Goal: Task Accomplishment & Management: Complete application form

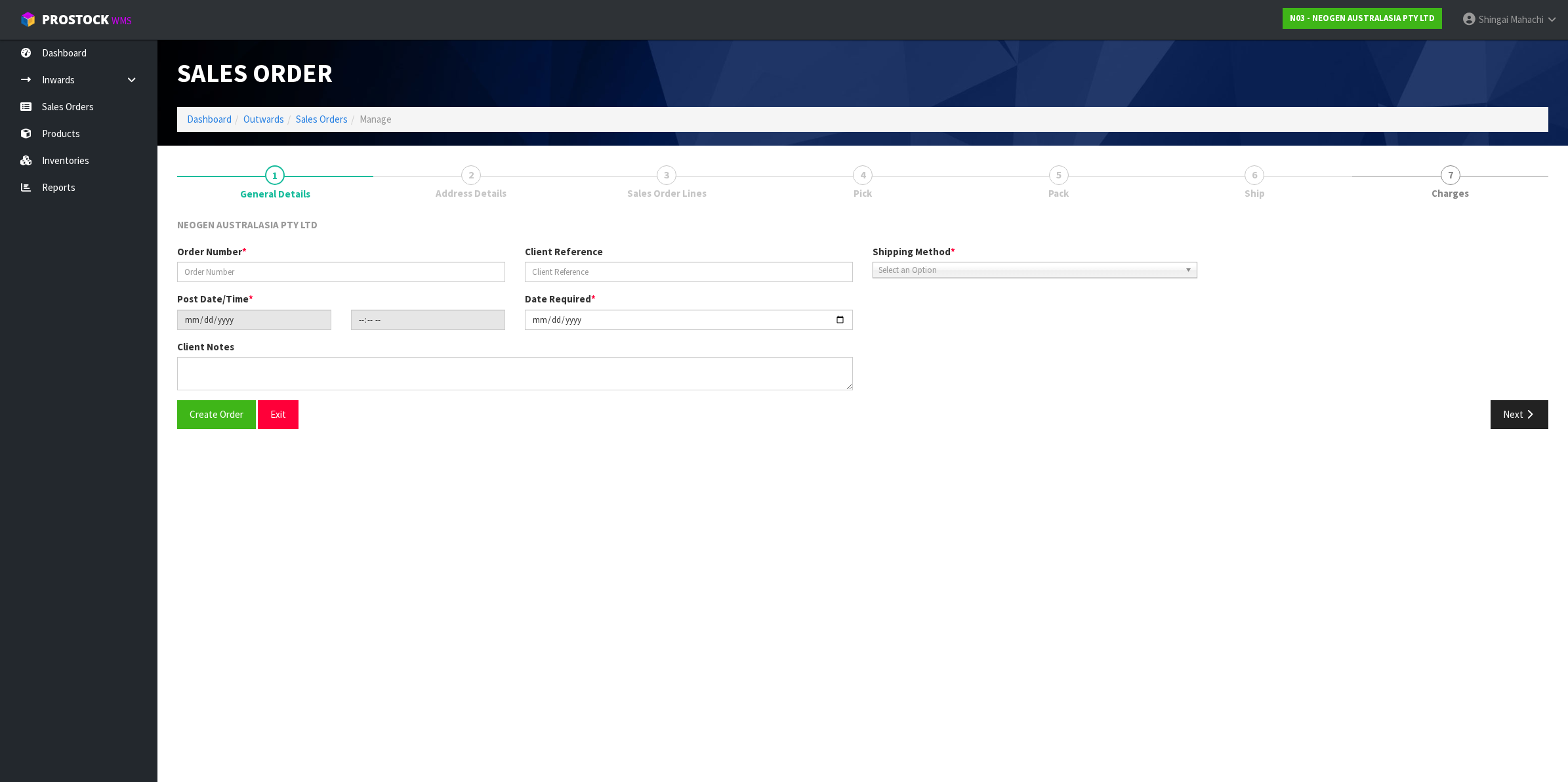
type input "102002142"
type input "9500373264"
type input "[DATE]"
type input "09:45:00.000"
type input "[DATE]"
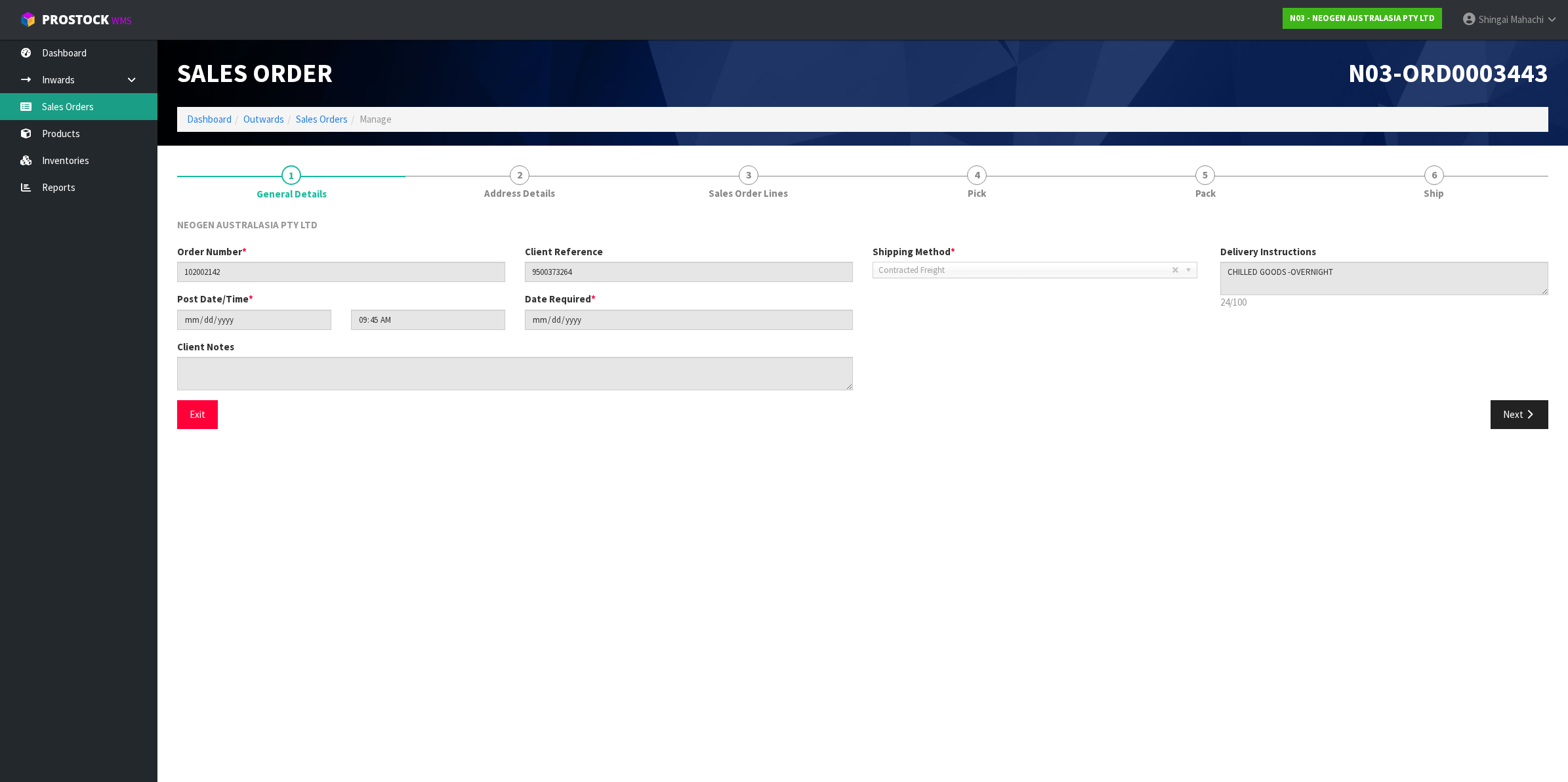
click at [73, 100] on link "Sales Orders" at bounding box center [79, 107] width 158 height 27
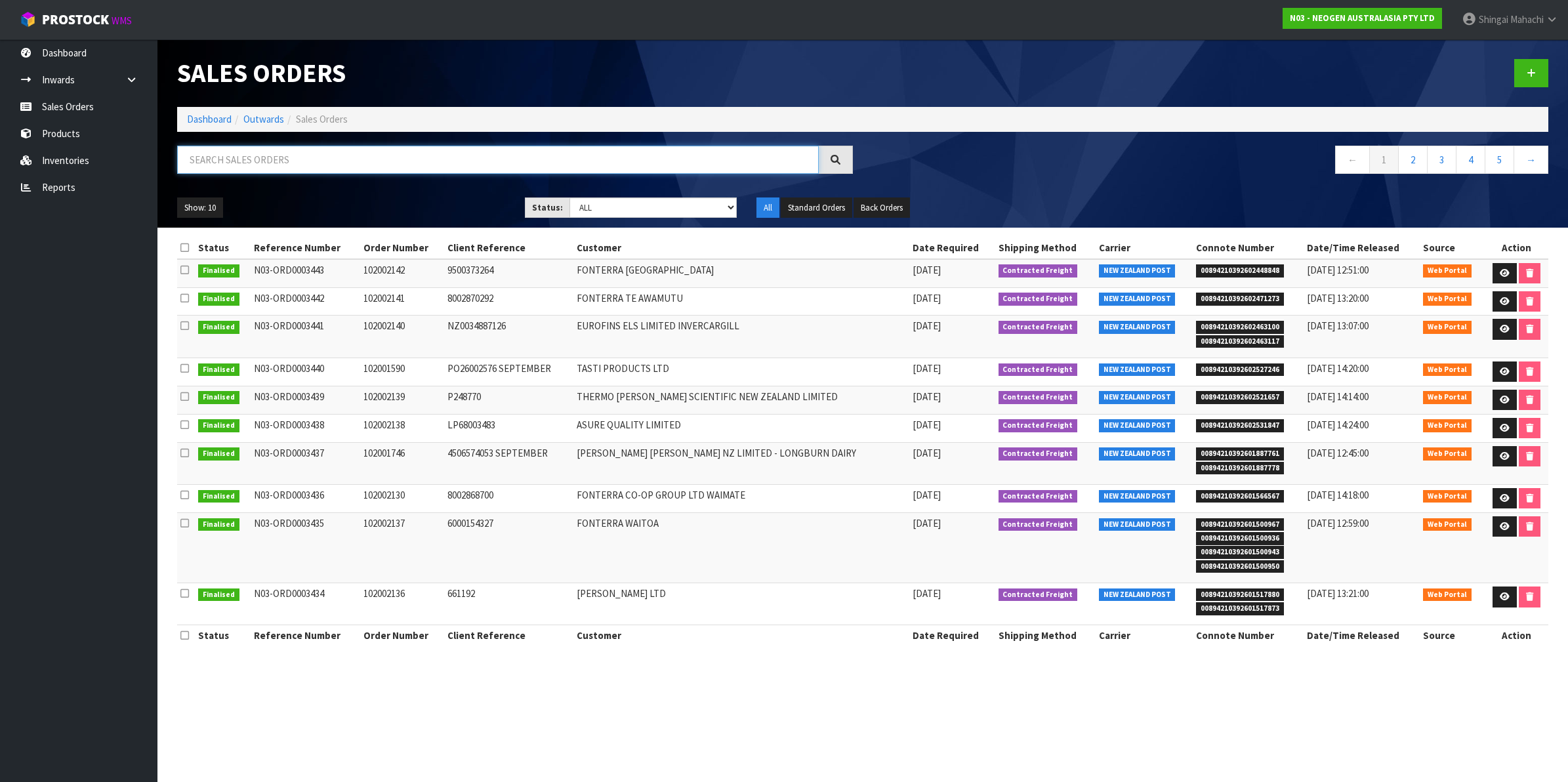
click at [307, 161] on input "text" at bounding box center [498, 160] width 641 height 28
click at [1525, 75] on link at bounding box center [1531, 73] width 34 height 28
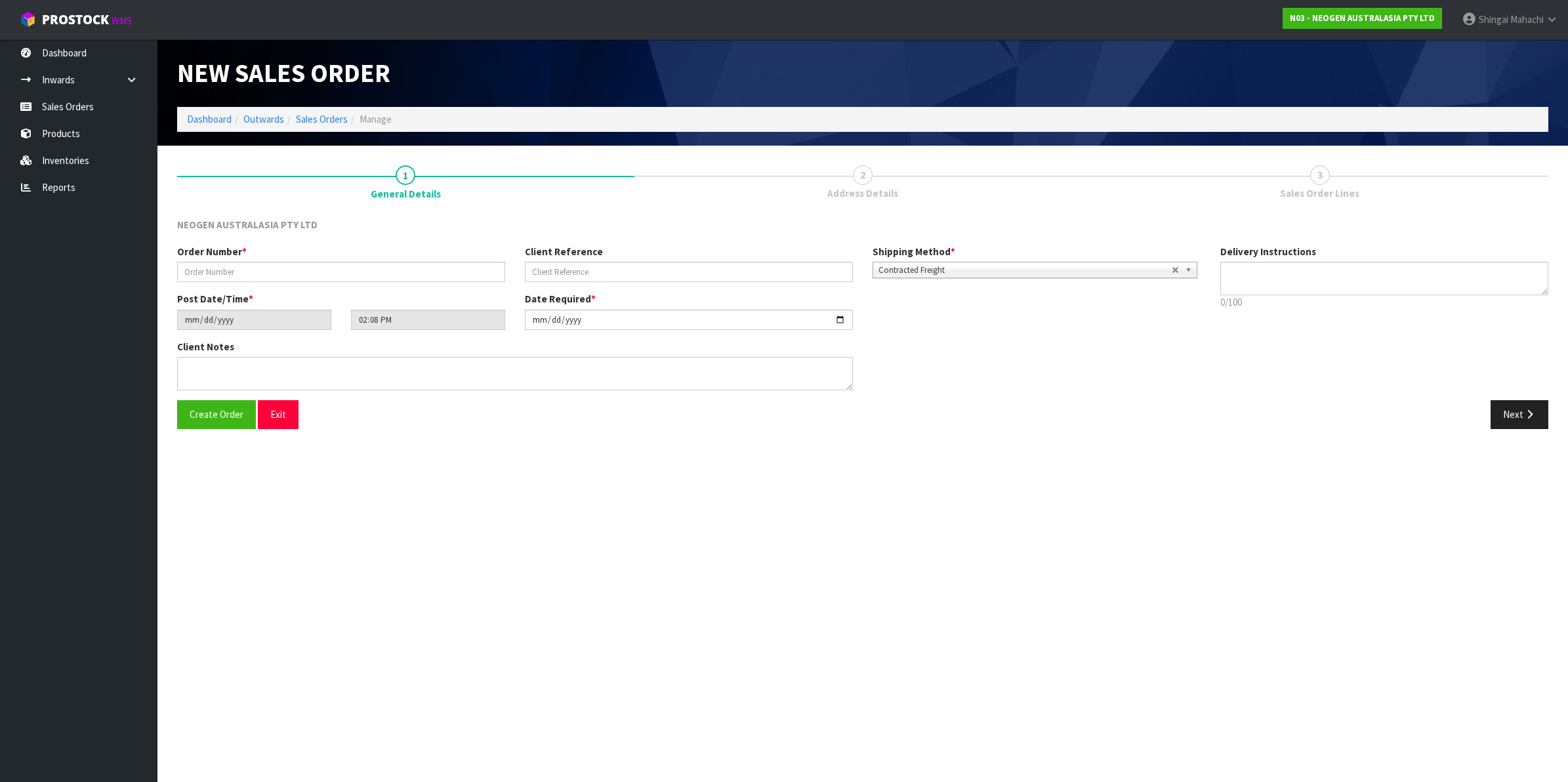
type textarea "CHILLED GOODS -OVERNIGHT"
click at [201, 270] on input "text" at bounding box center [341, 271] width 328 height 20
paste input "VTS-FNW-HJT PO-203600215"
type input "VTS-FNW-HJT PO-203600215"
click at [558, 270] on input "text" at bounding box center [689, 271] width 328 height 20
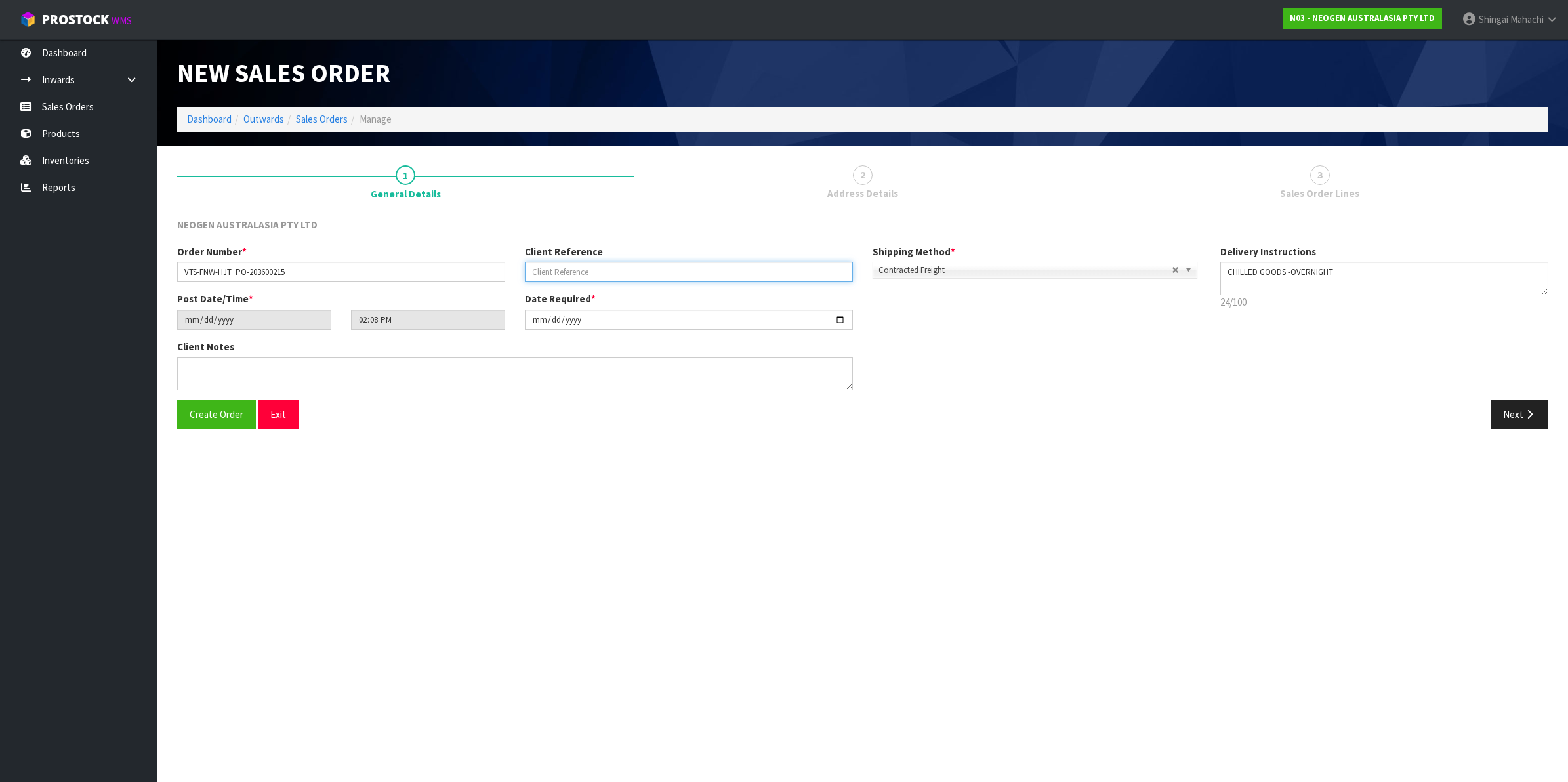
paste input "VTS-FNW-HJT PO-203600215"
type input "PO-203600215"
click at [289, 270] on input "VTS-FNW-HJT PO-203600215" at bounding box center [341, 271] width 328 height 20
type input "VTS-FNW-HJT"
click at [843, 319] on input "[DATE]" at bounding box center [689, 319] width 328 height 20
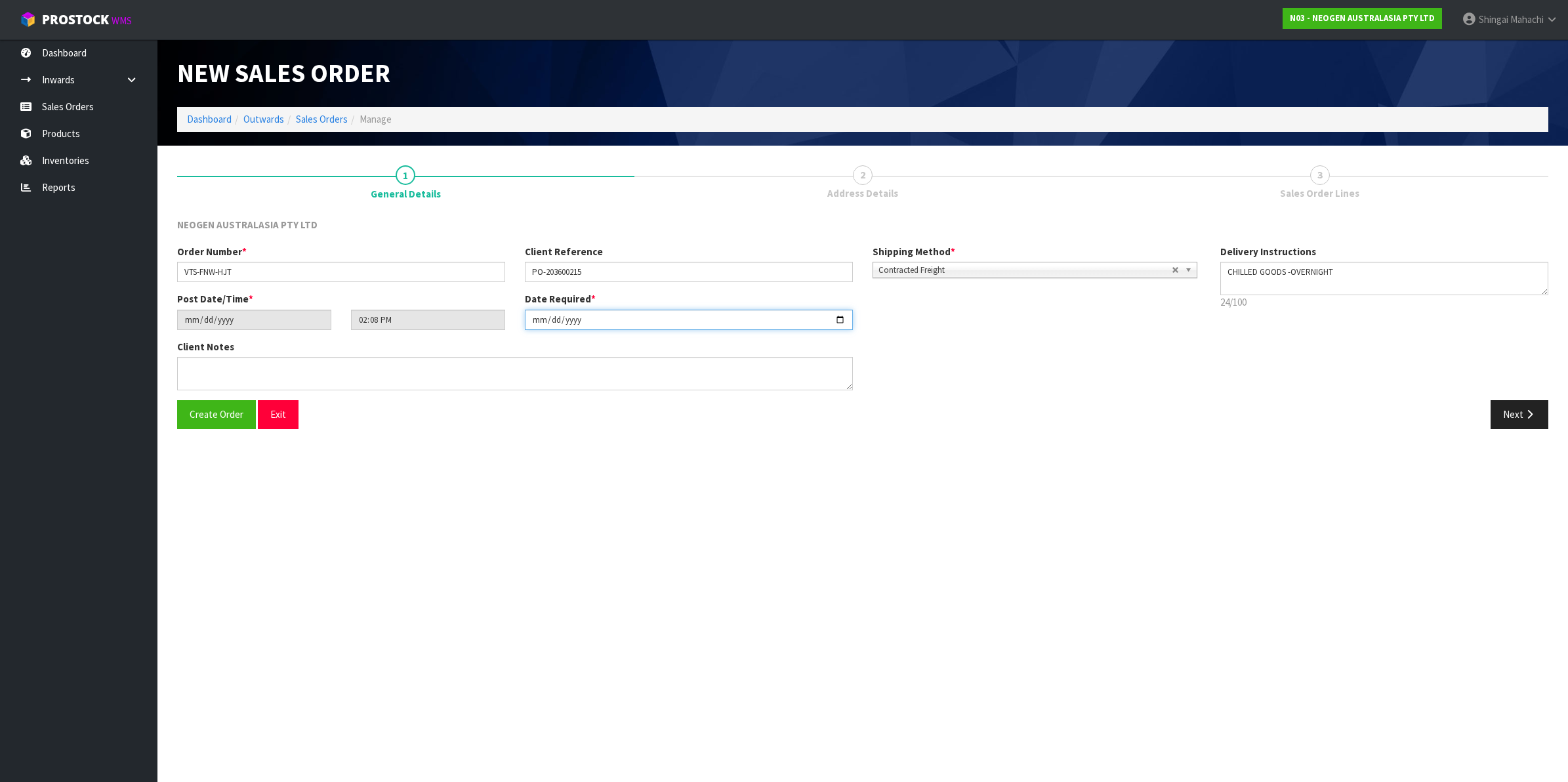
type input "[DATE]"
click at [842, 319] on input "[DATE]" at bounding box center [689, 319] width 328 height 20
click at [218, 371] on textarea at bounding box center [515, 374] width 676 height 33
paste textarea "PLEASE NOTE - THIS BOX MUST COME FROM HELD WAREHOUSE – BATCH # 418325136D A BAR…"
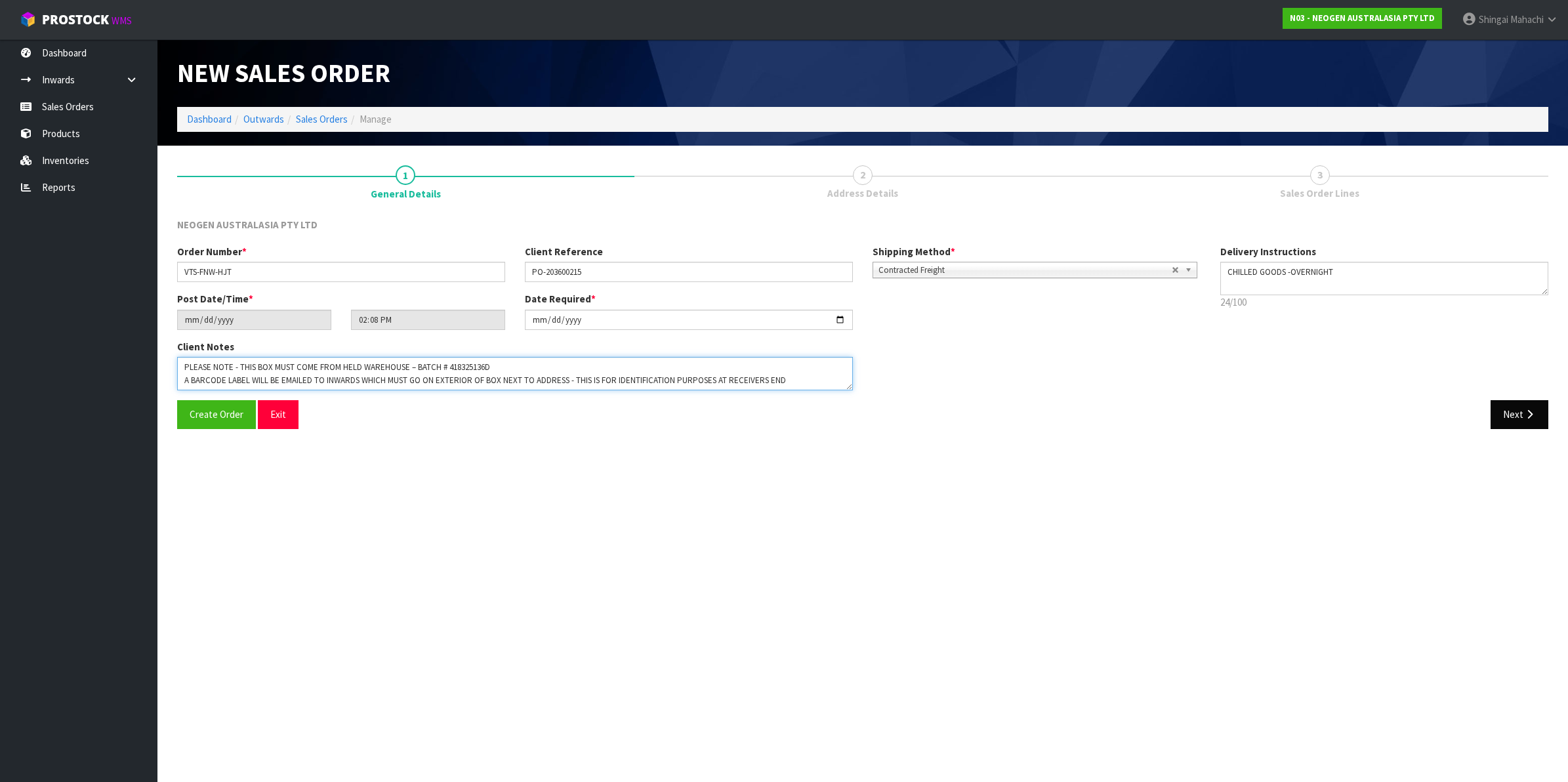
type textarea "PLEASE NOTE - THIS BOX MUST COME FROM HELD WAREHOUSE – BATCH # 418325136D A BAR…"
click at [1516, 412] on button "Next" at bounding box center [1519, 414] width 58 height 28
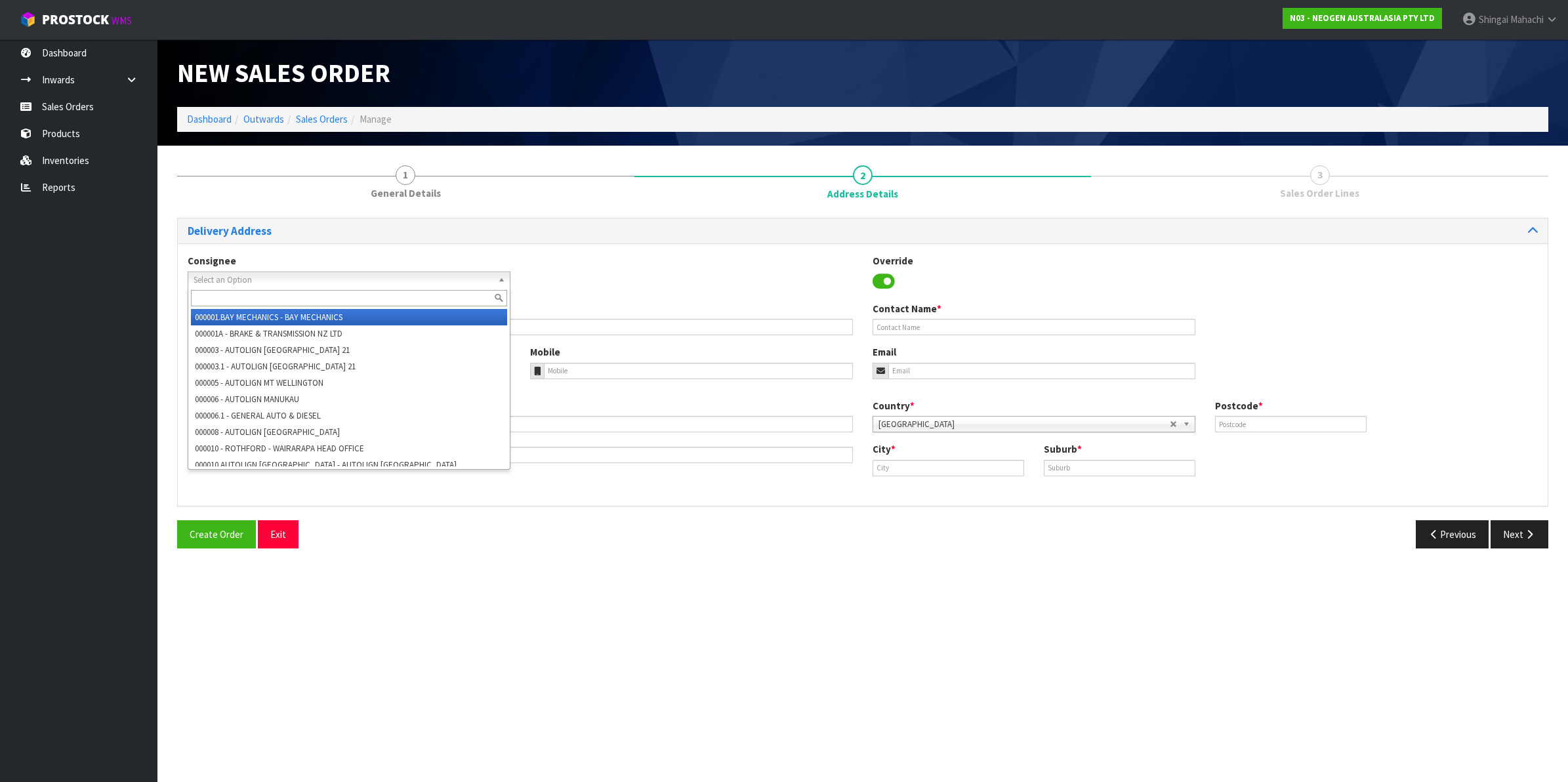
click at [262, 277] on span "Select an Option" at bounding box center [343, 279] width 299 height 16
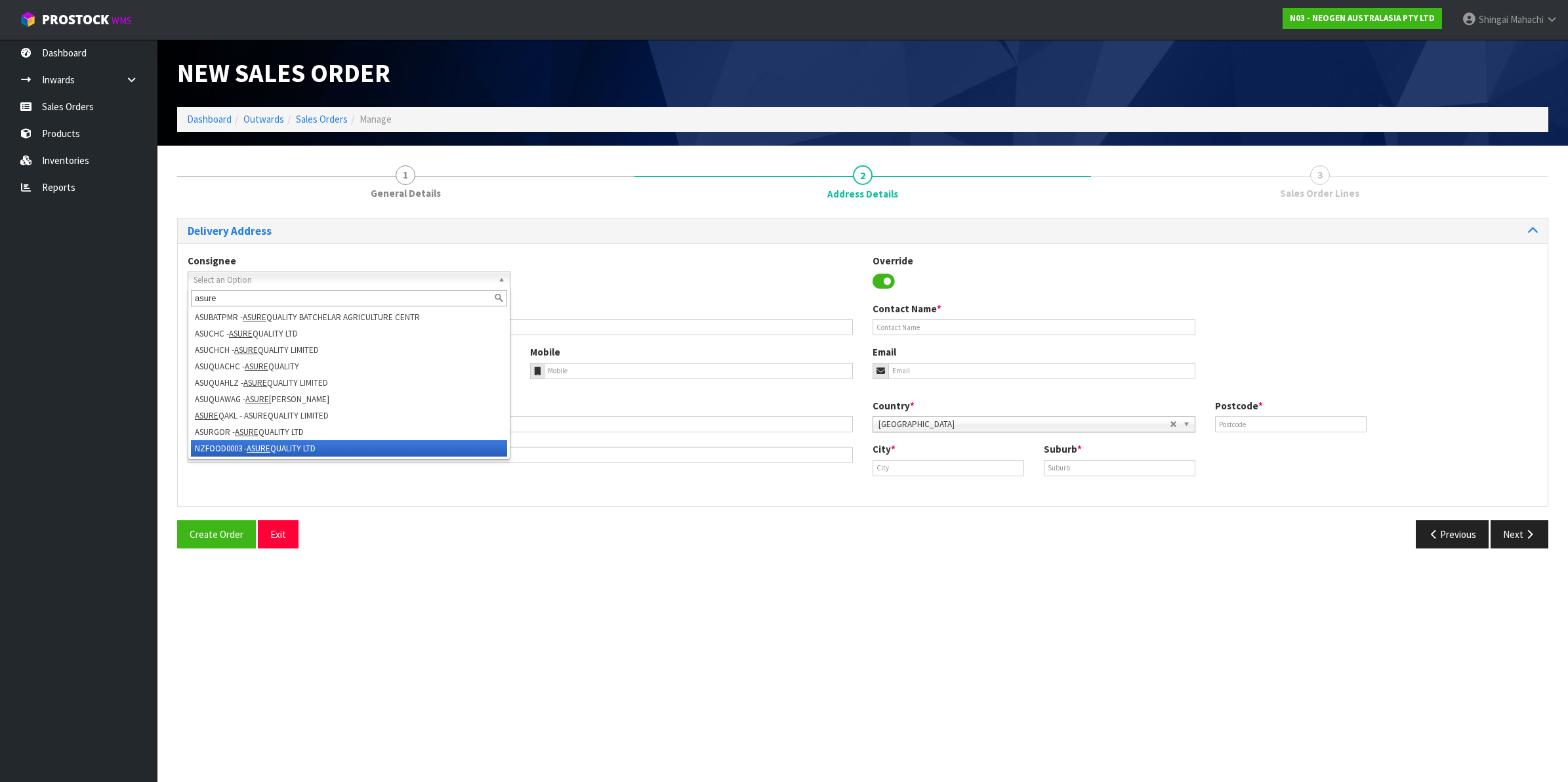
type input "asure"
click at [252, 444] on em "ASURE" at bounding box center [259, 448] width 24 height 11
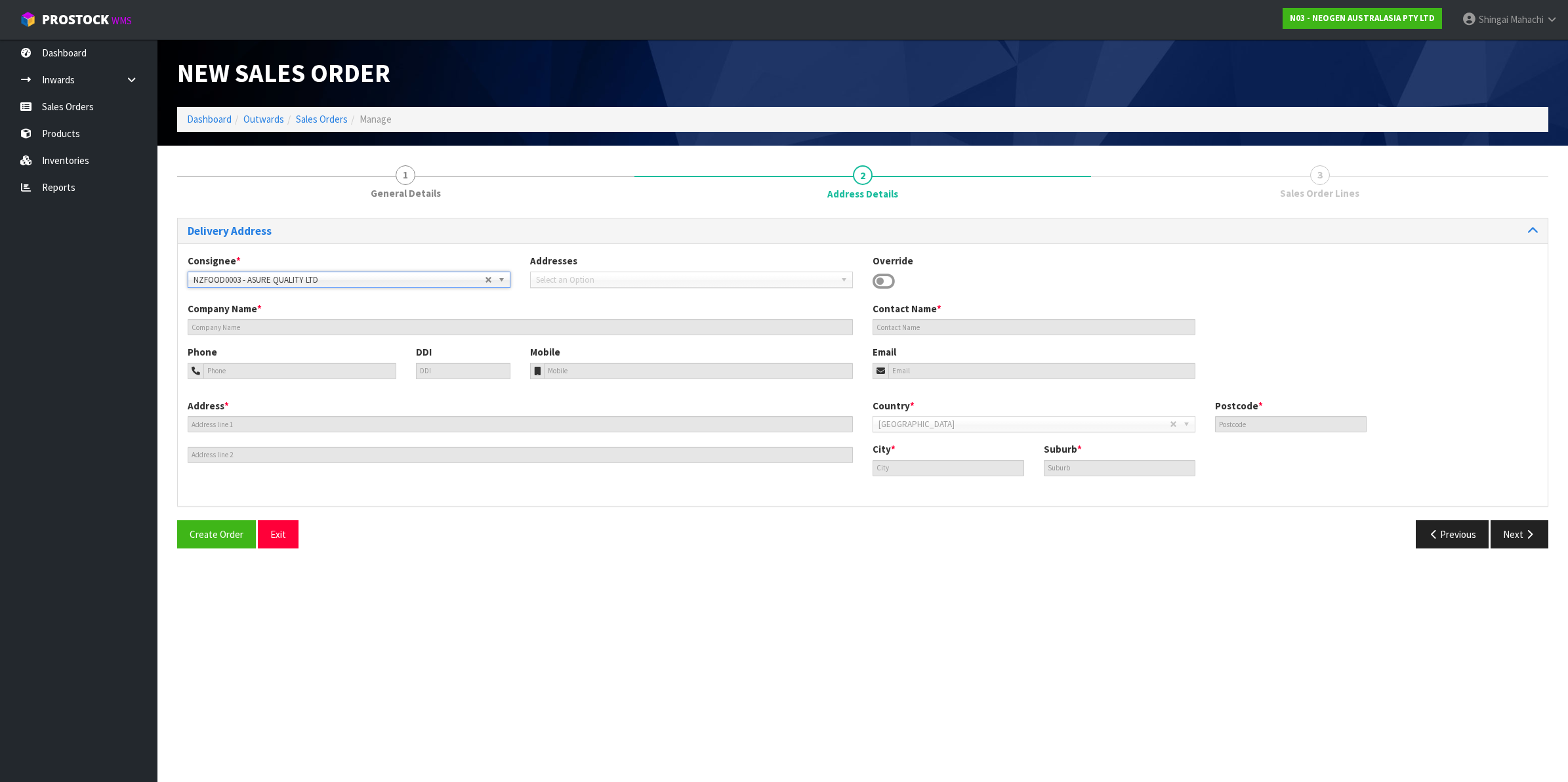
type input "ASURE QUALITY LTD"
type input "[STREET_ADDRESS]"
type input "0600"
type input "[GEOGRAPHIC_DATA]"
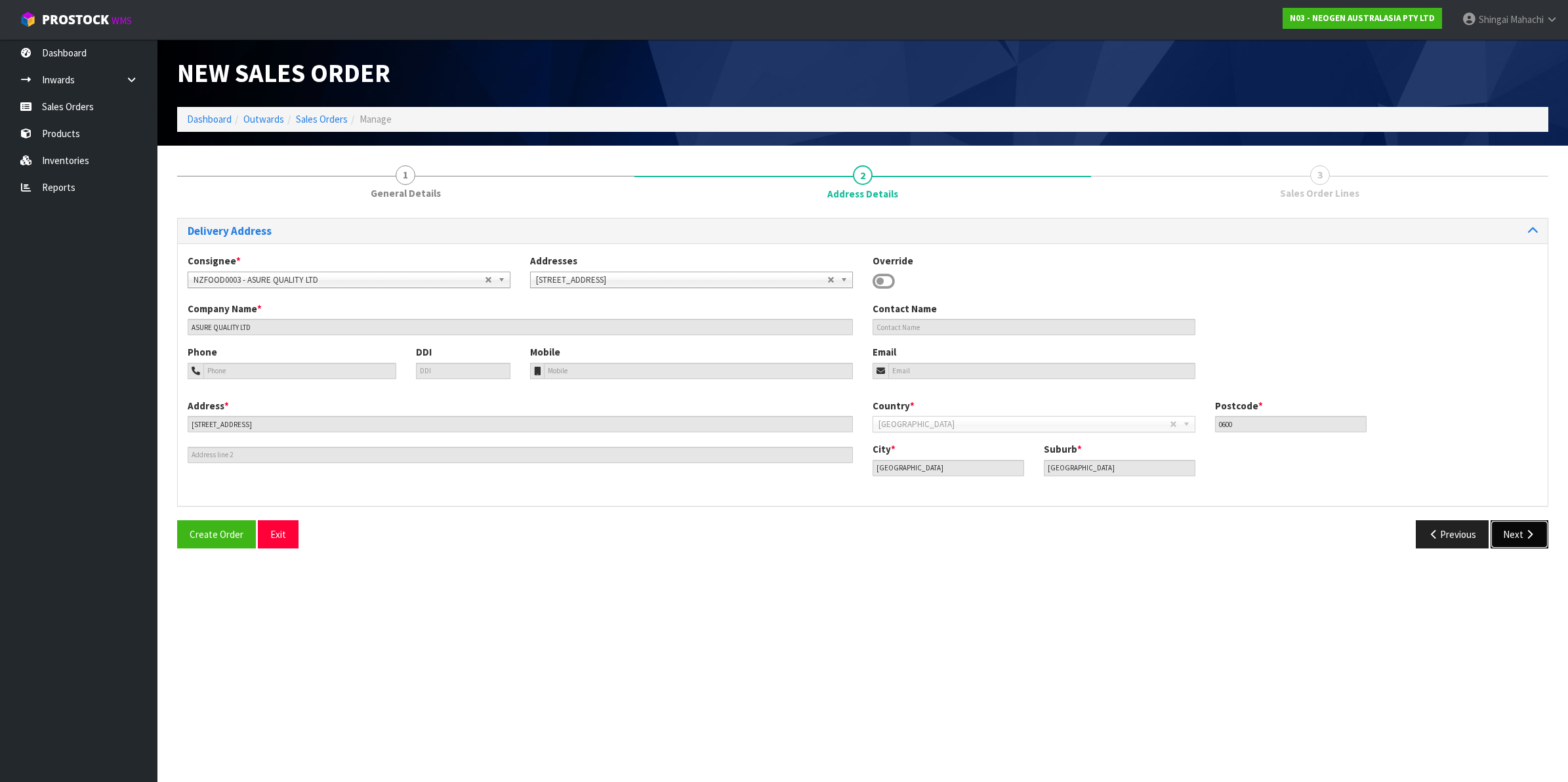
click at [1524, 527] on button "Next" at bounding box center [1519, 534] width 58 height 28
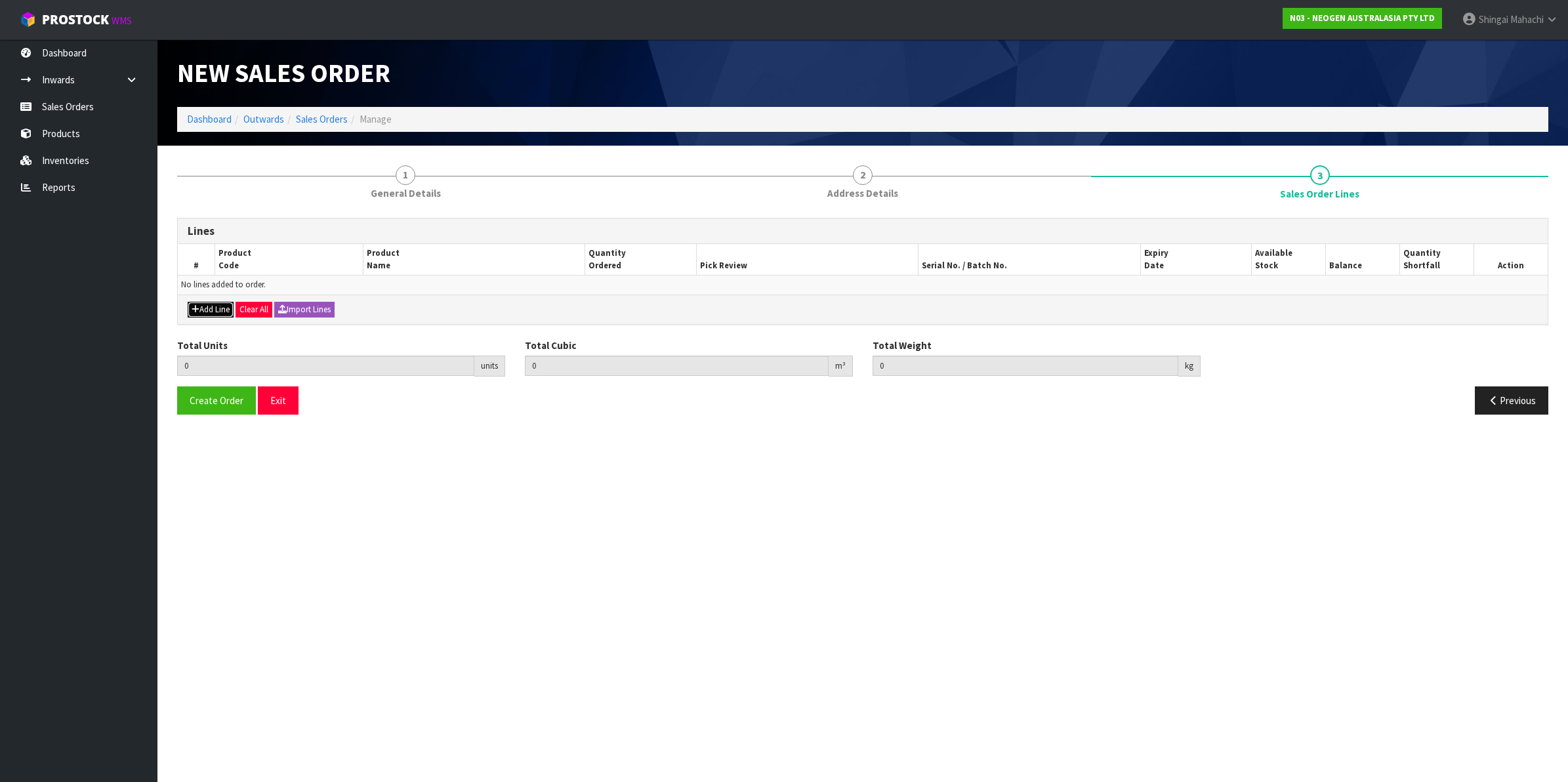
click at [214, 306] on button "Add Line" at bounding box center [211, 309] width 46 height 16
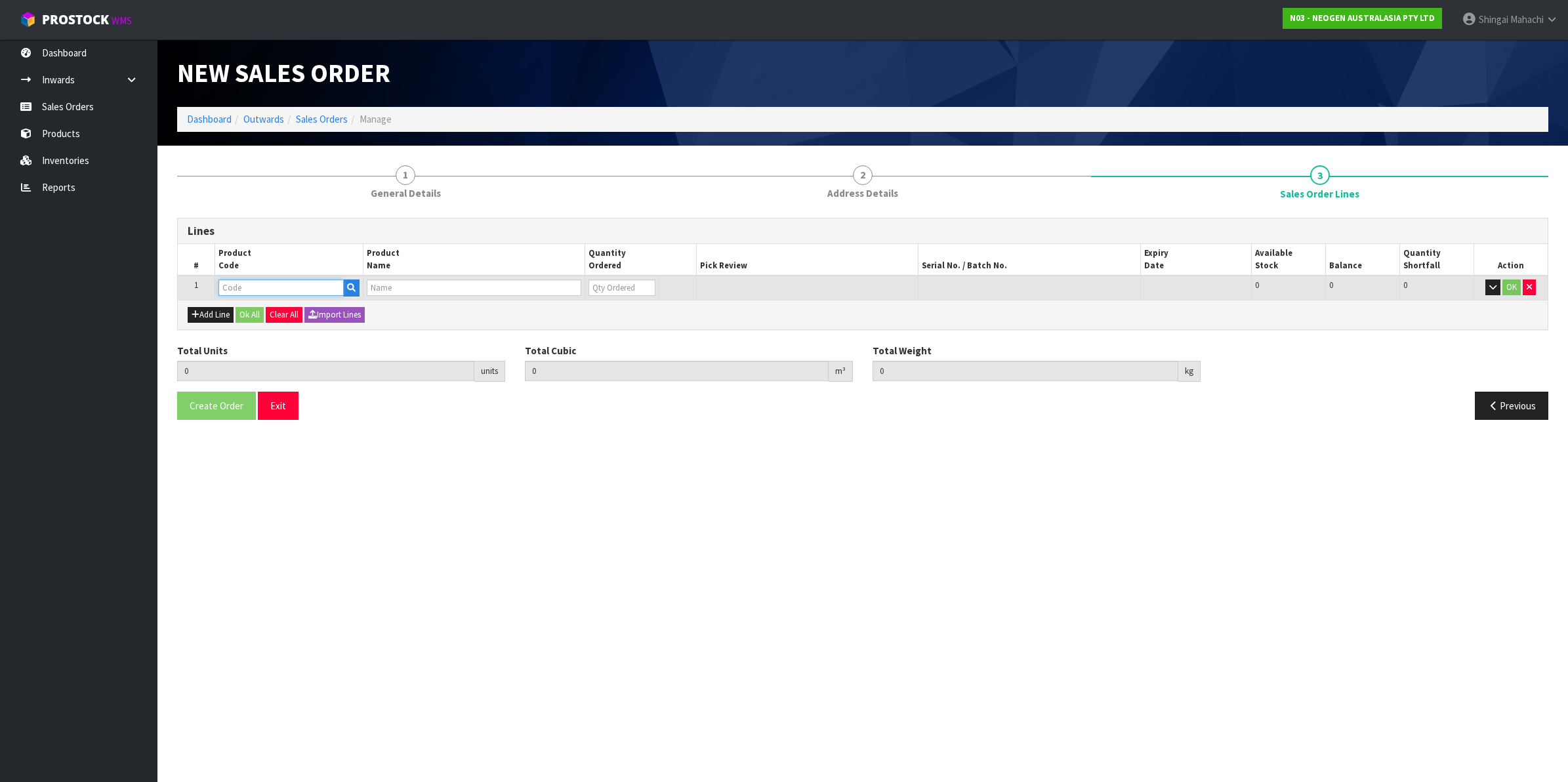
click at [237, 292] on input "text" at bounding box center [281, 288] width 125 height 17
type input "700006852"
type input "0.000000"
type input "0.000"
type input "DPWS9 DILUENT PWS (9ML 400/BOX) LABEL - IN VITRO ONLY"
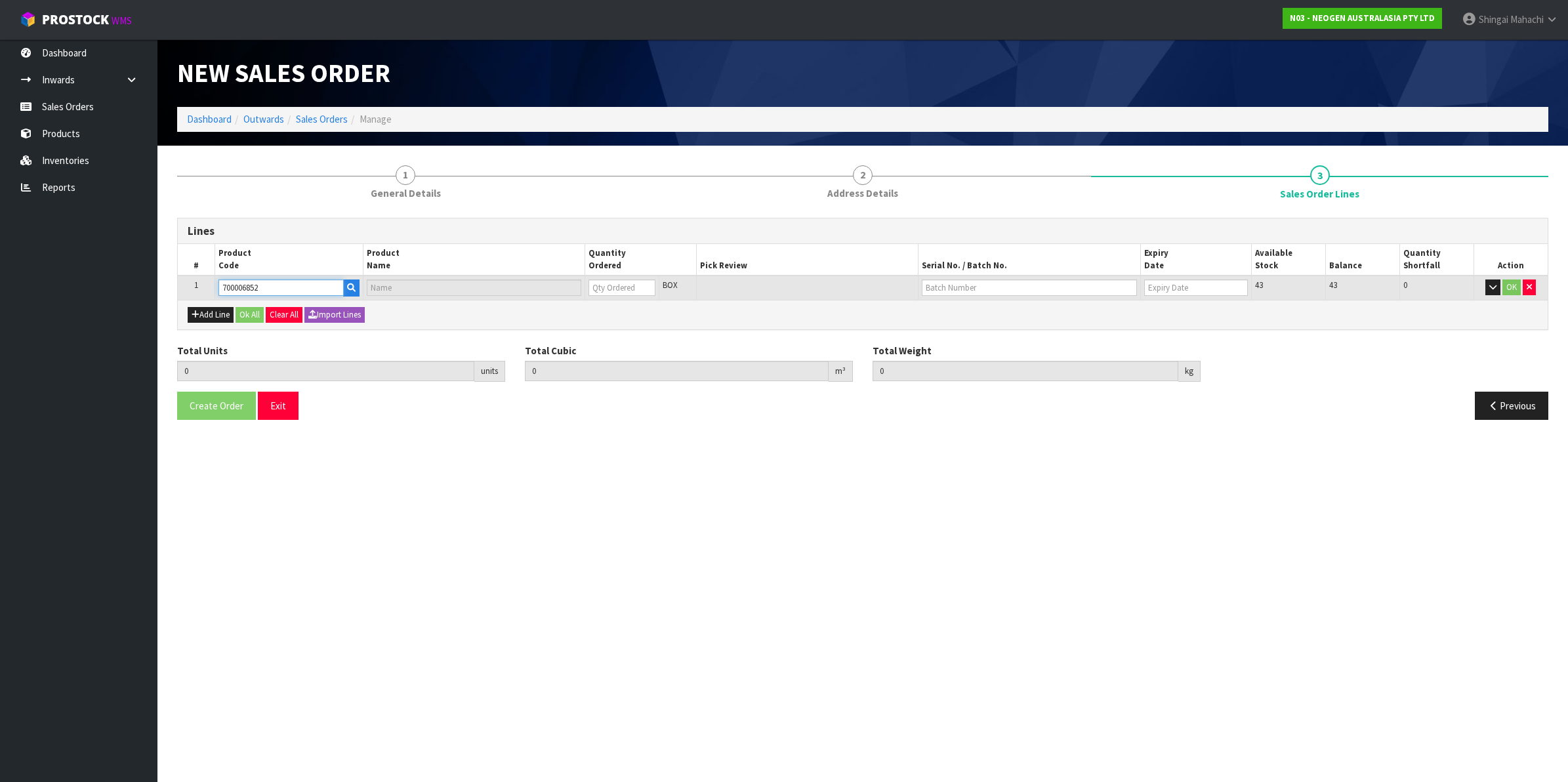
type input "0"
type input "700006852"
click at [519, 293] on tr "1 700006852 DPWS9 DILUENT PWS (9ML 400/BOX) LABEL - IN VITRO ONLY 0 BOX 43 43 0…" at bounding box center [862, 287] width 1370 height 24
type input "1"
type input "0.03654"
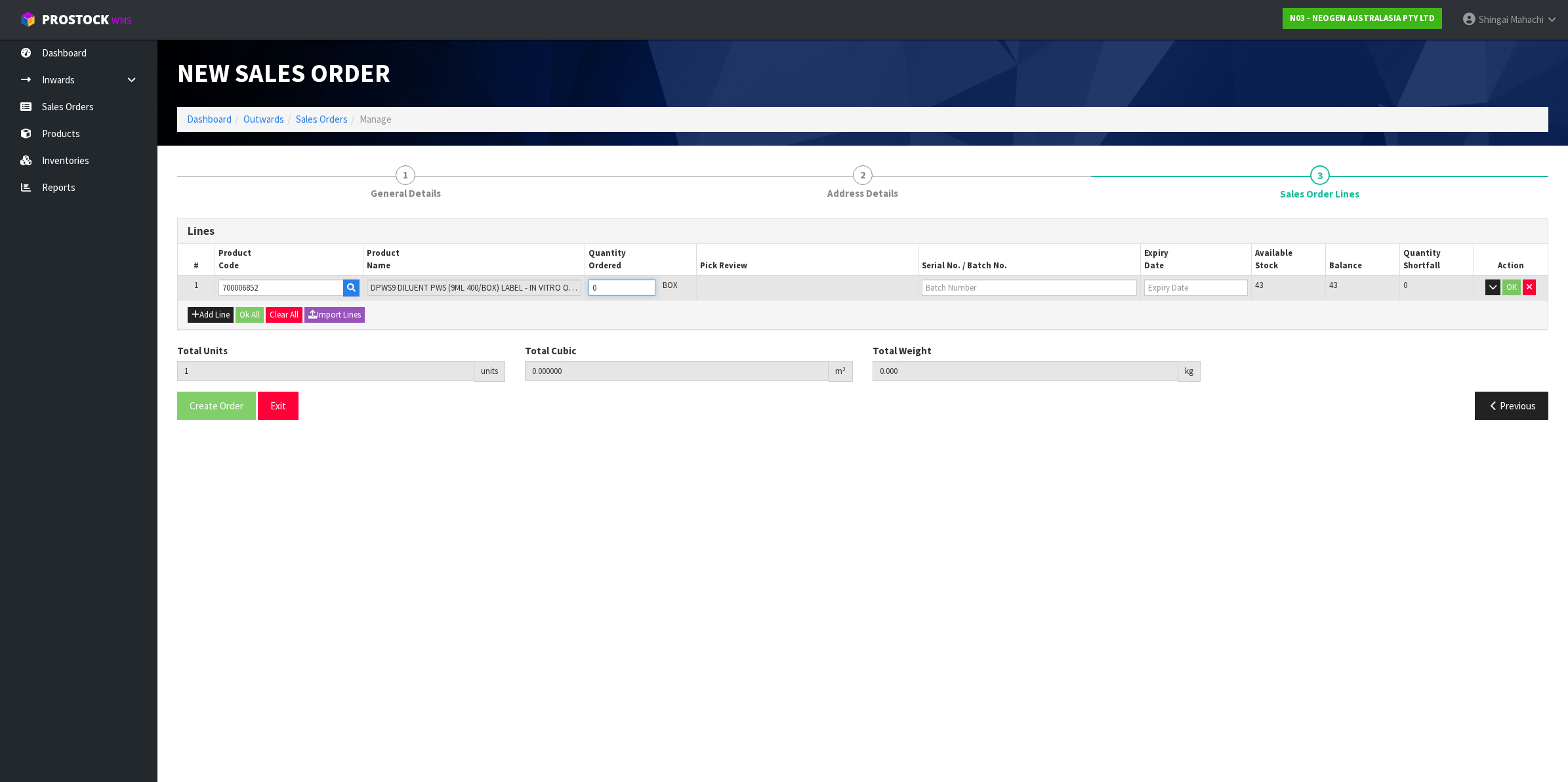
type input "9.44"
type input "1"
click at [1514, 283] on button "OK" at bounding box center [1512, 287] width 18 height 16
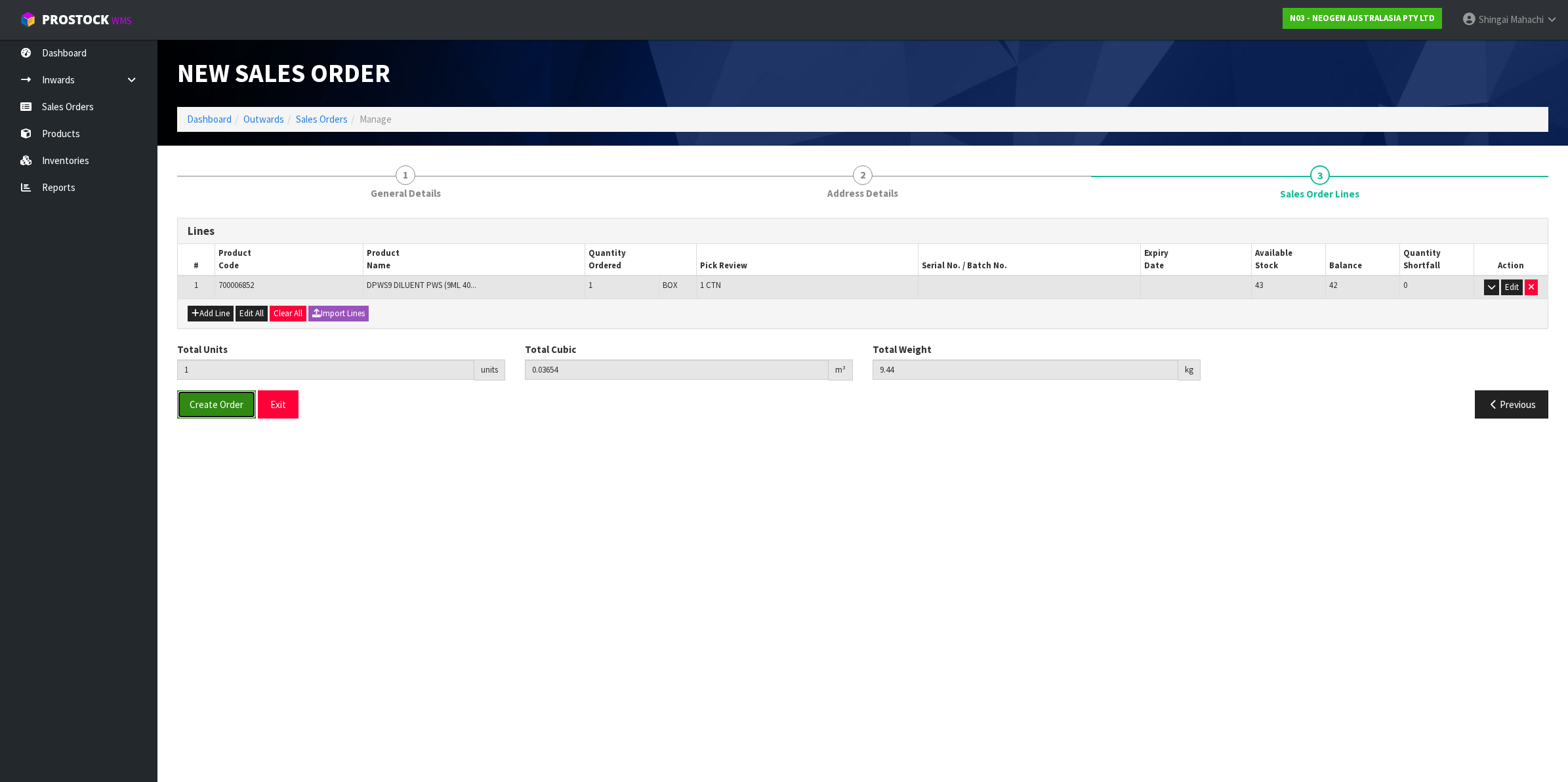
click at [218, 411] on span "Create Order" at bounding box center [216, 404] width 54 height 13
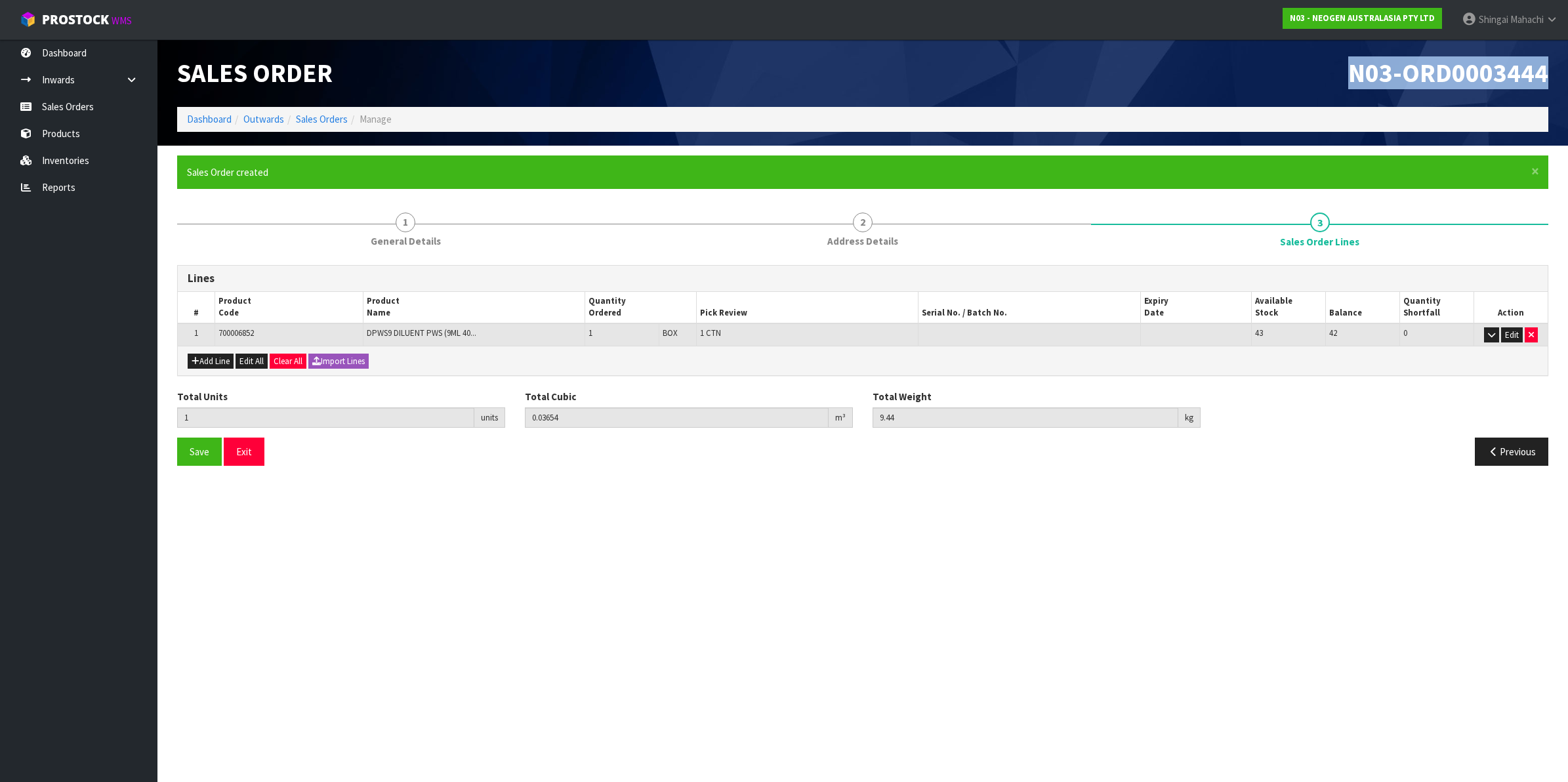
drag, startPoint x: 1345, startPoint y: 68, endPoint x: 1553, endPoint y: 61, distance: 208.1
click at [1553, 61] on div "N03-ORD0003444" at bounding box center [1210, 72] width 695 height 68
copy span "N03-ORD0003444"
click at [307, 120] on link "Sales Orders" at bounding box center [321, 119] width 52 height 13
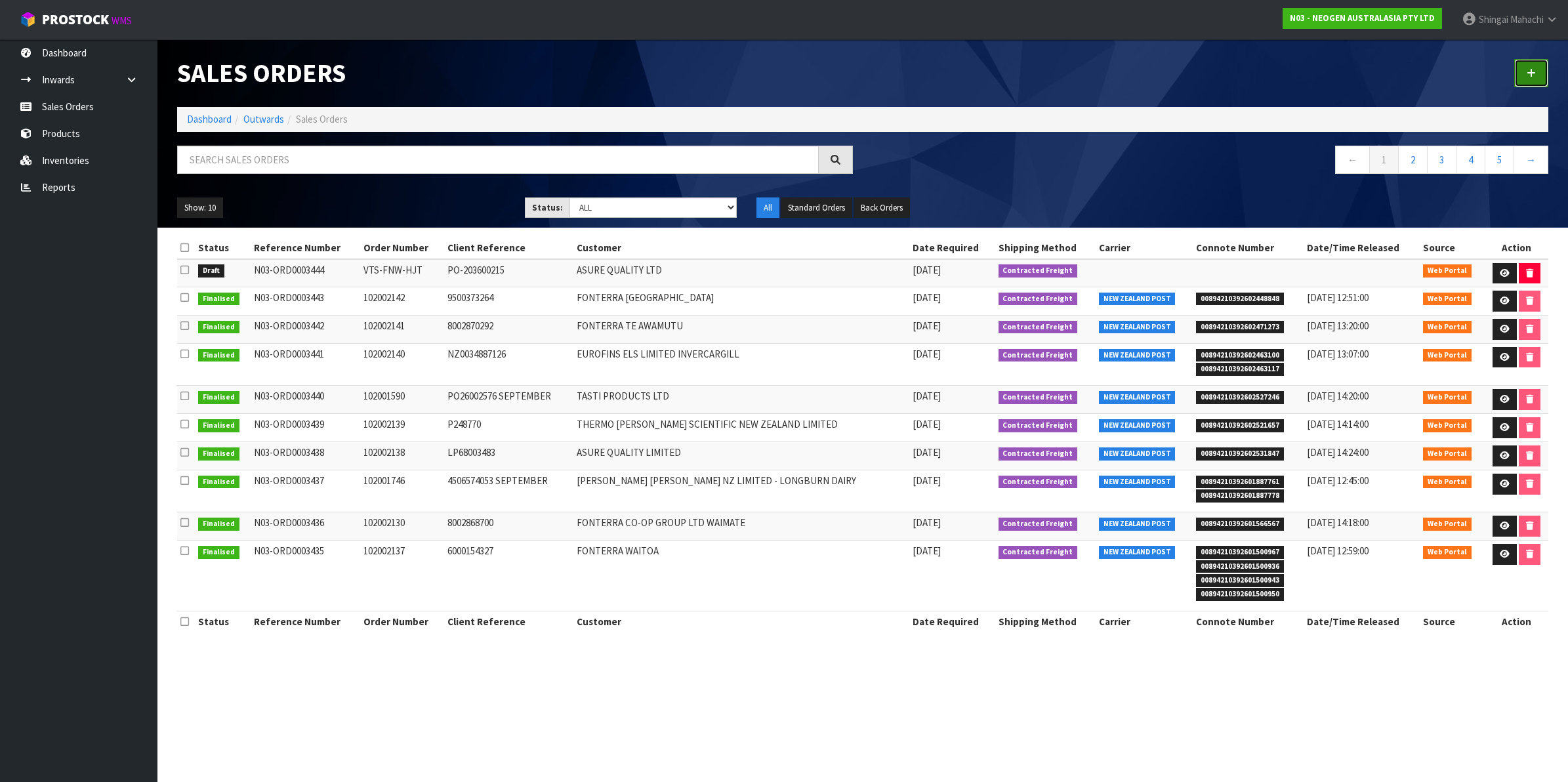
click at [1537, 70] on link at bounding box center [1531, 73] width 34 height 28
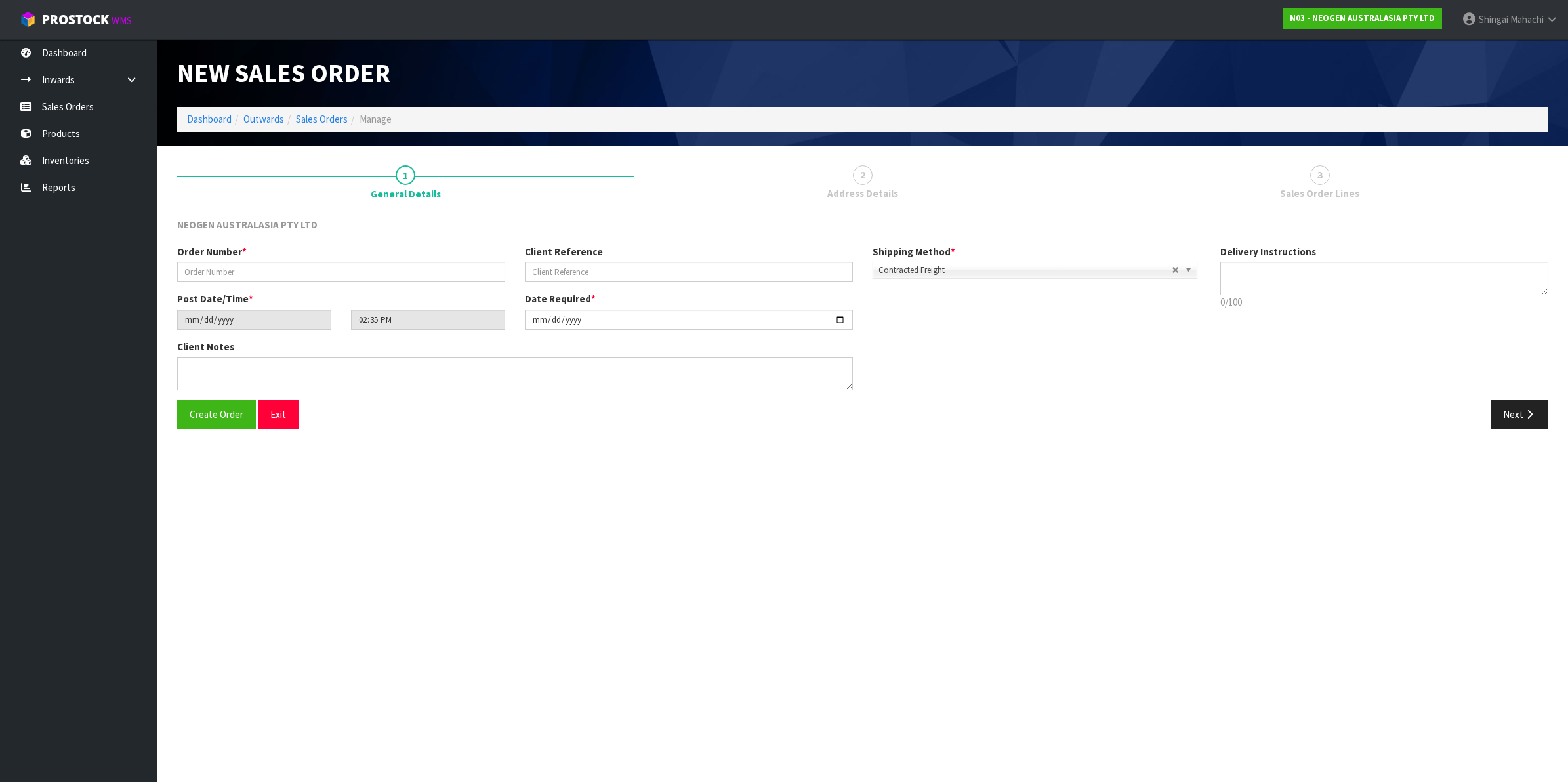
type textarea "CHILLED GOODS -OVERNIGHT"
click at [199, 270] on input "text" at bounding box center [341, 271] width 328 height 20
paste input "WBB-Q9V-HKK PO-203600215"
type input "WBB-Q9V-HKK PO-203600215"
click at [554, 270] on input "text" at bounding box center [689, 271] width 328 height 20
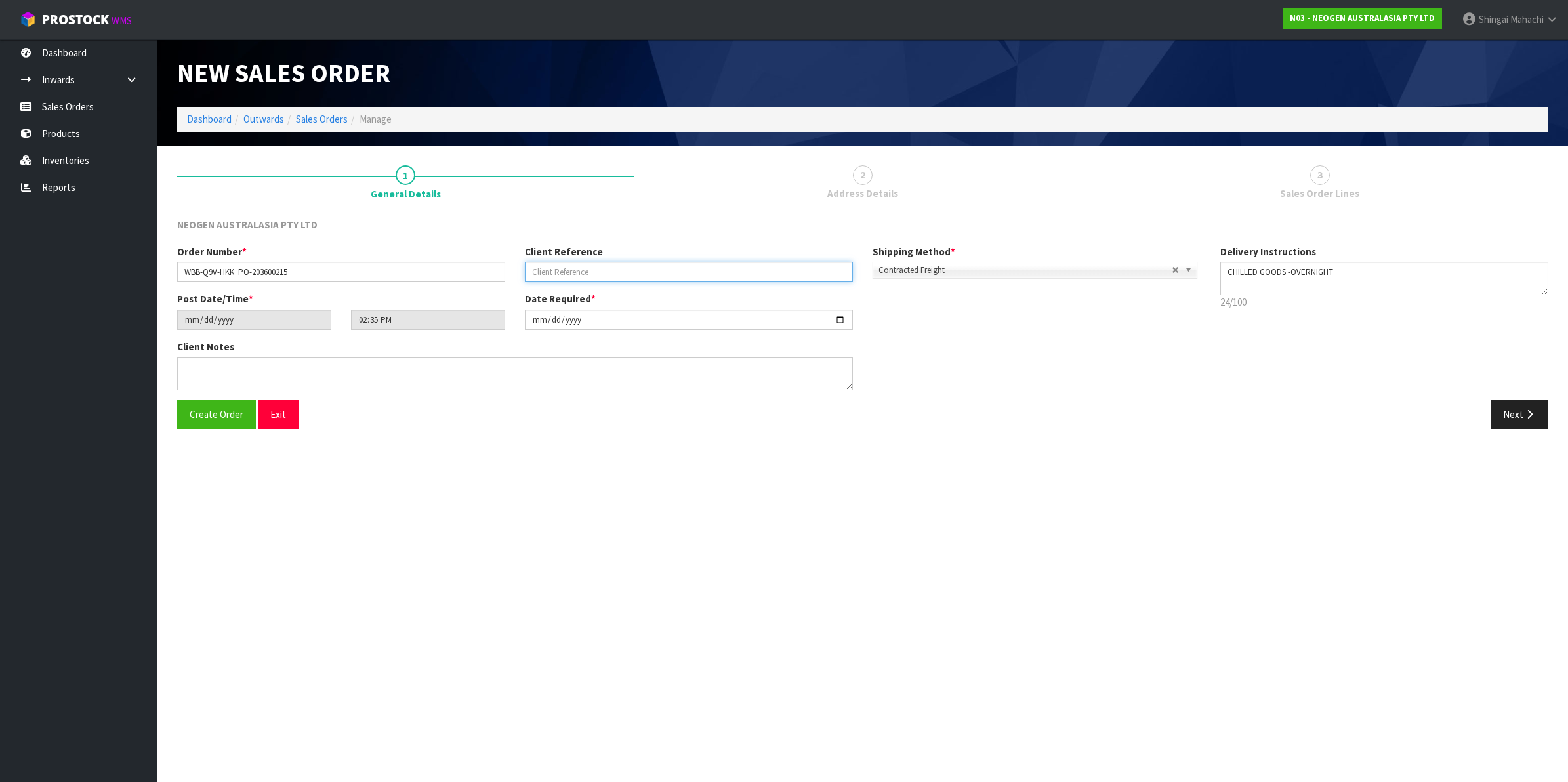
paste input "WBB-Q9V-HKK PO-203600215"
type input "PO-203600215"
click at [294, 270] on input "WBB-Q9V-HKK PO-203600215" at bounding box center [341, 271] width 328 height 20
type input "WBB-Q9V-HKK"
click at [194, 369] on textarea at bounding box center [515, 374] width 676 height 33
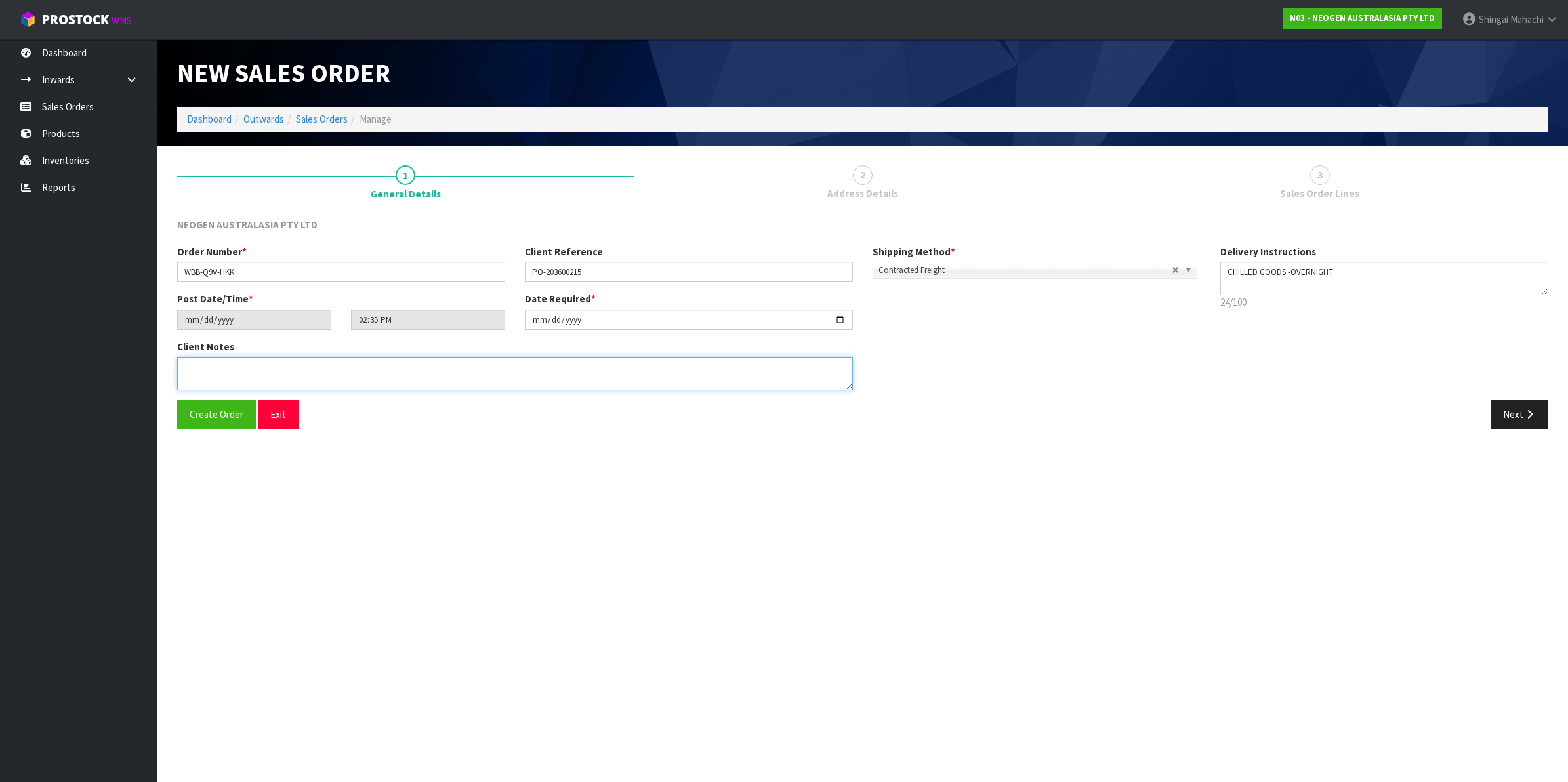
click at [187, 367] on textarea at bounding box center [515, 374] width 676 height 33
paste textarea "PLEASE NOTE - THIS BOX MUST COME FROM HELD WAREHOUSE – BATCH # 418325201C A BAR…"
type textarea "PLEASE NOTE - THIS BOX MUST COME FROM HELD WAREHOUSE – BATCH # 418325201C A BAR…"
click at [1523, 411] on icon "button" at bounding box center [1530, 414] width 13 height 10
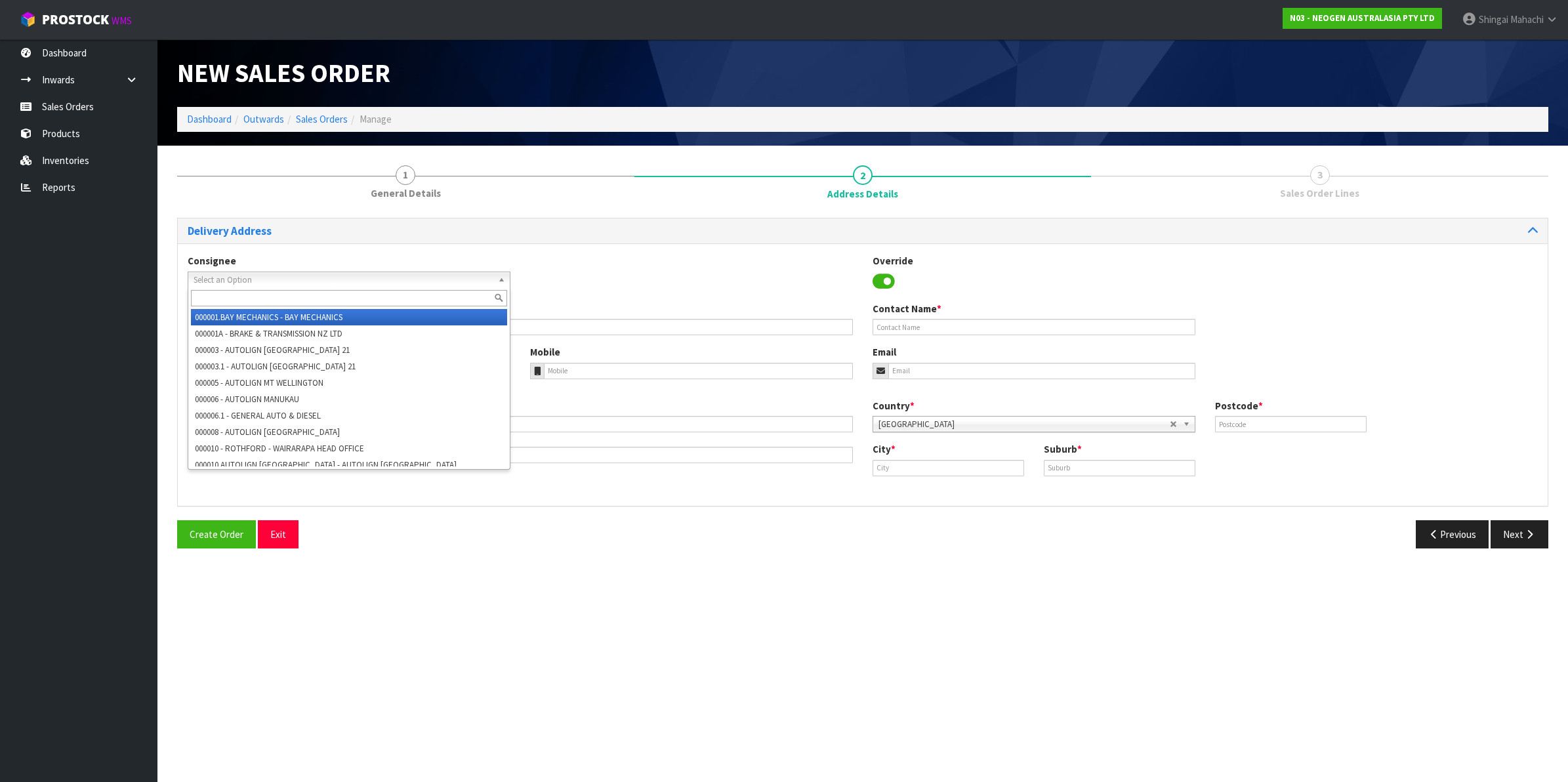
click at [238, 277] on span "Select an Option" at bounding box center [343, 279] width 299 height 16
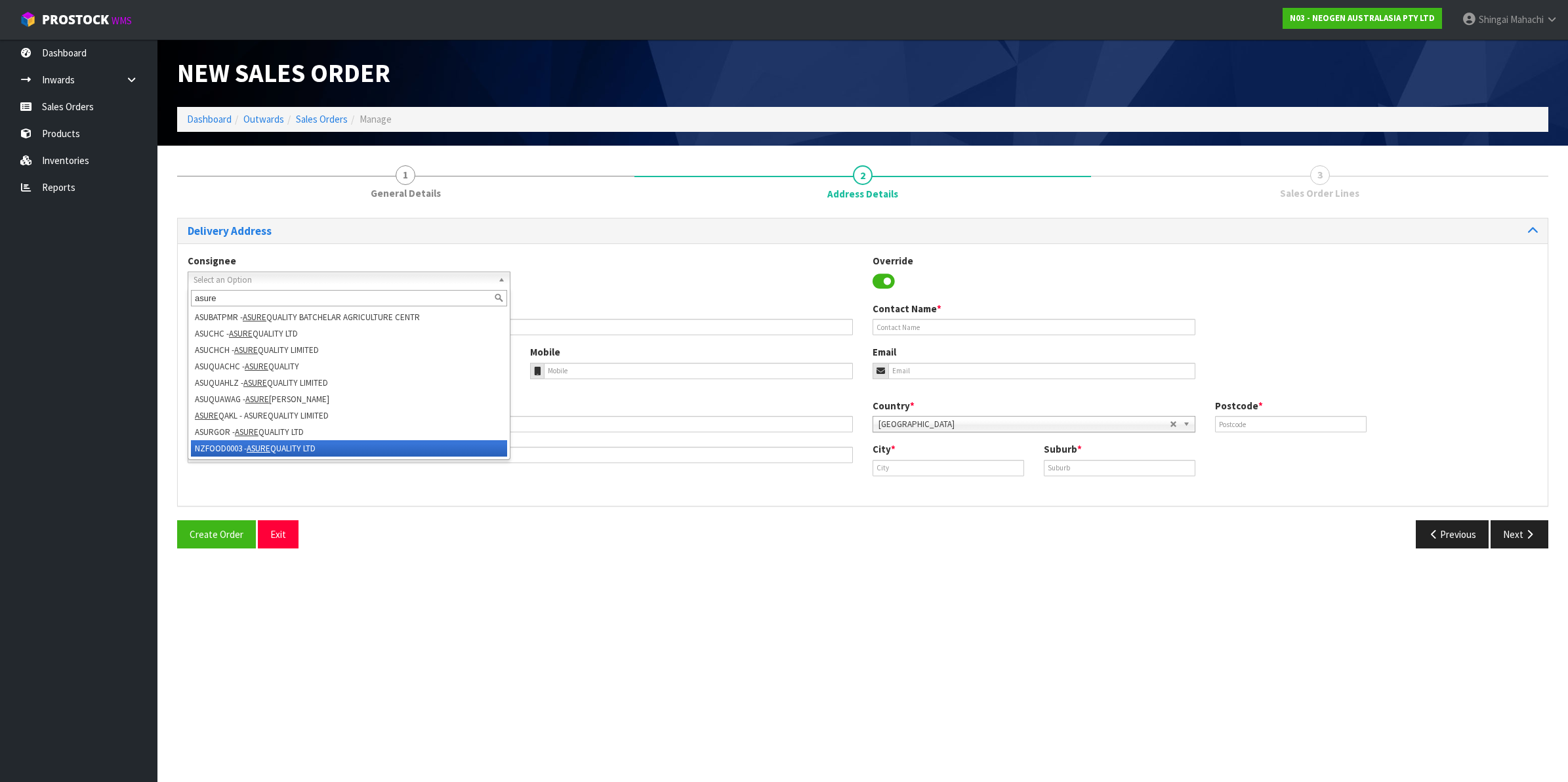
type input "asure"
click at [279, 449] on li "NZFOOD0003 - ASURE QUALITY LTD" at bounding box center [349, 448] width 317 height 17
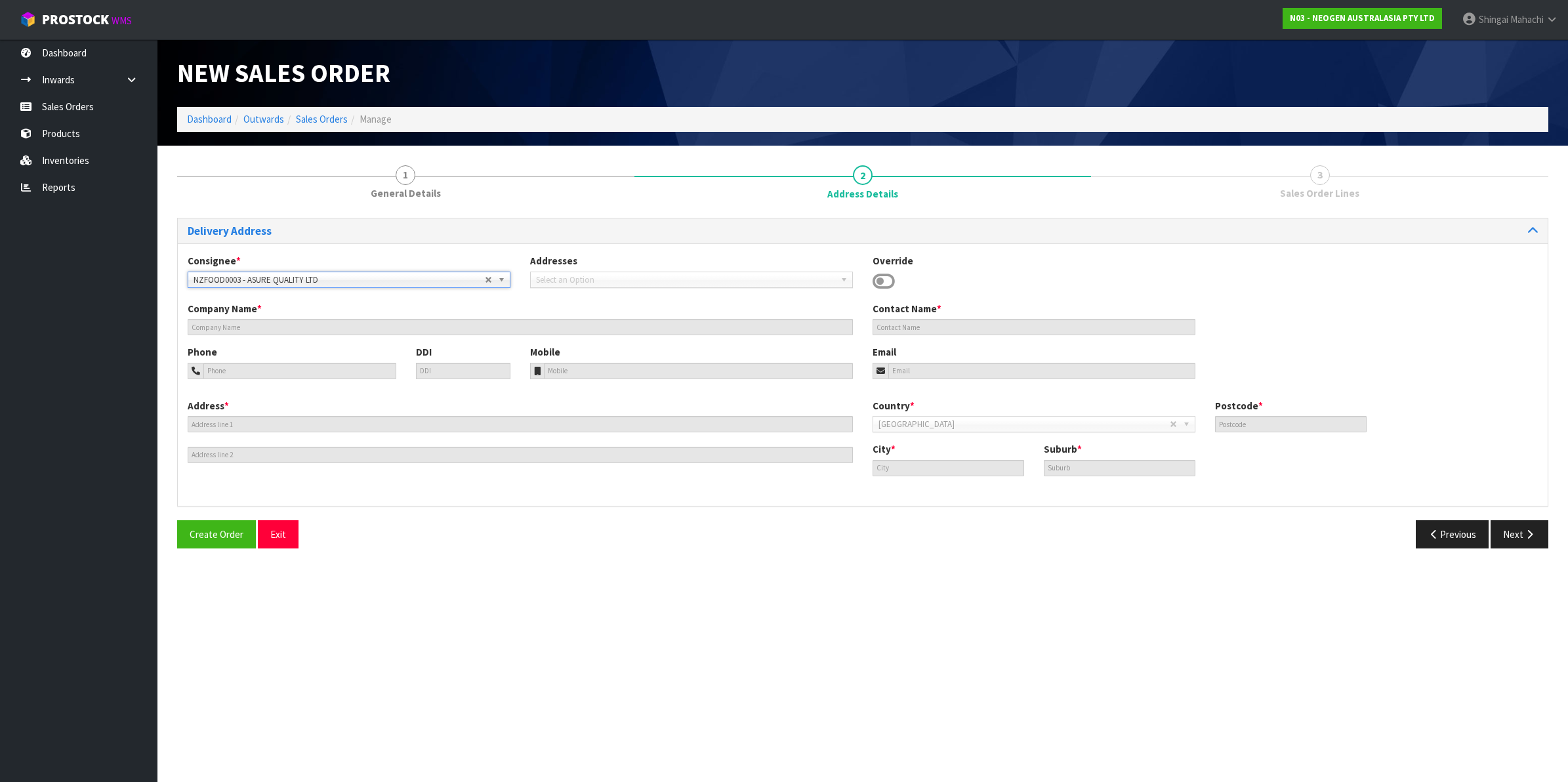
type input "ASURE QUALITY LTD"
type input "[STREET_ADDRESS]"
type input "0600"
type input "[GEOGRAPHIC_DATA]"
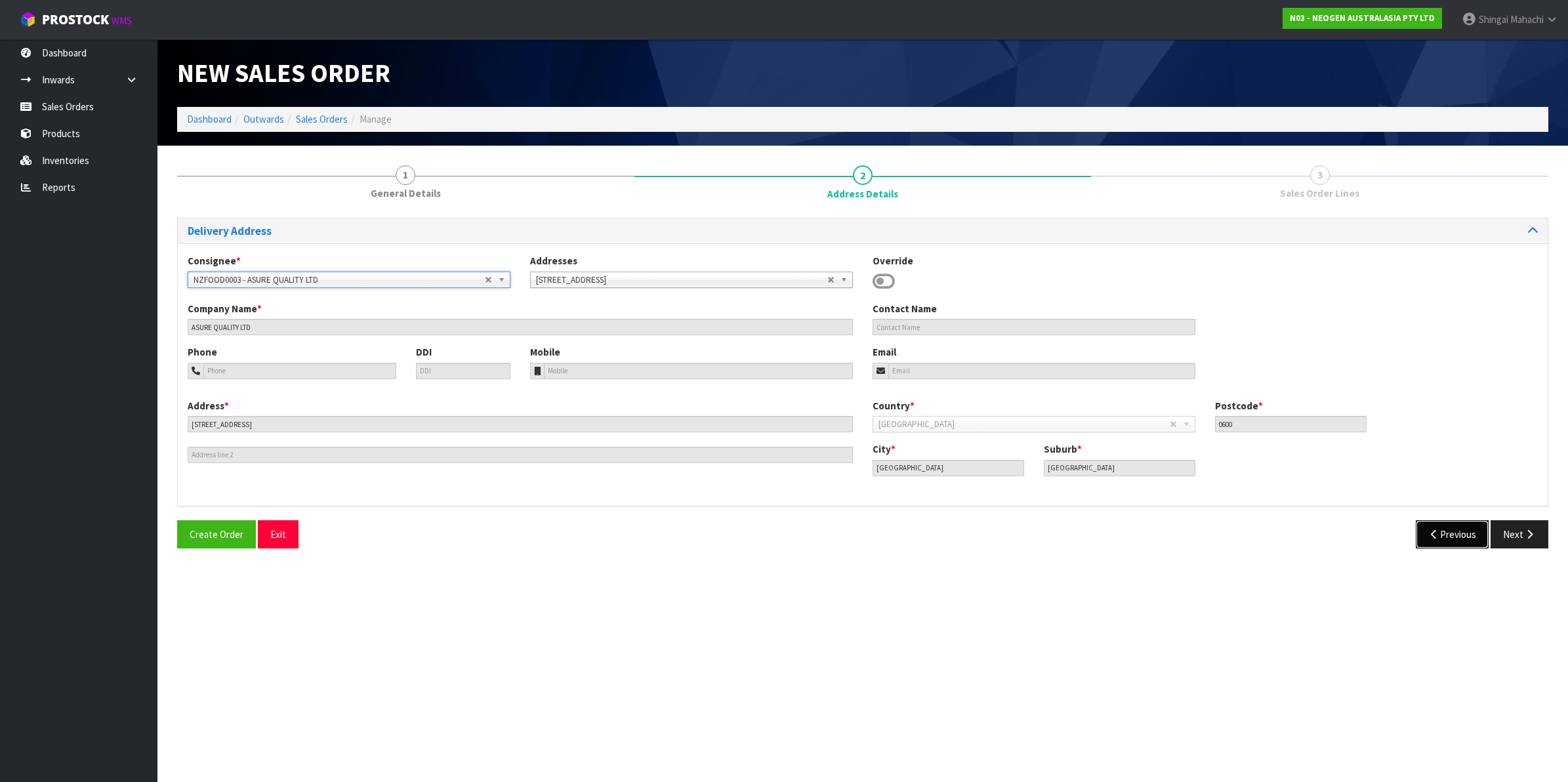
click at [1451, 533] on button "Previous" at bounding box center [1452, 534] width 73 height 28
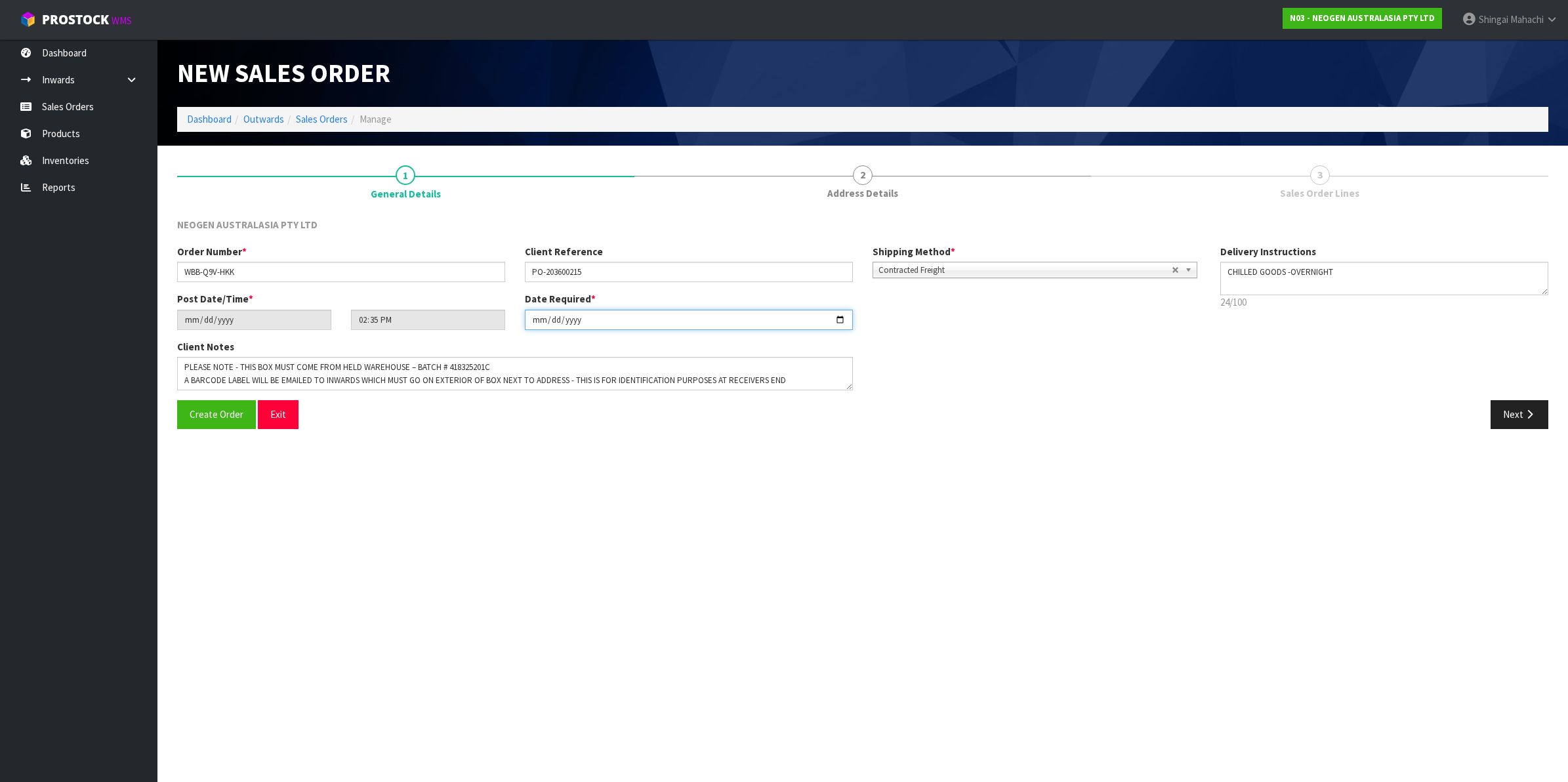
click at [842, 319] on input "[DATE]" at bounding box center [689, 319] width 328 height 20
type input "[DATE]"
click at [1519, 413] on button "Next" at bounding box center [1519, 414] width 58 height 28
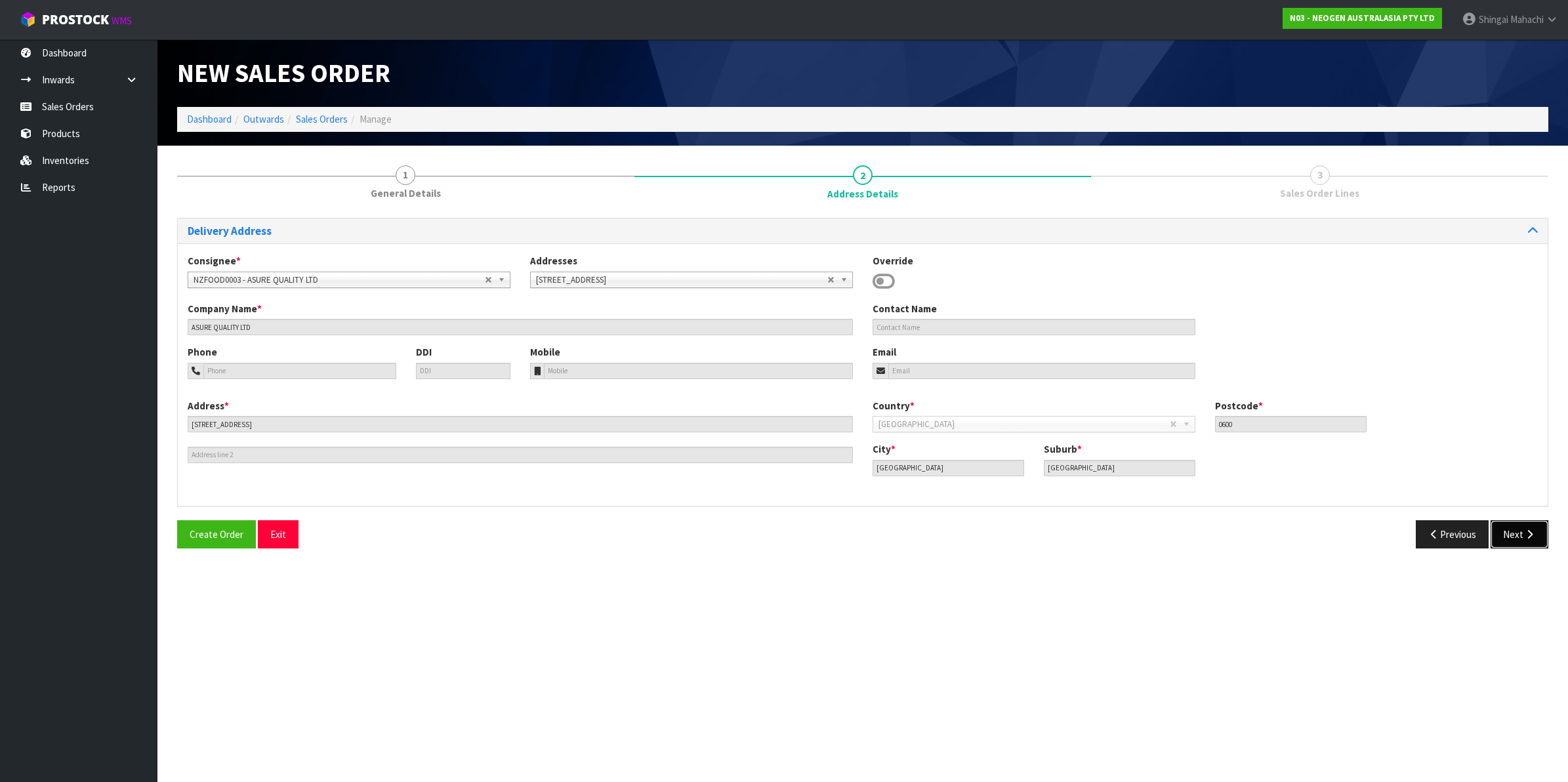
click at [1524, 539] on button "Next" at bounding box center [1519, 534] width 58 height 28
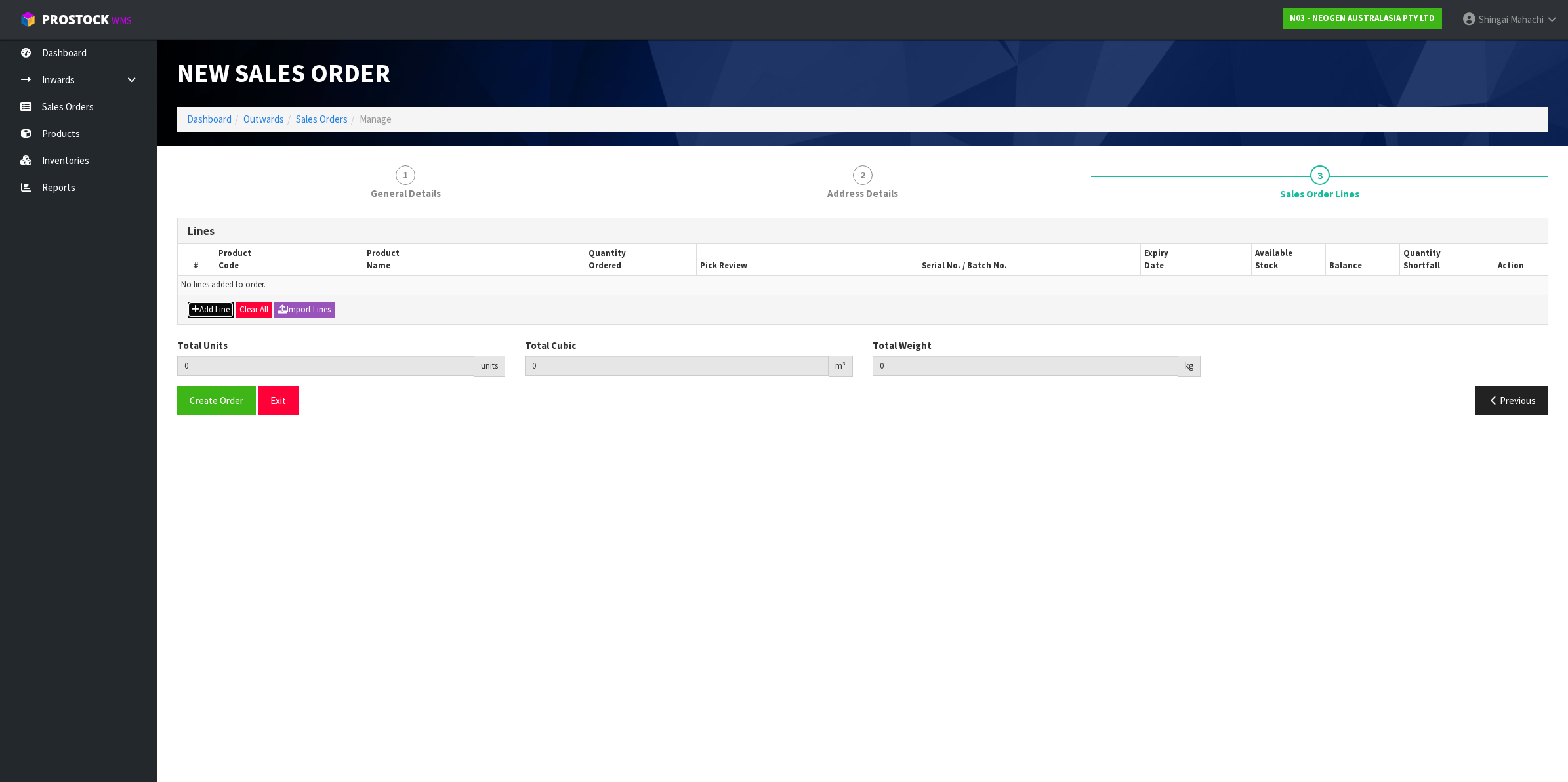
click at [200, 312] on button "Add Line" at bounding box center [211, 309] width 46 height 16
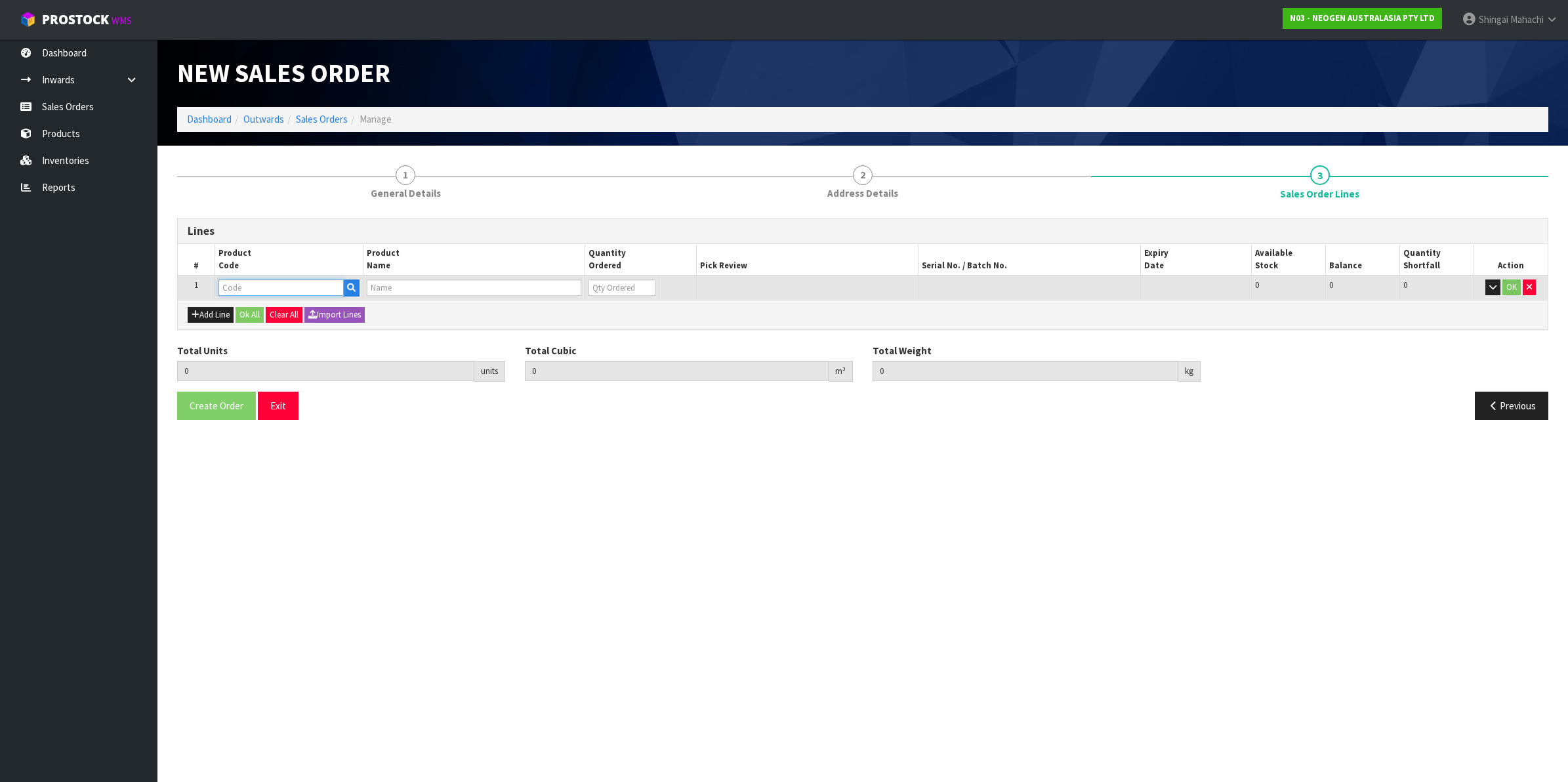
click at [248, 290] on input "text" at bounding box center [281, 288] width 125 height 17
type input "700006852"
type input "0.000000"
type input "0.000"
type input "DPWS9 DILUENT PWS (9ML 400/BOX) LABEL - IN VITRO ONLY"
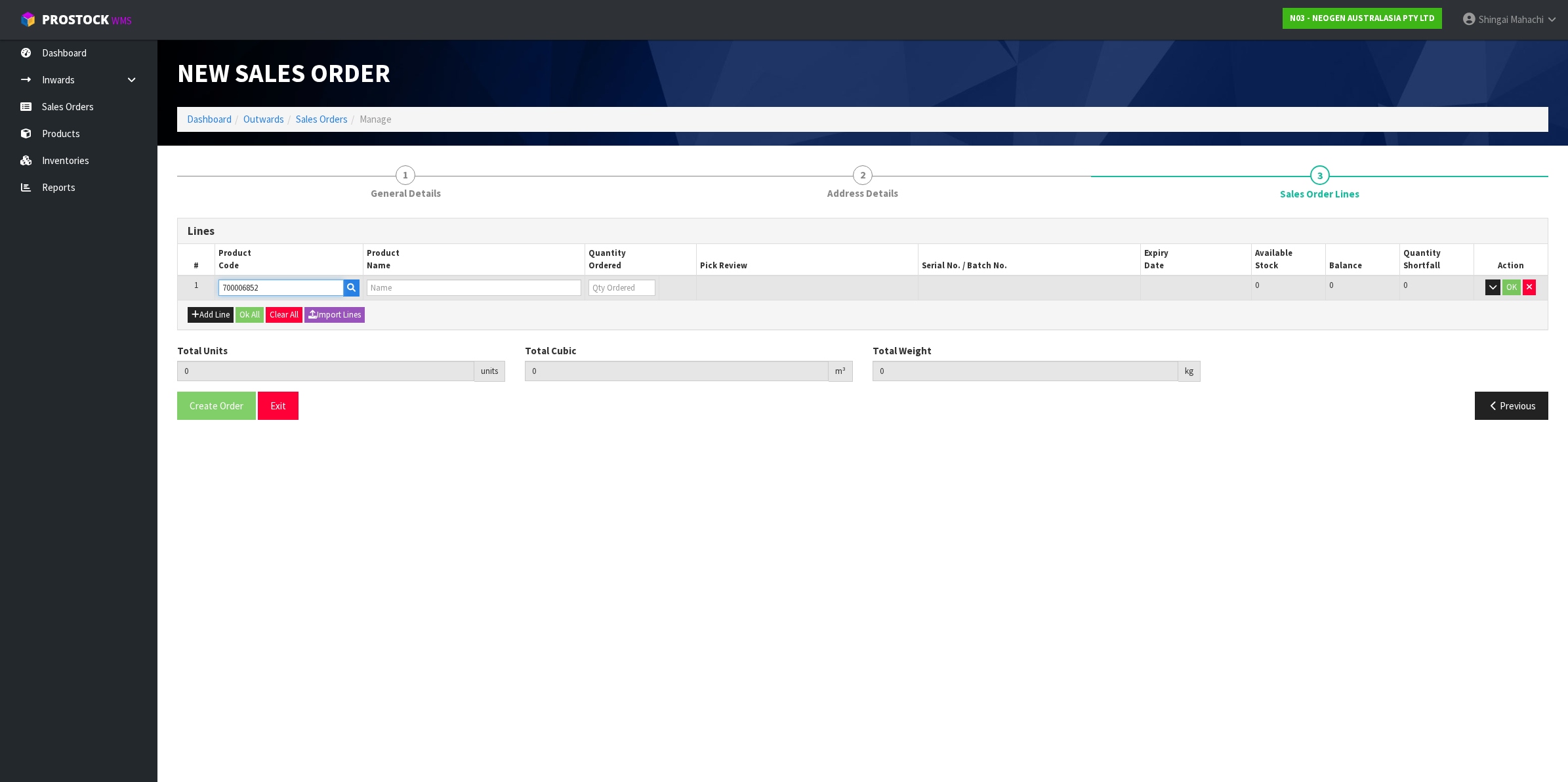
type input "0"
type input "700006852"
drag, startPoint x: 601, startPoint y: 290, endPoint x: 588, endPoint y: 290, distance: 13.0
click at [588, 290] on input "0" at bounding box center [622, 288] width 67 height 17
type input "1"
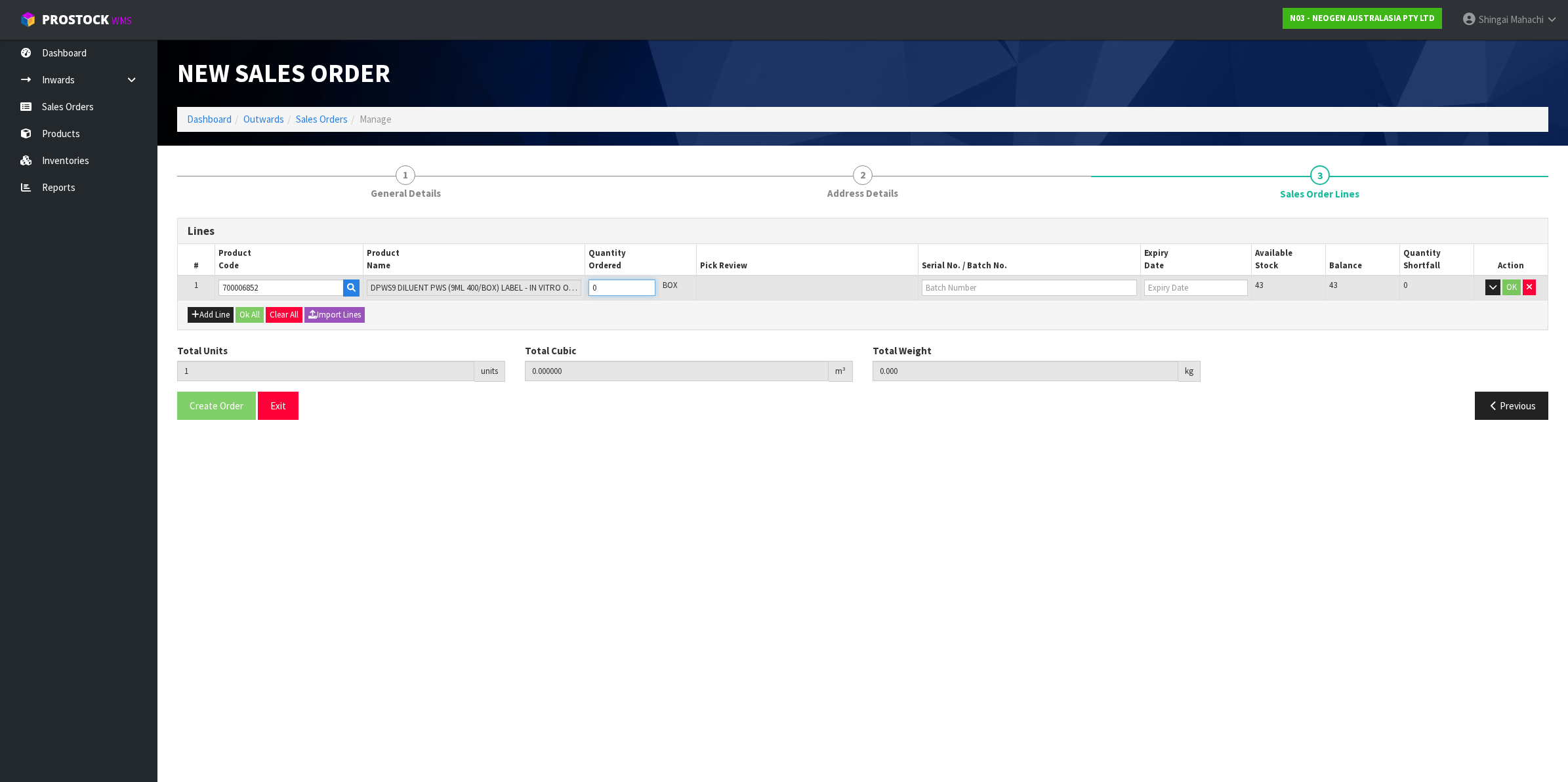
type input "0.03654"
type input "9.44"
type input "1"
click at [1505, 281] on button "OK" at bounding box center [1512, 287] width 18 height 16
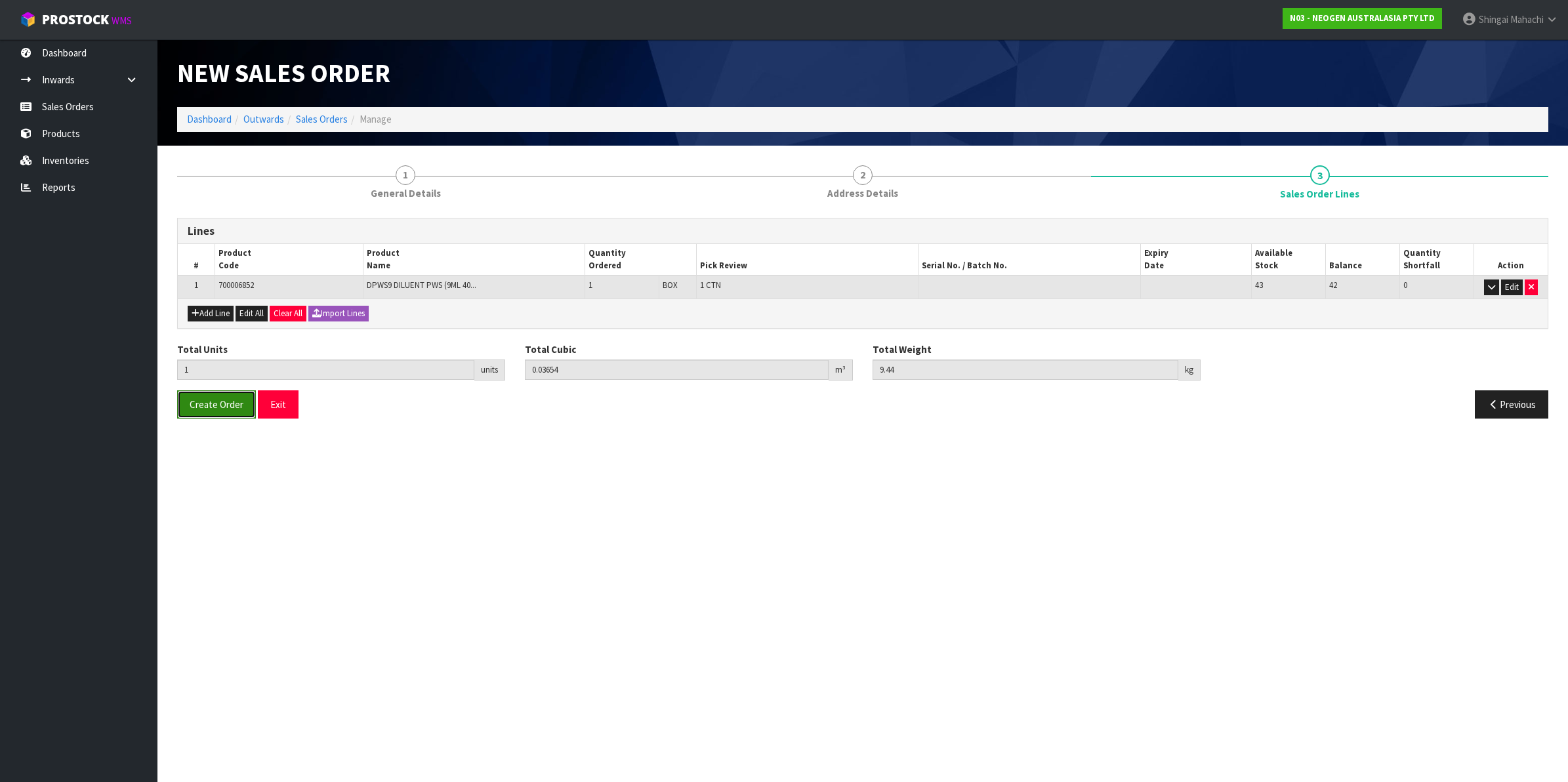
click at [221, 411] on span "Create Order" at bounding box center [216, 404] width 54 height 13
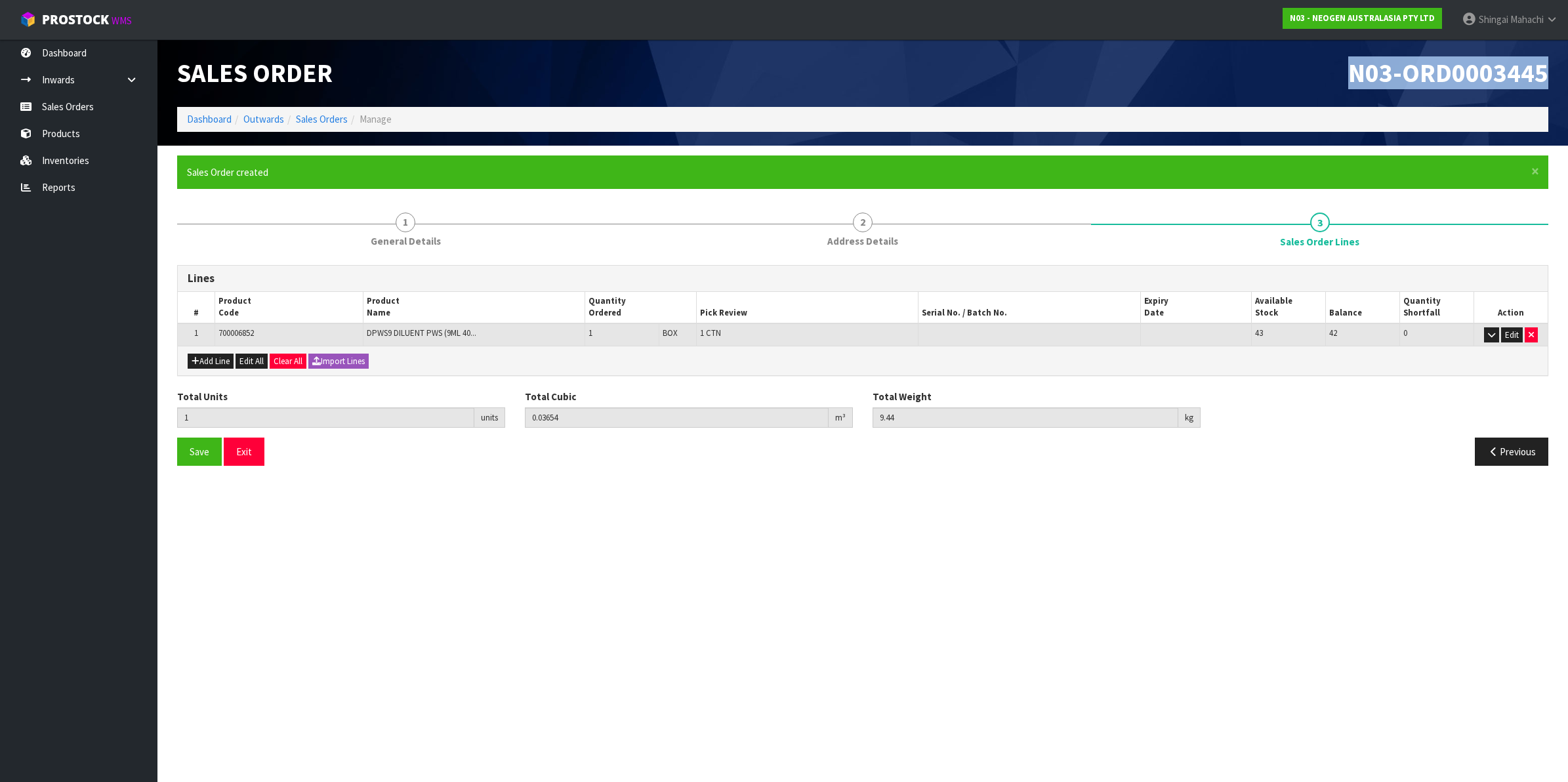
drag, startPoint x: 1347, startPoint y: 70, endPoint x: 1570, endPoint y: 70, distance: 223.0
click at [1567, 70] on html "Toggle navigation ProStock WMS N03 - NEOGEN AUSTRALASIA PTY LTD Shingai Mahachi…" at bounding box center [784, 391] width 1568 height 782
copy span "N03-ORD0003445"
click at [313, 121] on link "Sales Orders" at bounding box center [321, 119] width 52 height 13
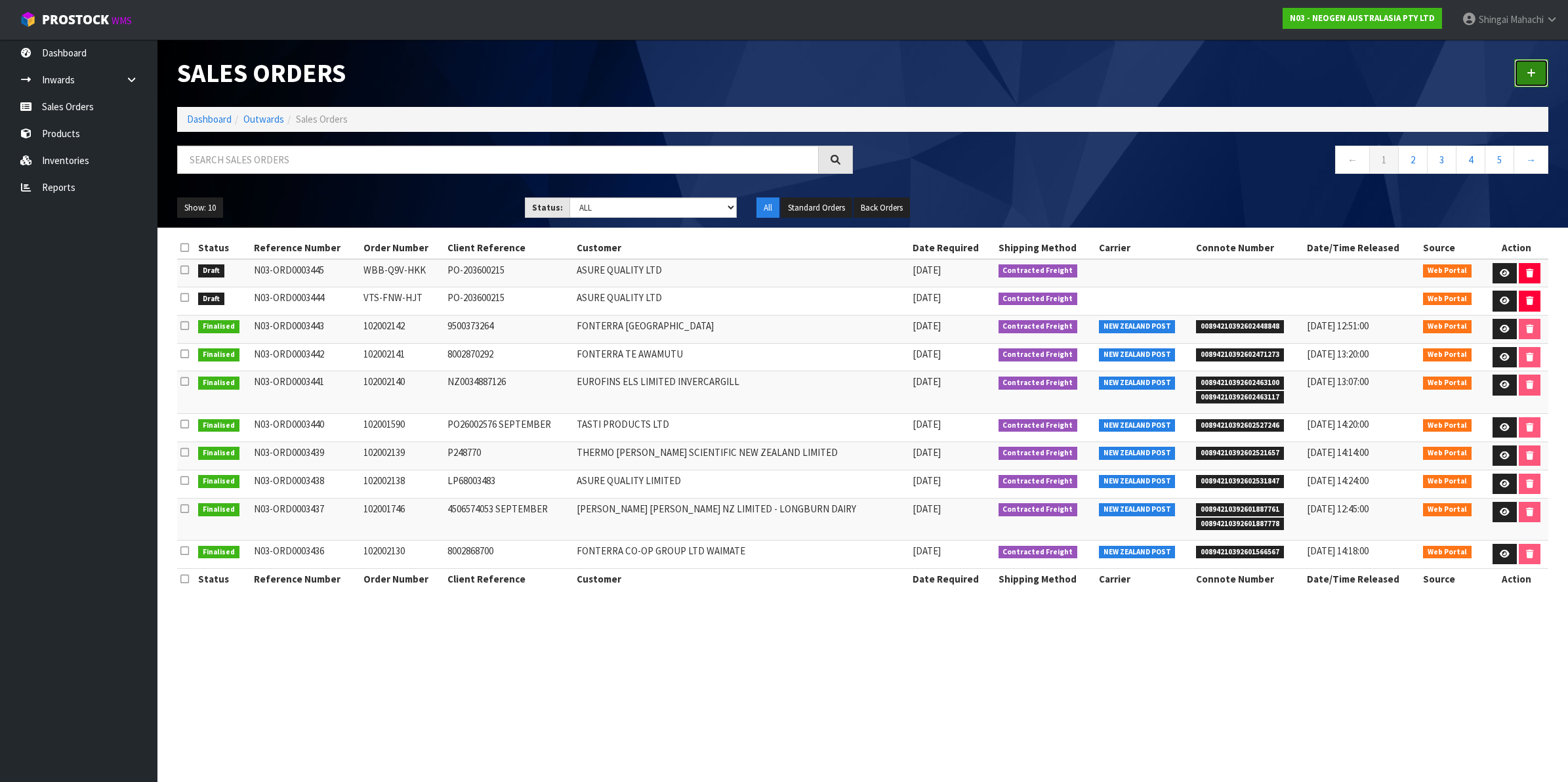
click at [1524, 72] on link at bounding box center [1531, 73] width 34 height 28
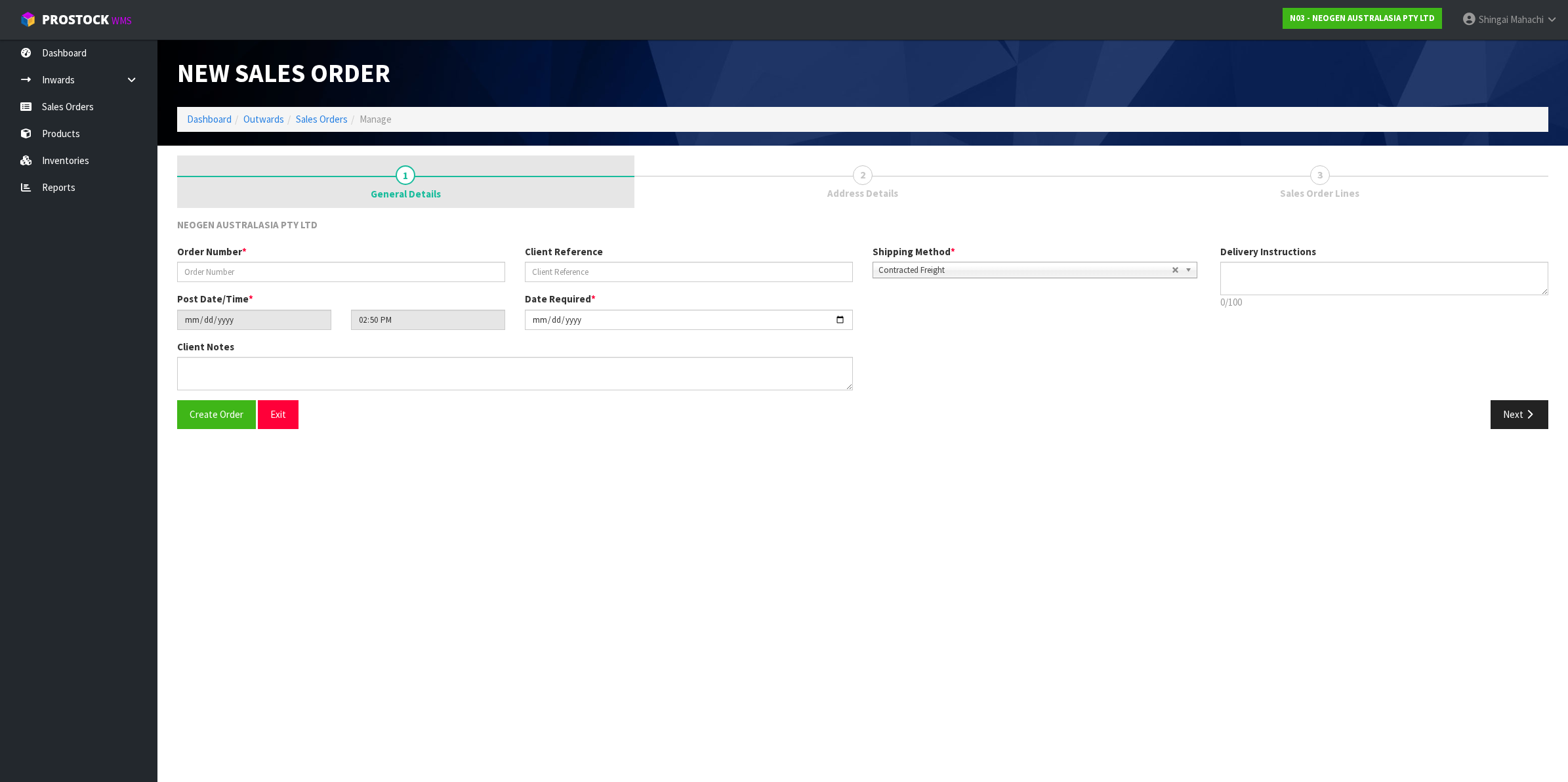
type textarea "CHILLED GOODS -OVERNIGHT"
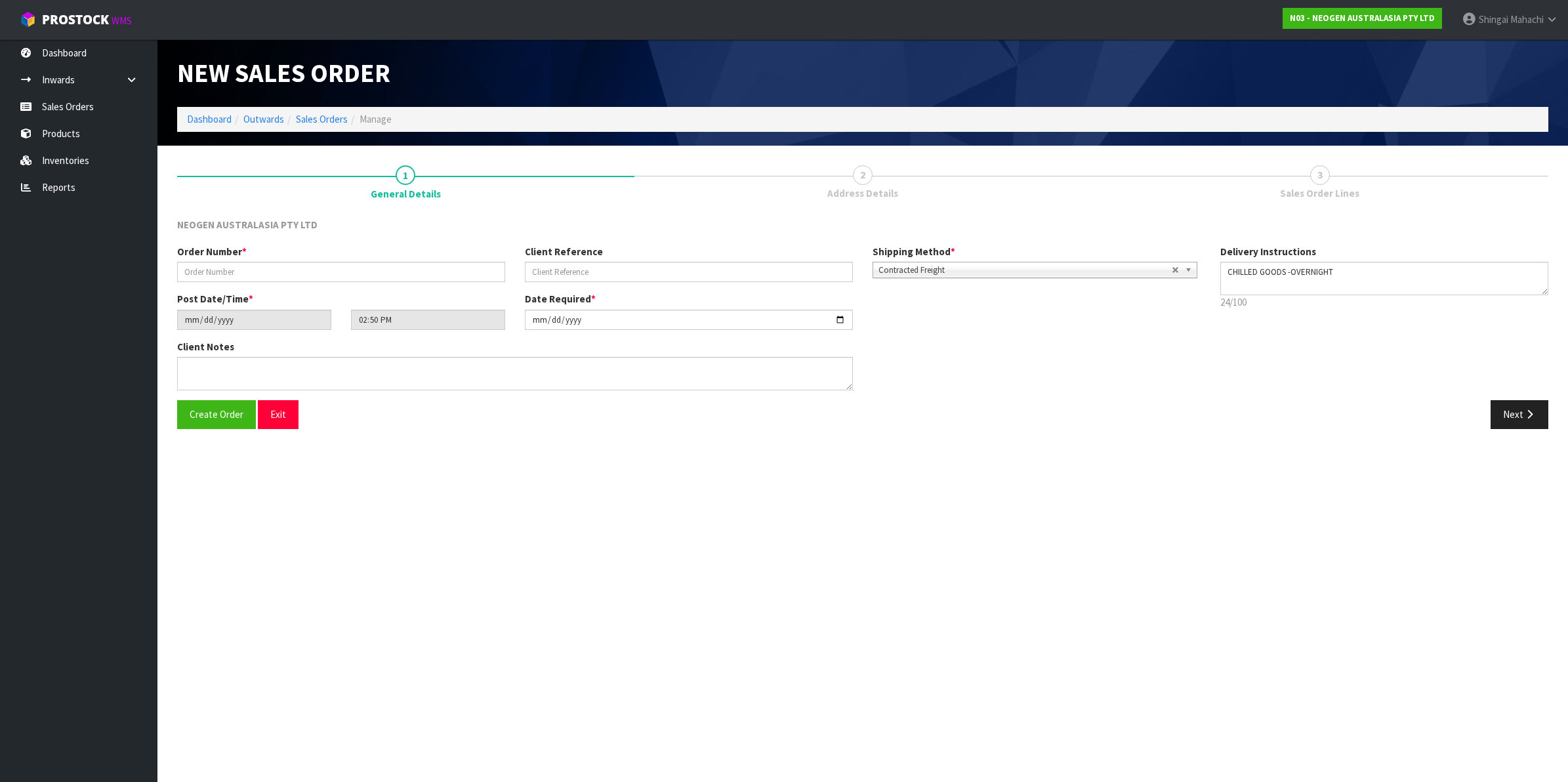
click at [229, 260] on div "Order Number *" at bounding box center [341, 263] width 348 height 38
click at [227, 275] on input "text" at bounding box center [341, 271] width 328 height 20
paste input "UCG-28K-FKS PO-203600215"
type input "UCG-28K-FKS PO-203600215"
click at [556, 268] on input "text" at bounding box center [689, 271] width 328 height 20
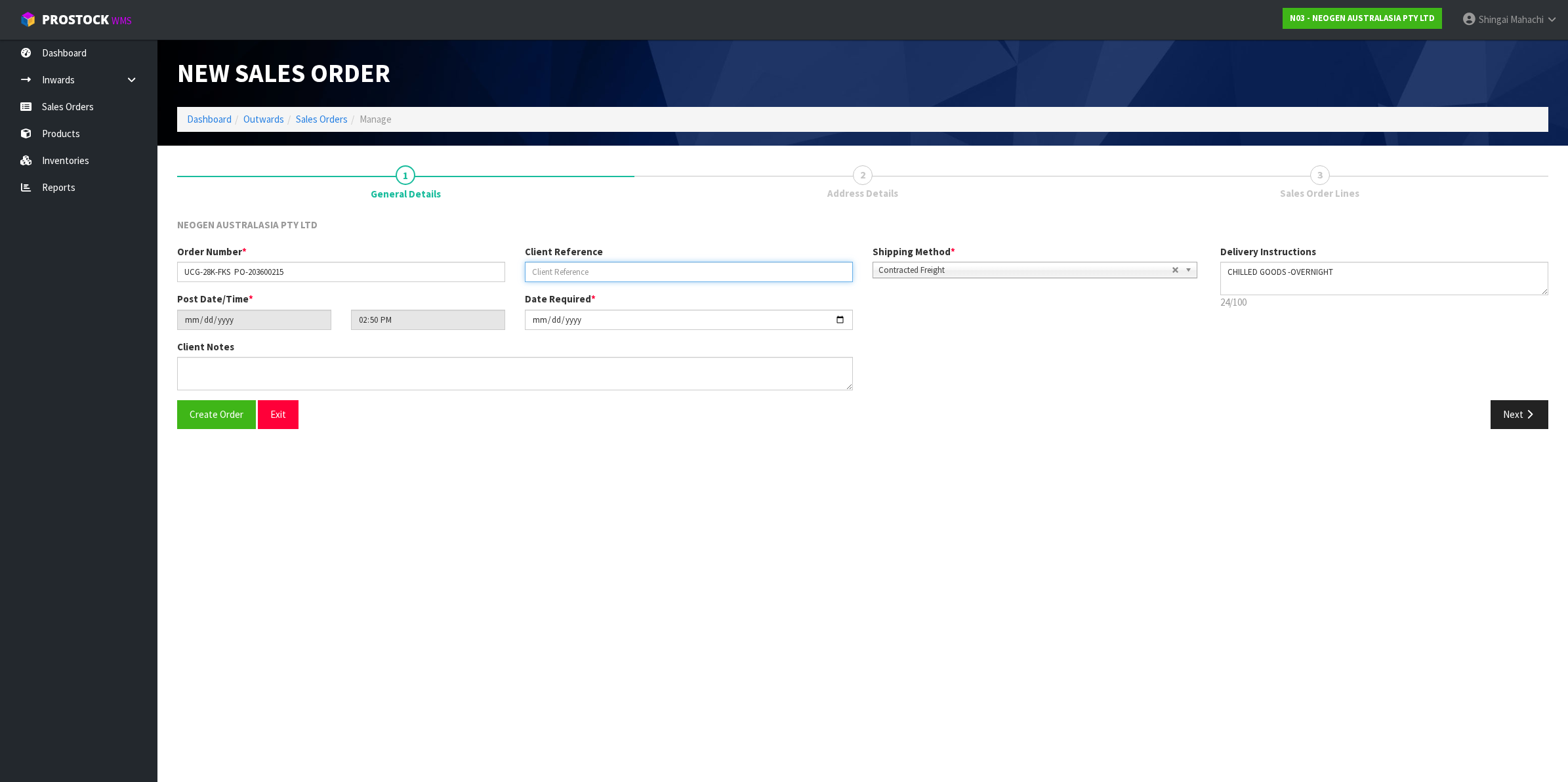
paste input "UCG-28K-FKS PO-203600215"
type input "PO-203600215"
click at [289, 270] on input "UCG-28K-FKS PO-203600215" at bounding box center [341, 271] width 328 height 20
type input "UCG-28K-FKS"
click at [842, 321] on input "[DATE]" at bounding box center [689, 319] width 328 height 20
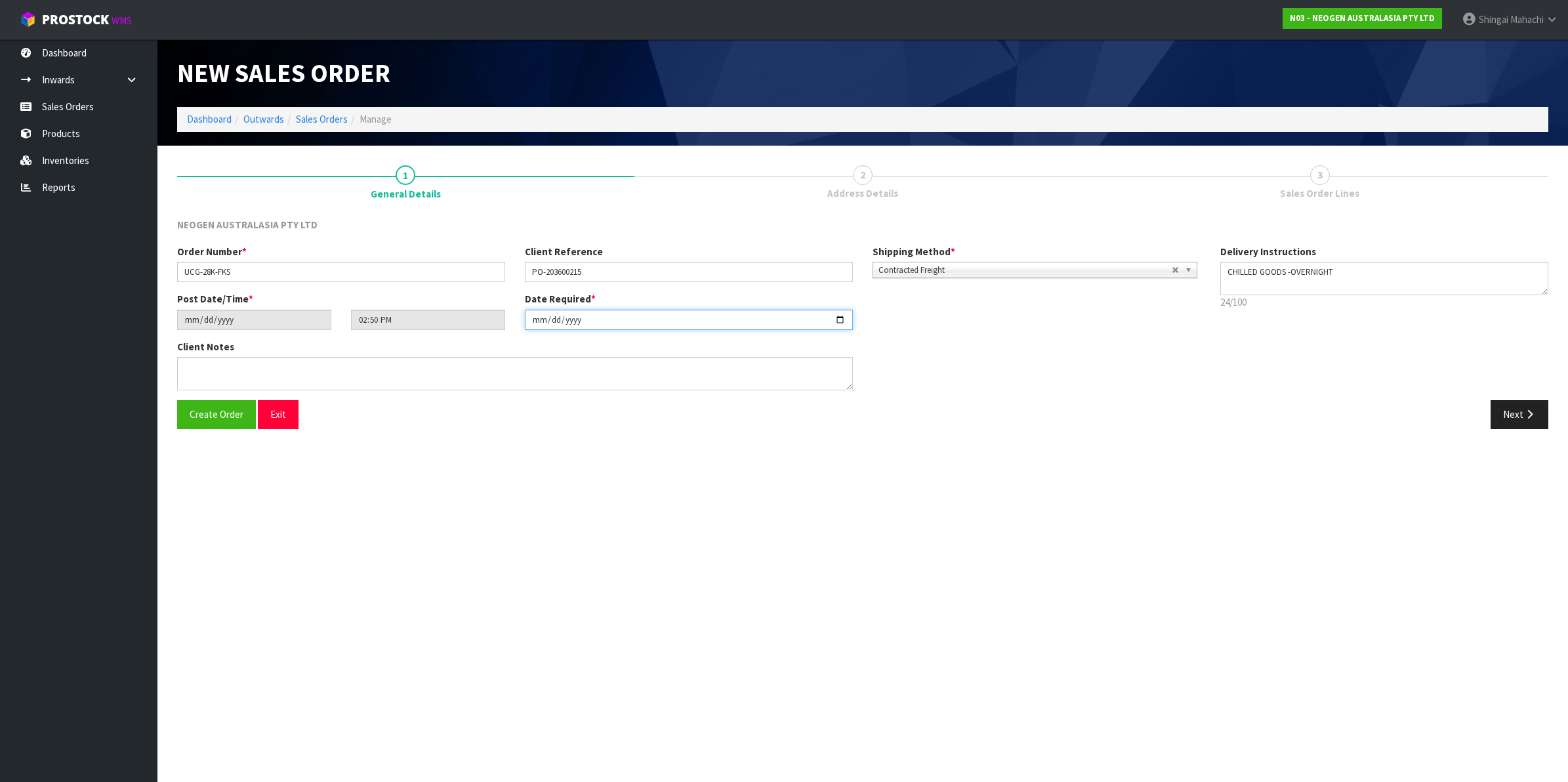
type input "[DATE]"
click at [201, 377] on textarea at bounding box center [515, 374] width 676 height 33
click at [188, 365] on textarea at bounding box center [515, 374] width 676 height 33
paste textarea "PLEASE NOTE - THIS BOX MUST COME FROM HELD WAREHOUSE – BATCH # 418325207A A BAR…"
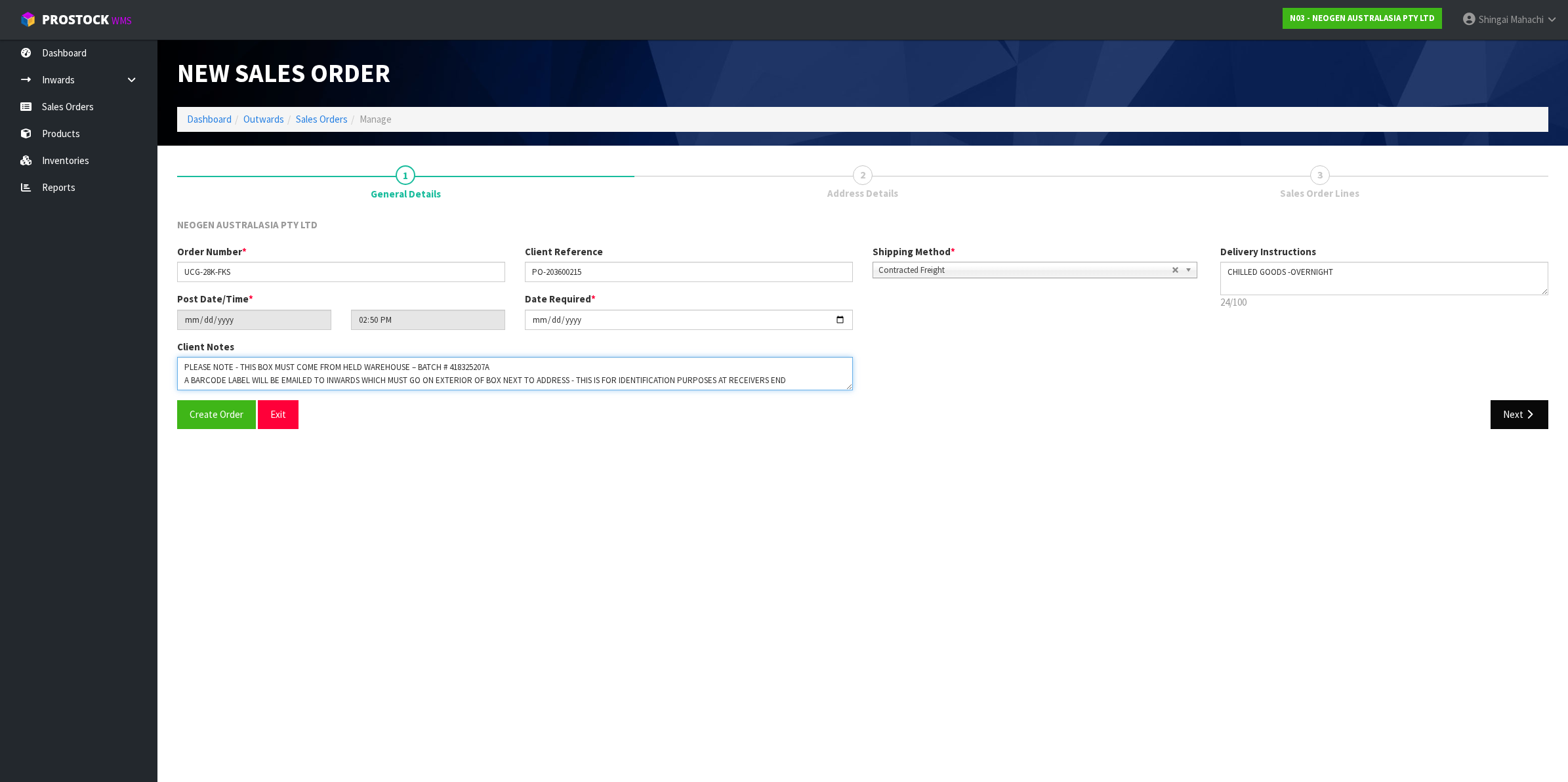
type textarea "PLEASE NOTE - THIS BOX MUST COME FROM HELD WAREHOUSE – BATCH # 418325207A A BAR…"
click at [1521, 408] on button "Next" at bounding box center [1519, 414] width 58 height 28
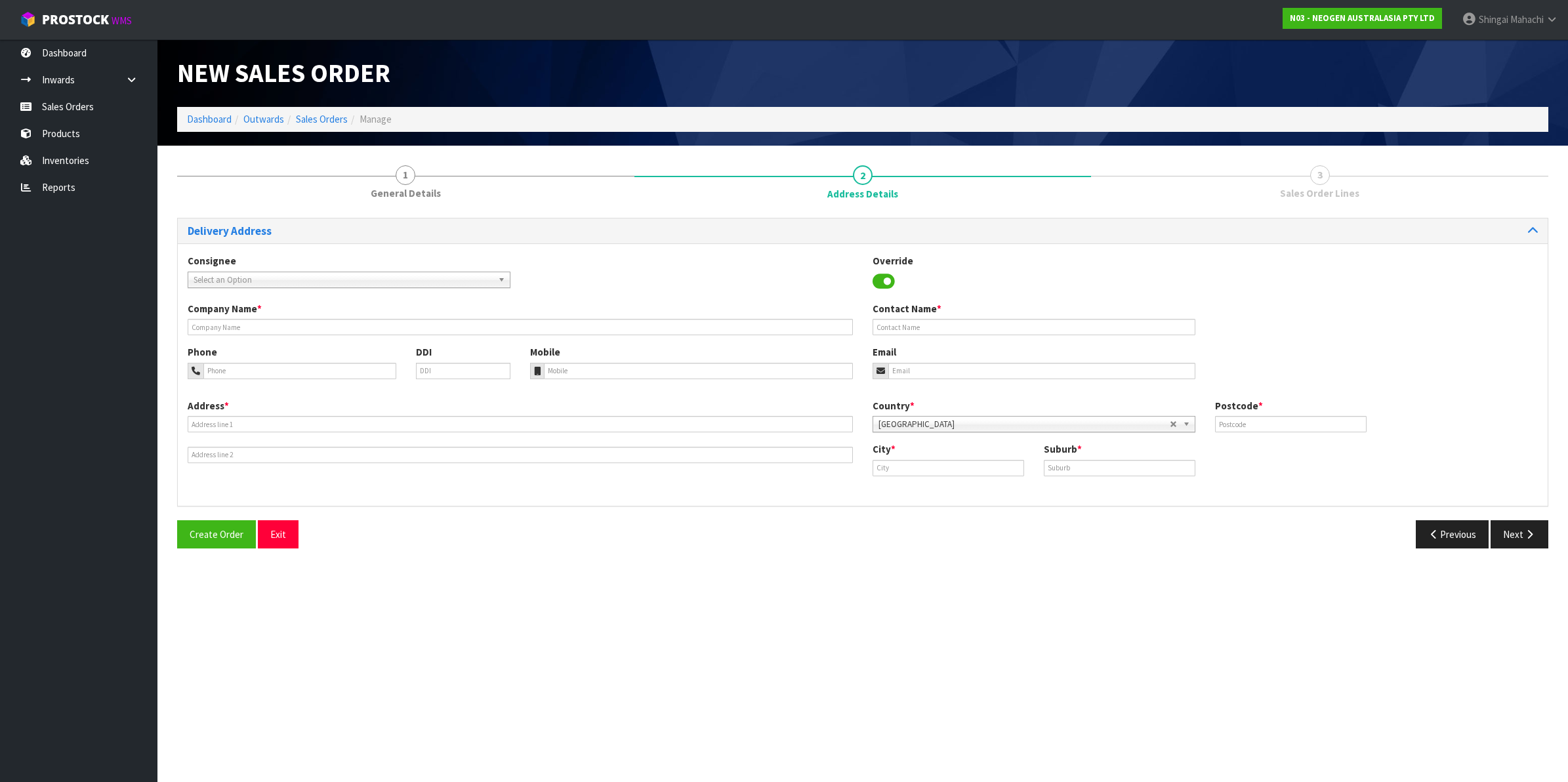
click at [280, 275] on span "Select an Option" at bounding box center [343, 279] width 299 height 16
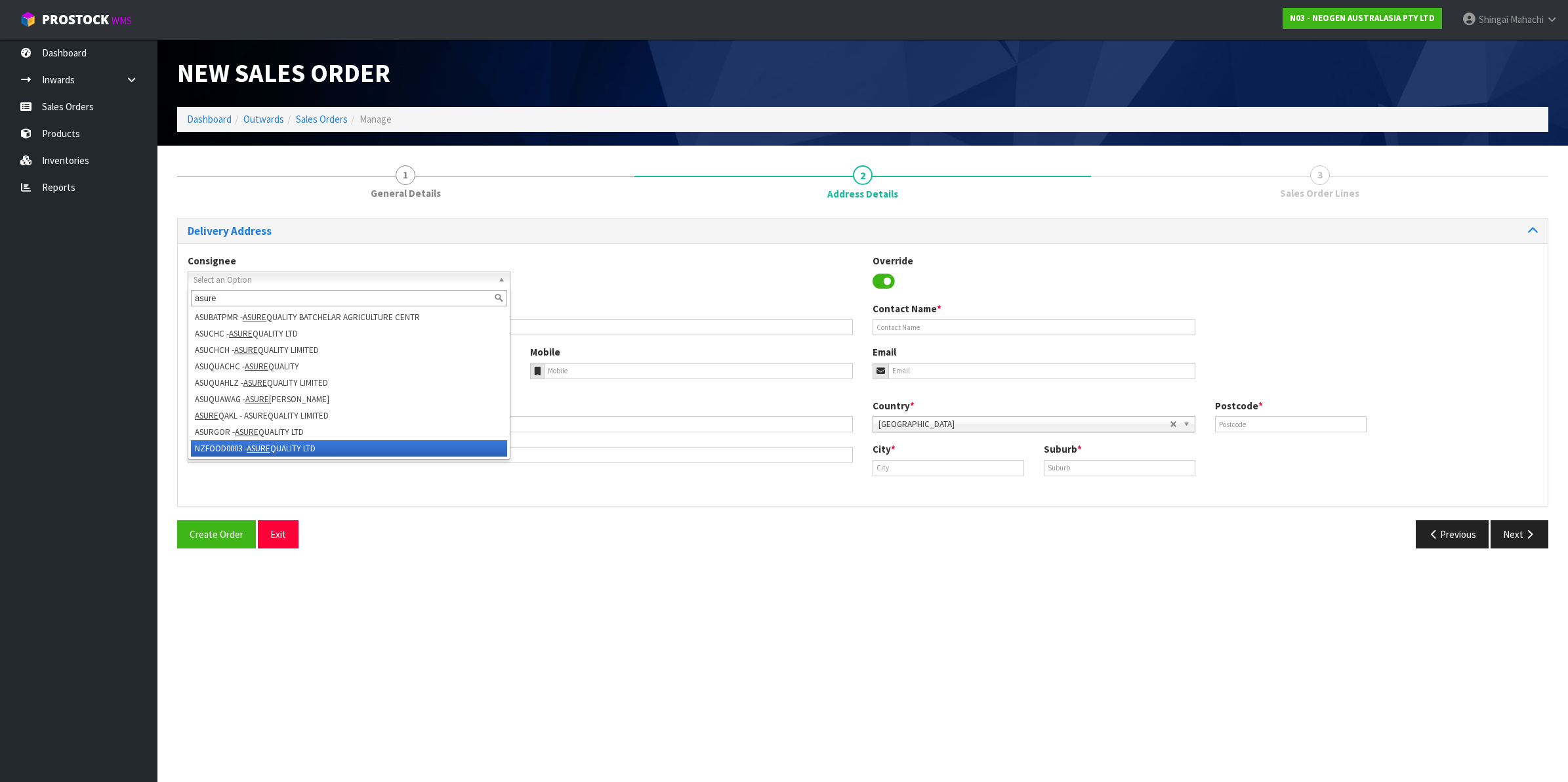
type input "asure"
click at [238, 448] on li "NZFOOD0003 - ASURE QUALITY LTD" at bounding box center [349, 448] width 317 height 17
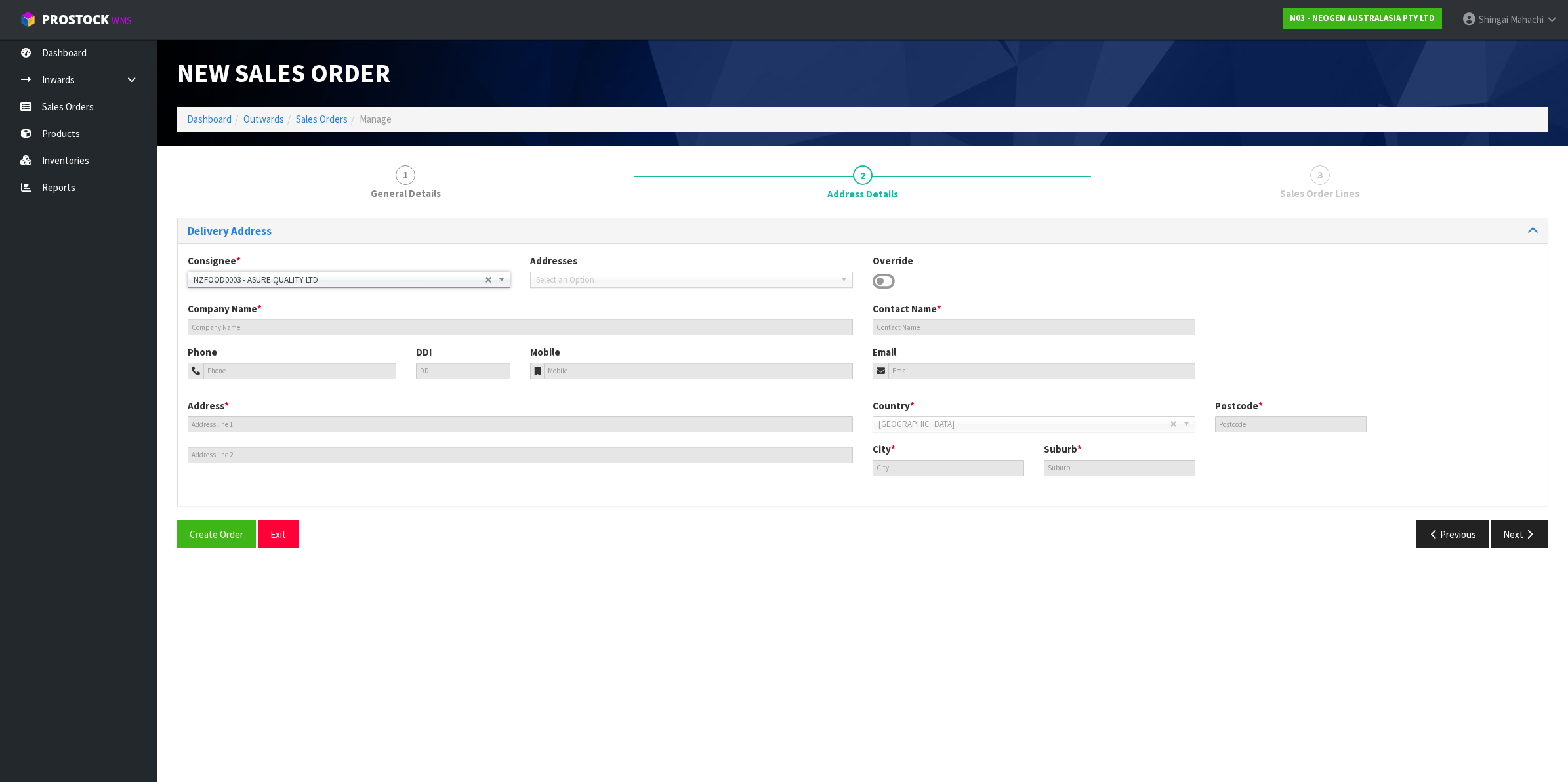
type input "ASURE QUALITY LTD"
type input "[STREET_ADDRESS]"
type input "0600"
type input "[GEOGRAPHIC_DATA]"
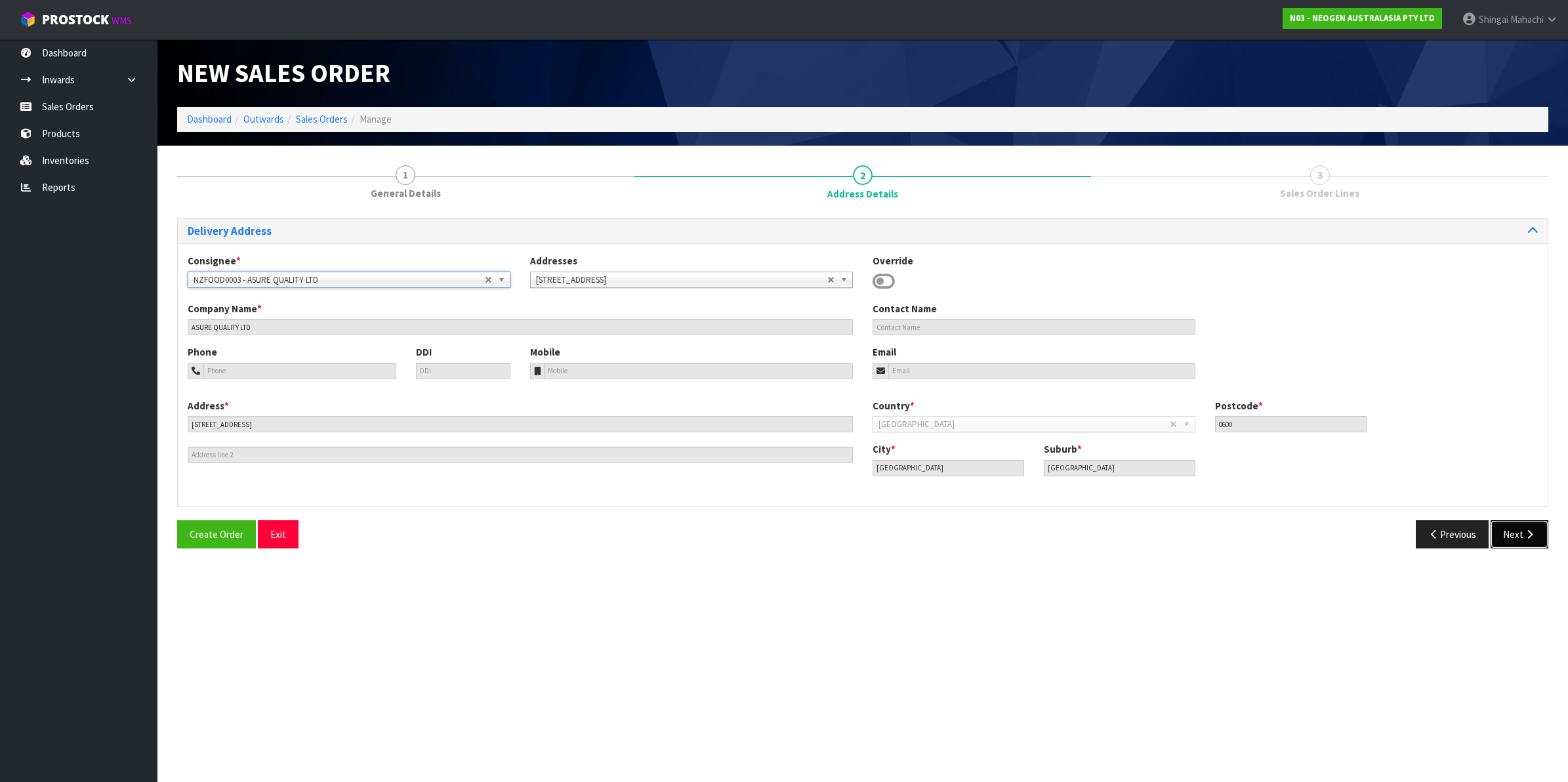
click at [1512, 532] on button "Next" at bounding box center [1519, 534] width 58 height 28
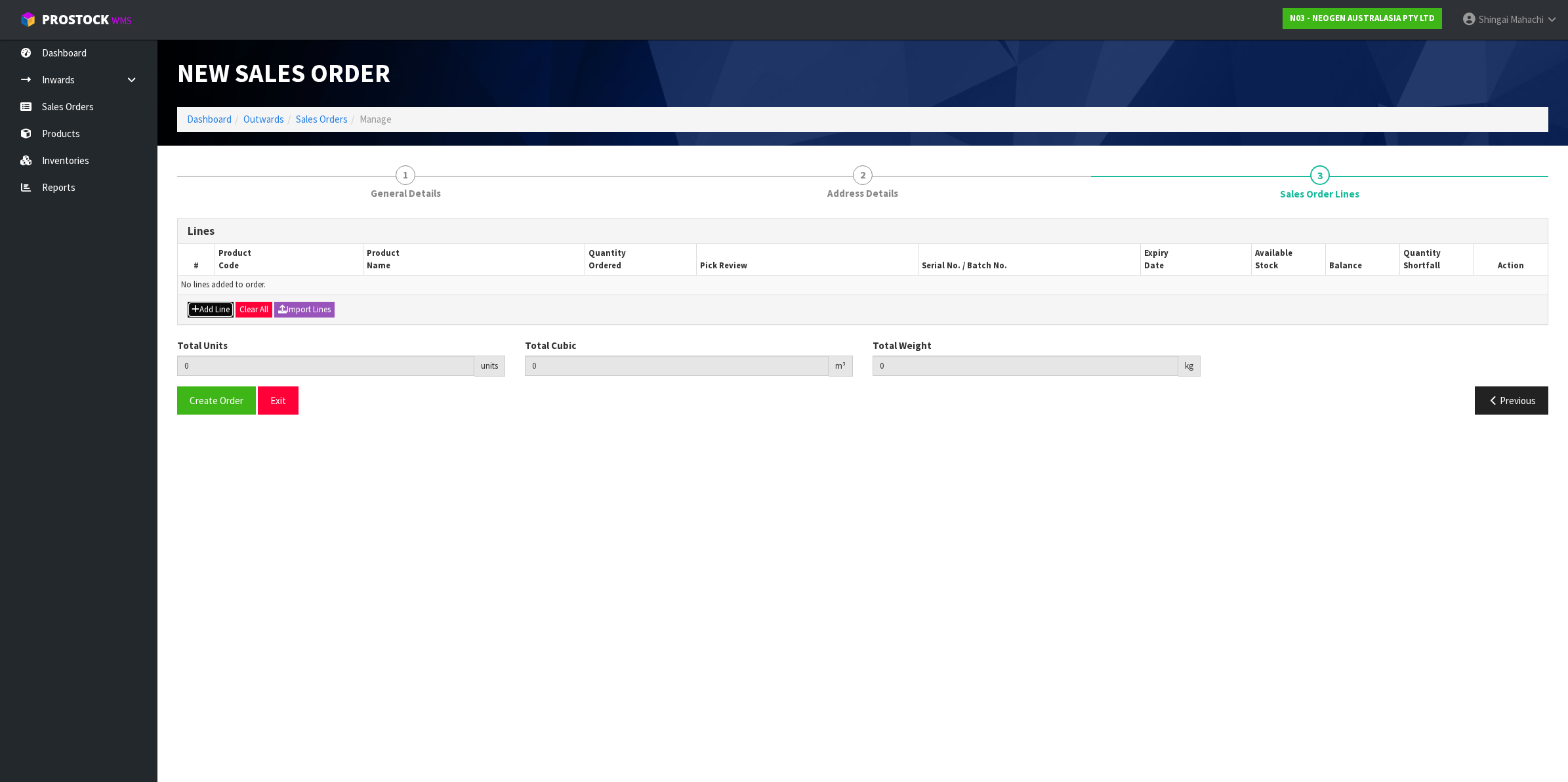
click at [221, 314] on button "Add Line" at bounding box center [211, 309] width 46 height 16
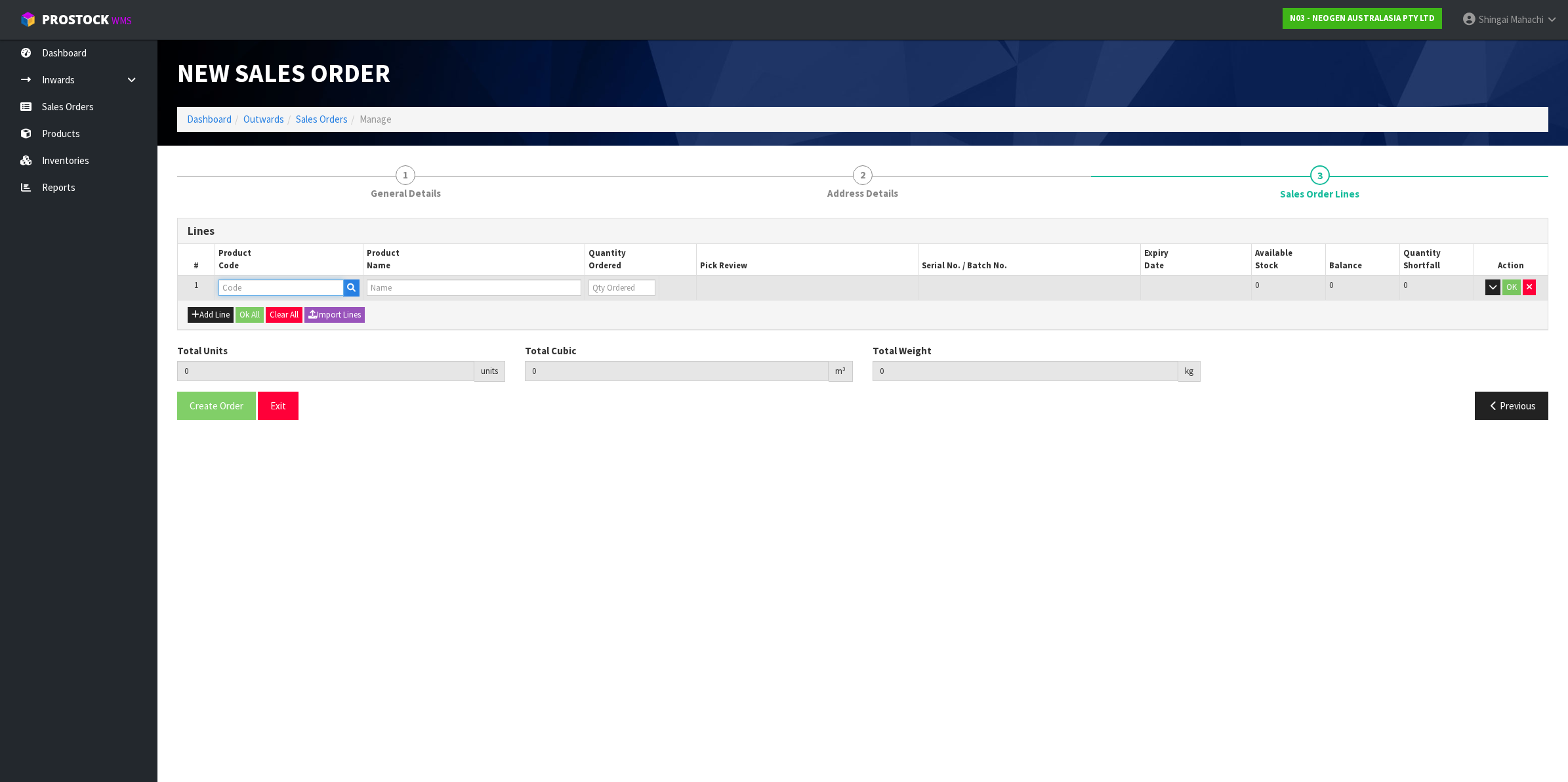
click at [250, 286] on input "text" at bounding box center [281, 288] width 125 height 17
type input "700002277"
type input "0.000000"
type input "0.000"
type input "7100126845 - 6414 PETRIFILM ECOLI/COLI CT PLT 500C PL"
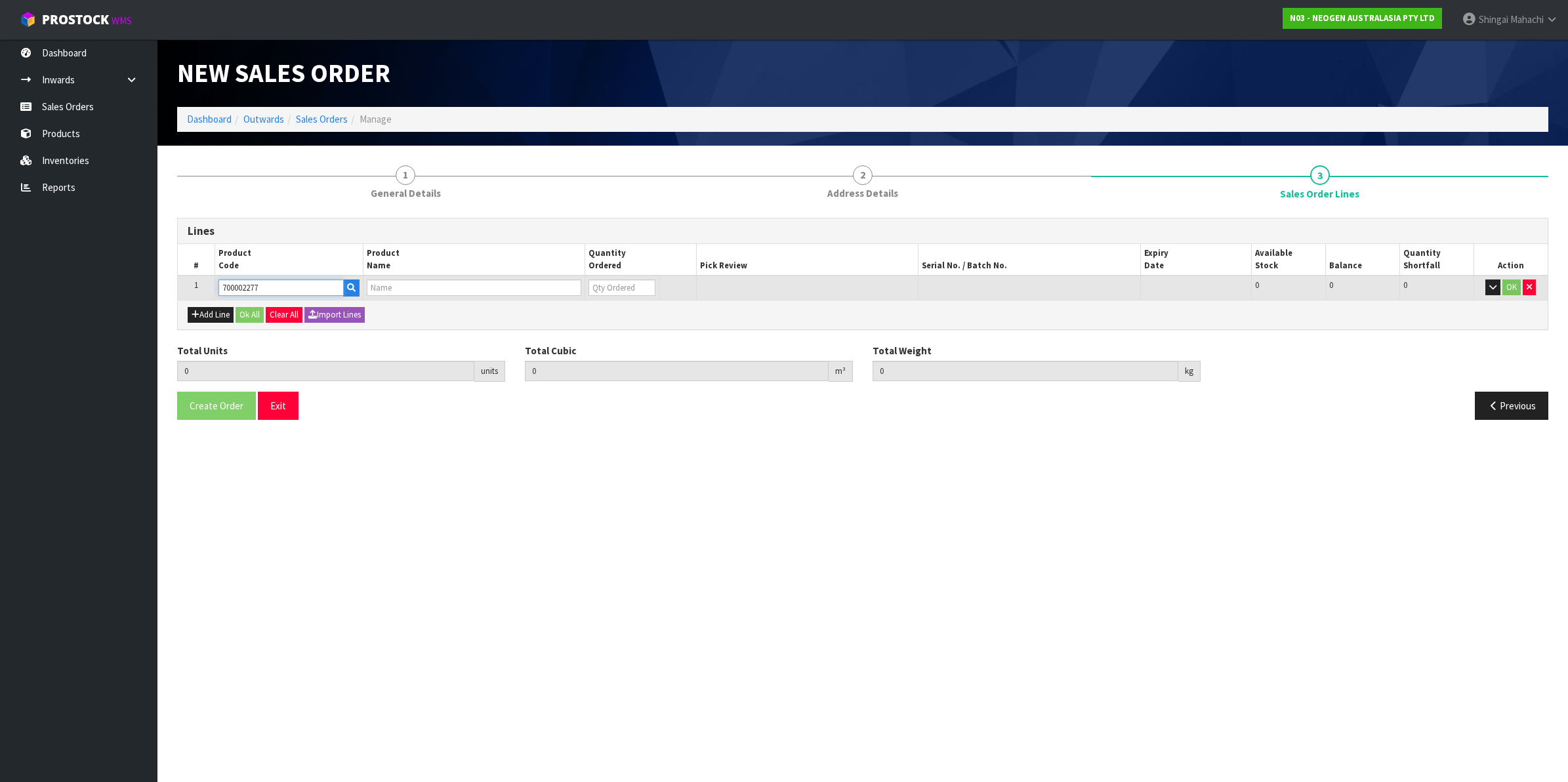
type input "0"
type input "700002277"
click at [574, 287] on tr "1 700002277 7100126845 - 6414 PETRIFILM ECOLI/COLI CT PLT 500C PL 0 BOX 44 44 0…" at bounding box center [862, 287] width 1370 height 24
type input "1"
type input "0.0114"
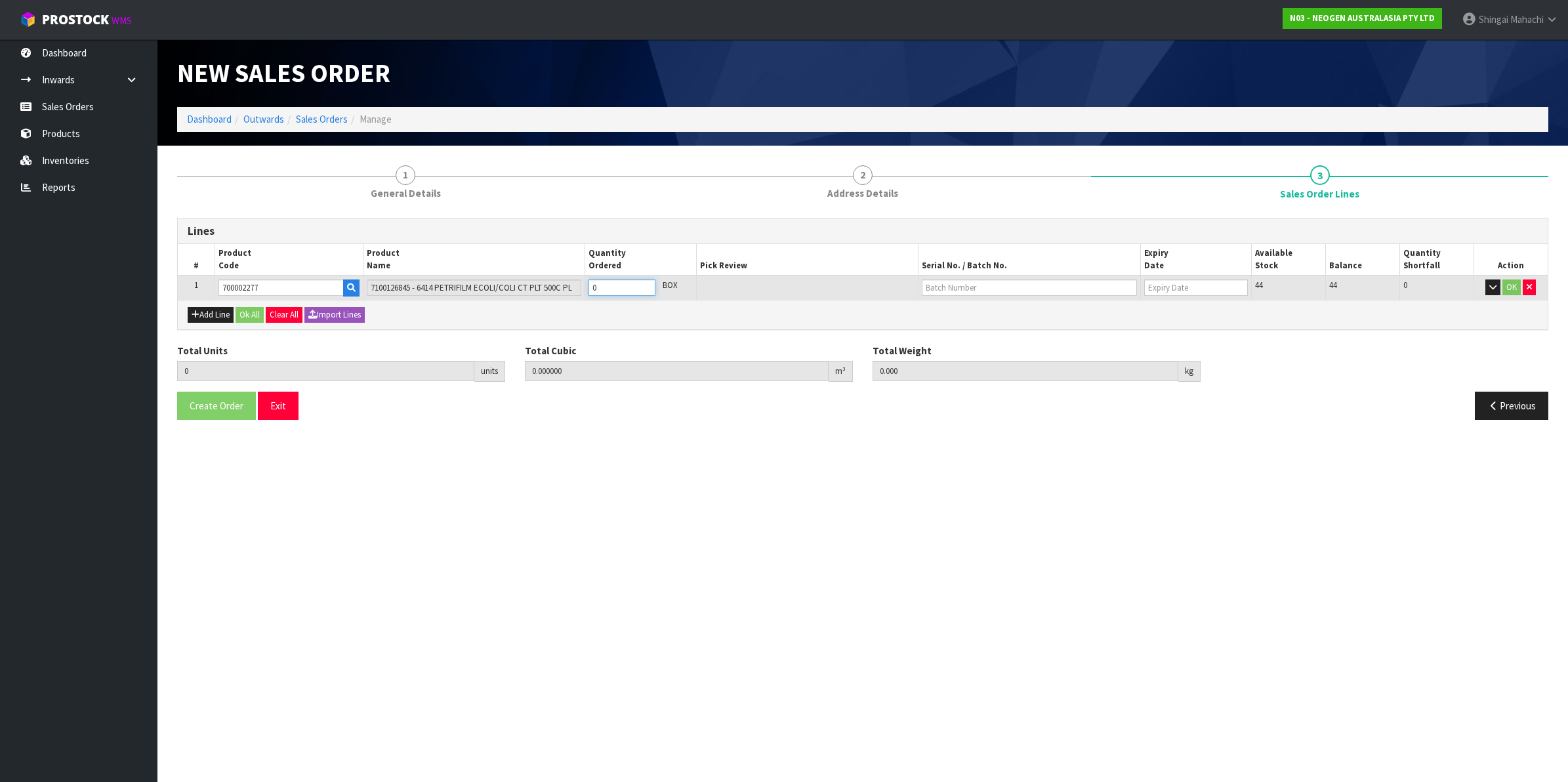
type input "1.7"
type input "1"
click at [1507, 283] on button "OK" at bounding box center [1512, 287] width 18 height 16
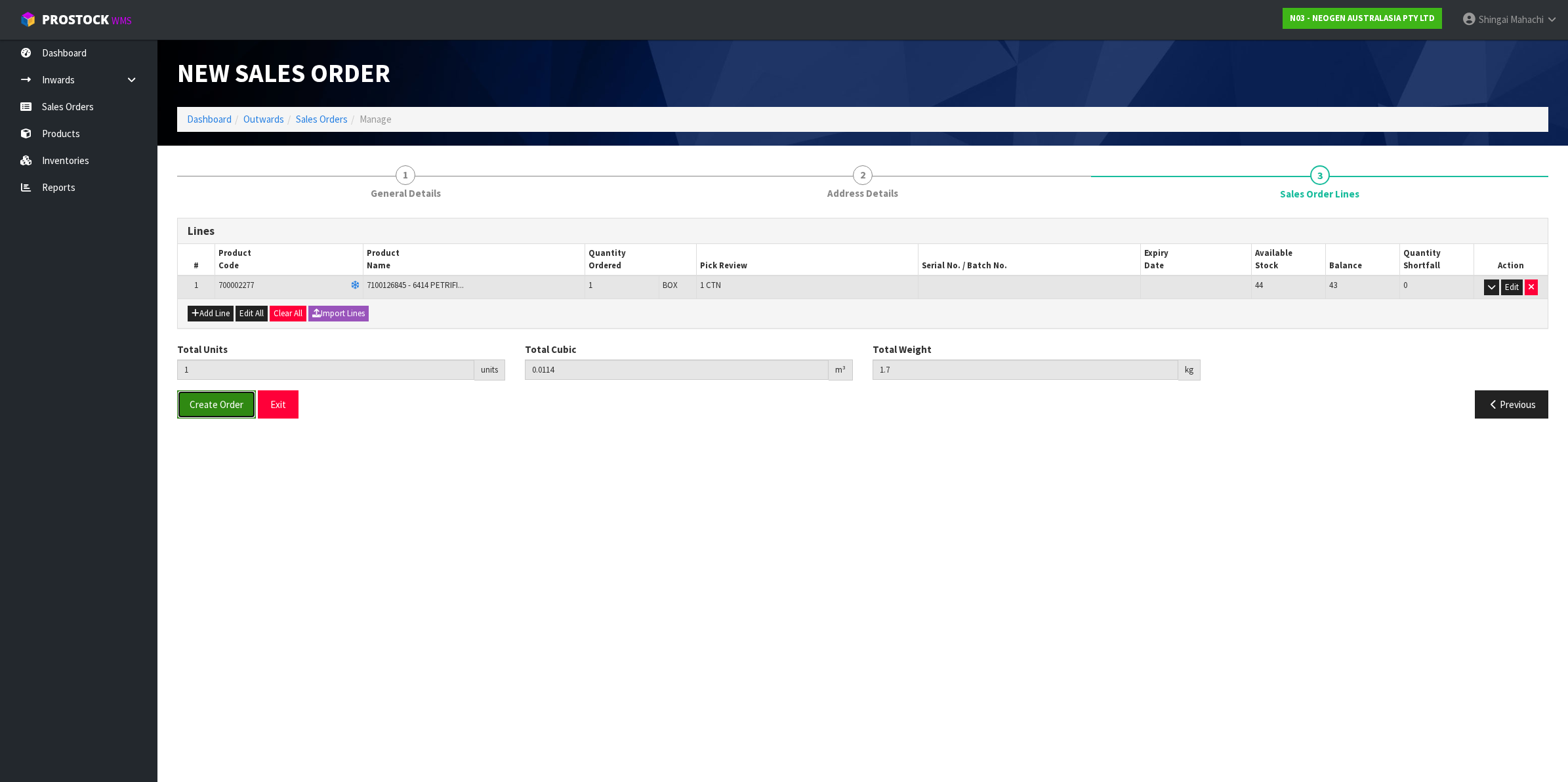
click at [202, 411] on span "Create Order" at bounding box center [216, 404] width 54 height 13
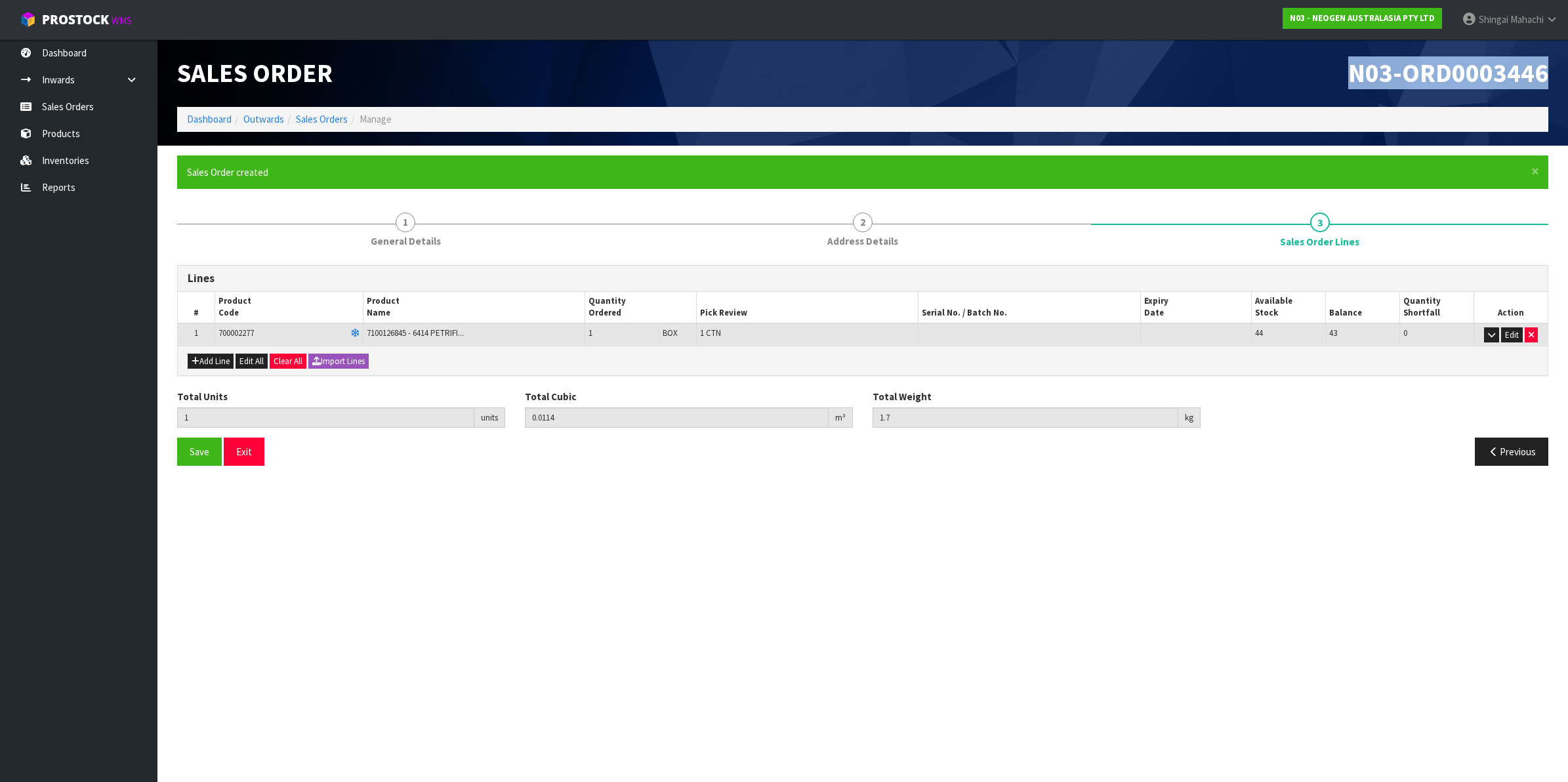
drag, startPoint x: 1349, startPoint y: 70, endPoint x: 1543, endPoint y: 70, distance: 194.0
click at [1543, 70] on span "N03-ORD0003446" at bounding box center [1447, 72] width 200 height 33
copy span "N03-ORD0003446"
click at [1552, 18] on icon at bounding box center [1552, 20] width 13 height 10
click at [1516, 50] on link "Logout" at bounding box center [1515, 52] width 104 height 17
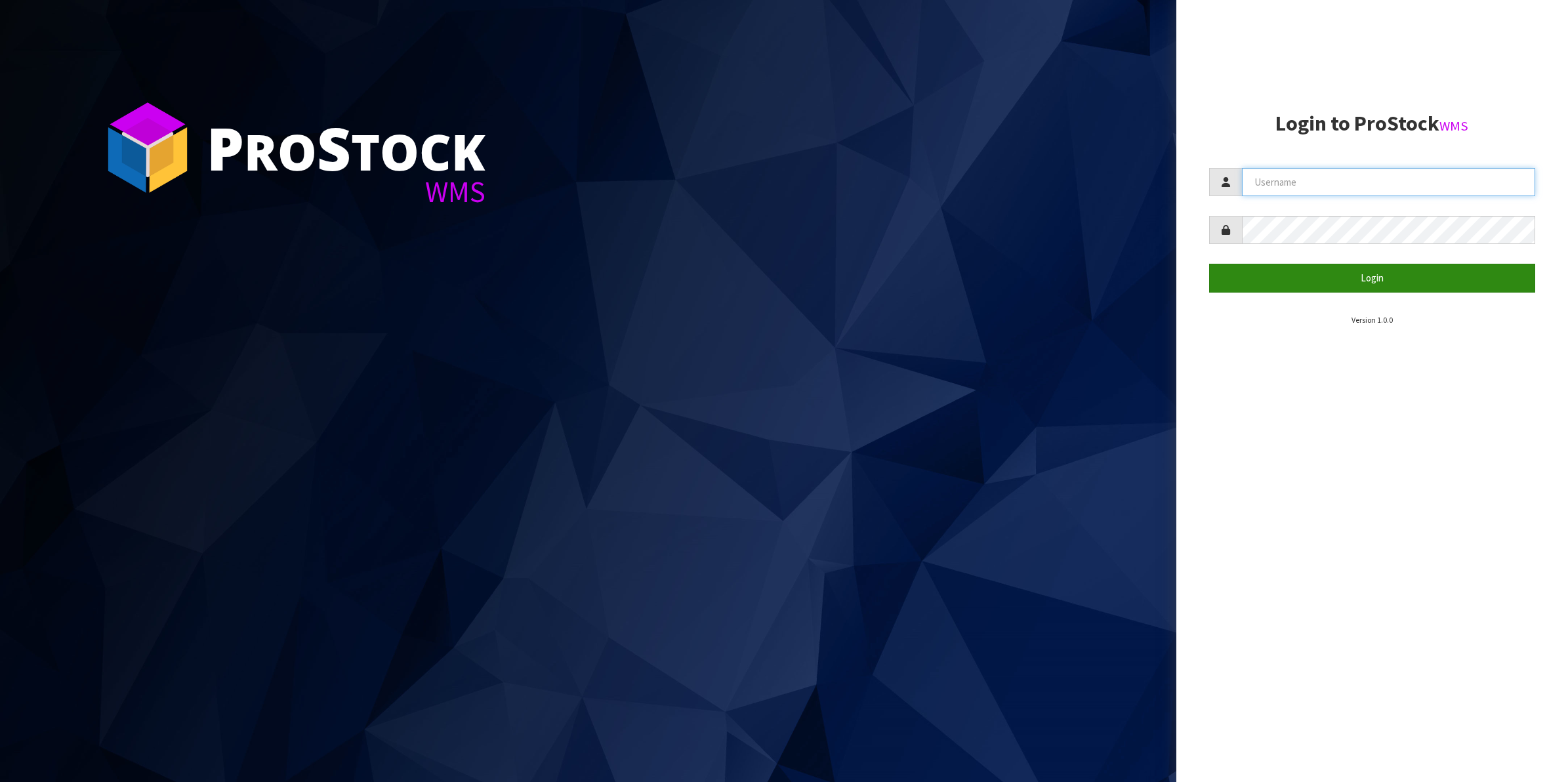
type input "Shingai"
click at [1358, 280] on button "Login" at bounding box center [1372, 277] width 327 height 28
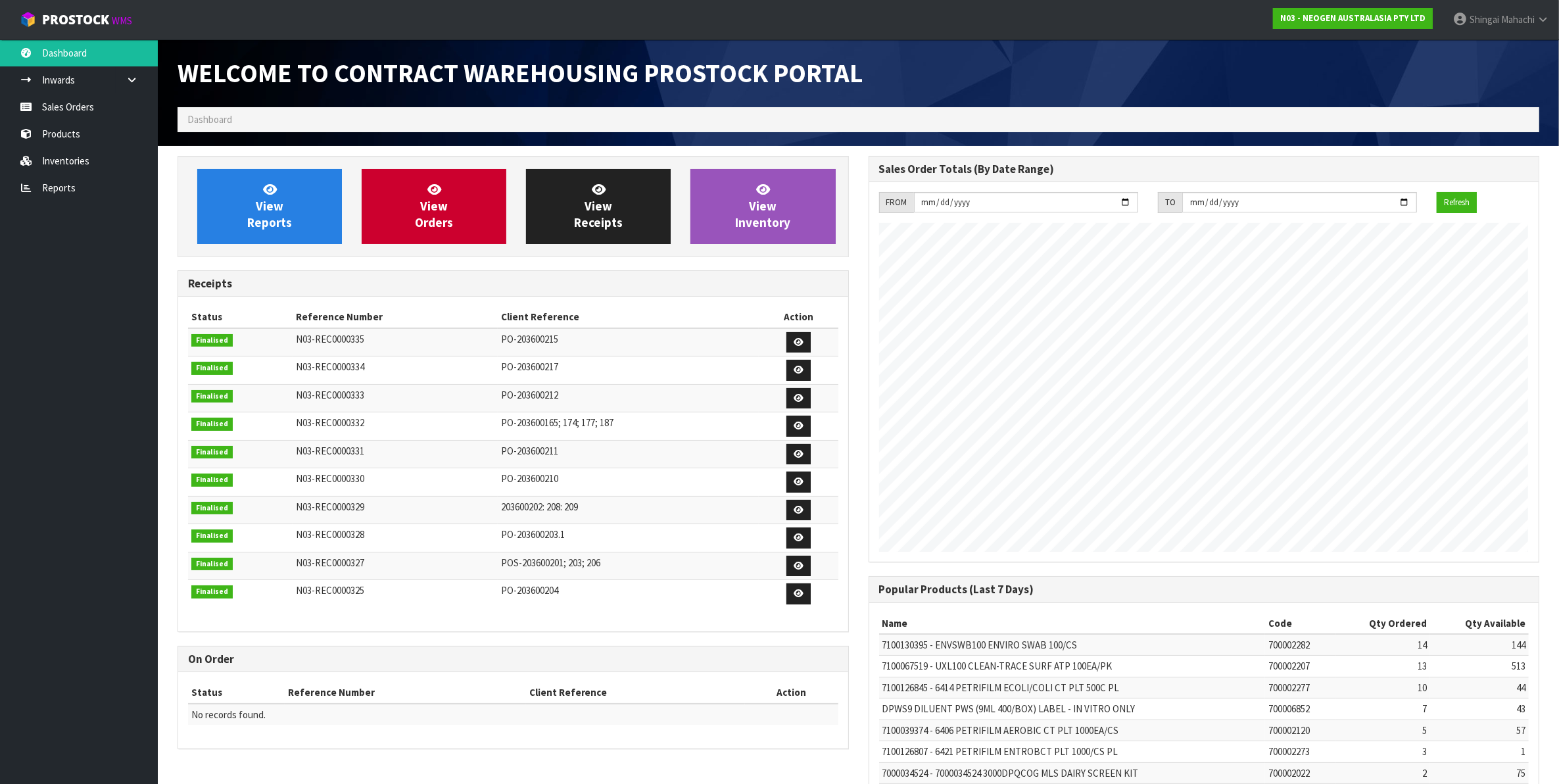
scroll to position [732, 690]
click at [75, 154] on link "Inventories" at bounding box center [79, 161] width 158 height 27
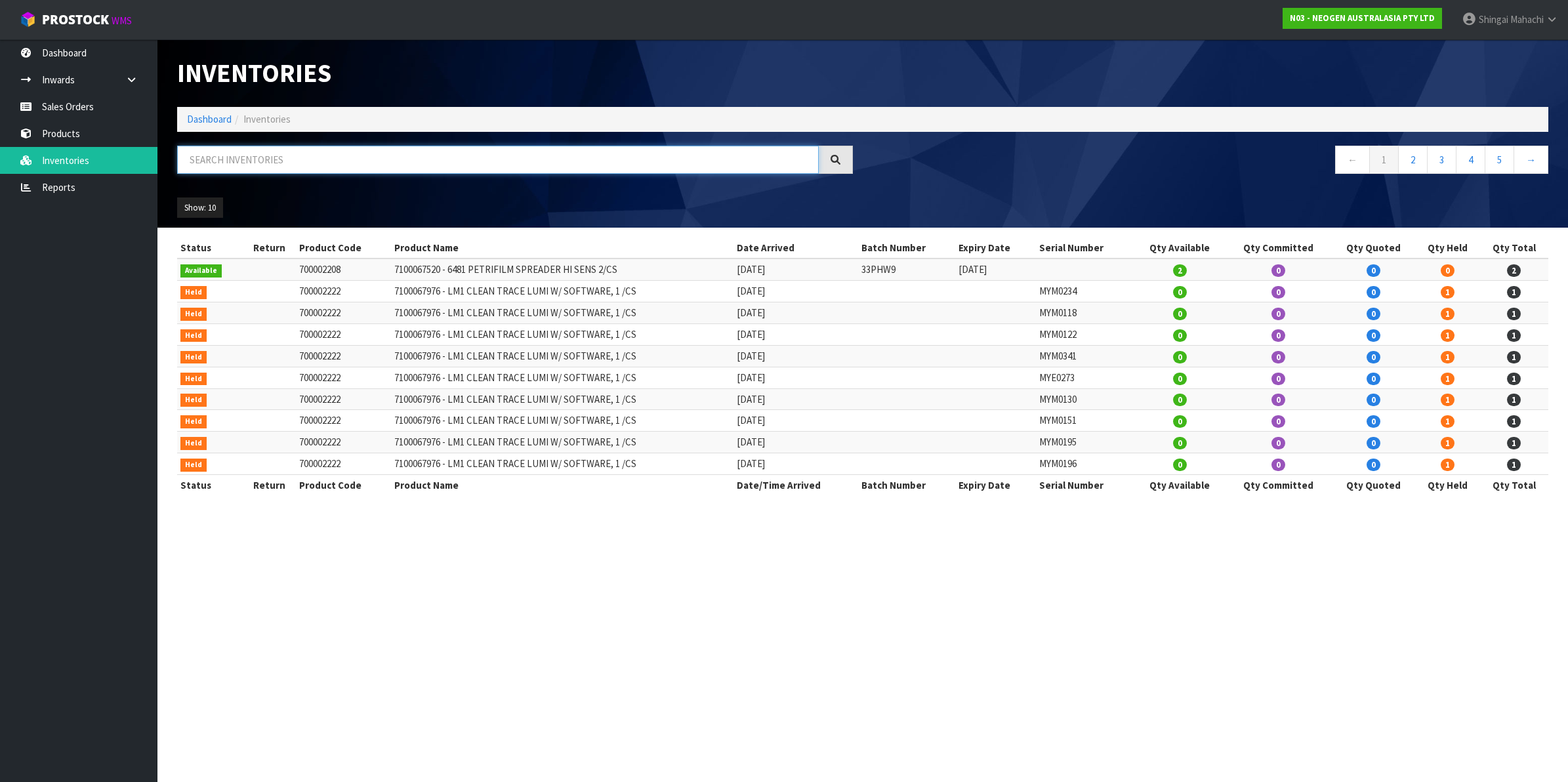
click at [227, 161] on input "text" at bounding box center [498, 160] width 641 height 28
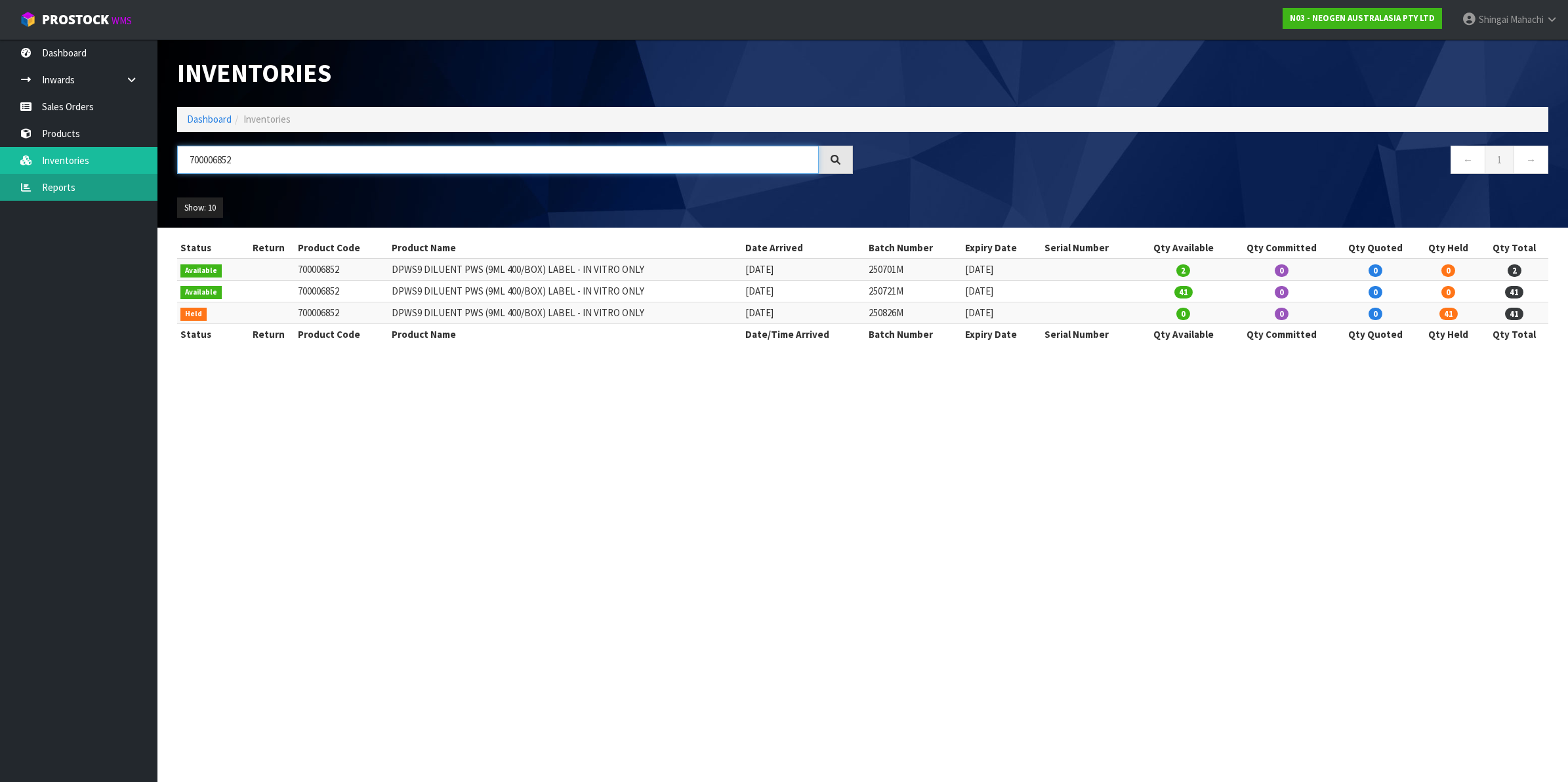
type input "700006852"
click at [70, 190] on link "Reports" at bounding box center [79, 187] width 158 height 27
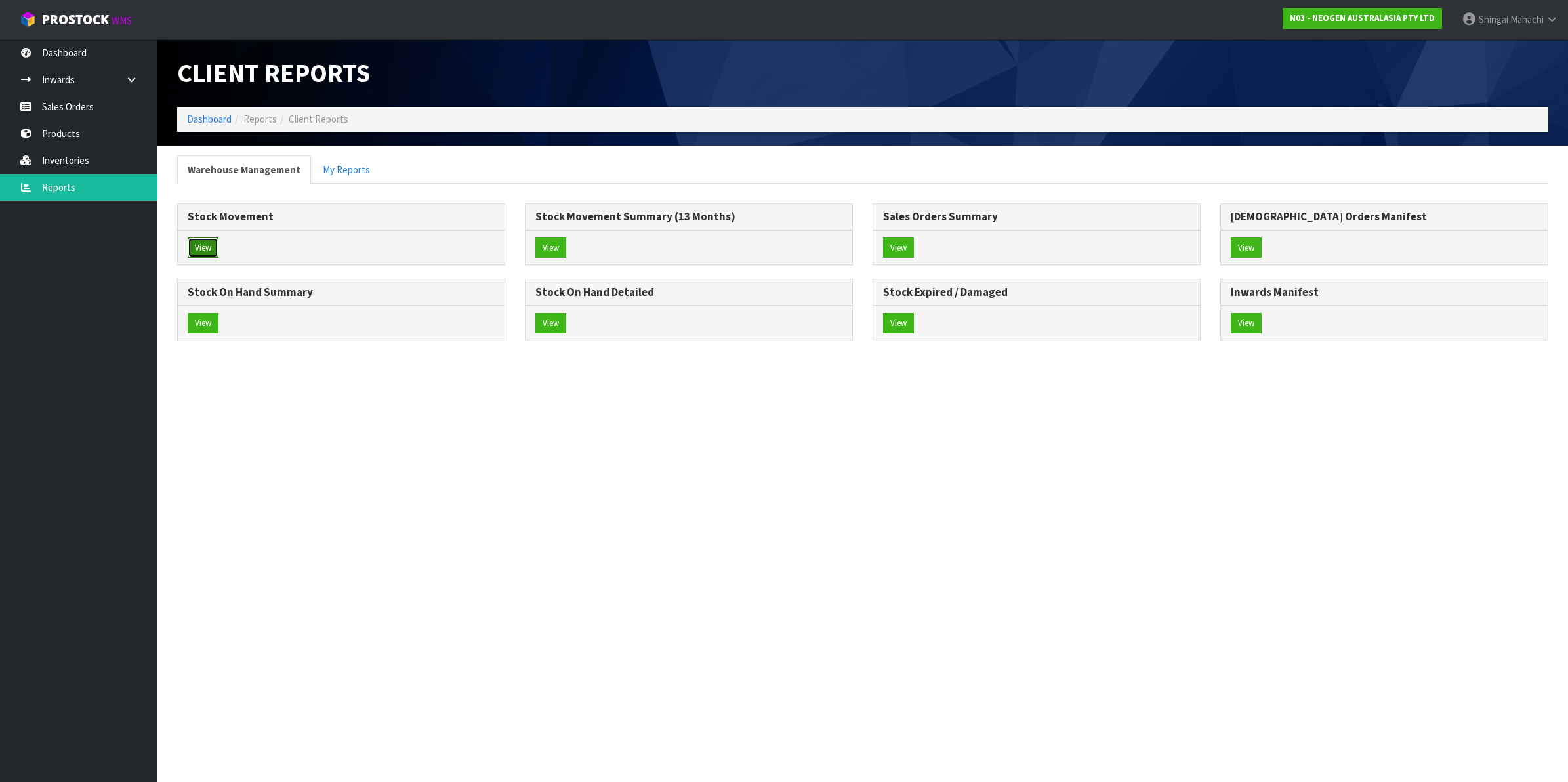
click at [205, 240] on button "View" at bounding box center [203, 248] width 31 height 21
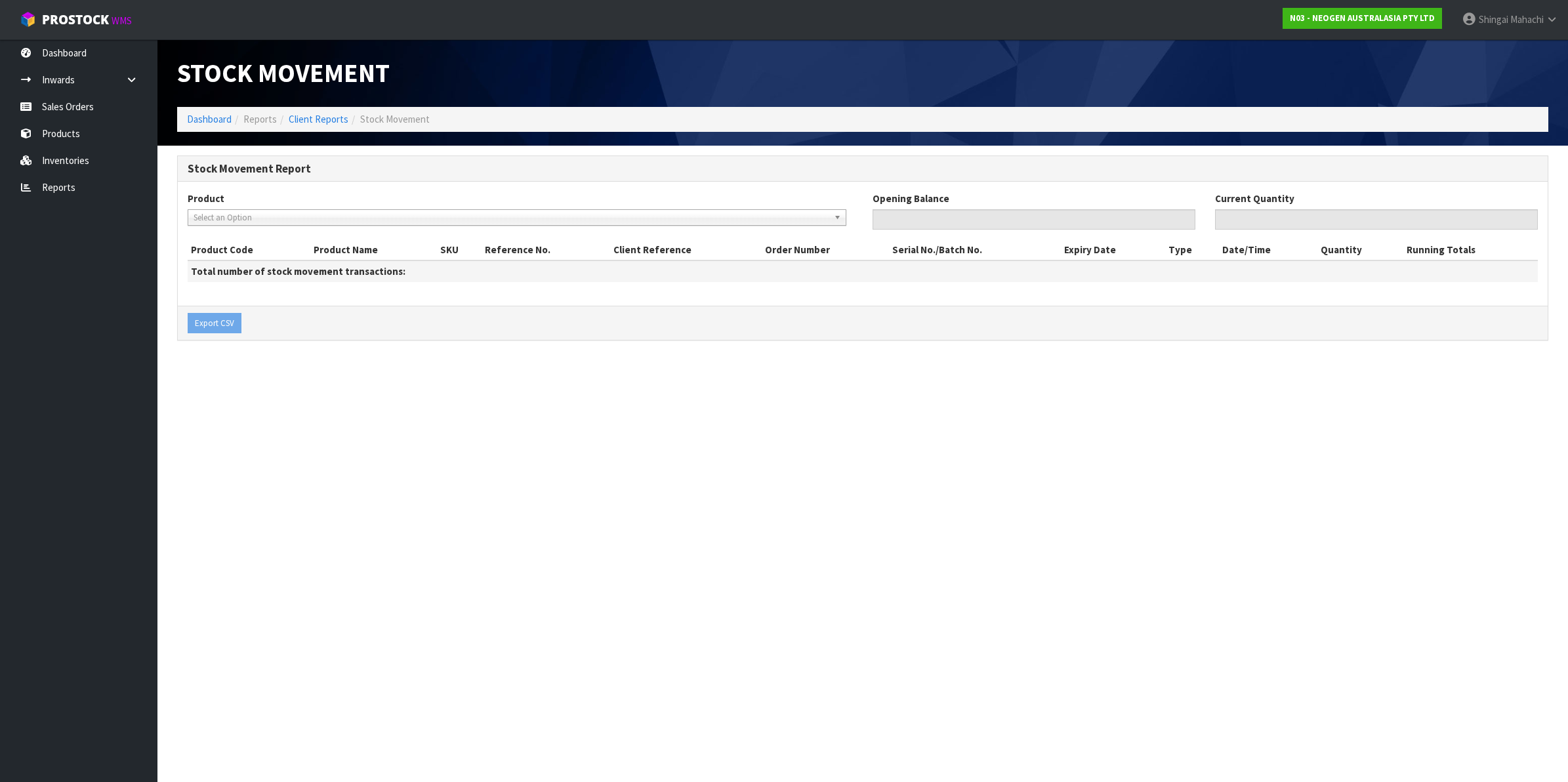
click at [234, 215] on span "Select an Option" at bounding box center [511, 217] width 635 height 16
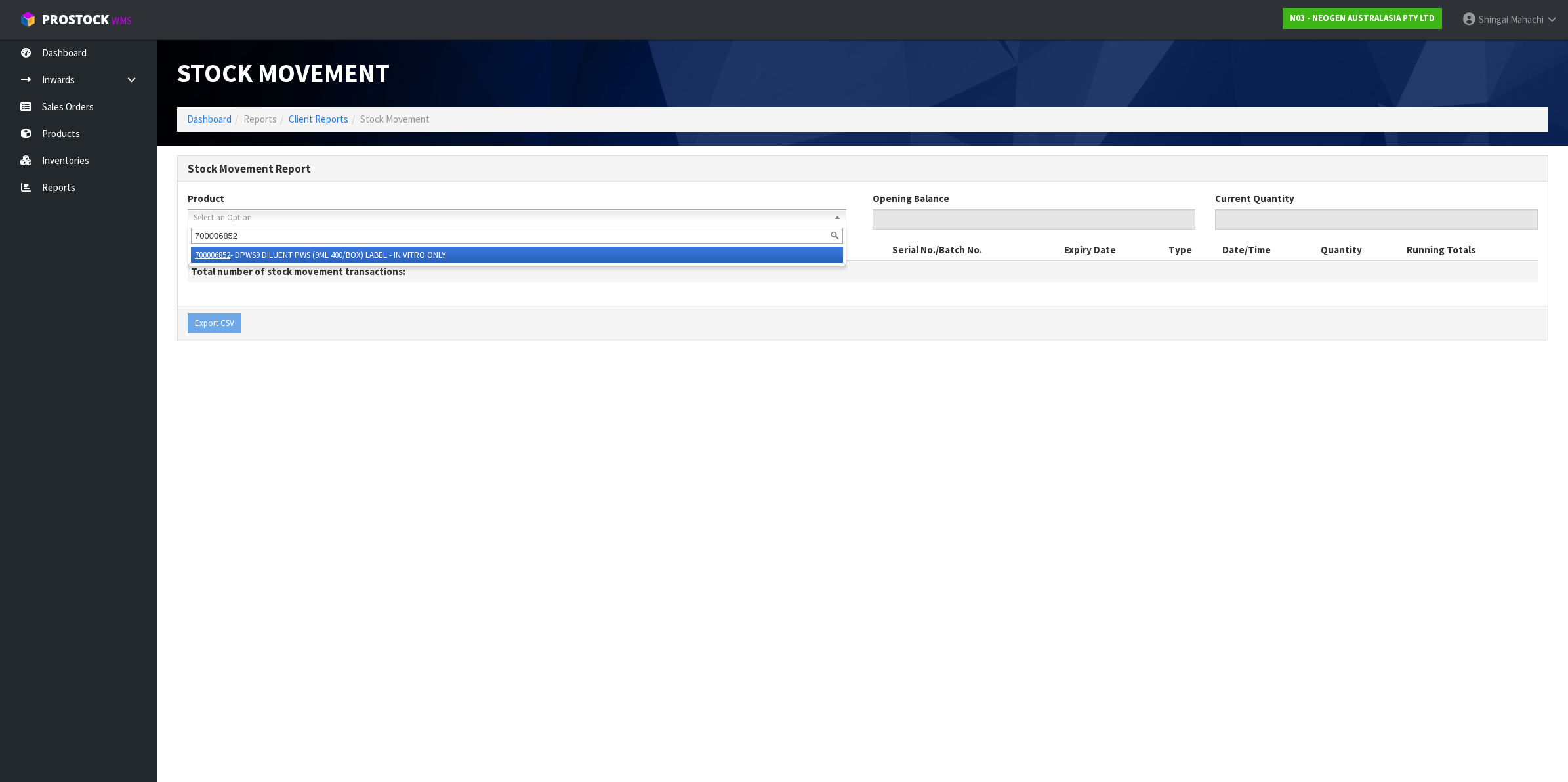
type input "700006852"
click at [352, 250] on li "700006852 - DPWS9 DILUENT PWS (9ML 400/BOX) LABEL - IN VITRO ONLY" at bounding box center [517, 255] width 652 height 17
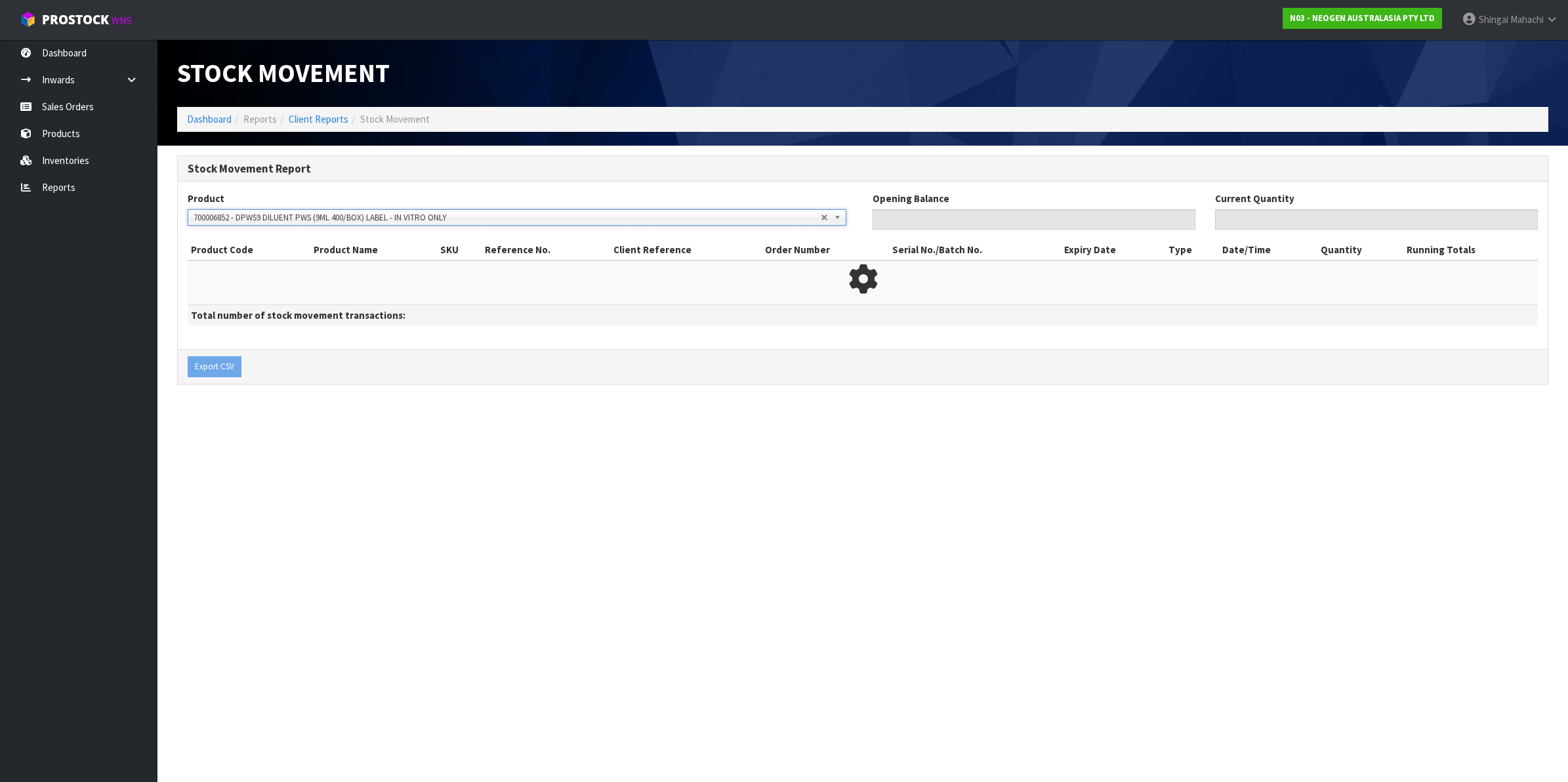
type input "0"
type input "84"
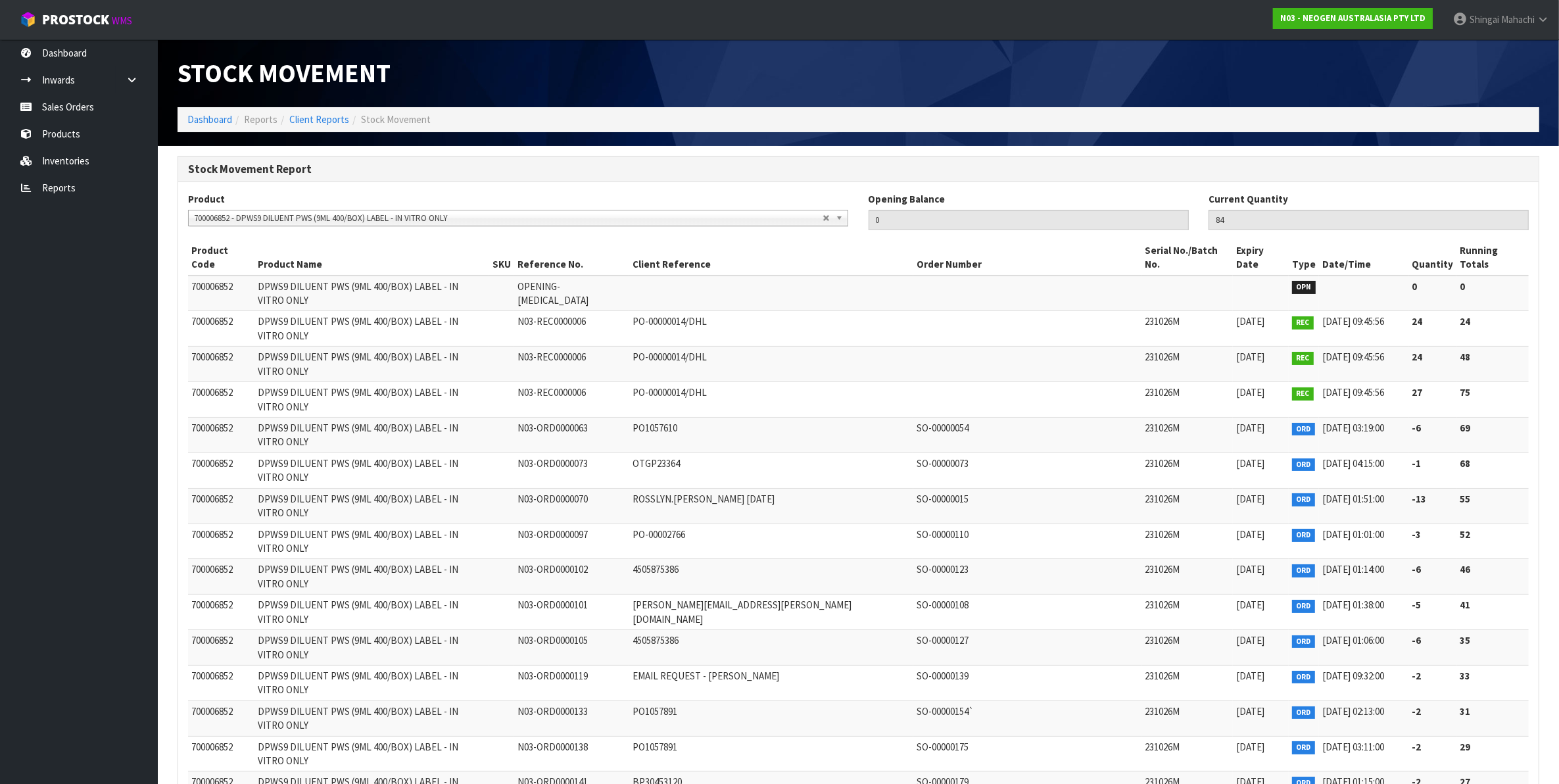
click at [289, 216] on span "700006852 - DPWS9 DILUENT PWS (9ML 400/BOX) LABEL - IN VITRO ONLY" at bounding box center [508, 218] width 628 height 16
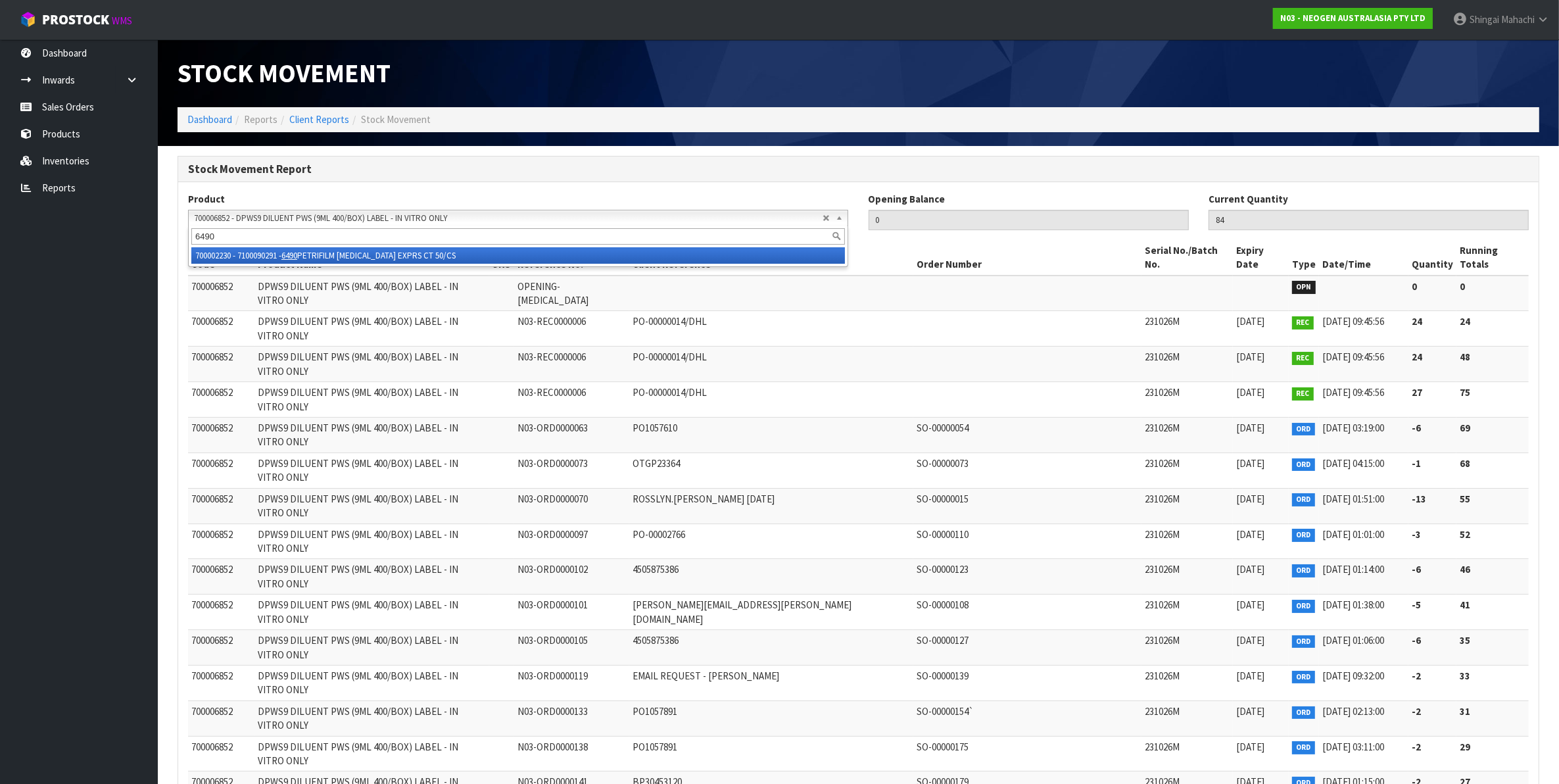
type input "6490"
click at [332, 254] on li "700002230 - 7100090291 - 6490 PETRIFILM [MEDICAL_DATA] EXPRS CT 50/CS" at bounding box center [518, 256] width 653 height 17
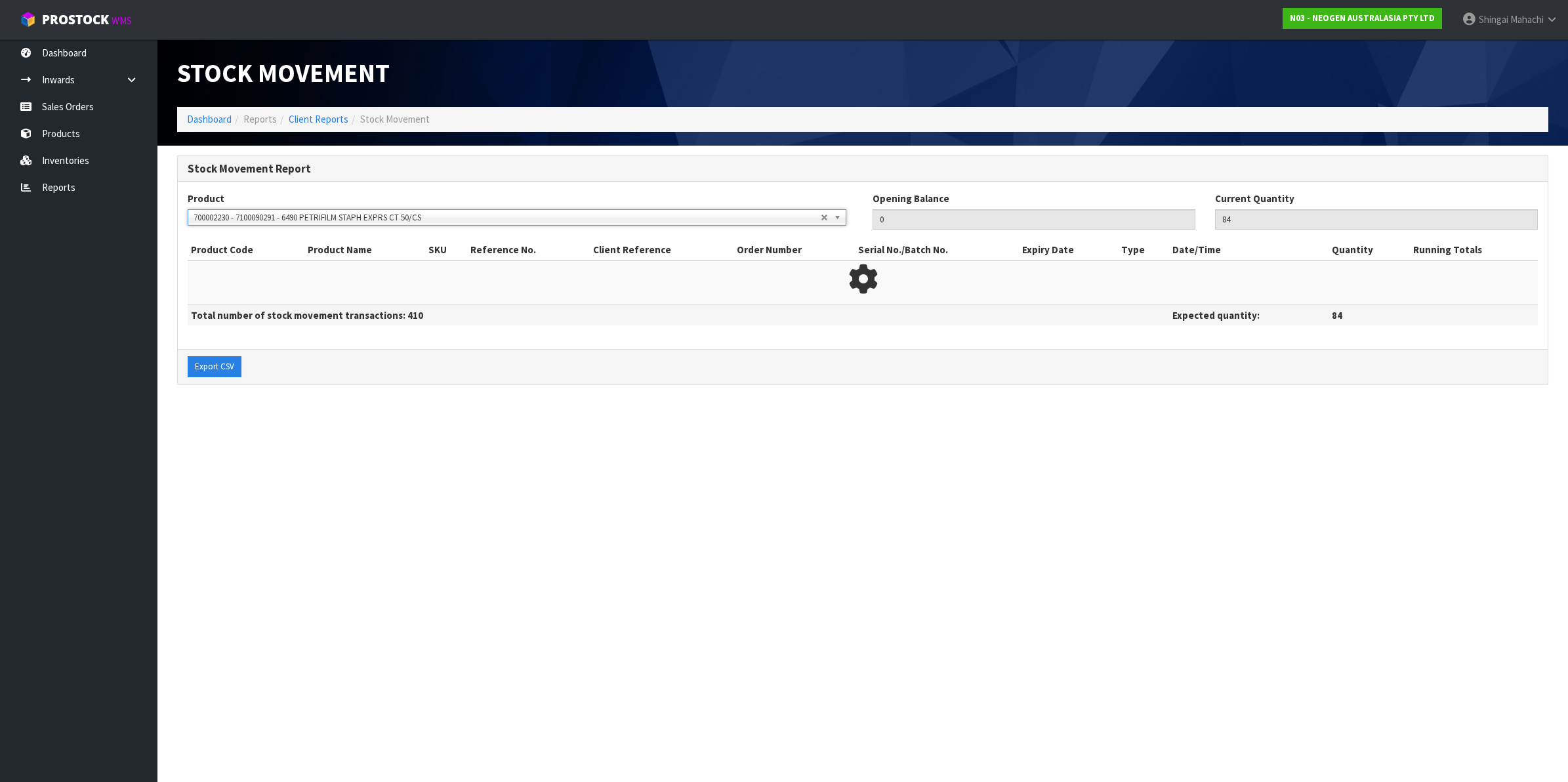
type input "17"
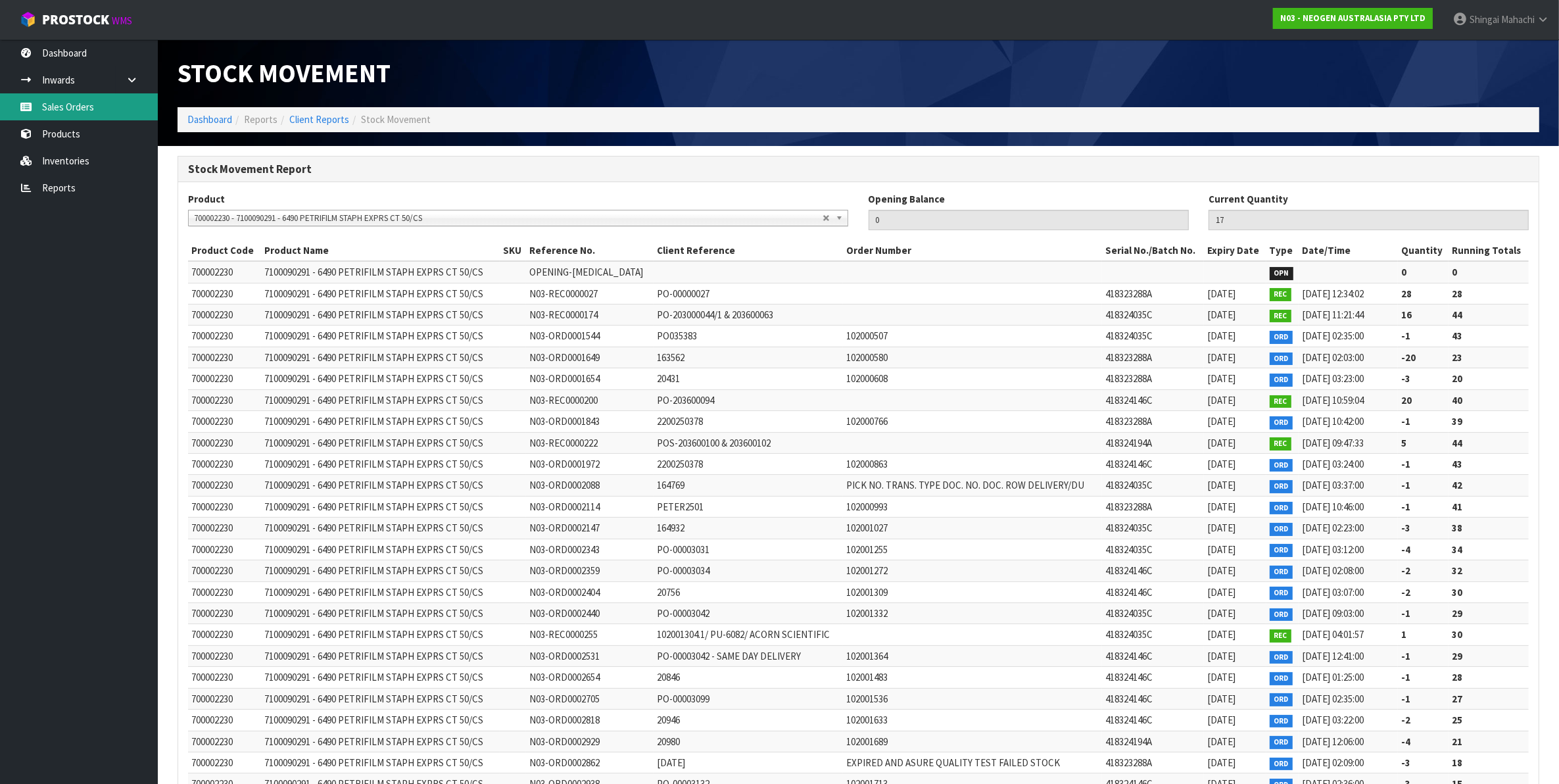
click at [61, 110] on link "Sales Orders" at bounding box center [79, 107] width 158 height 27
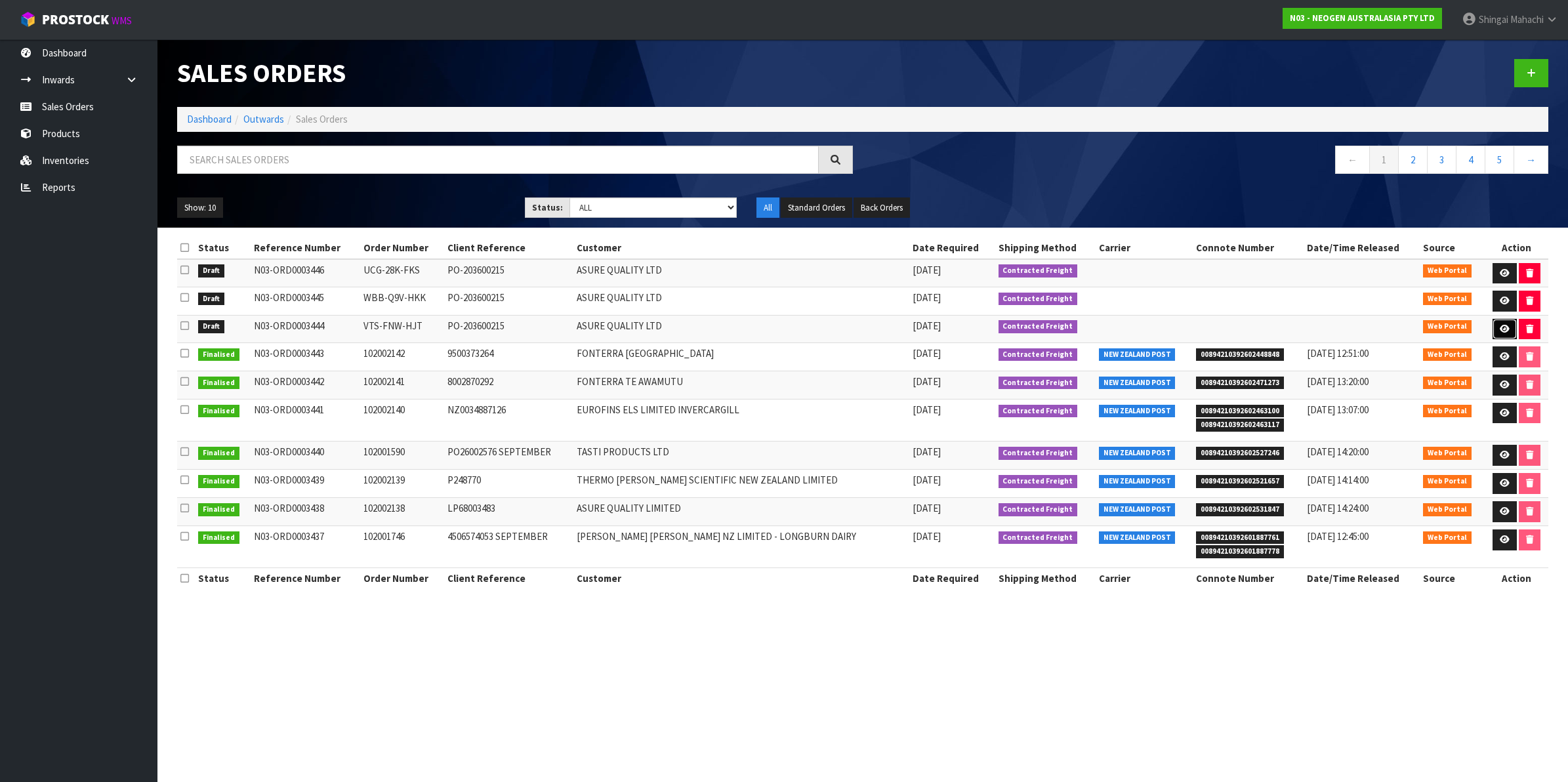
click at [1494, 329] on link at bounding box center [1504, 329] width 24 height 21
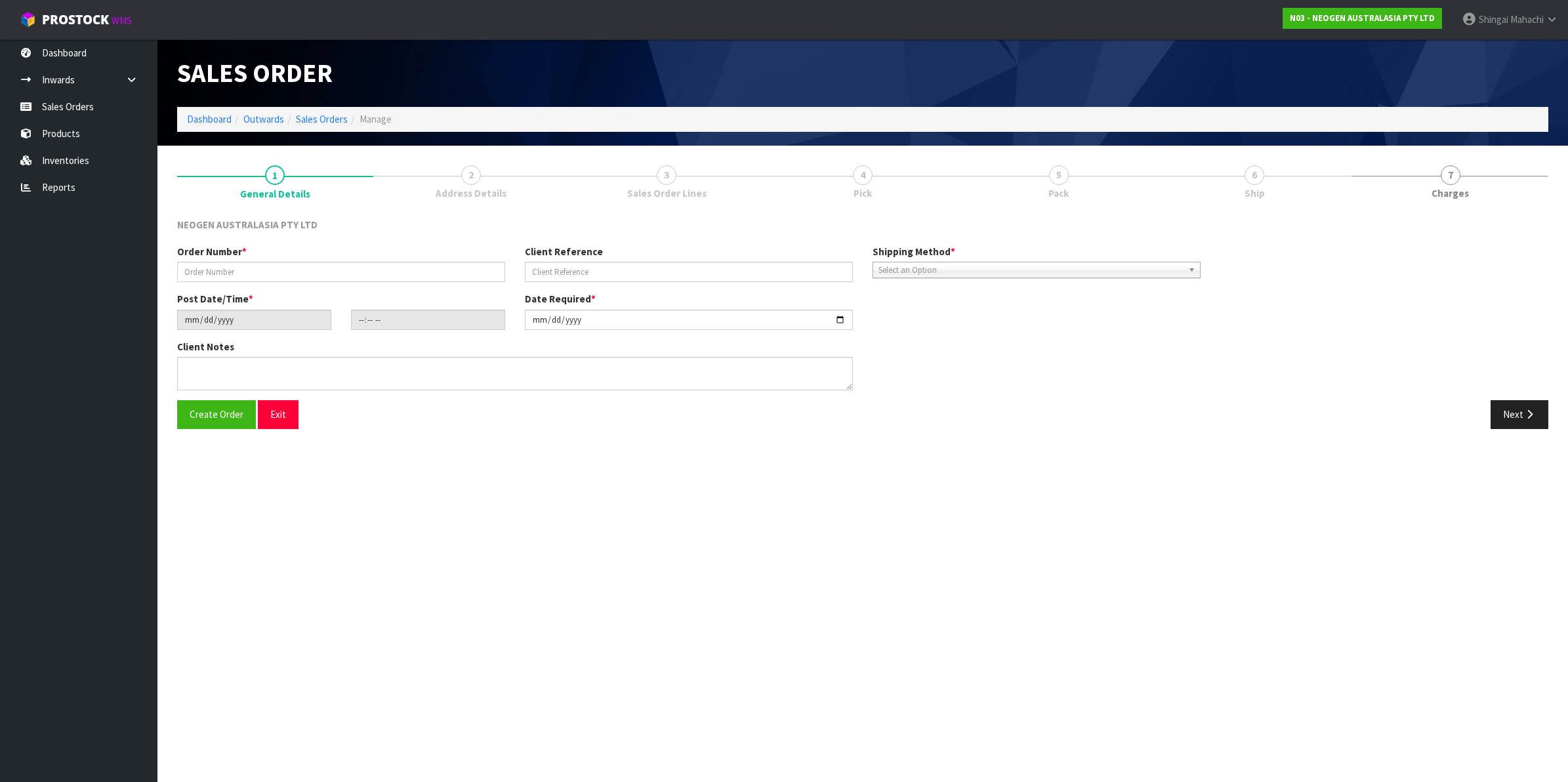
type input "VTS-FNW-HJT"
type input "PO-203600215"
type input "[DATE]"
type input "16:08:00.000"
type input "[DATE]"
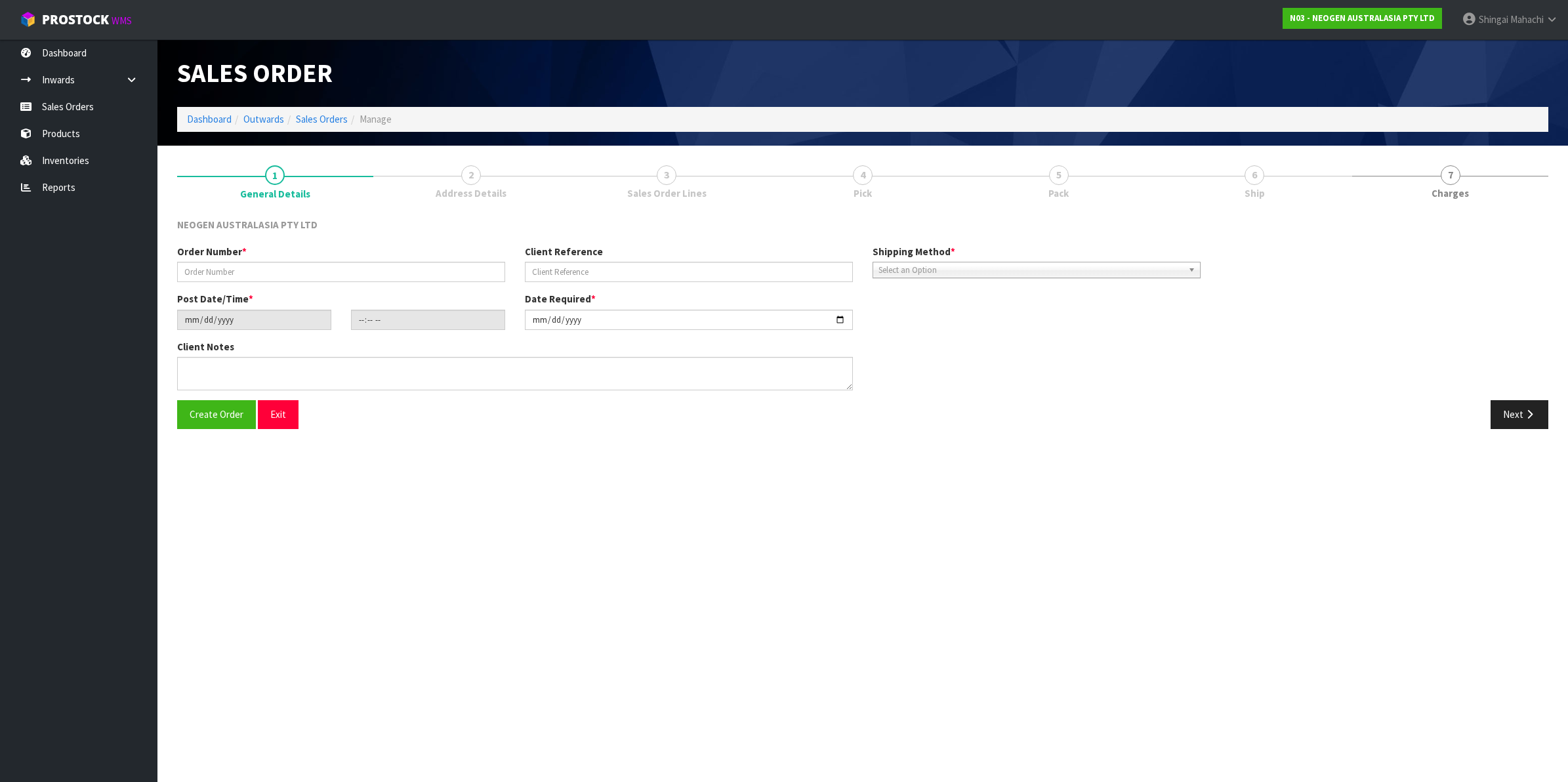
type textarea "PLEASE NOTE - THIS BOX MUST COME FROM HELD WAREHOUSE – BATCH # 418325136D A BAR…"
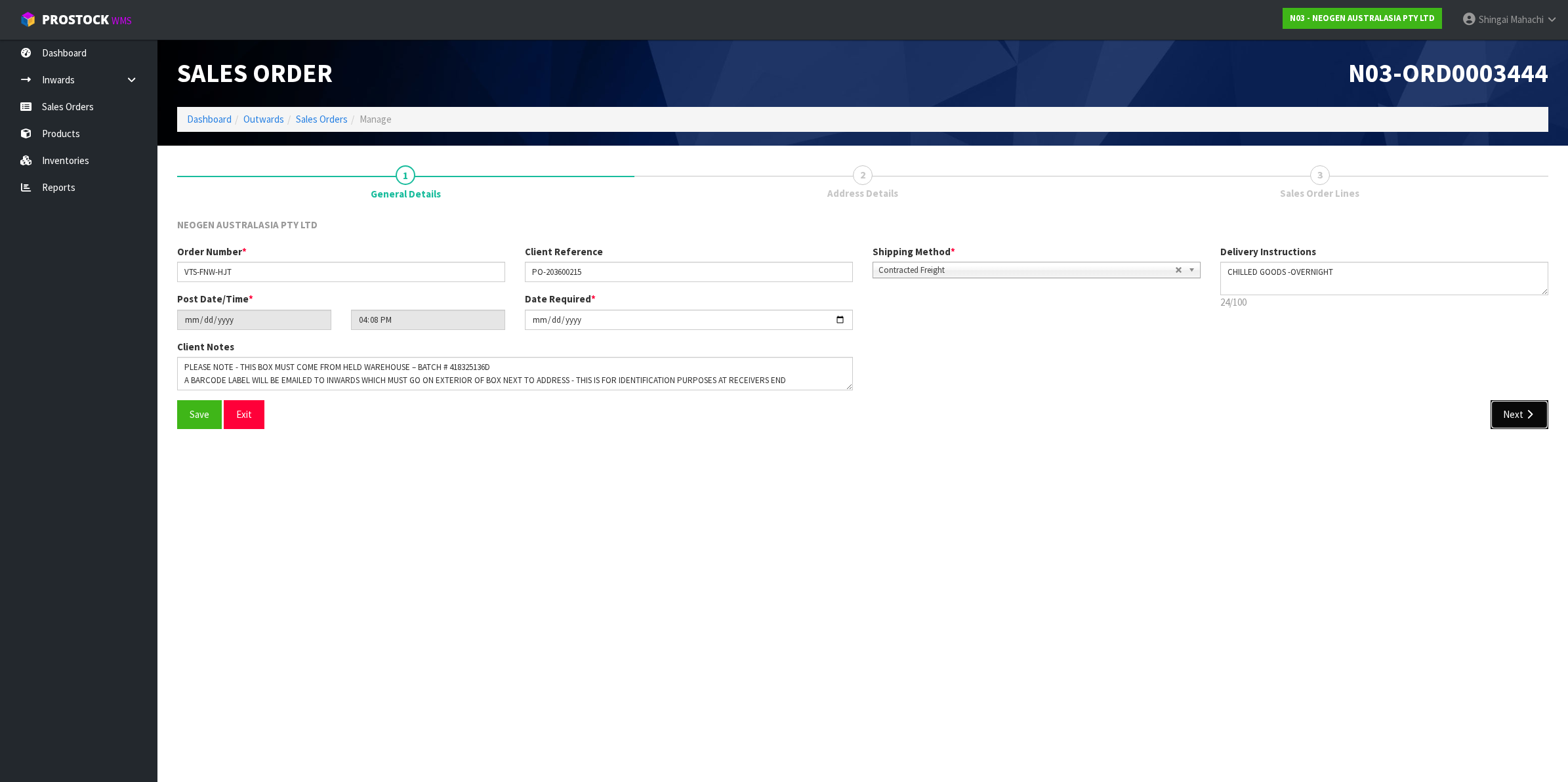
click at [1505, 410] on button "Next" at bounding box center [1519, 414] width 58 height 28
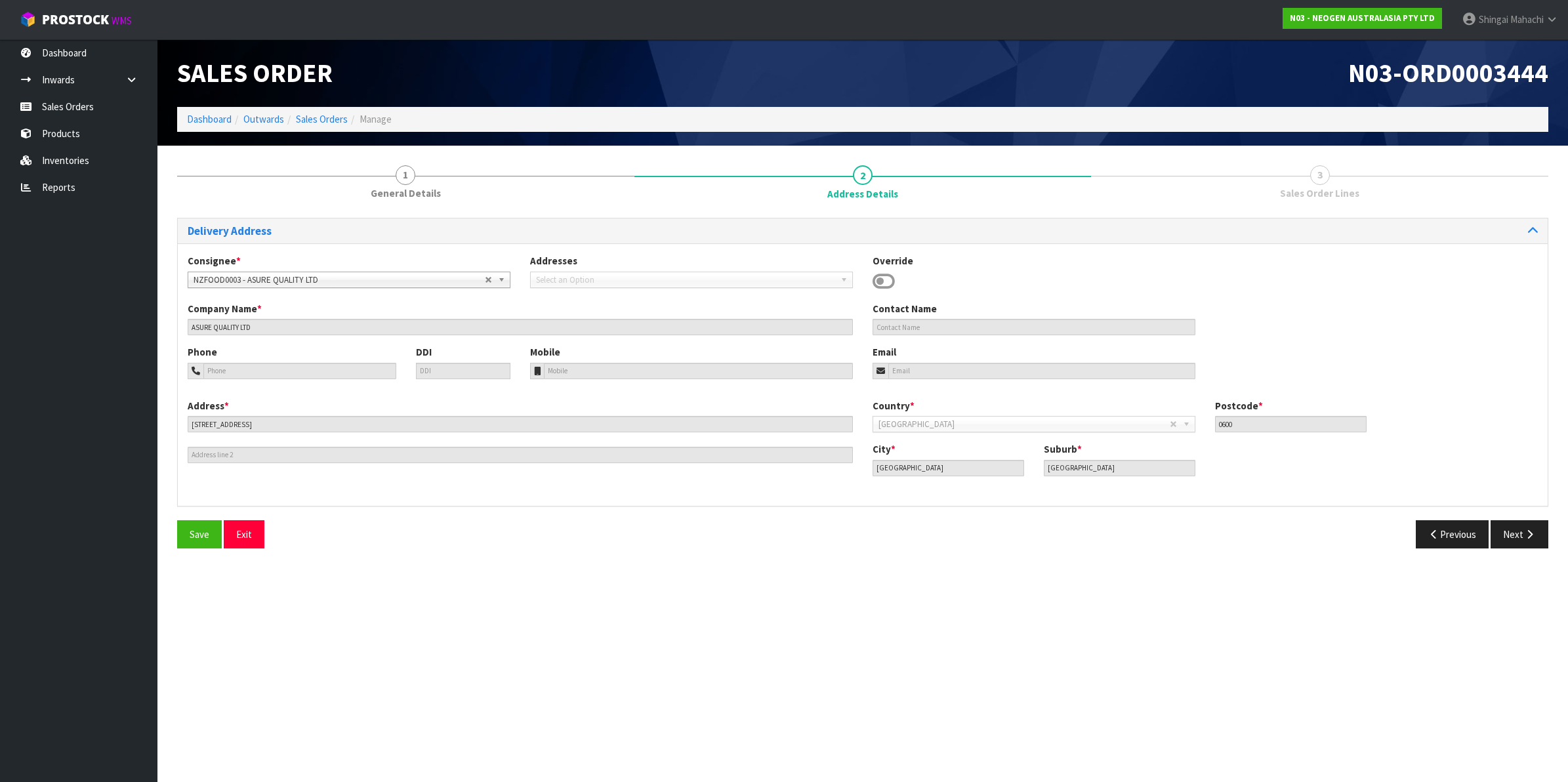
click at [1505, 410] on div "Country * [GEOGRAPHIC_DATA] [GEOGRAPHIC_DATA] [GEOGRAPHIC_DATA] [GEOGRAPHIC_DAT…" at bounding box center [1205, 420] width 685 height 43
click at [1517, 531] on button "Next" at bounding box center [1519, 534] width 58 height 28
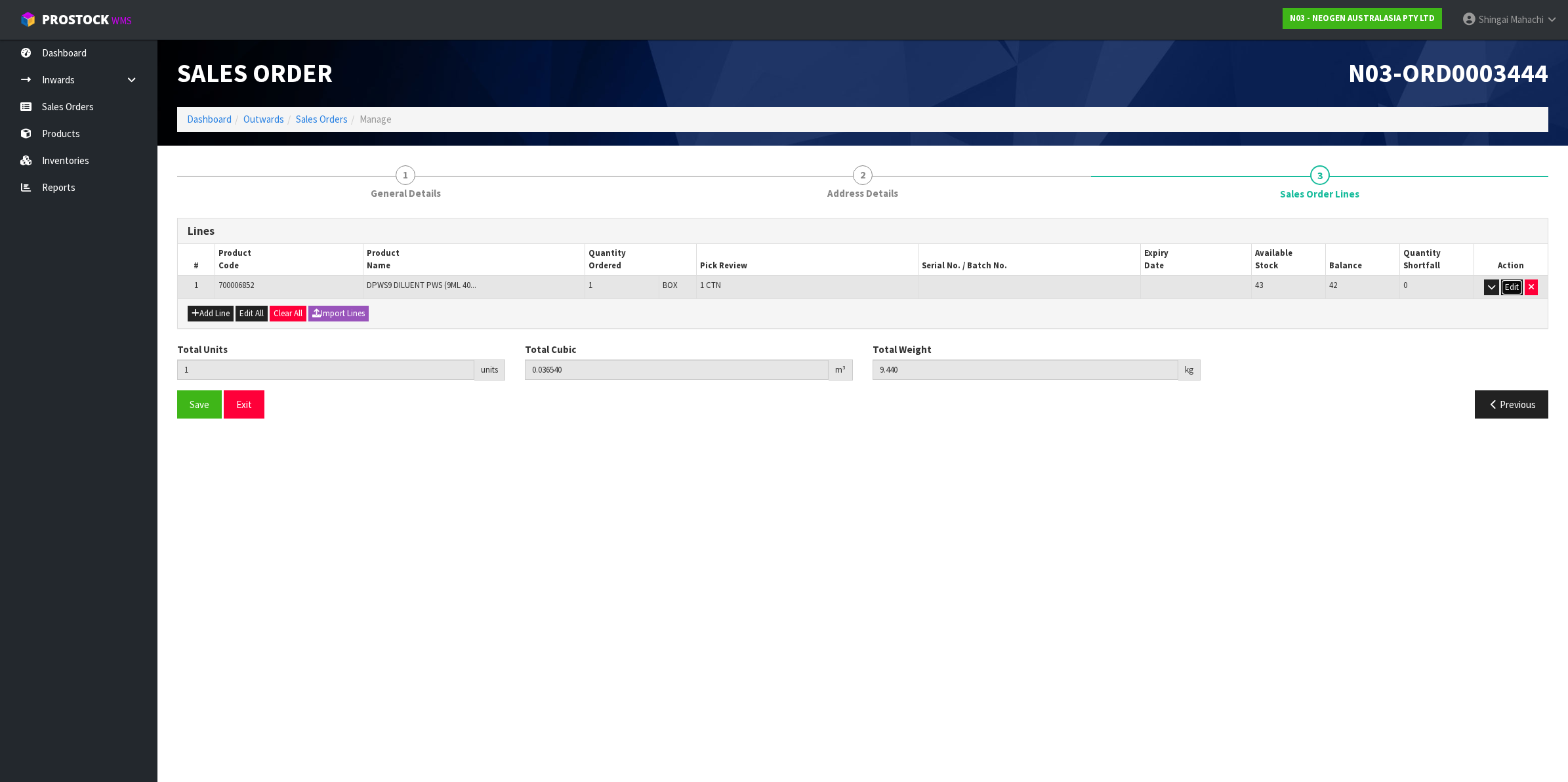
click at [1510, 280] on button "Edit" at bounding box center [1512, 287] width 22 height 16
click at [213, 314] on button "Add Line" at bounding box center [211, 314] width 46 height 16
type input "0"
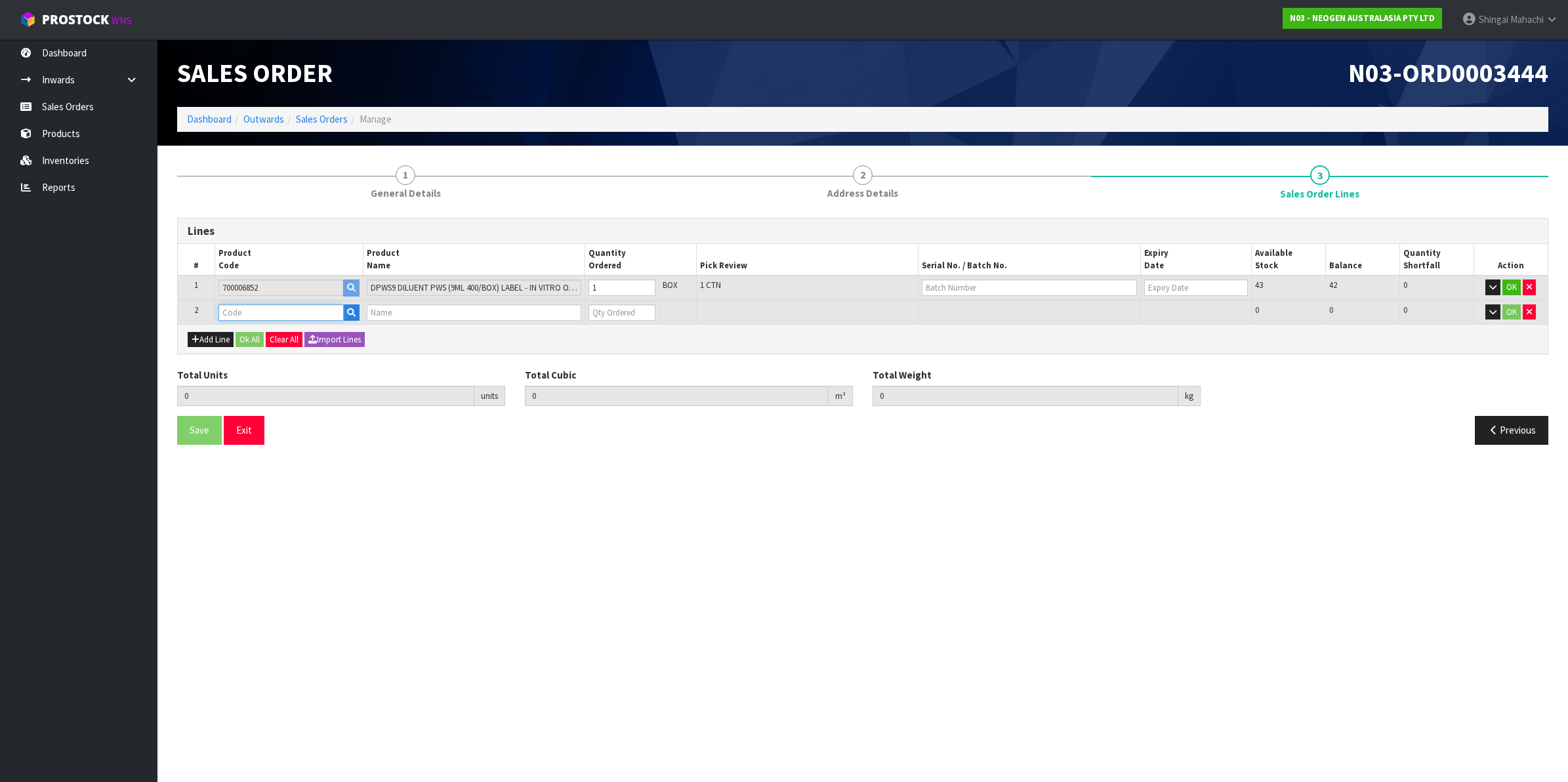
click at [243, 312] on input "text" at bounding box center [281, 313] width 125 height 17
type input "700002230"
type input "1"
type input "0.03654"
type input "9.44"
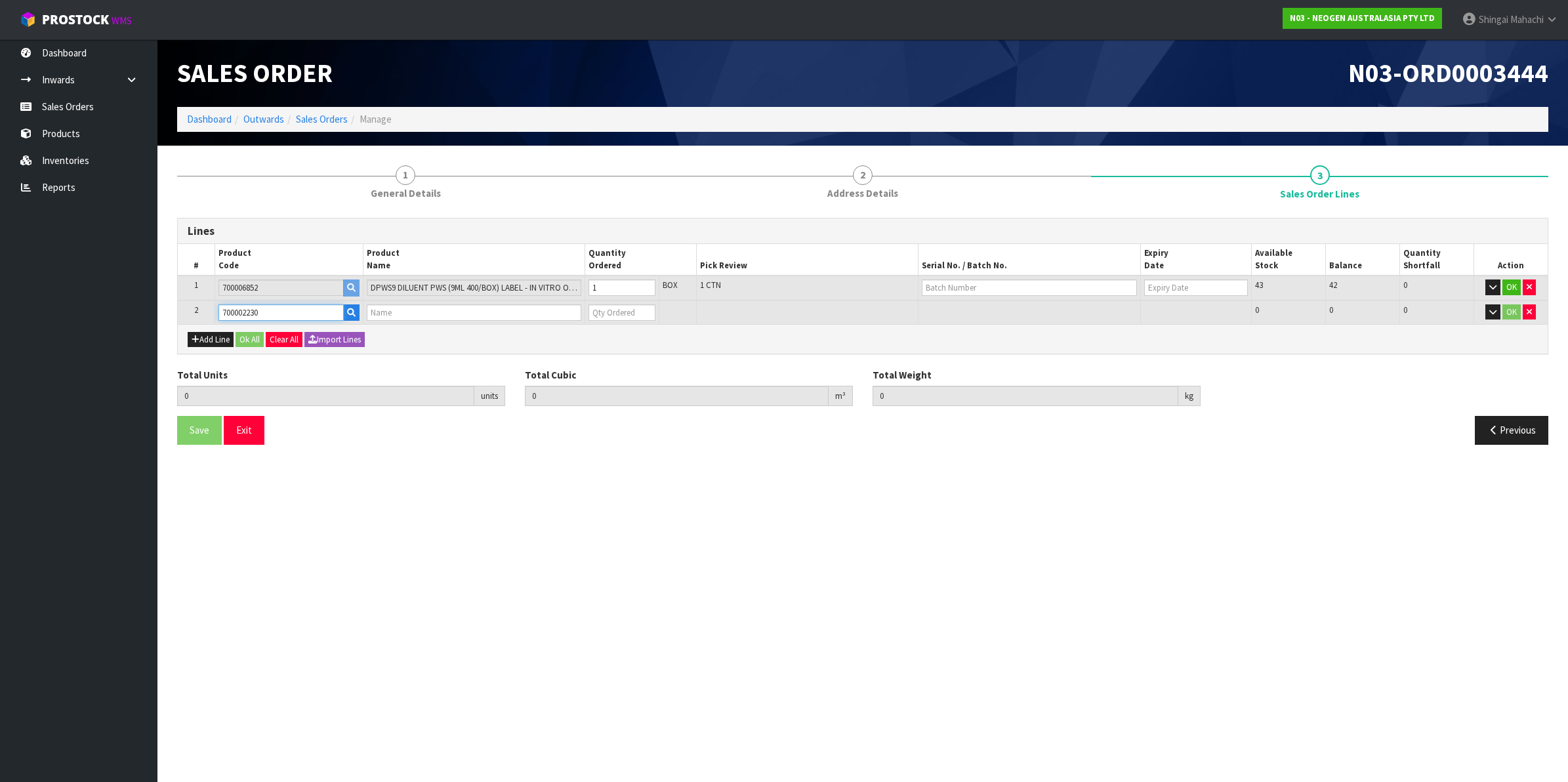
type input "7100090291 - 6490 PETRIFILM STAPH EXPRS CT 50/CS"
type input "0"
type input "700002230"
click at [602, 312] on input "0" at bounding box center [622, 313] width 67 height 17
type input "0"
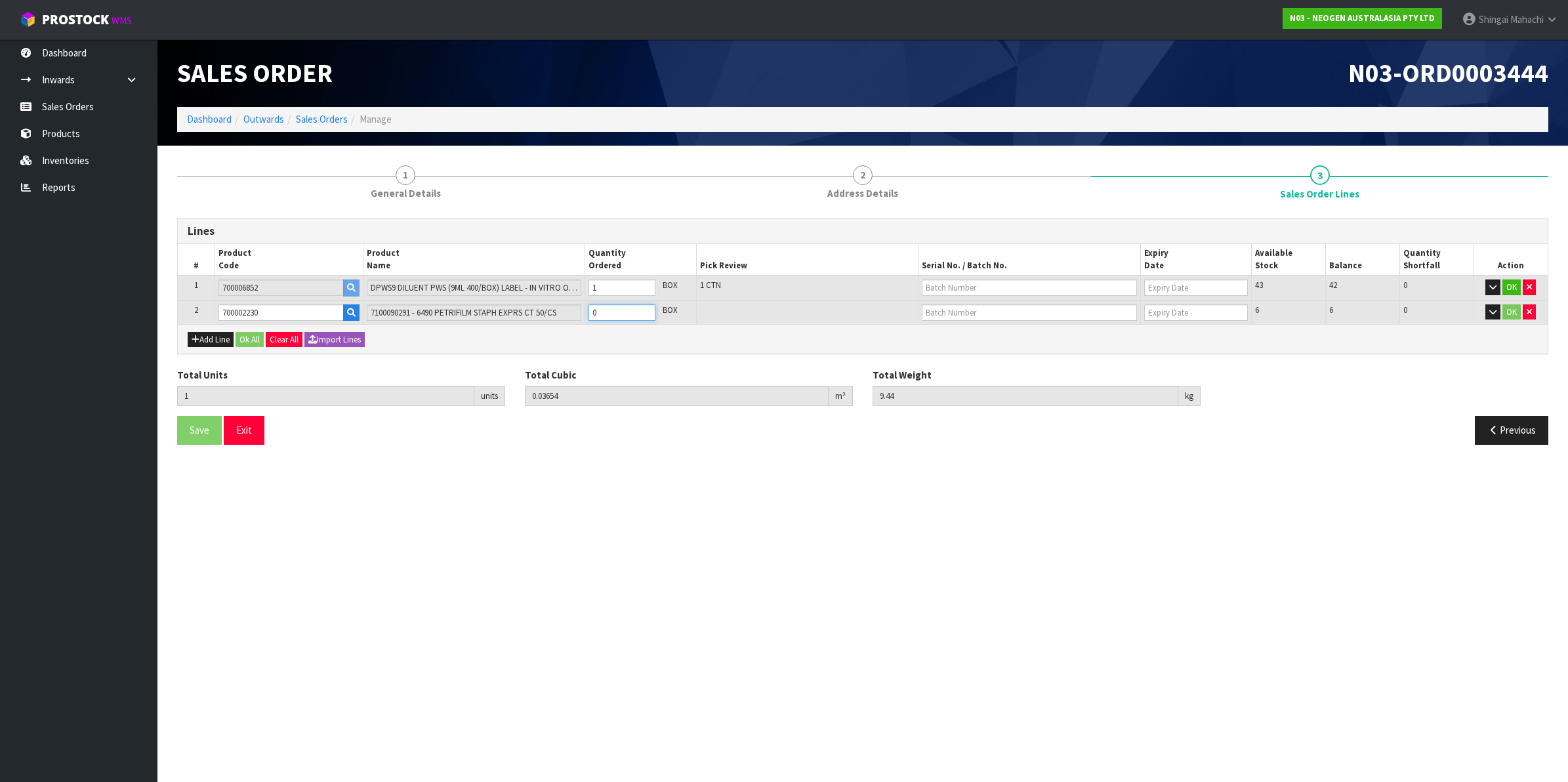
type input "0"
type input "2"
type input "0.0379"
type input "9.64"
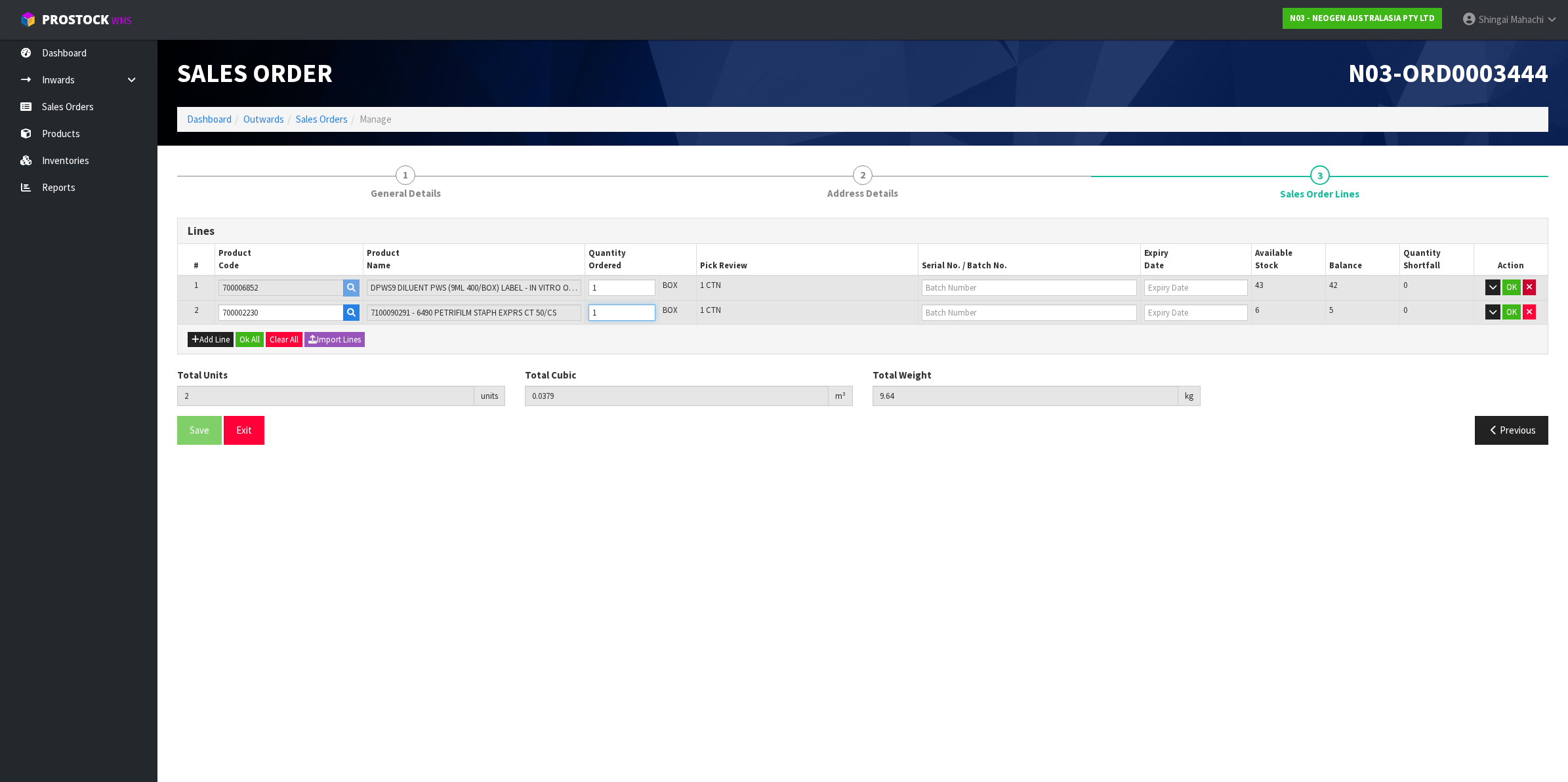
type input "1"
click at [1532, 284] on icon "button" at bounding box center [1529, 287] width 6 height 8
type input "1"
type input "0.00136"
type input "0.2"
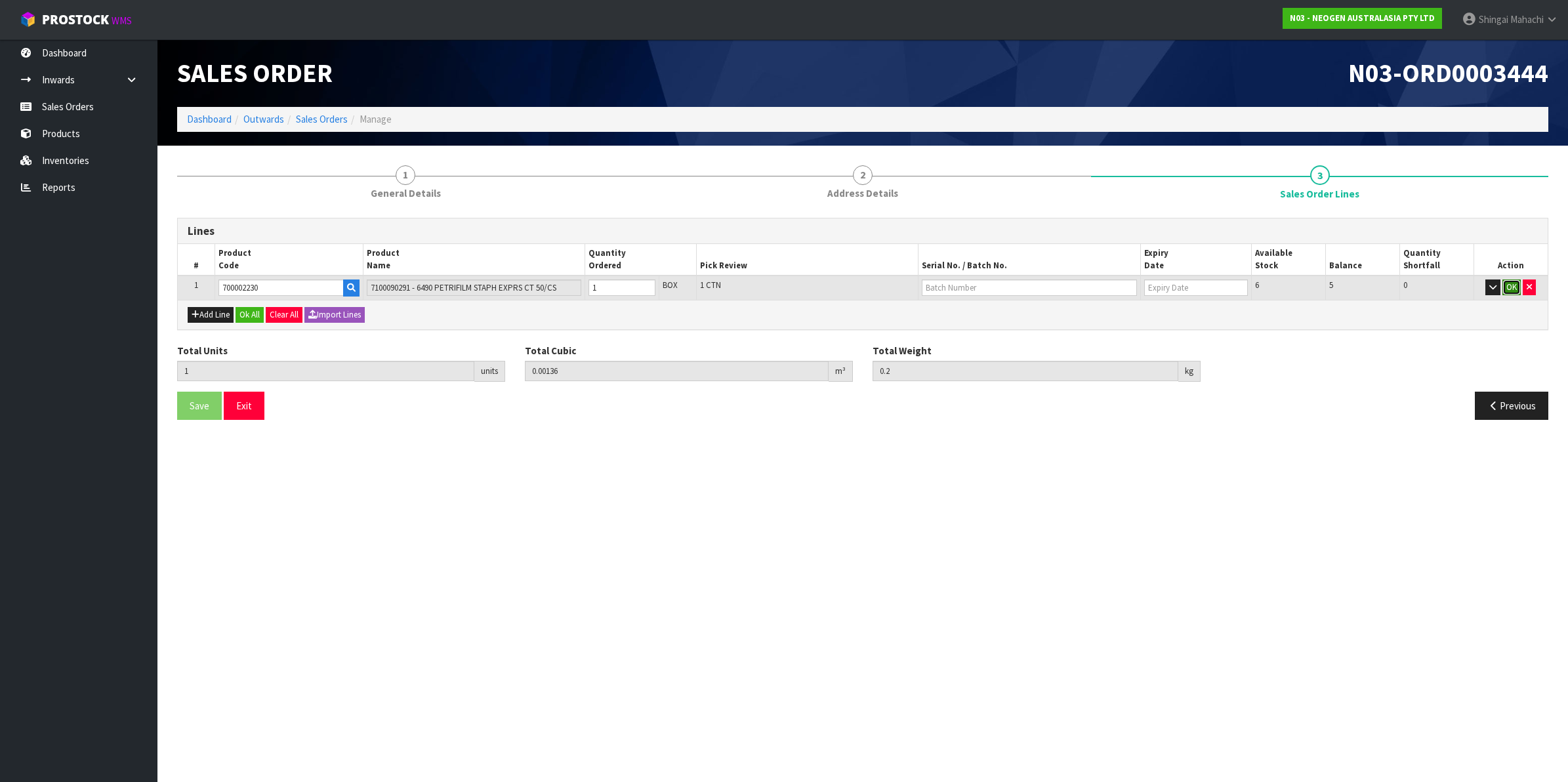
click at [1510, 286] on button "OK" at bounding box center [1512, 287] width 18 height 16
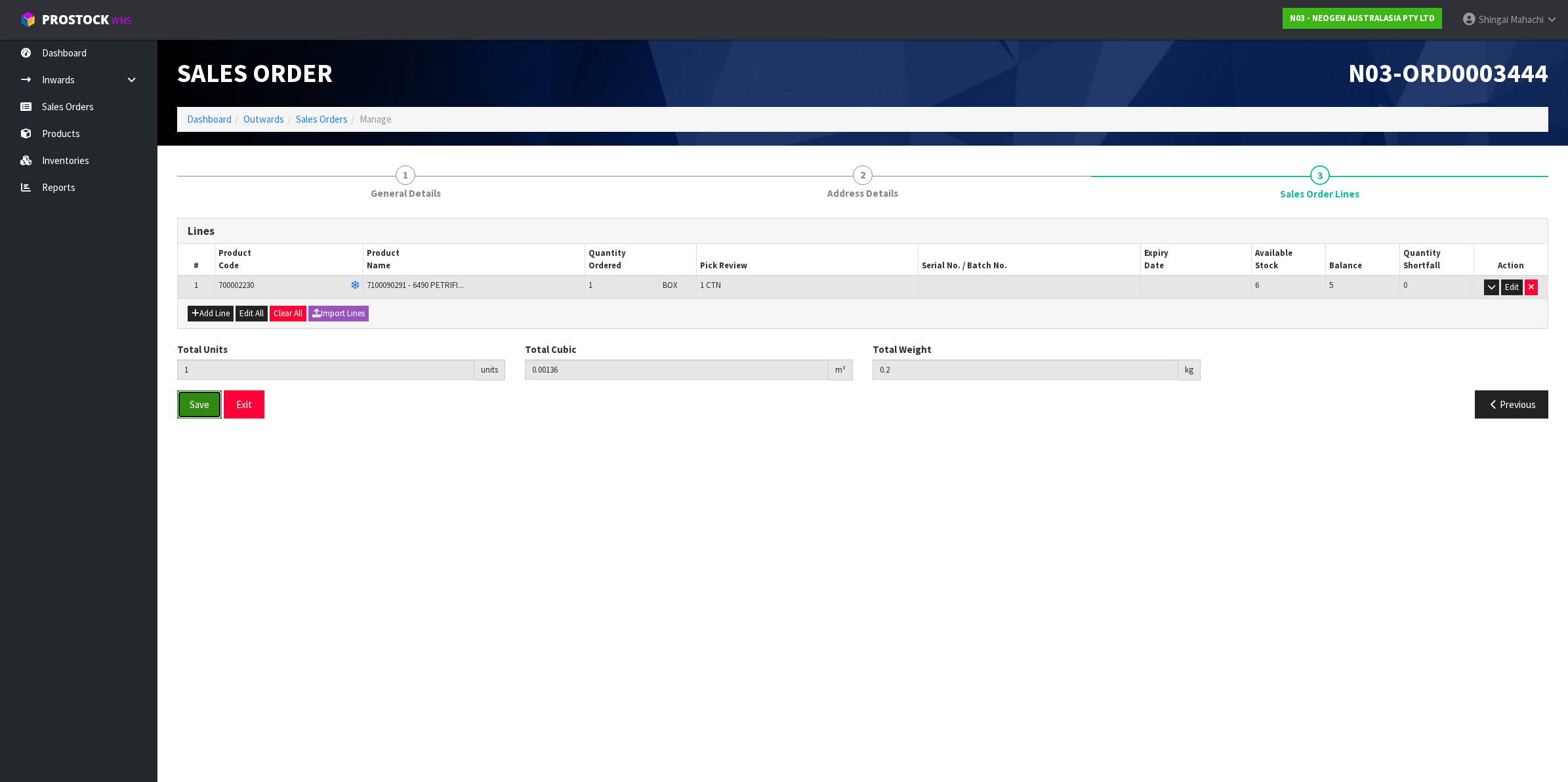
click at [197, 404] on span "Save" at bounding box center [199, 404] width 20 height 13
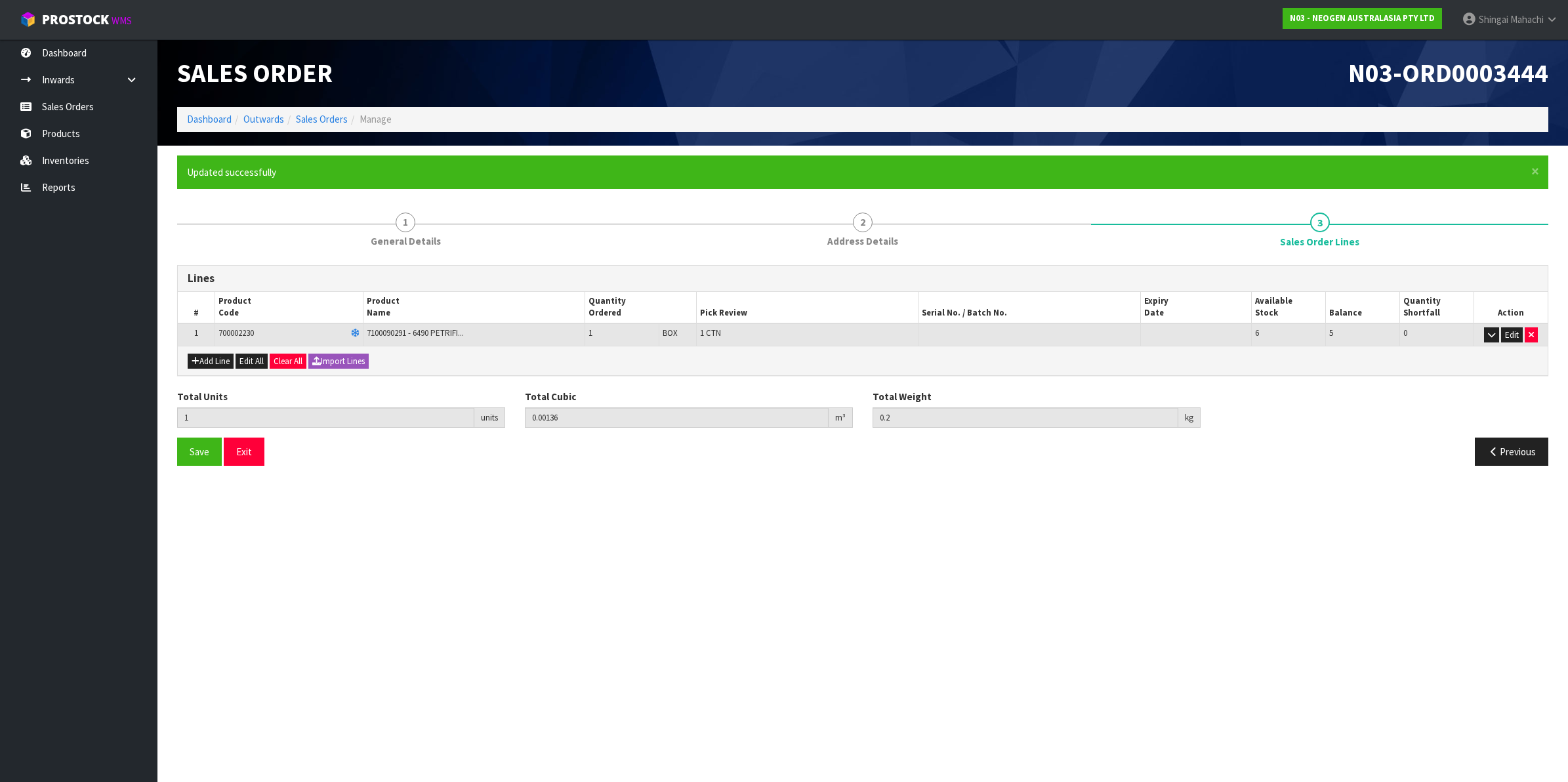
click at [671, 523] on section "Edit Sales Order N03-ORD0003444 Dashboard Outwards Sales Orders Manage Sales Or…" at bounding box center [784, 391] width 1568 height 782
click at [546, 597] on section "Edit Sales Order N03-ORD0003444 Dashboard Outwards Sales Orders Manage Sales Or…" at bounding box center [784, 391] width 1568 height 782
click at [333, 116] on link "Sales Orders" at bounding box center [321, 119] width 52 height 13
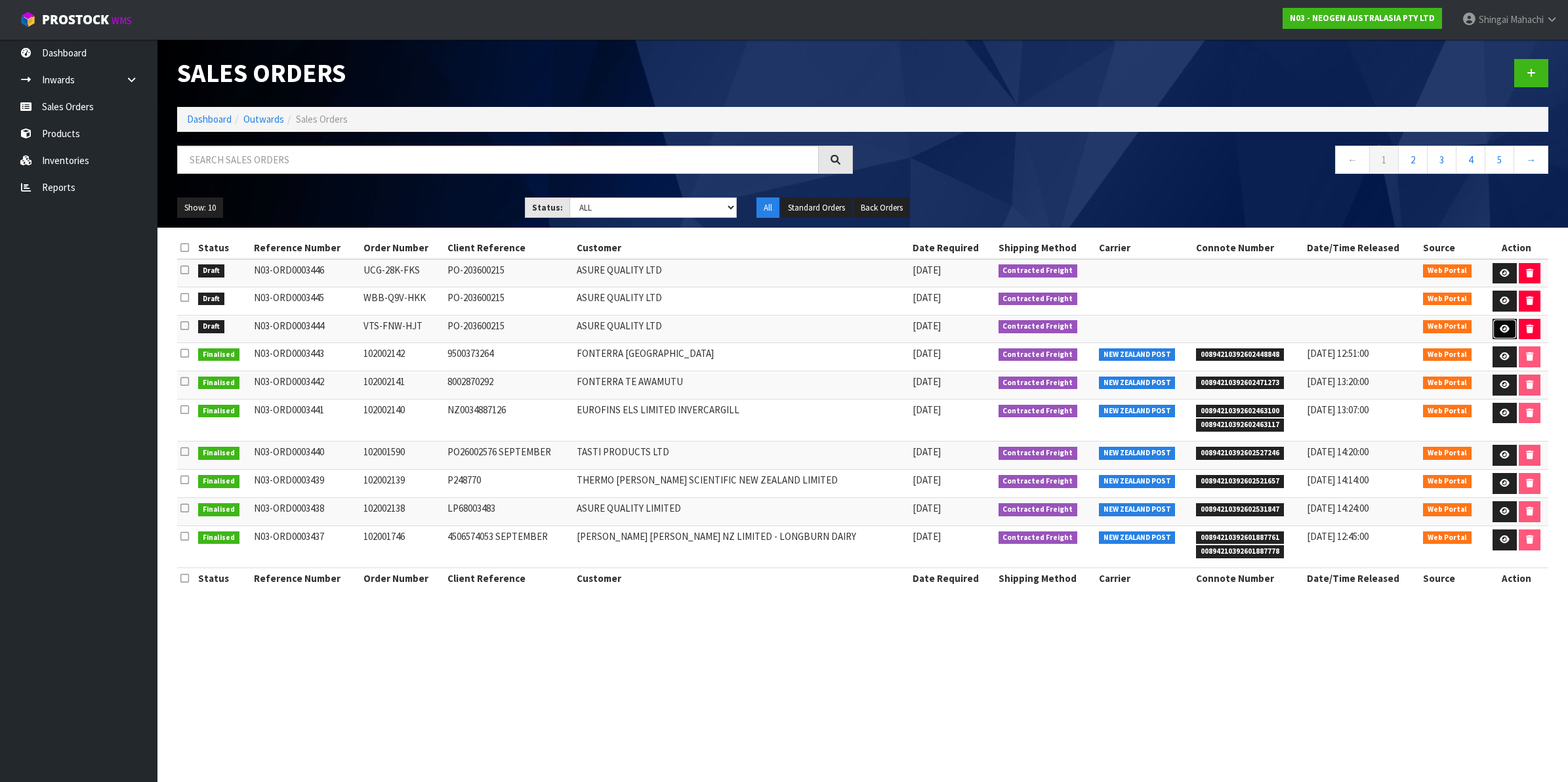
click at [1503, 325] on icon at bounding box center [1505, 329] width 10 height 8
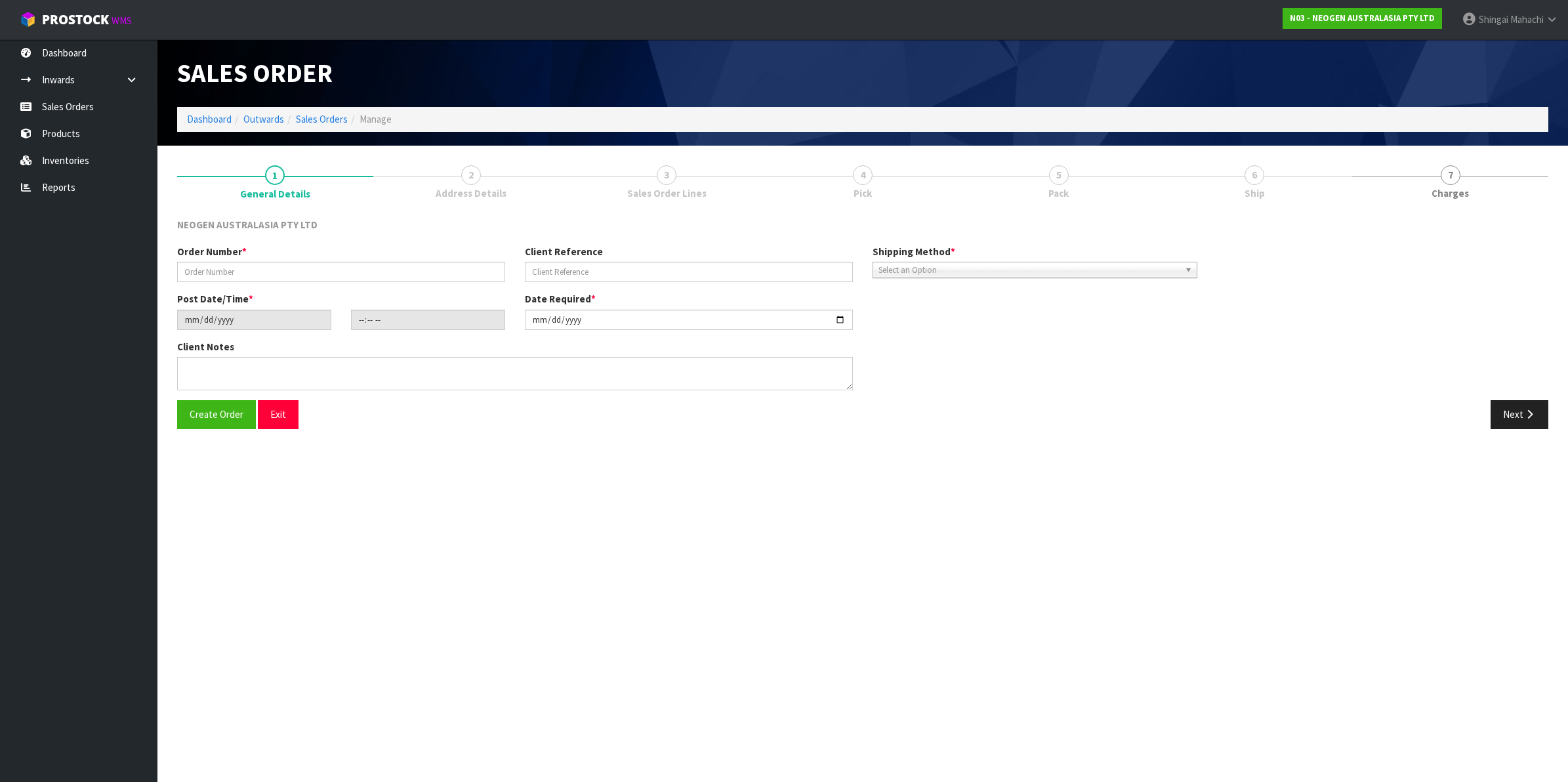
type input "VTS-FNW-HJT"
type input "PO-203600215"
type input "[DATE]"
type input "18:08:00.000"
type input "[DATE]"
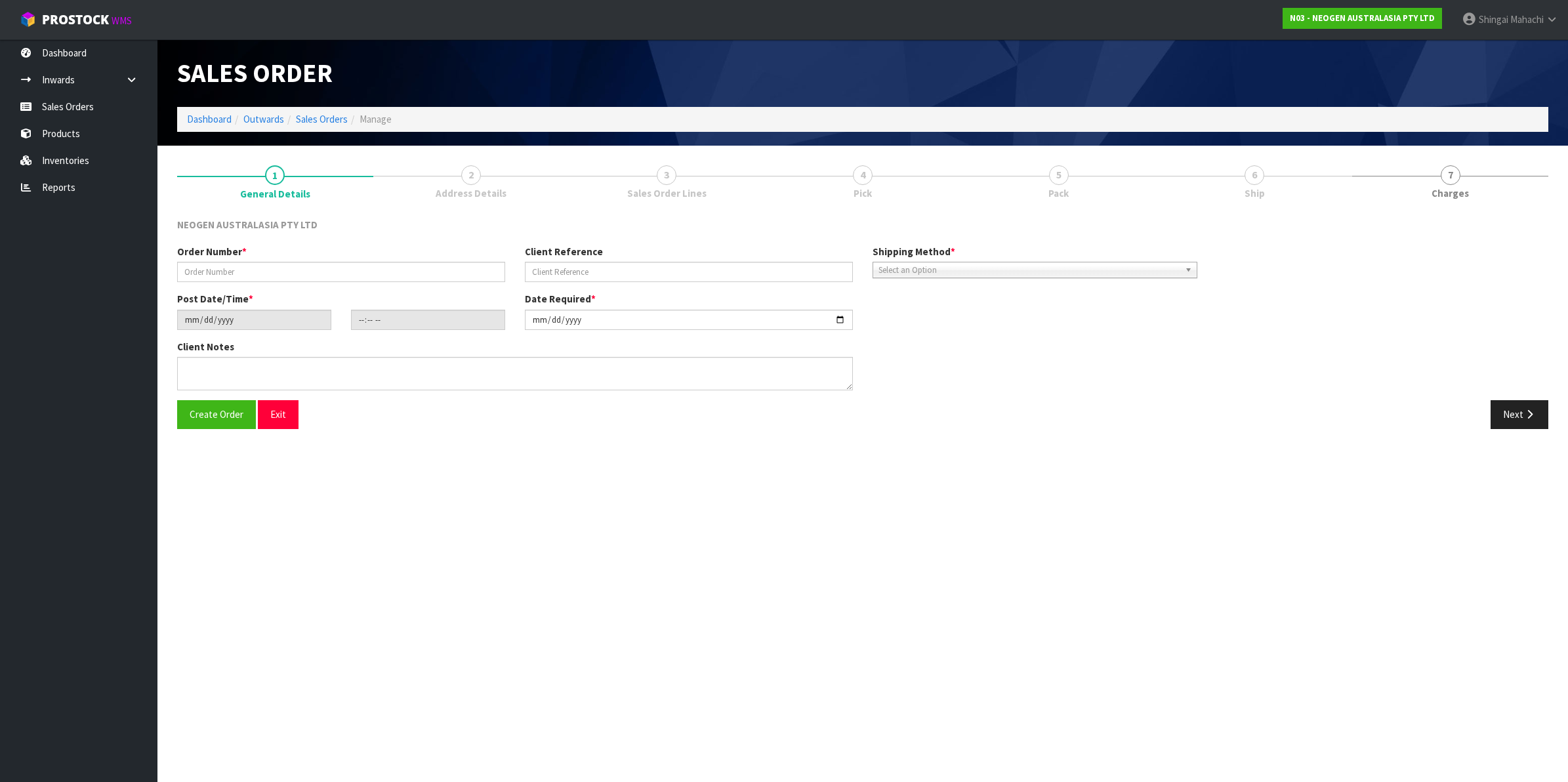
type textarea "PLEASE NOTE - THIS BOX MUST COME FROM HELD WAREHOUSE – BATCH # 418325136D A BAR…"
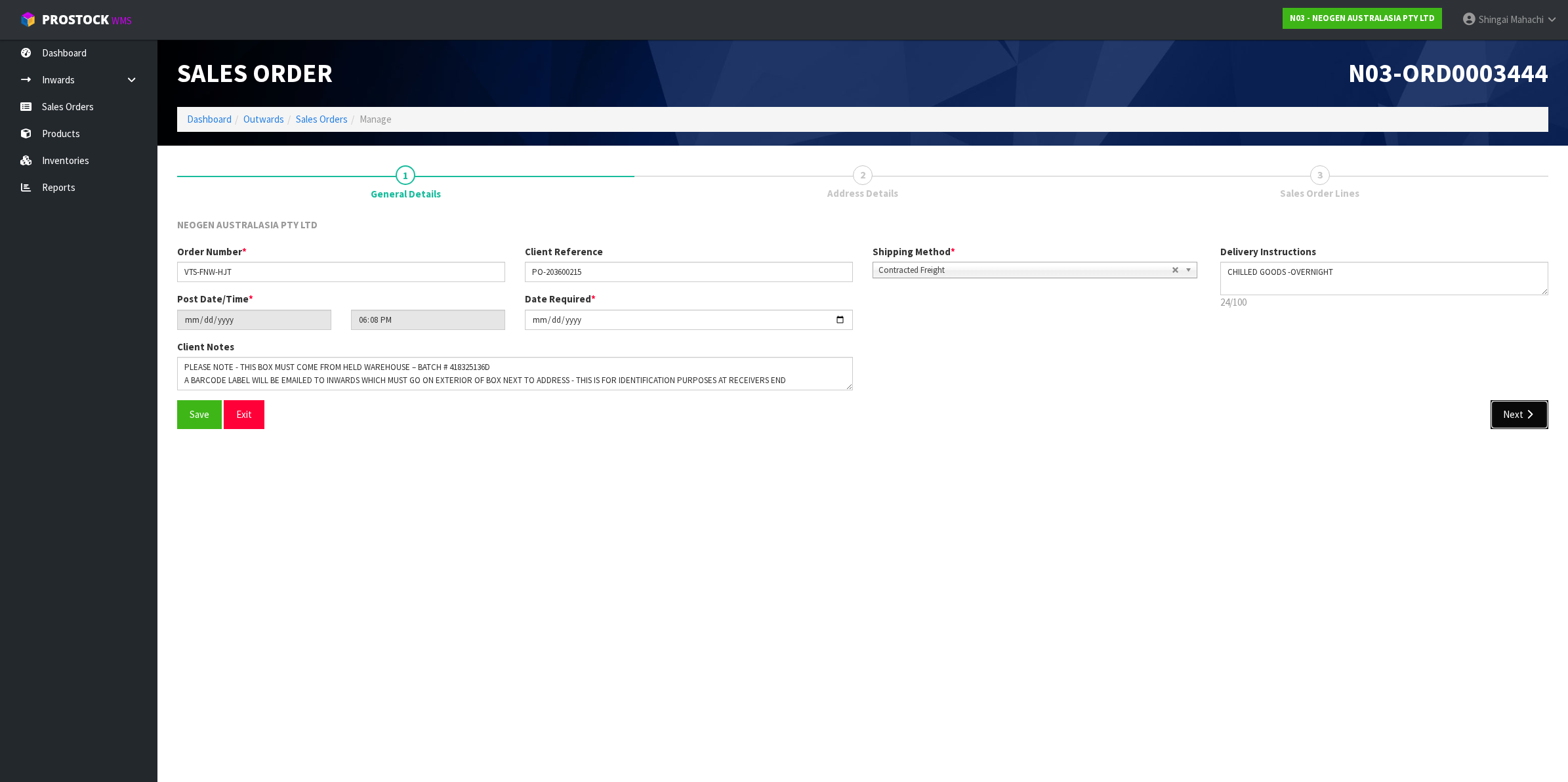
click at [1513, 413] on button "Next" at bounding box center [1519, 414] width 58 height 28
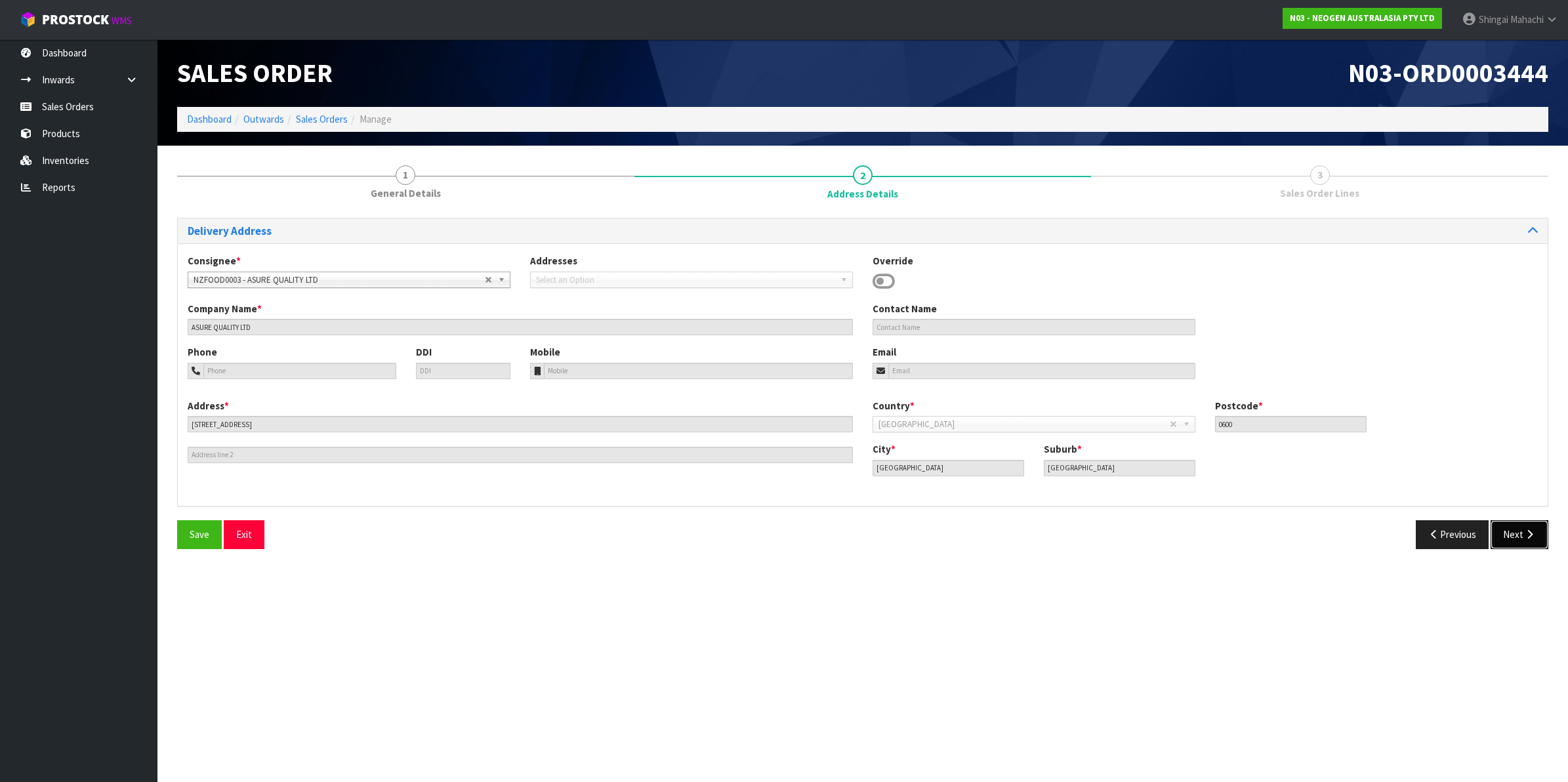
click at [1513, 413] on div "Delivery Address Consignee * 000001.BAY MECHANICS - BAY MECHANICS 000001A - BRA…" at bounding box center [862, 388] width 1371 height 341
click at [1515, 528] on button "Next" at bounding box center [1519, 534] width 58 height 28
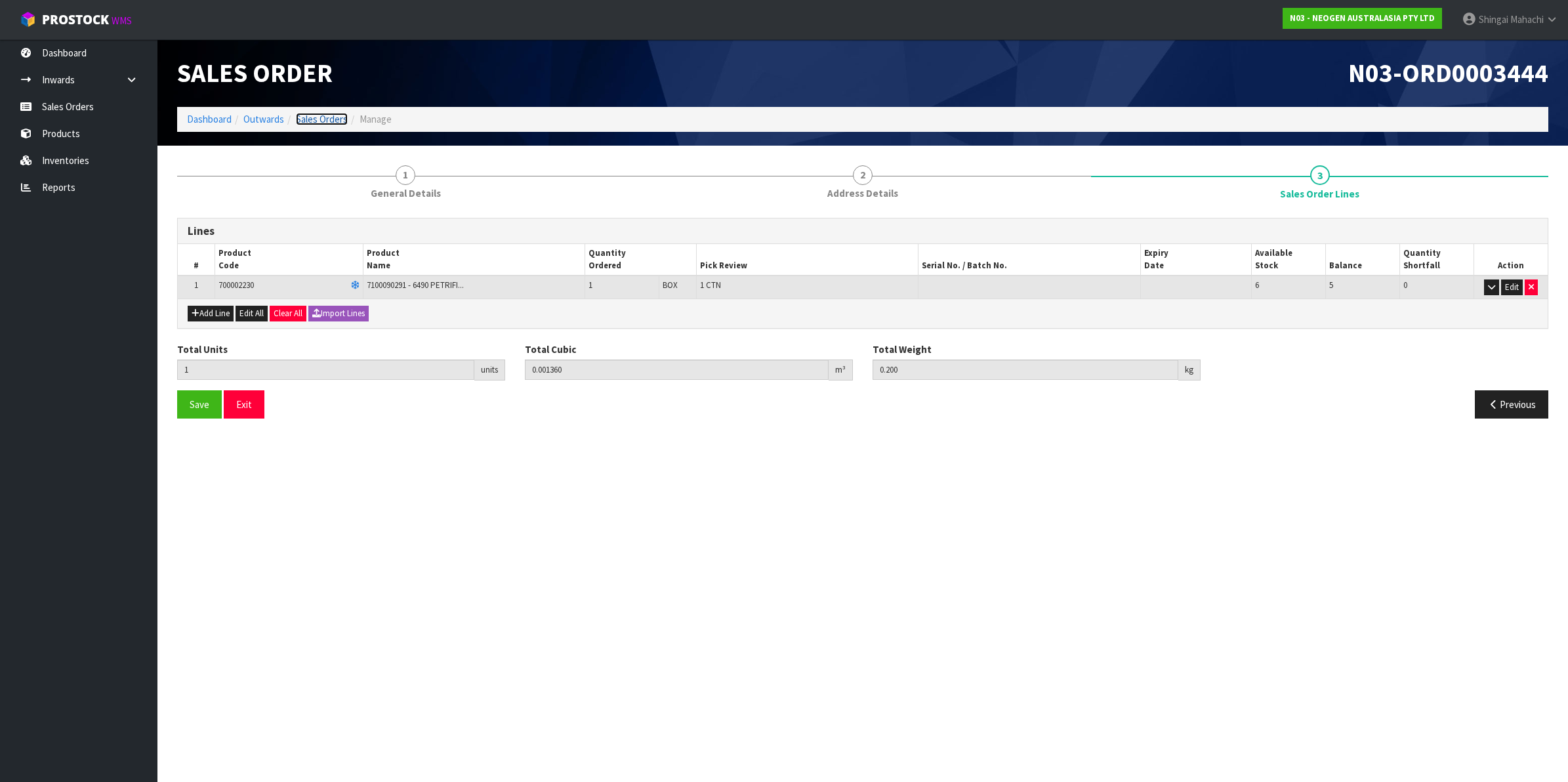
click at [329, 123] on link "Sales Orders" at bounding box center [321, 119] width 52 height 13
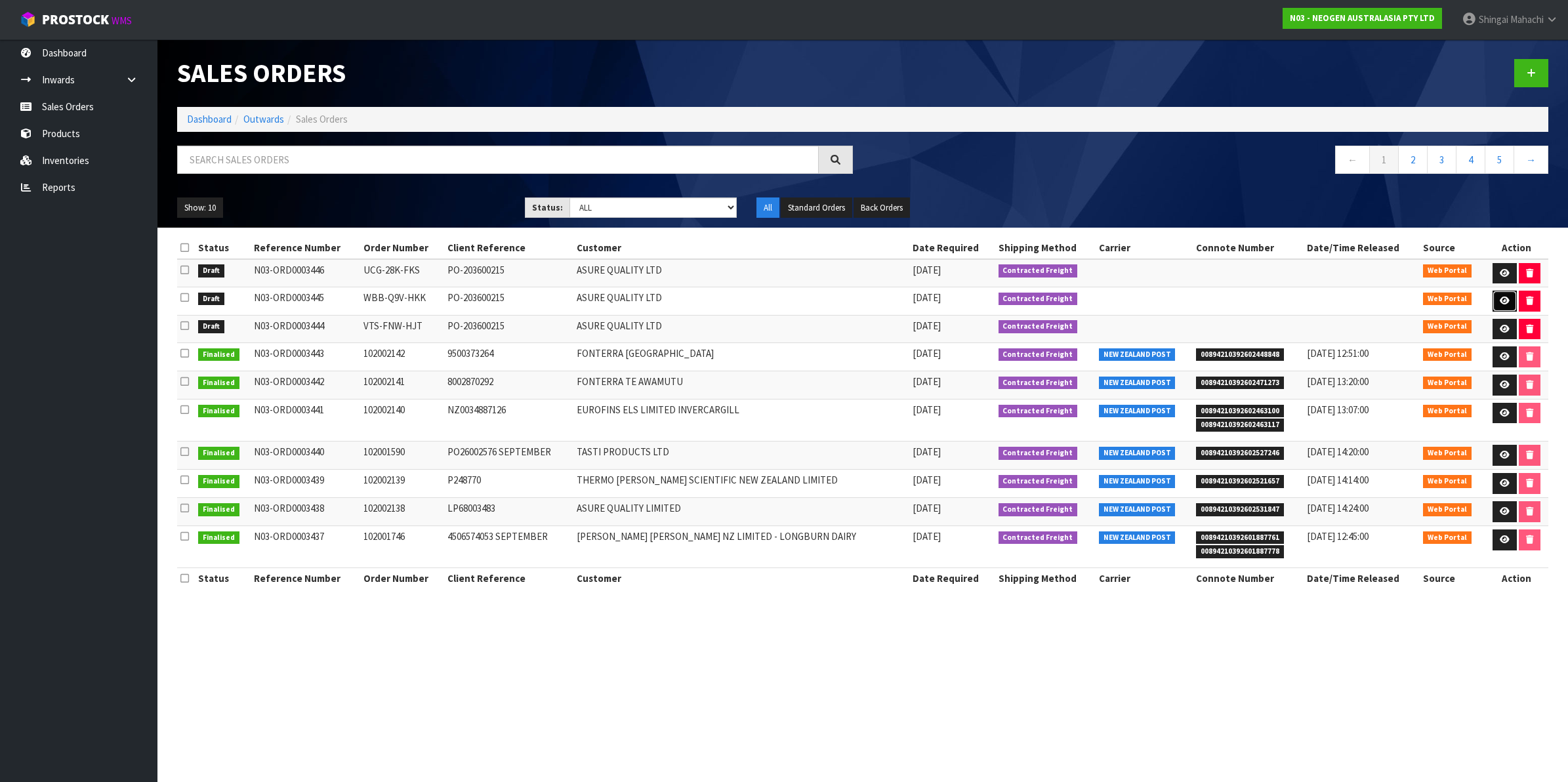
click at [1493, 296] on link at bounding box center [1504, 301] width 24 height 21
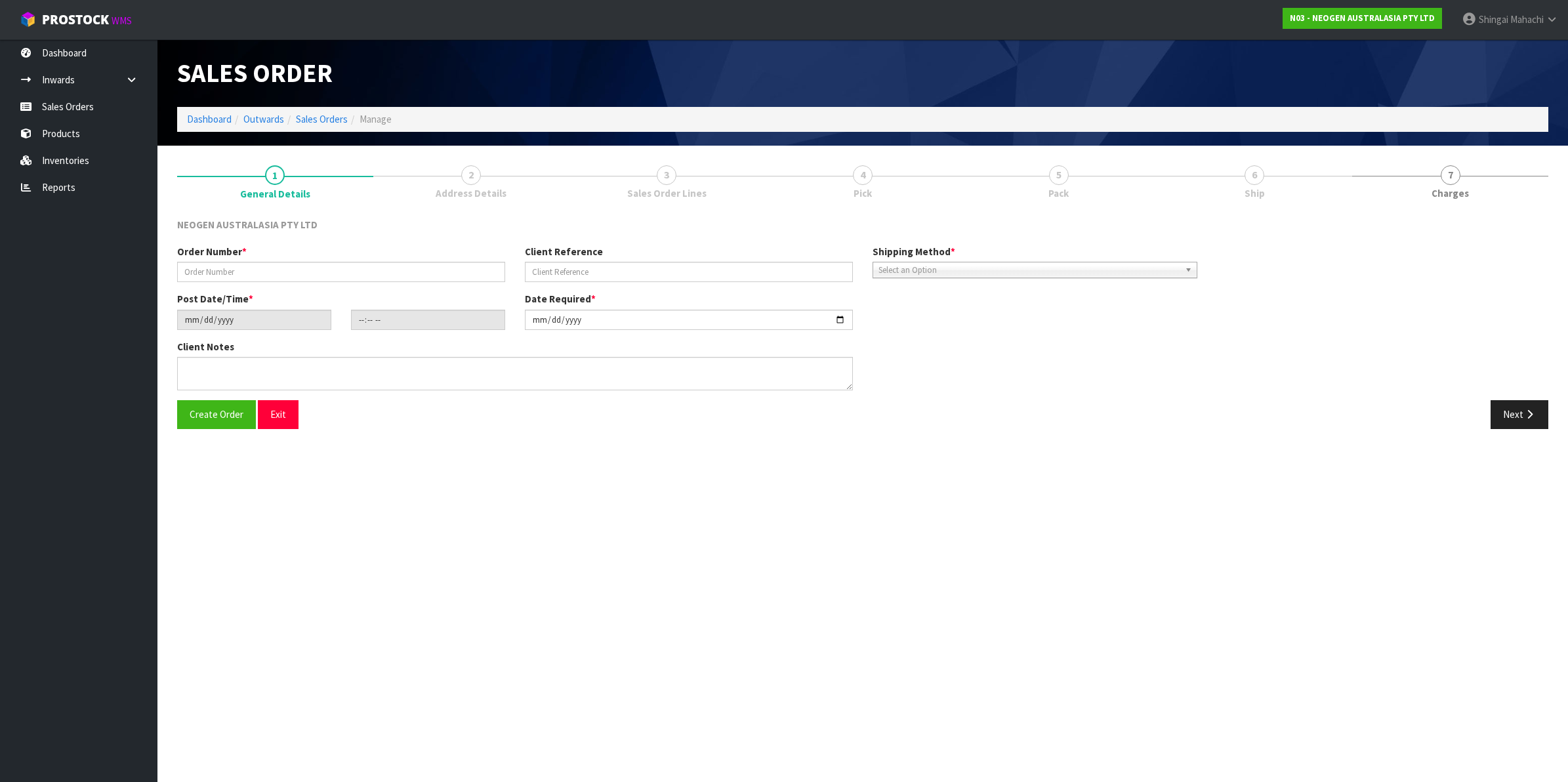
type input "WBB-Q9V-HKK"
type input "PO-203600215"
type input "[DATE]"
type input "16:35:00.000"
type input "[DATE]"
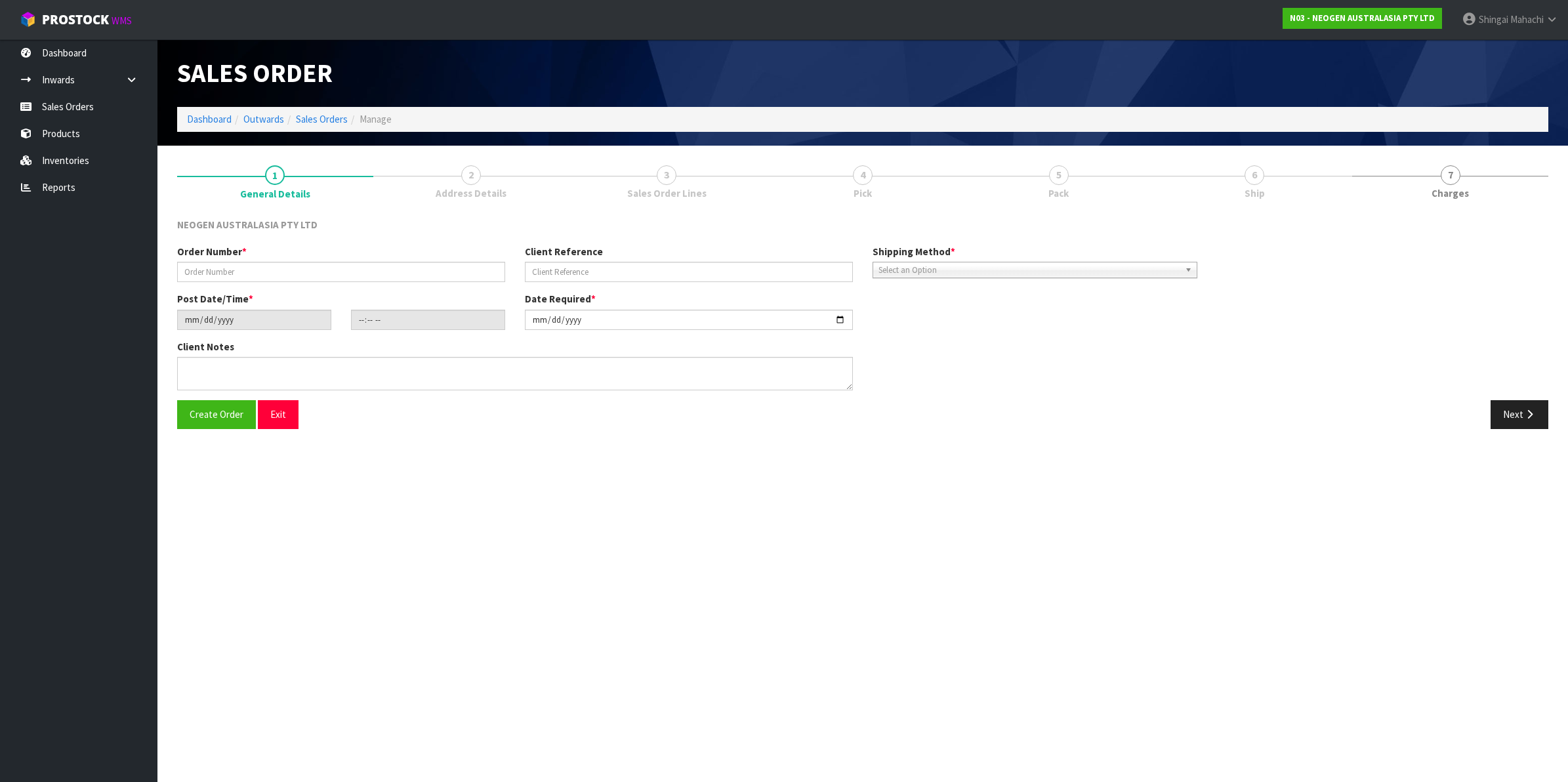
type textarea "PLEASE NOTE - THIS BOX MUST COME FROM HELD WAREHOUSE – BATCH # 418325201C A BAR…"
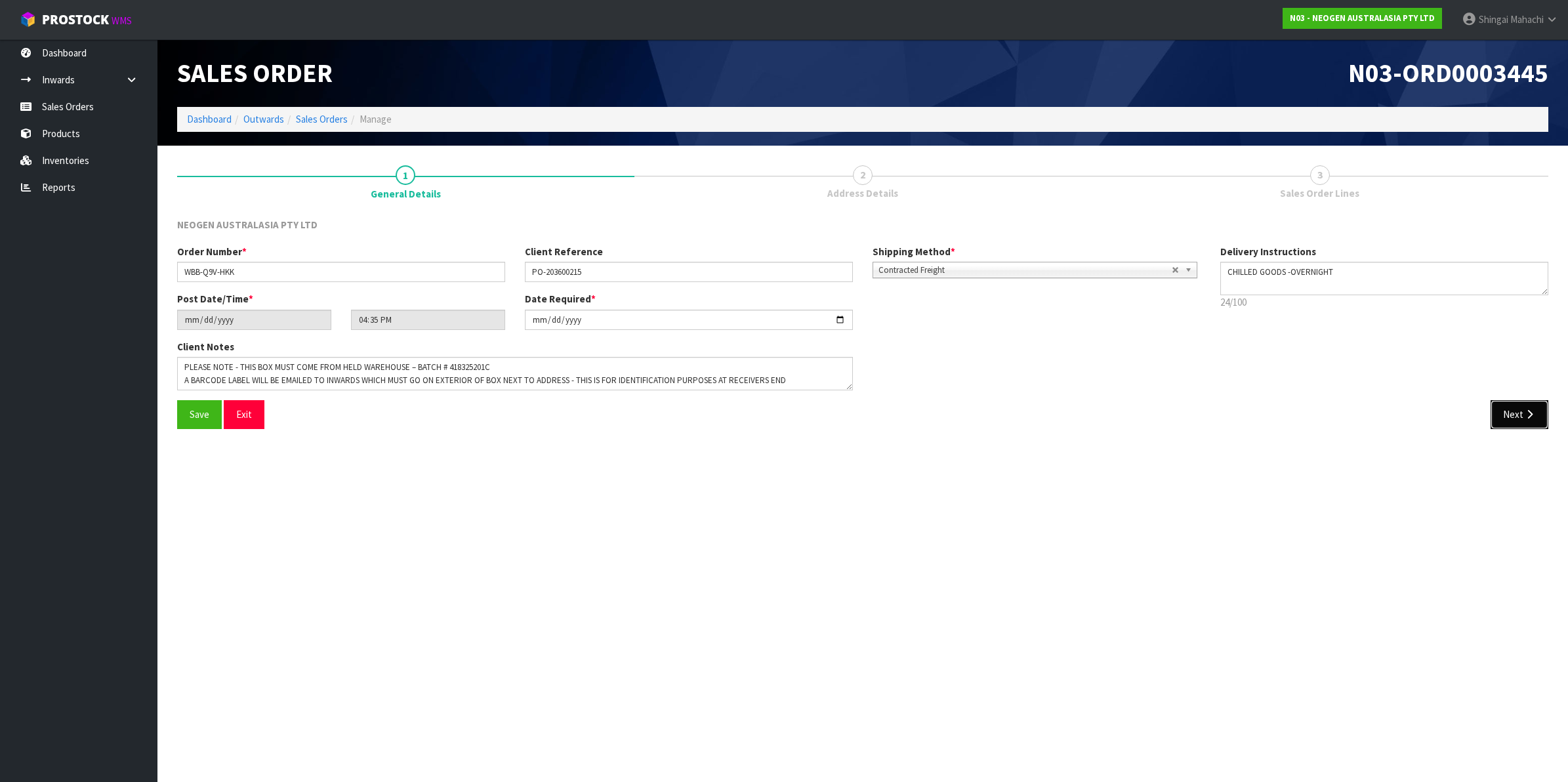
click at [1533, 414] on icon "button" at bounding box center [1530, 414] width 13 height 10
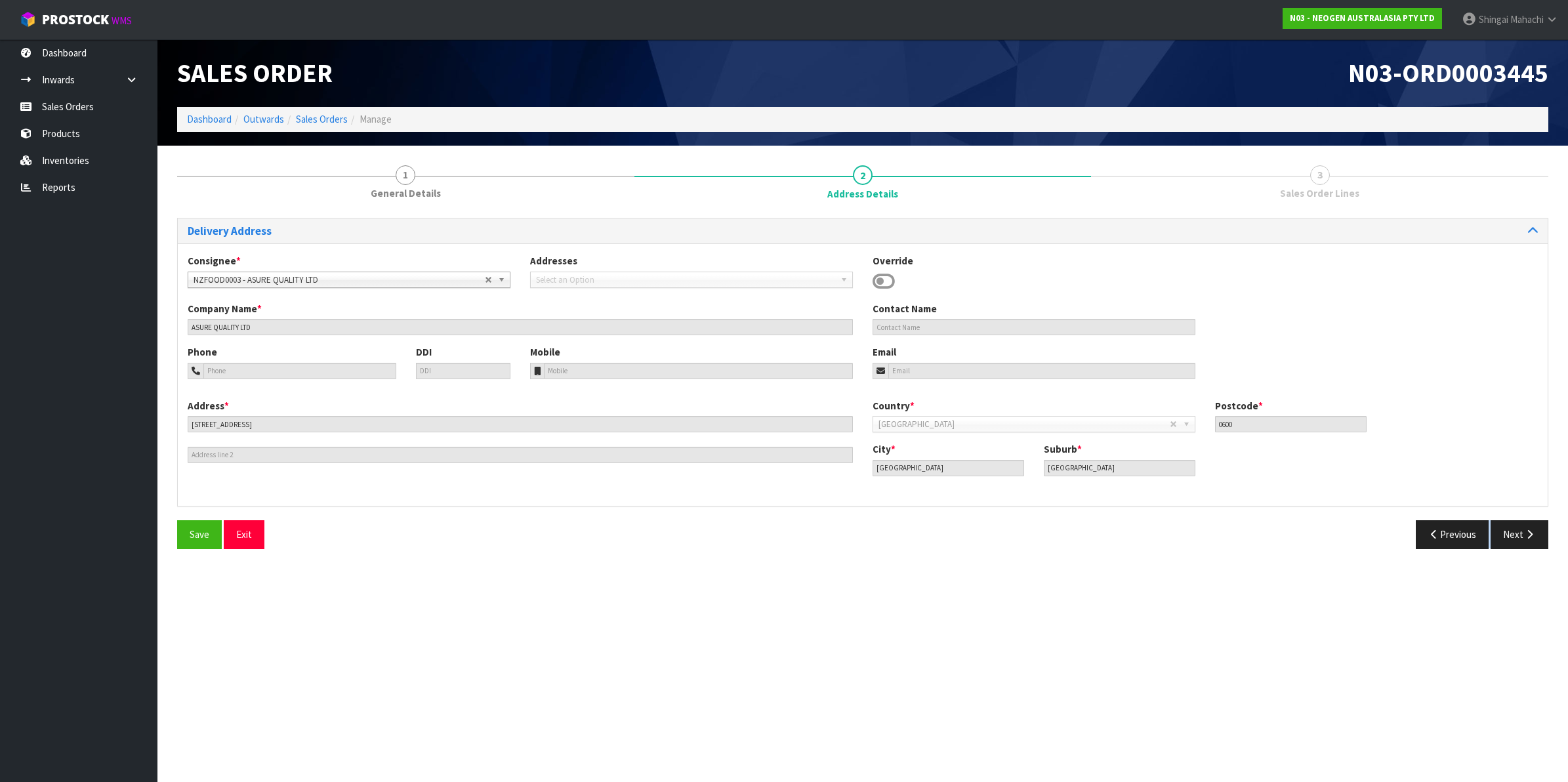
click at [1533, 414] on div "Delivery Address Consignee * 000001.BAY MECHANICS - BAY MECHANICS 000001A - BRA…" at bounding box center [862, 388] width 1371 height 341
click at [1515, 541] on button "Next" at bounding box center [1519, 534] width 58 height 28
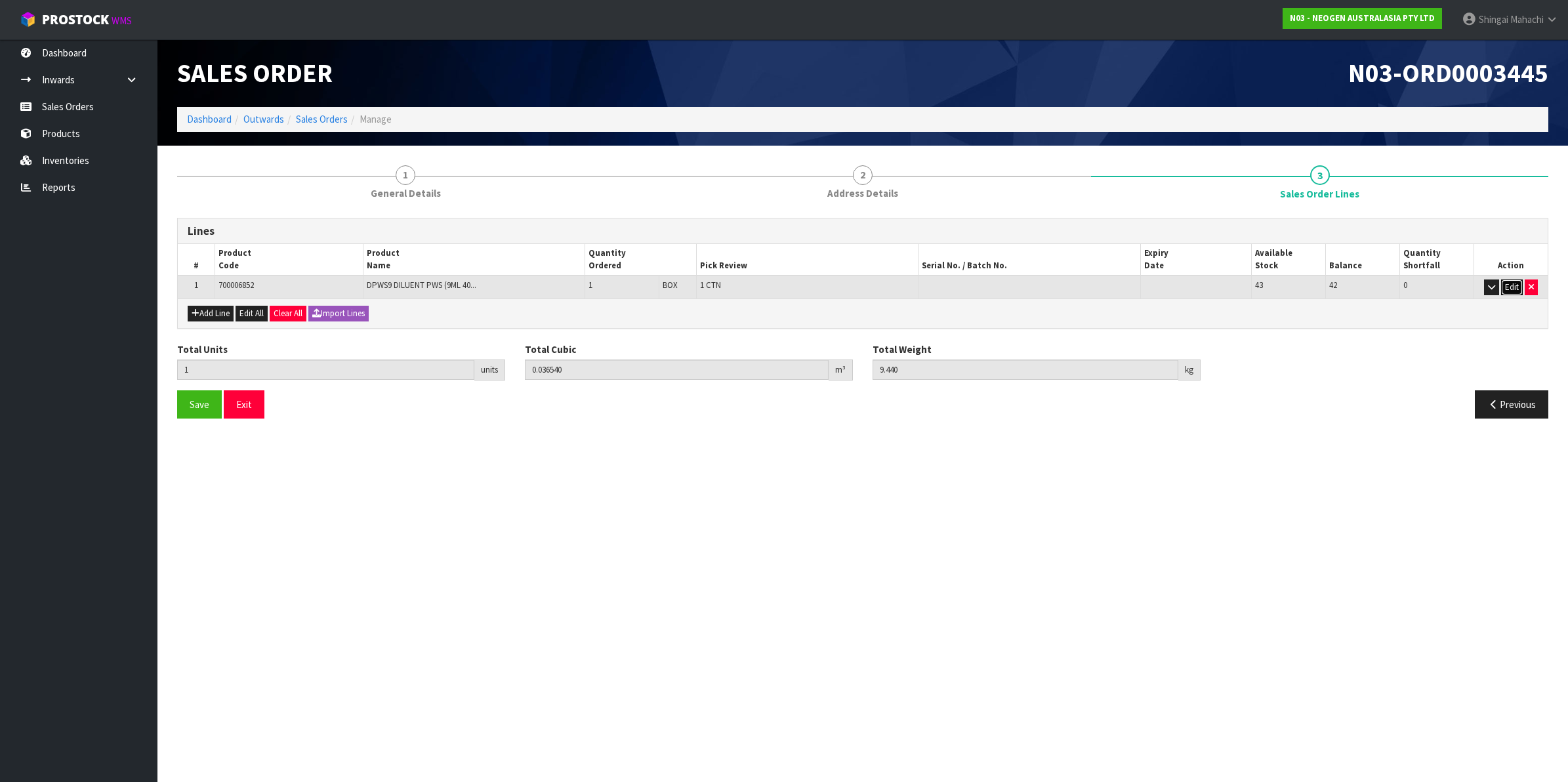
click at [1510, 284] on button "Edit" at bounding box center [1512, 287] width 22 height 16
click at [213, 316] on button "Add Line" at bounding box center [211, 314] width 46 height 16
type input "0"
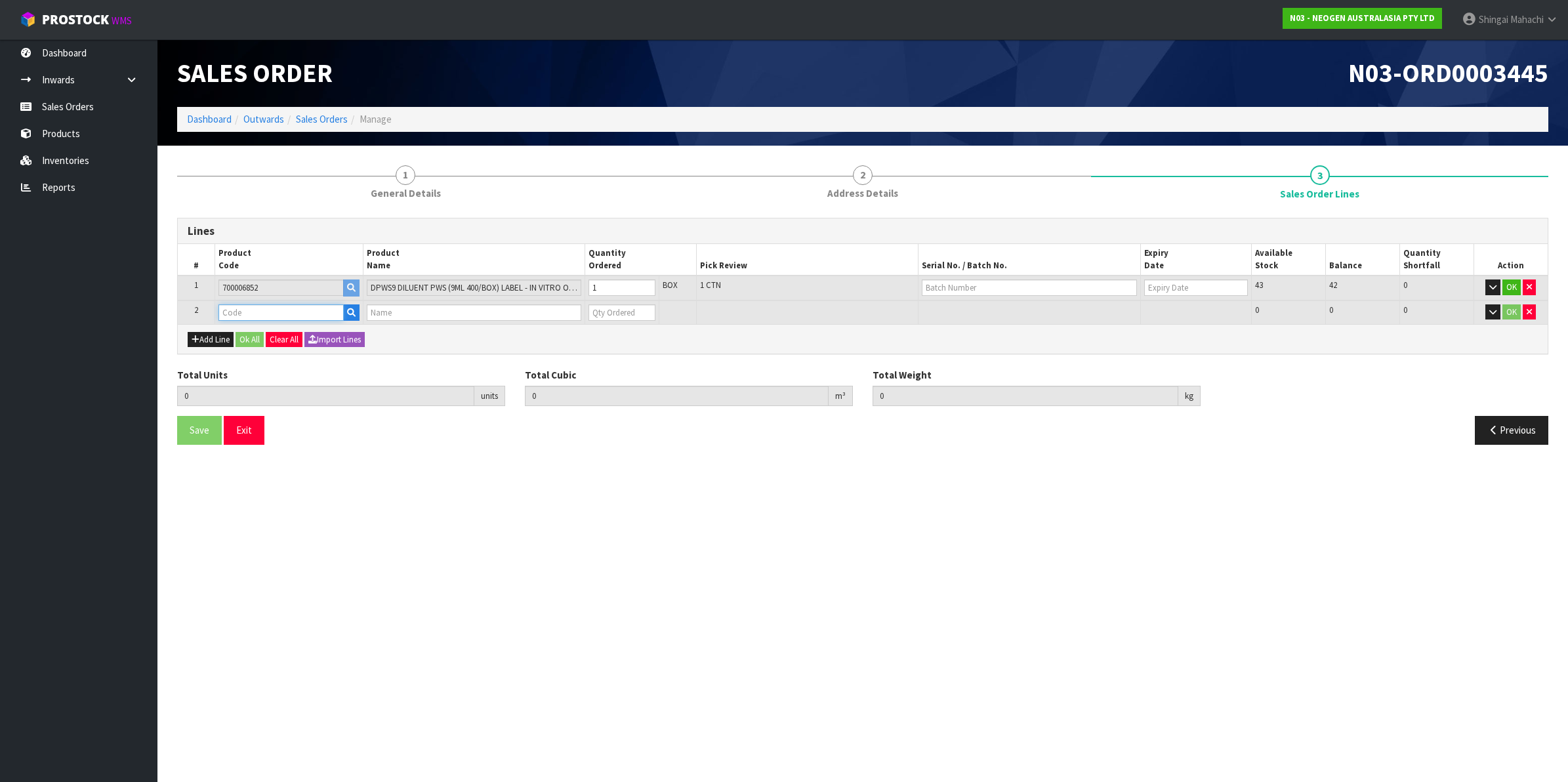
click at [239, 312] on input "text" at bounding box center [281, 313] width 125 height 17
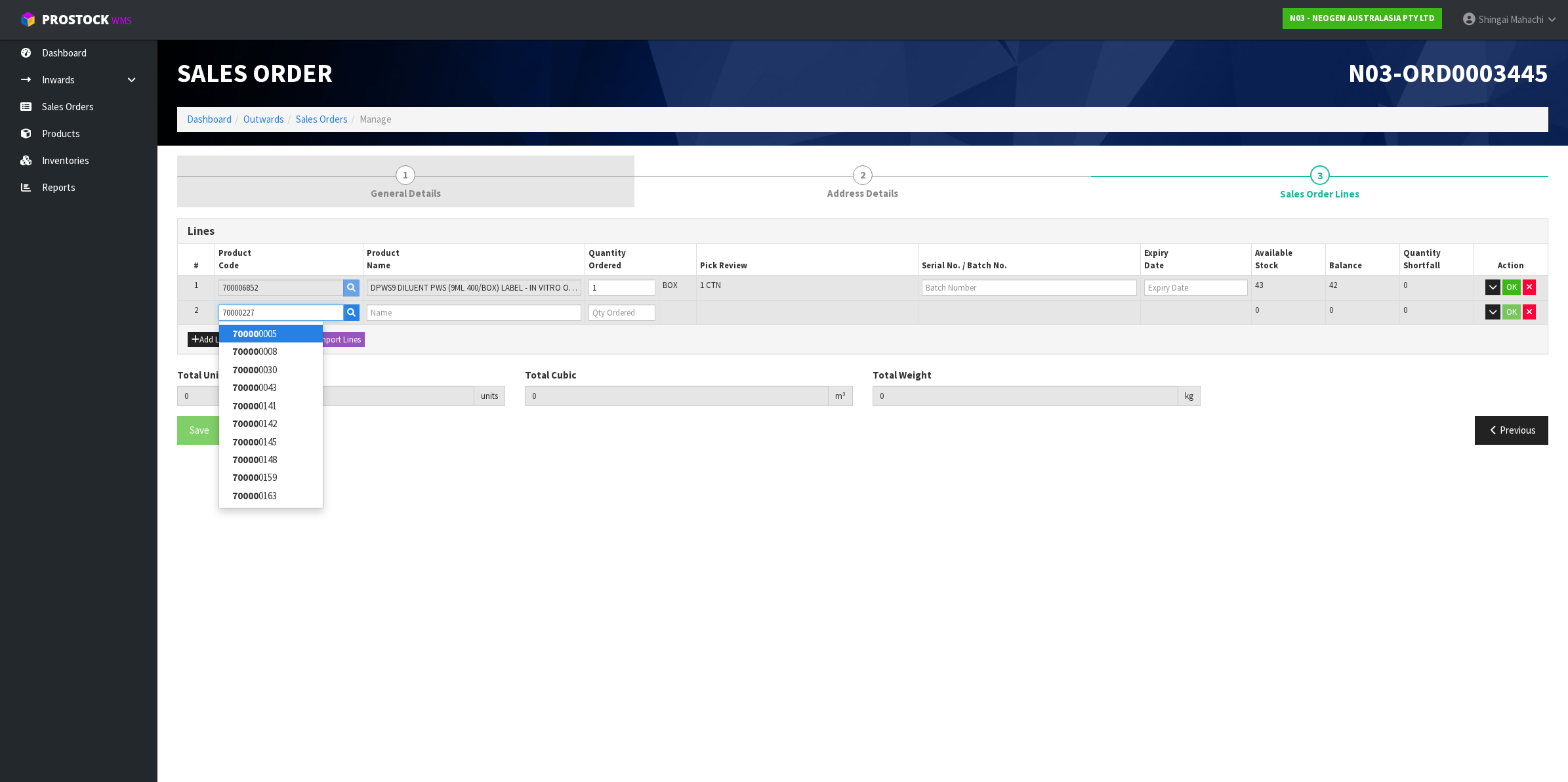
type input "700002277"
type input "1"
type input "0.03654"
type input "9.44"
type input "7100126845 - 6414 PETRIFILM ECOLI/COLI CT PLT 500C PL"
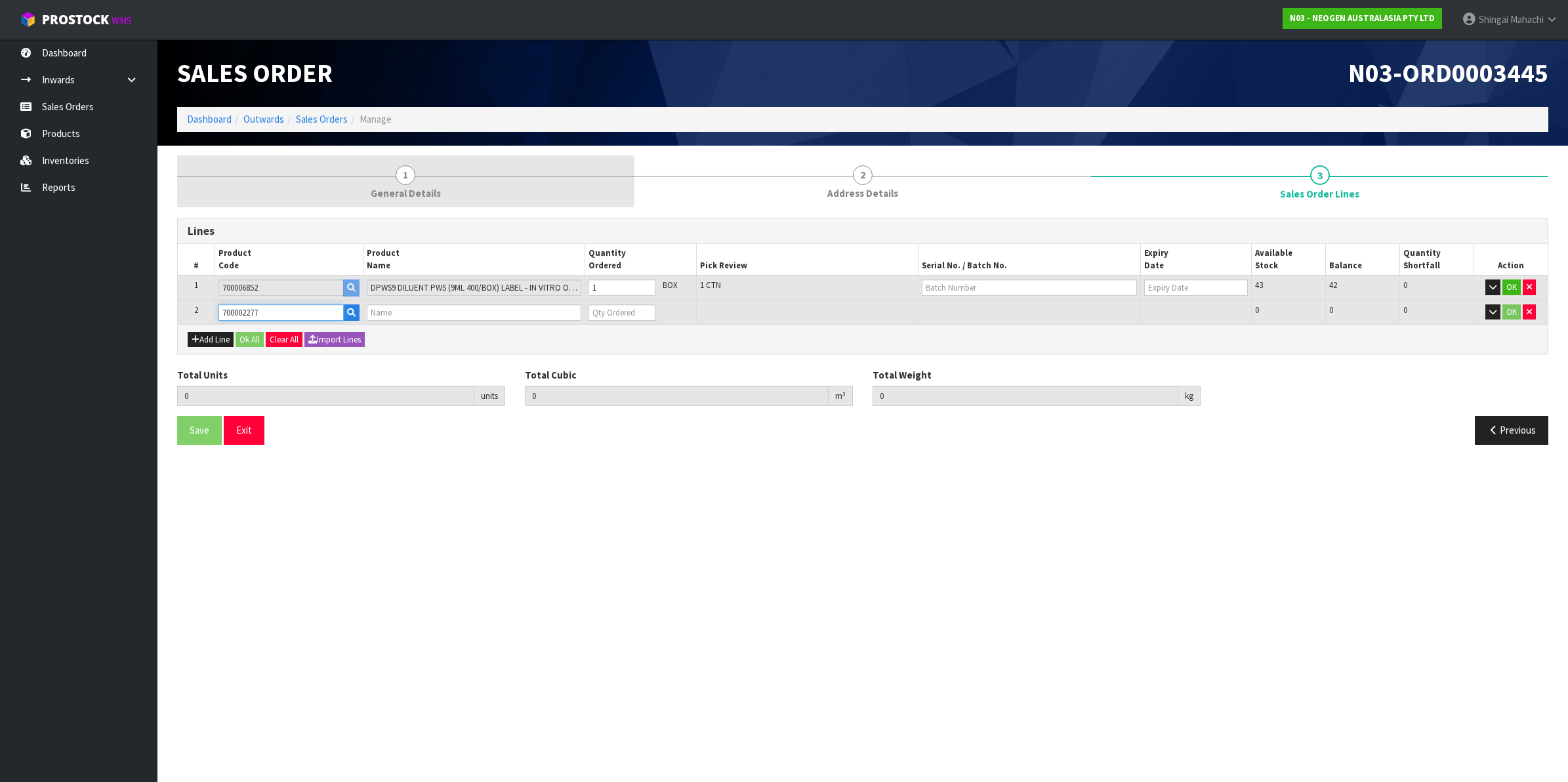
type input "0"
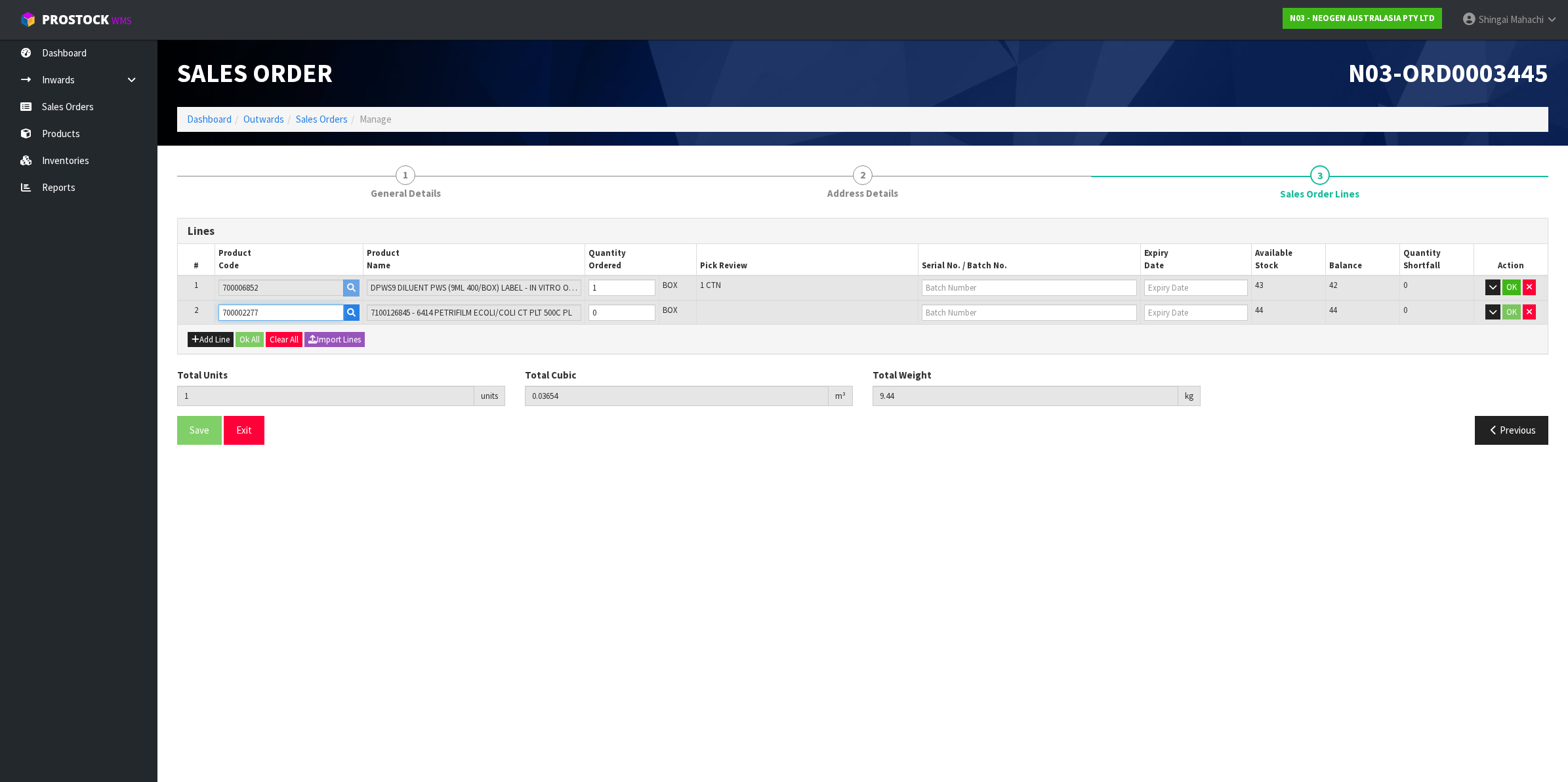
type input "700002277"
drag, startPoint x: 604, startPoint y: 312, endPoint x: 585, endPoint y: 318, distance: 19.9
click at [586, 318] on td "0" at bounding box center [622, 312] width 74 height 24
type input "2"
type input "0.04794"
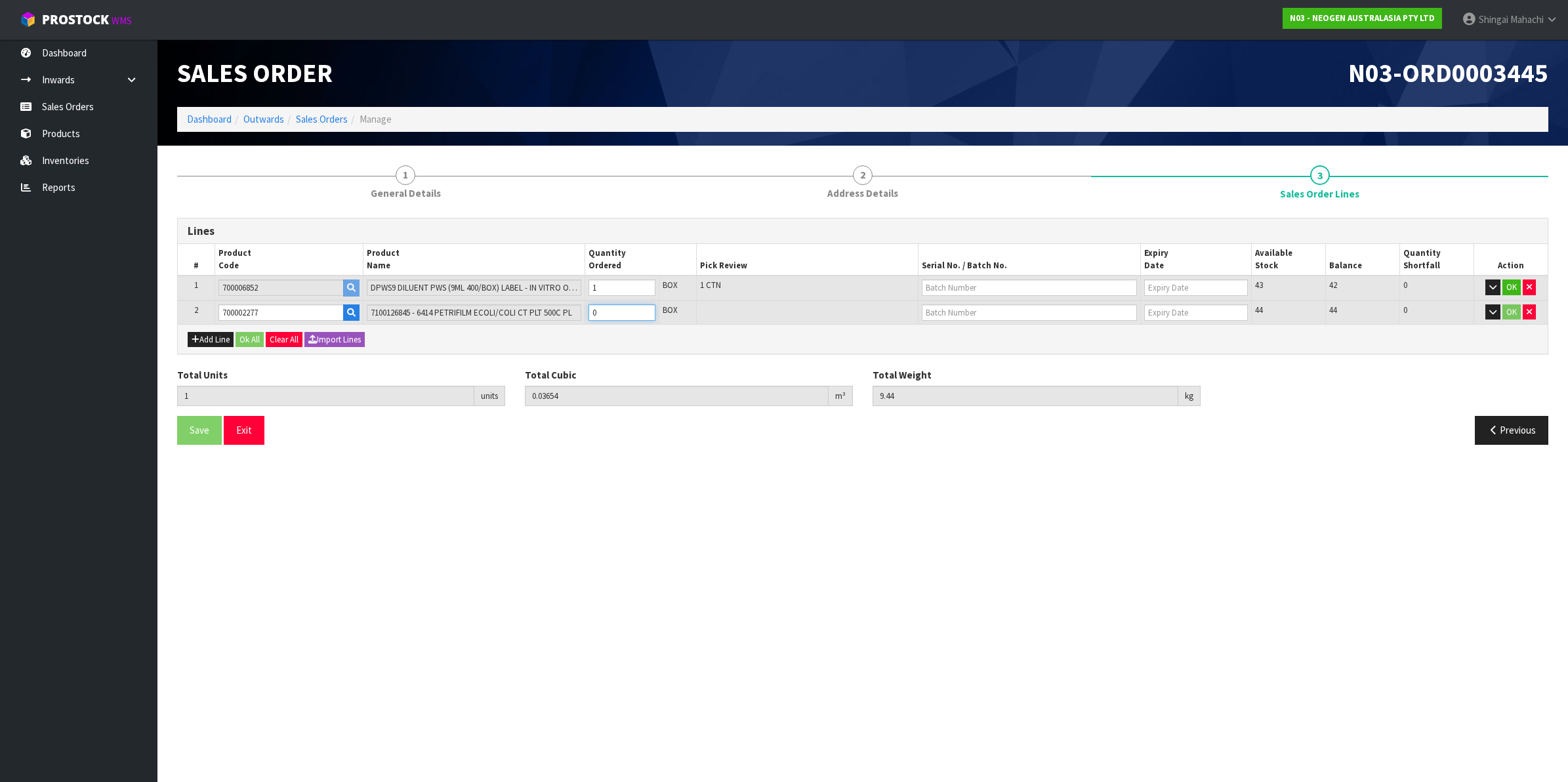
type input "11.14"
type input "1"
click at [1528, 286] on icon "button" at bounding box center [1529, 287] width 6 height 8
type input "1"
type input "0.0114"
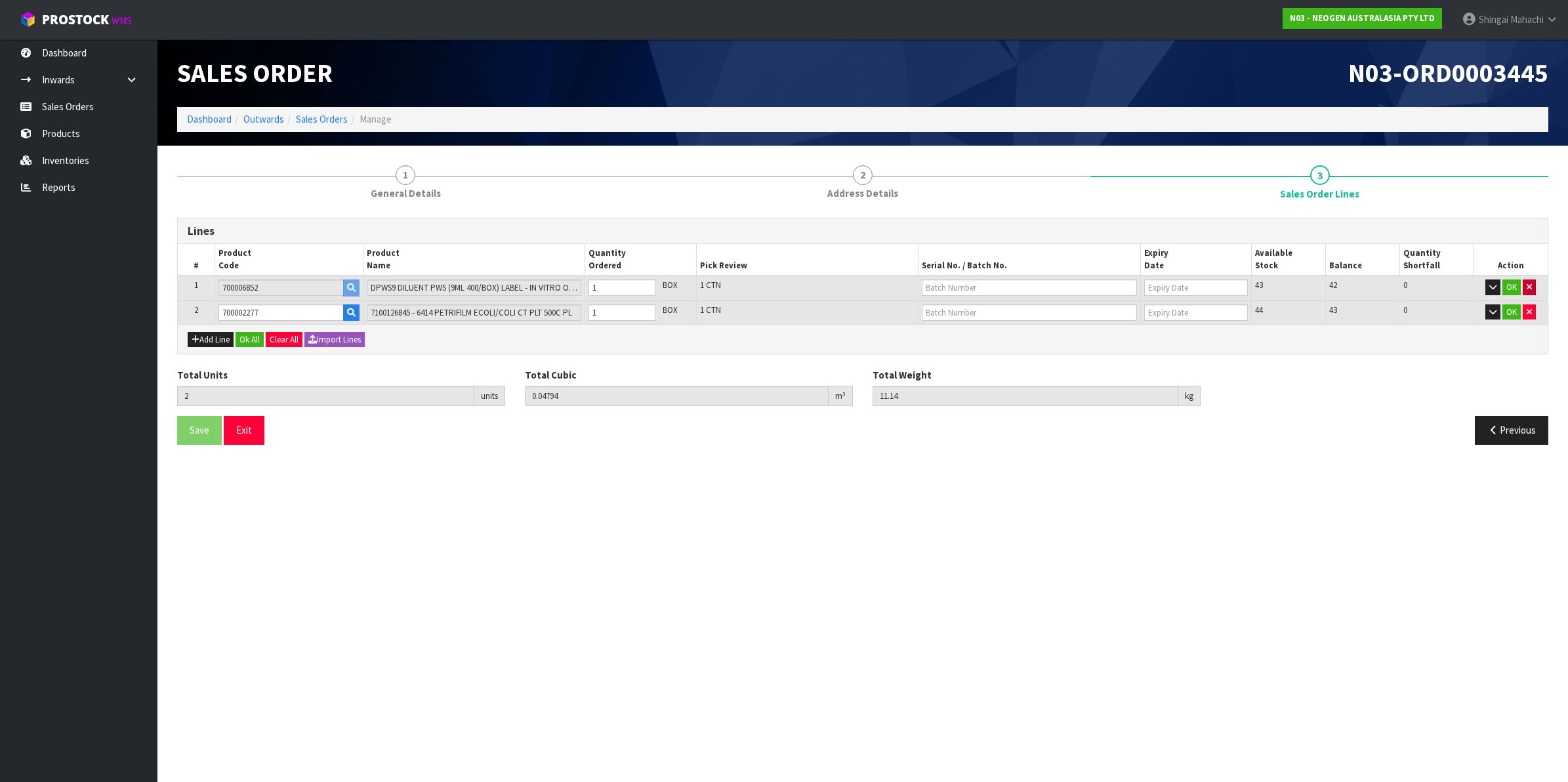
type input "1.7"
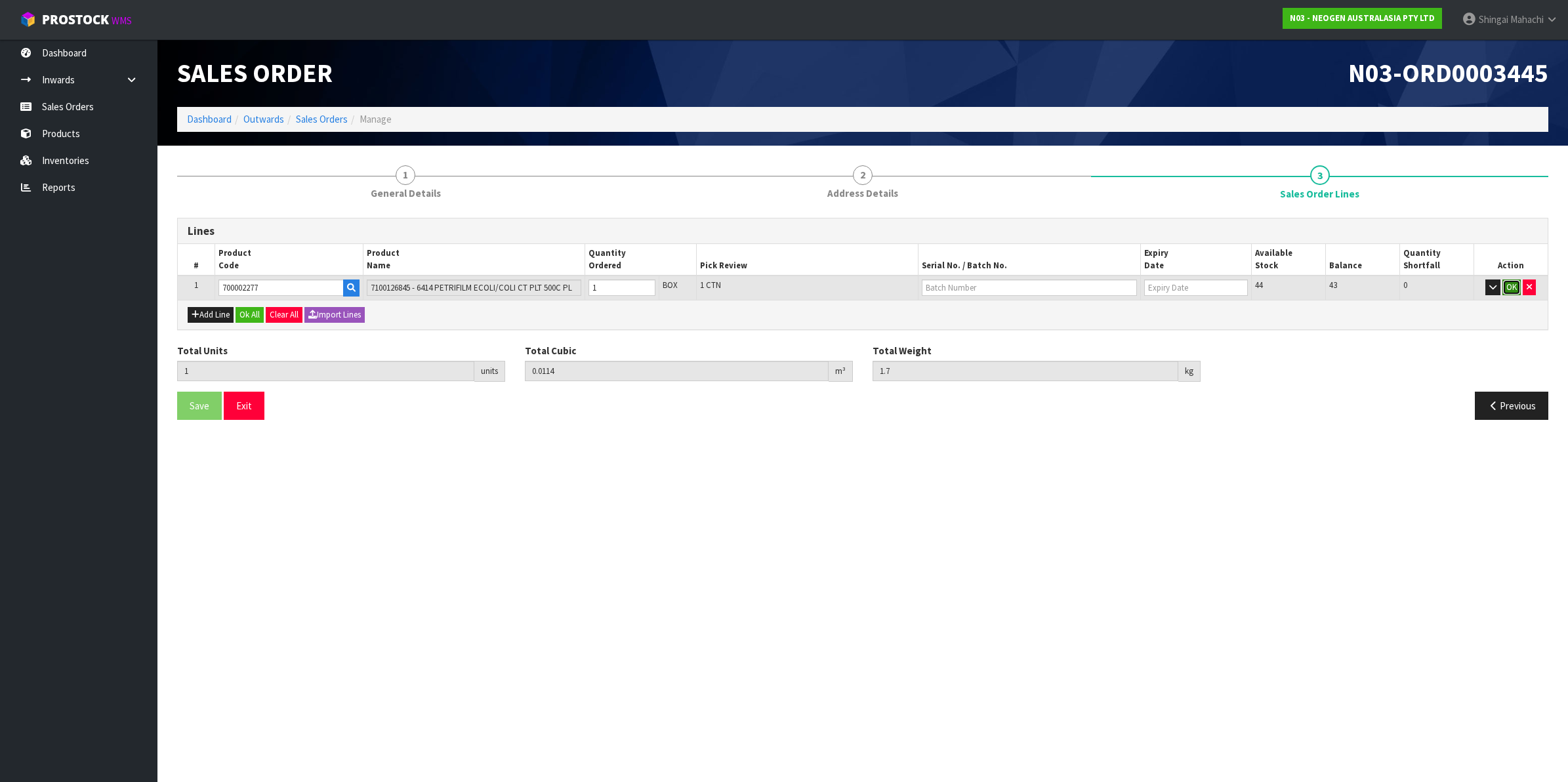
click at [1514, 285] on button "OK" at bounding box center [1512, 287] width 18 height 16
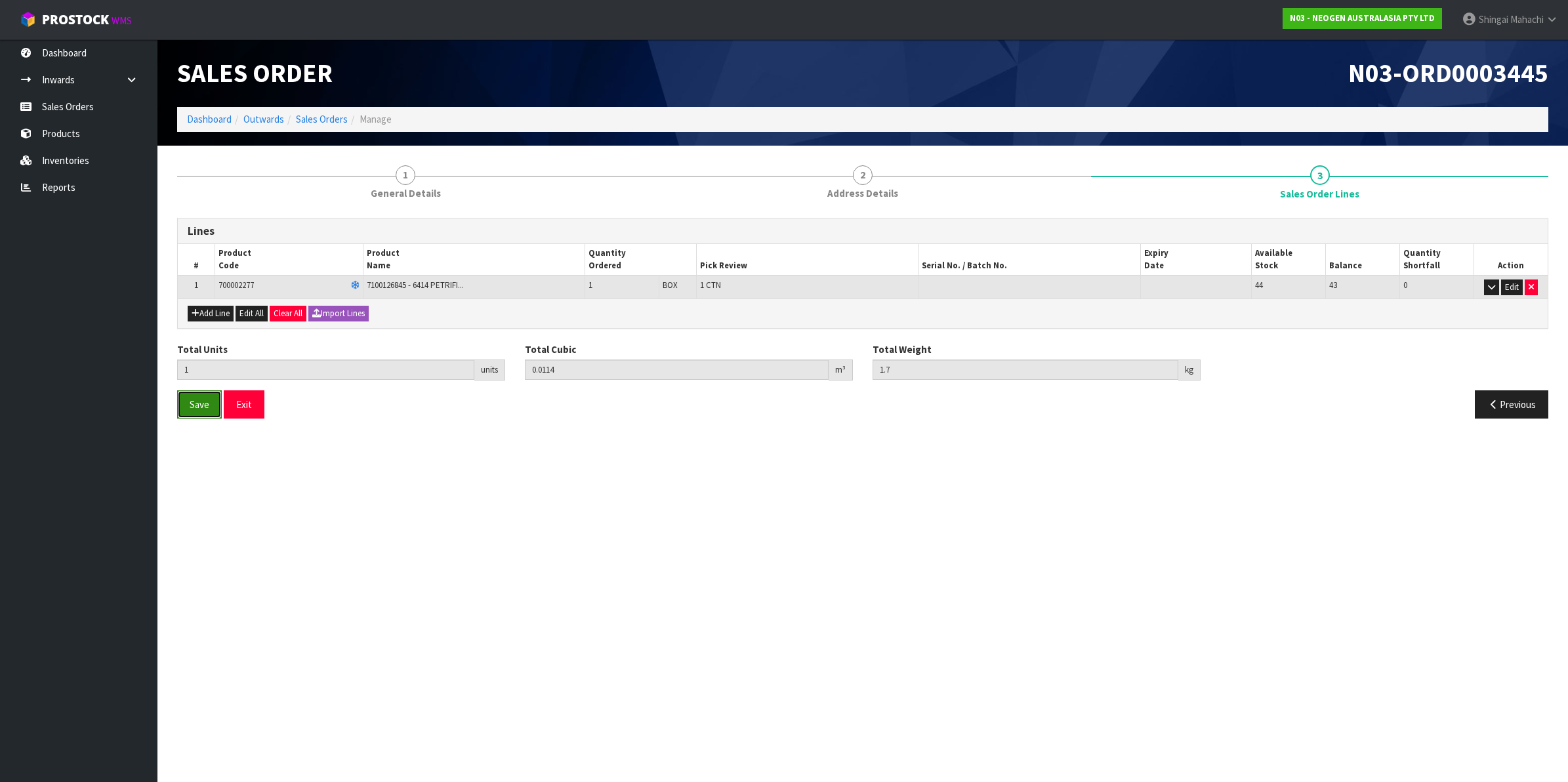
click at [207, 408] on span "Save" at bounding box center [199, 404] width 20 height 13
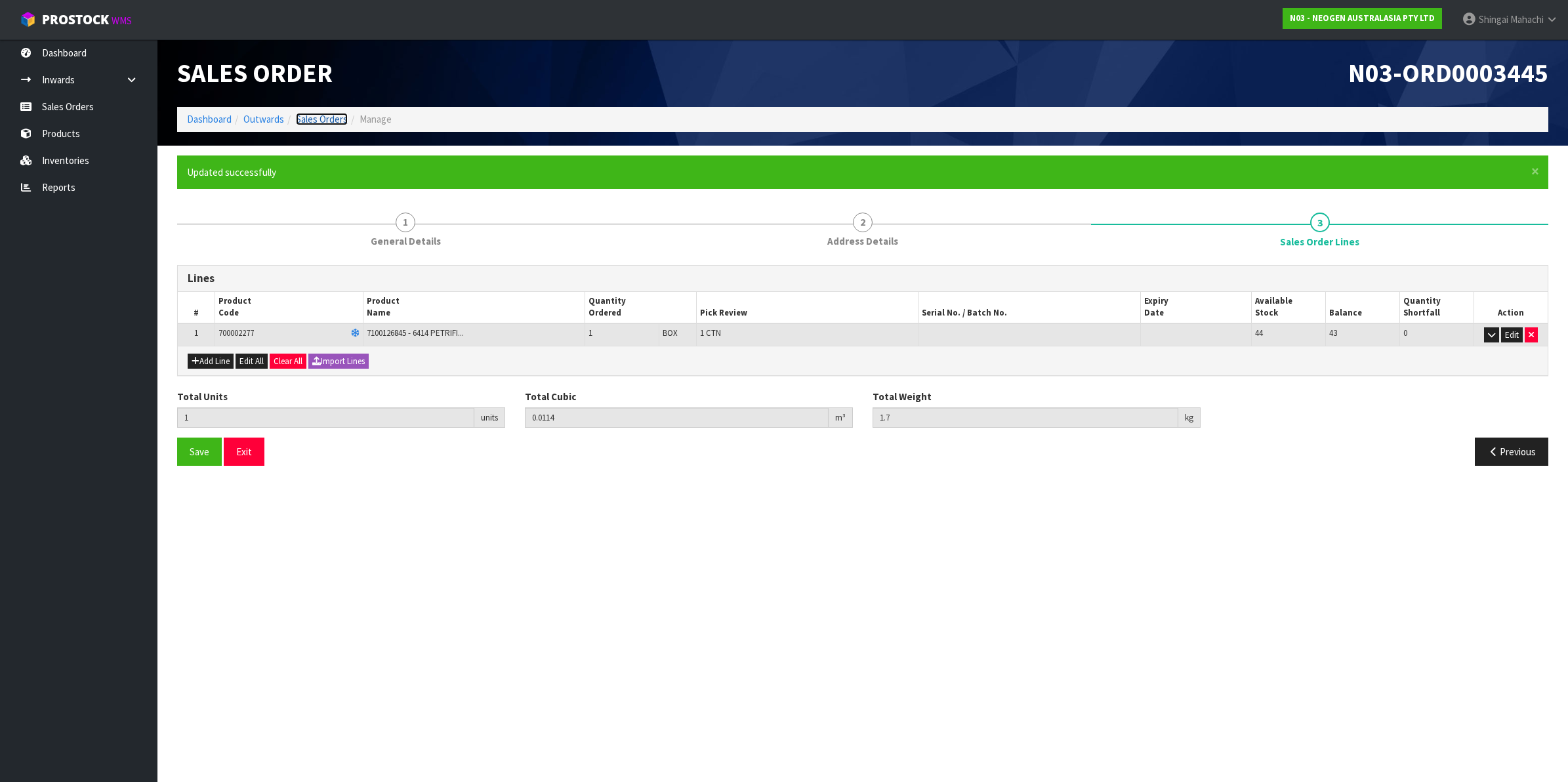
click at [328, 116] on link "Sales Orders" at bounding box center [321, 119] width 52 height 13
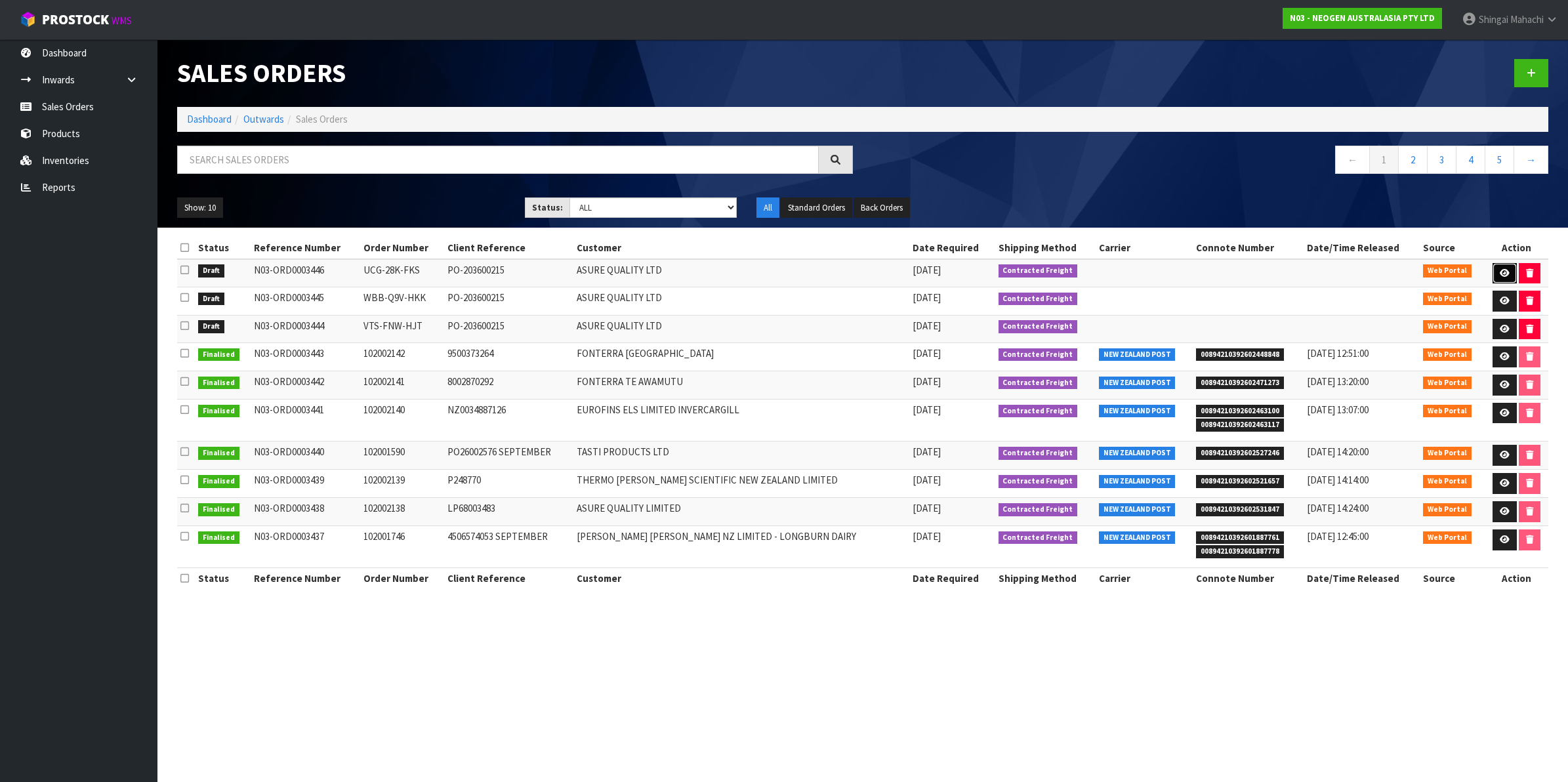
click at [1500, 270] on icon at bounding box center [1505, 273] width 10 height 8
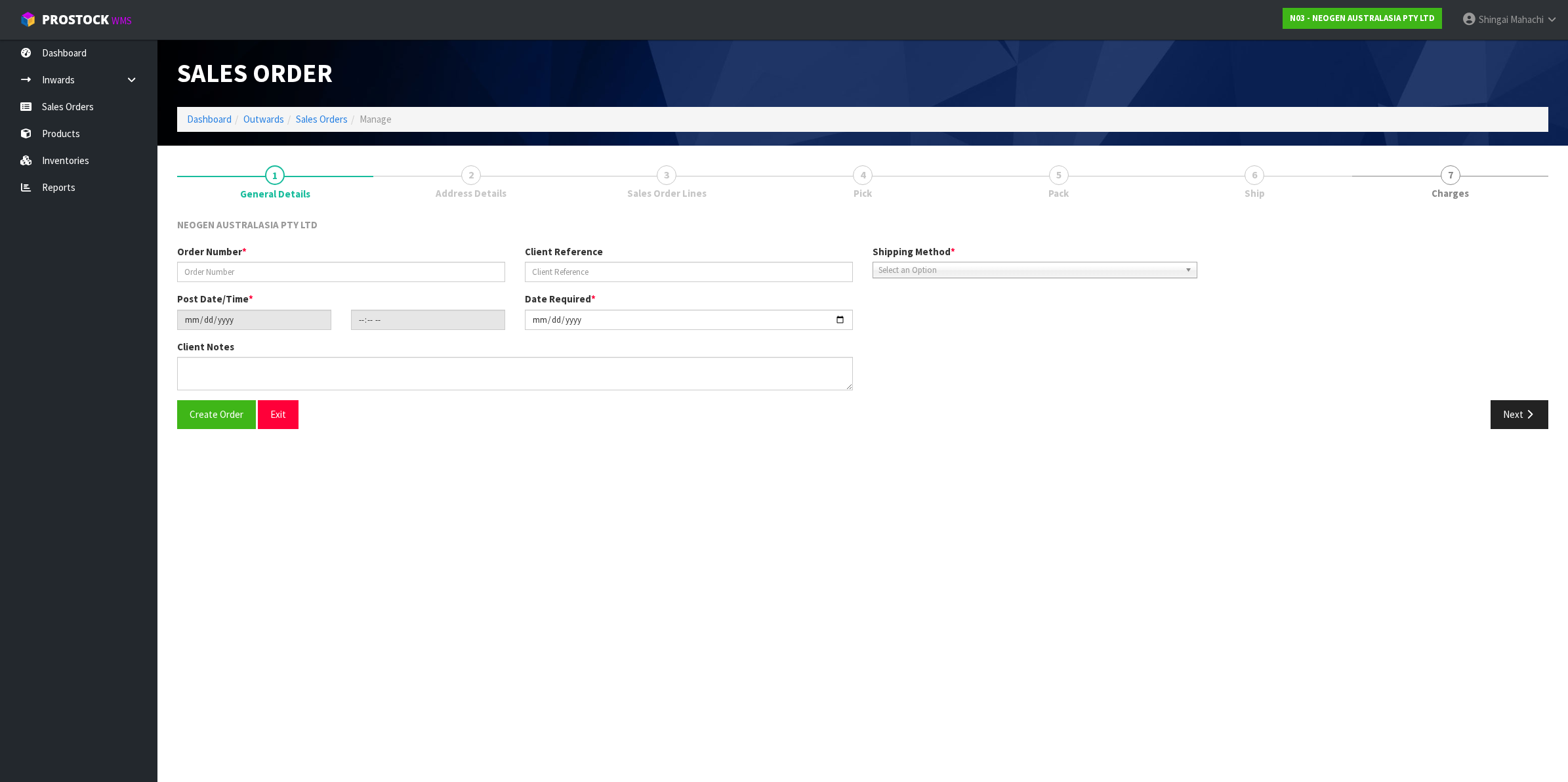
type input "UCG-28K-FKS"
type input "PO-203600215"
type input "[DATE]"
type input "16:50:00.000"
type input "[DATE]"
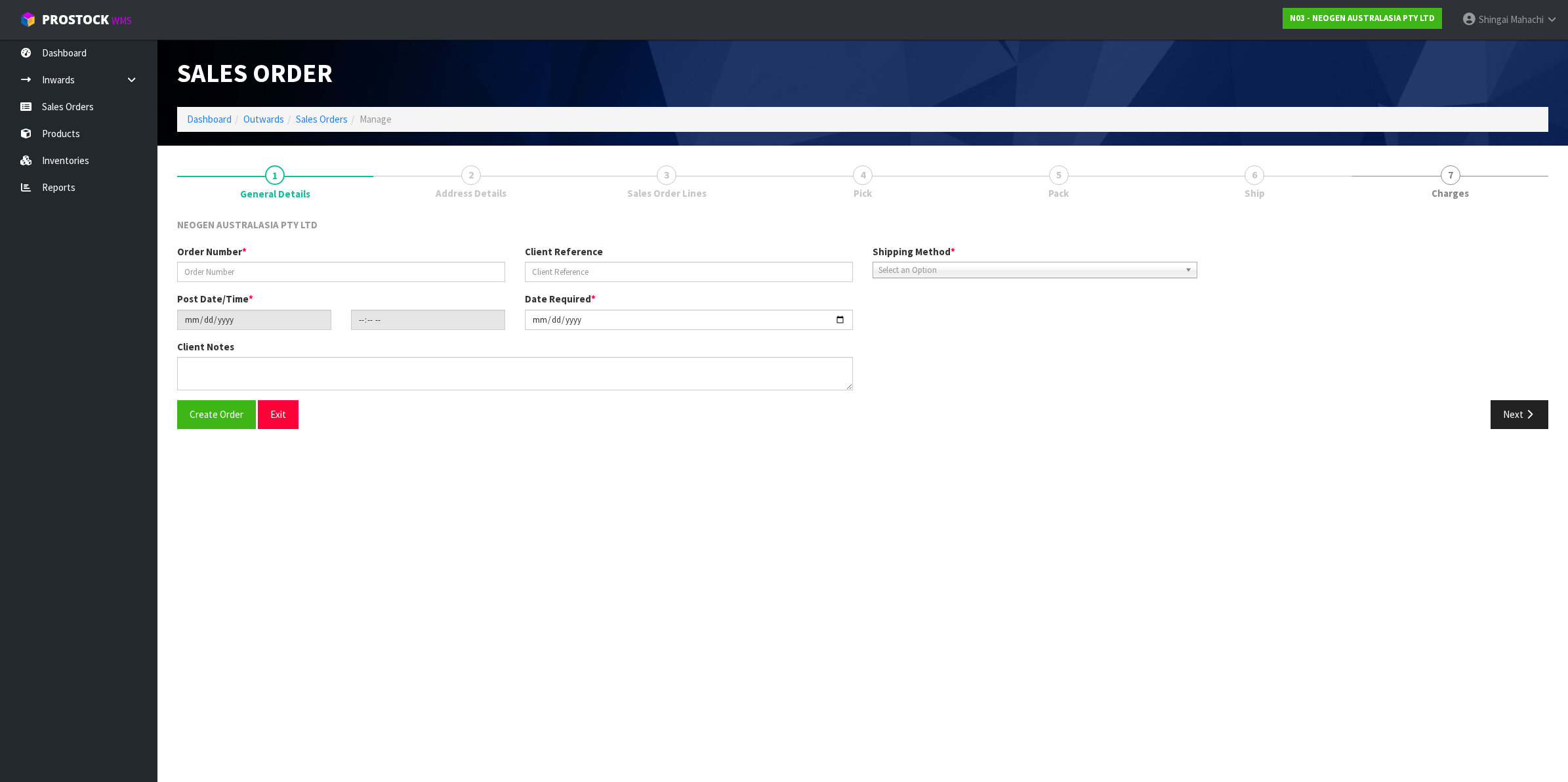
type textarea "PLEASE NOTE - THIS BOX MUST COME FROM HELD WAREHOUSE – BATCH # 418325207A A BAR…"
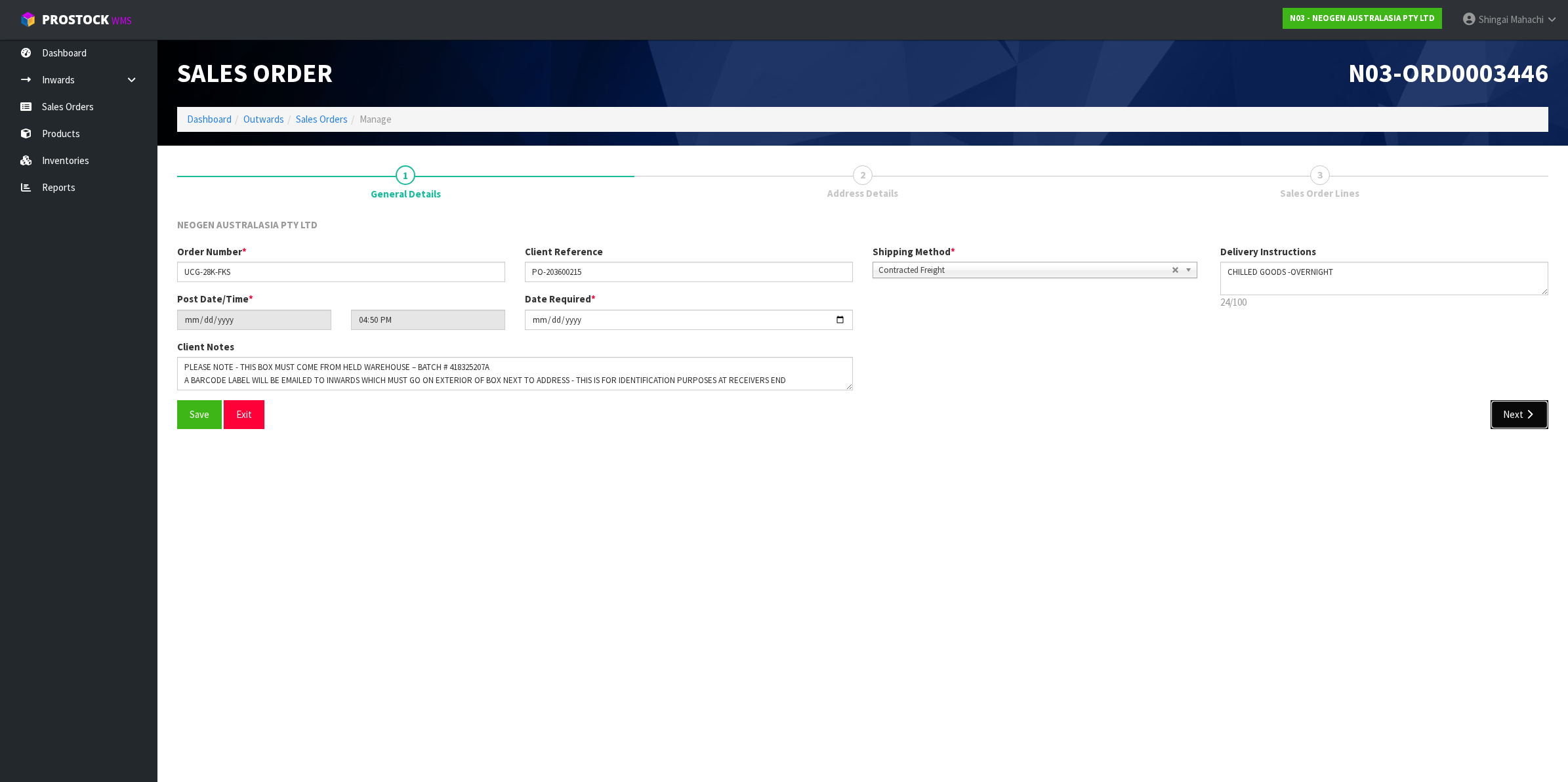
click at [1527, 415] on icon "button" at bounding box center [1530, 414] width 13 height 10
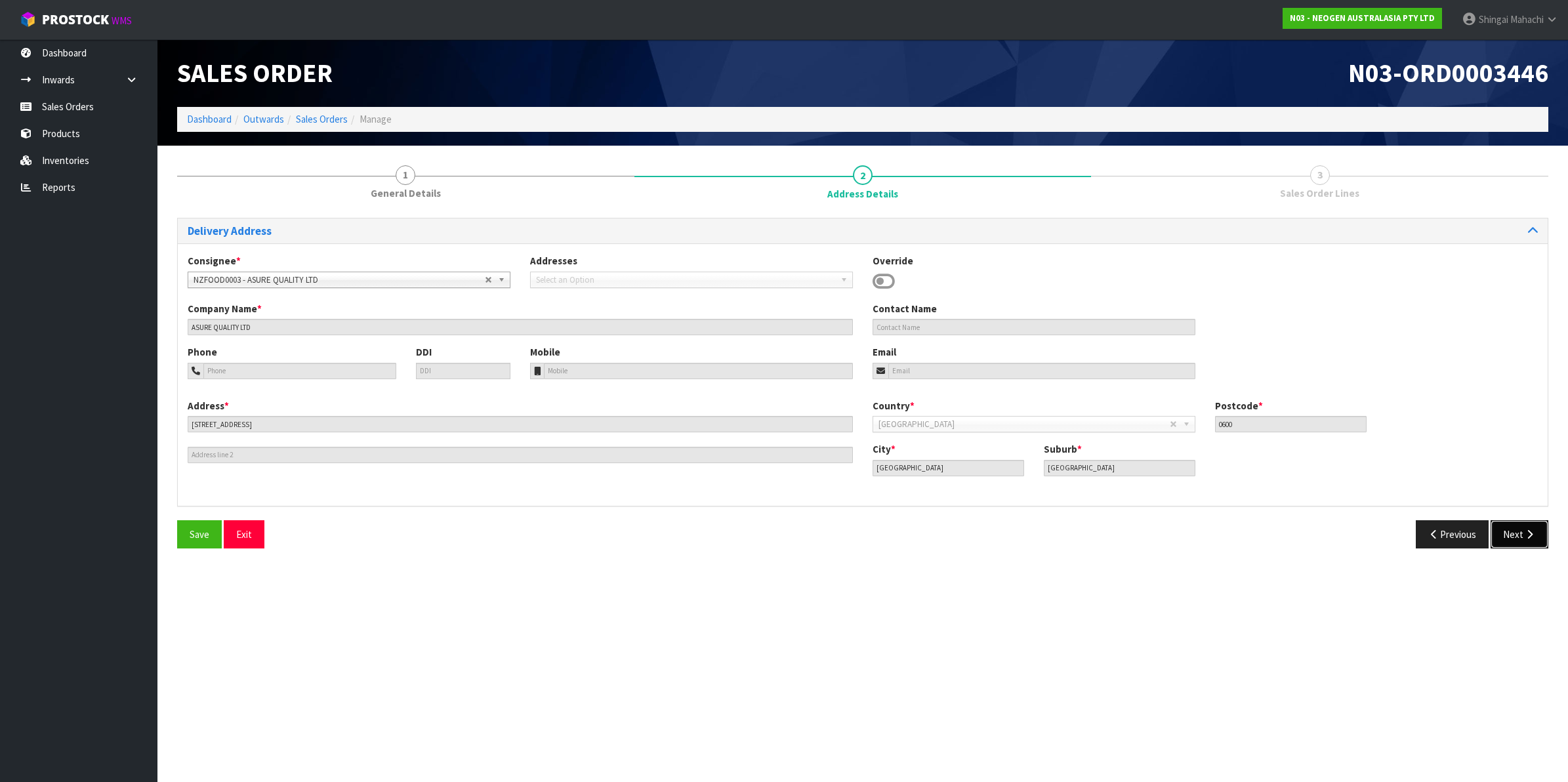
click at [1515, 530] on button "Next" at bounding box center [1519, 534] width 58 height 28
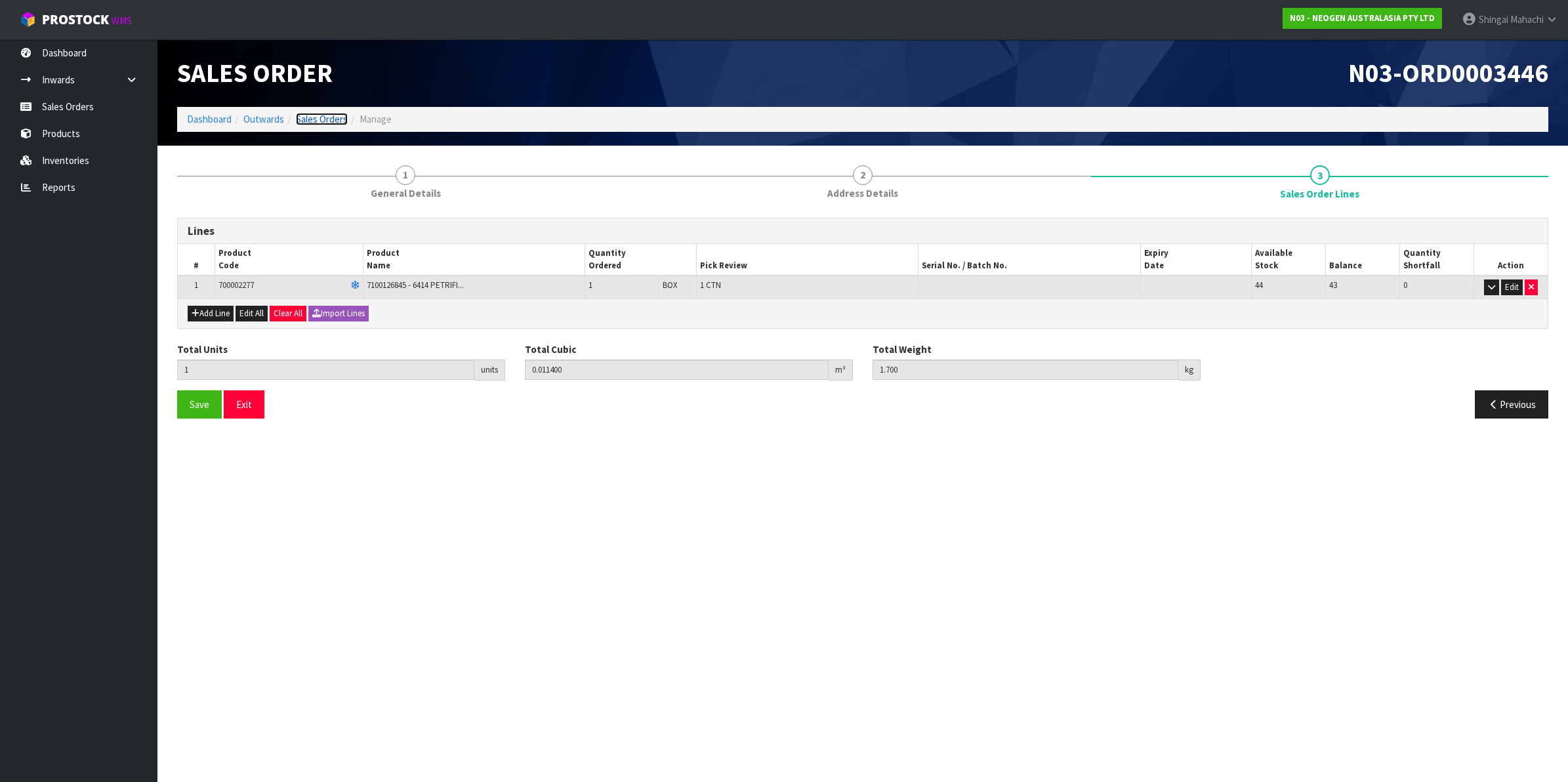
click at [336, 120] on link "Sales Orders" at bounding box center [321, 119] width 52 height 13
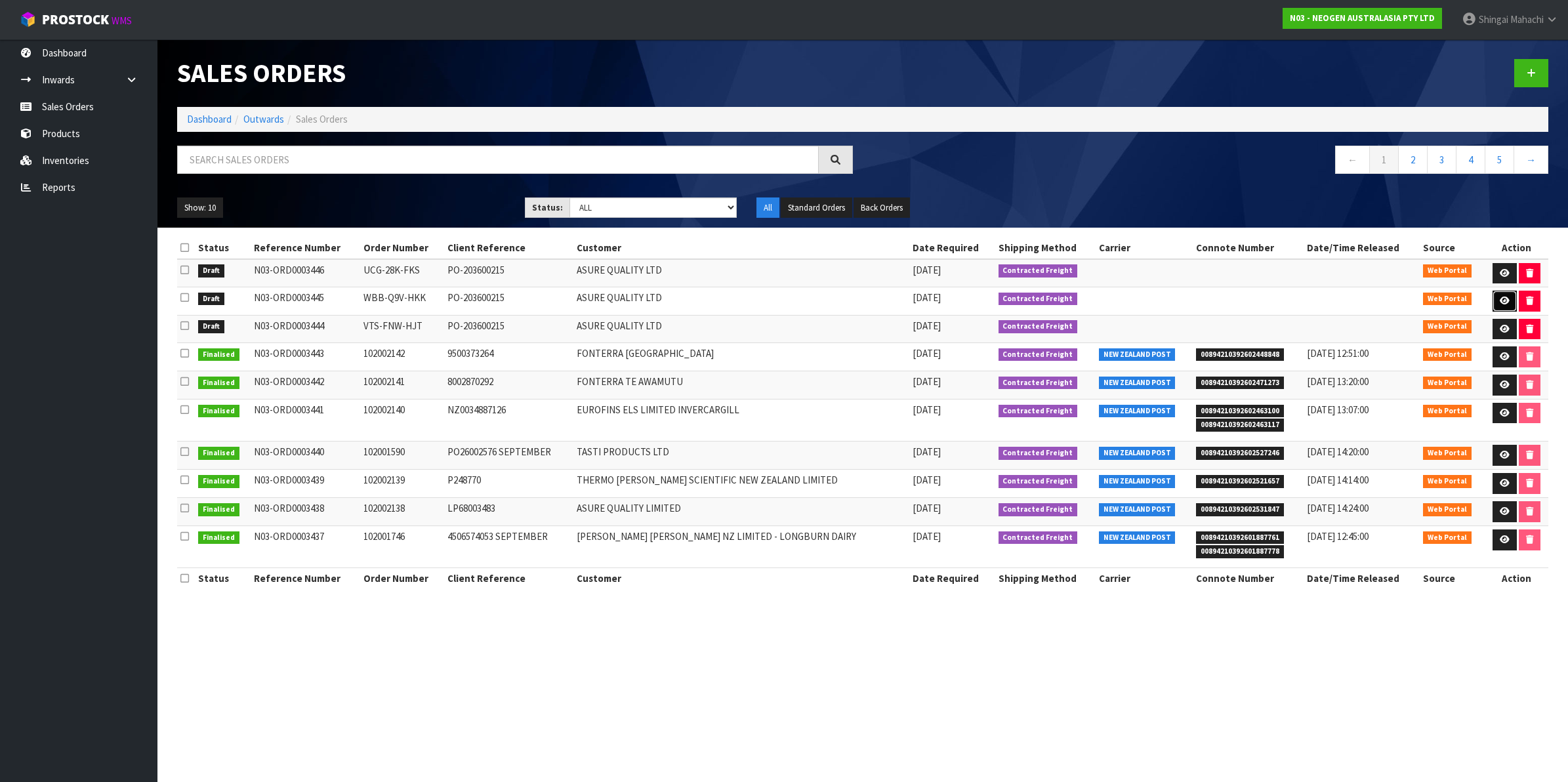
click at [1500, 299] on icon at bounding box center [1505, 300] width 10 height 8
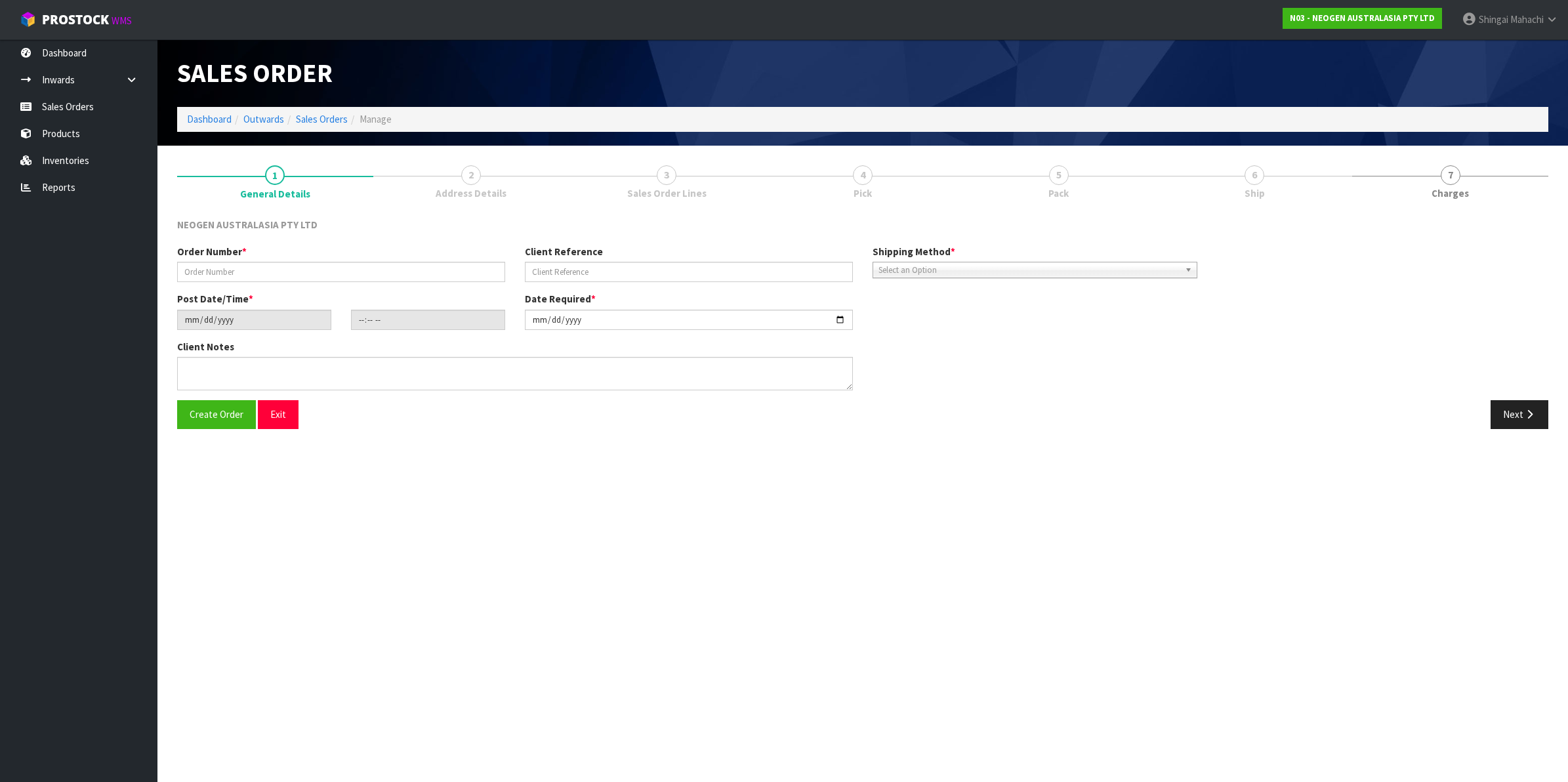
type input "WBB-Q9V-HKK"
type input "PO-203600215"
type input "[DATE]"
type input "18:35:00.000"
type input "[DATE]"
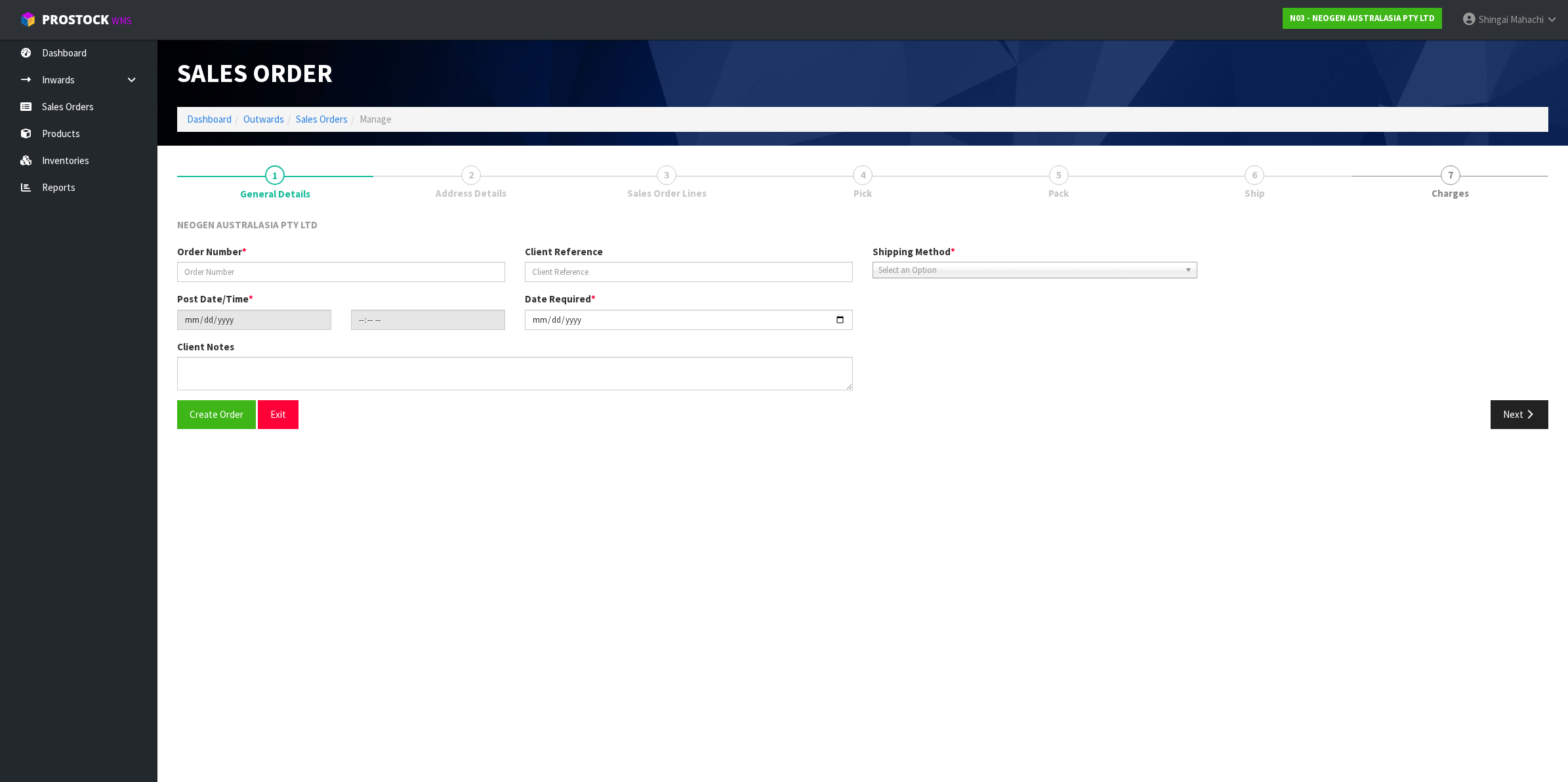
type textarea "PLEASE NOTE - THIS BOX MUST COME FROM HELD WAREHOUSE – BATCH # 418325201C A BAR…"
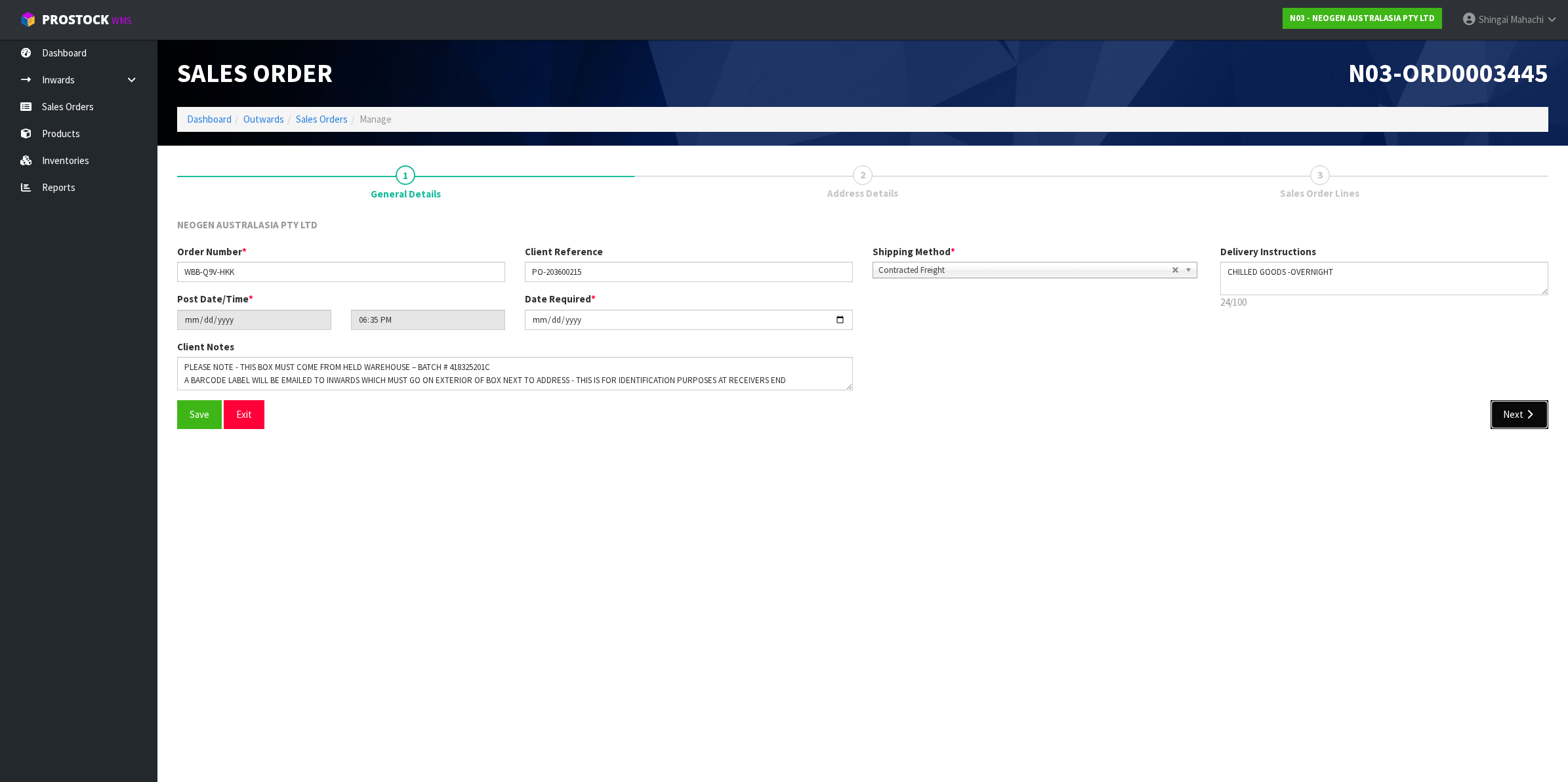
click at [1523, 406] on button "Next" at bounding box center [1519, 414] width 58 height 28
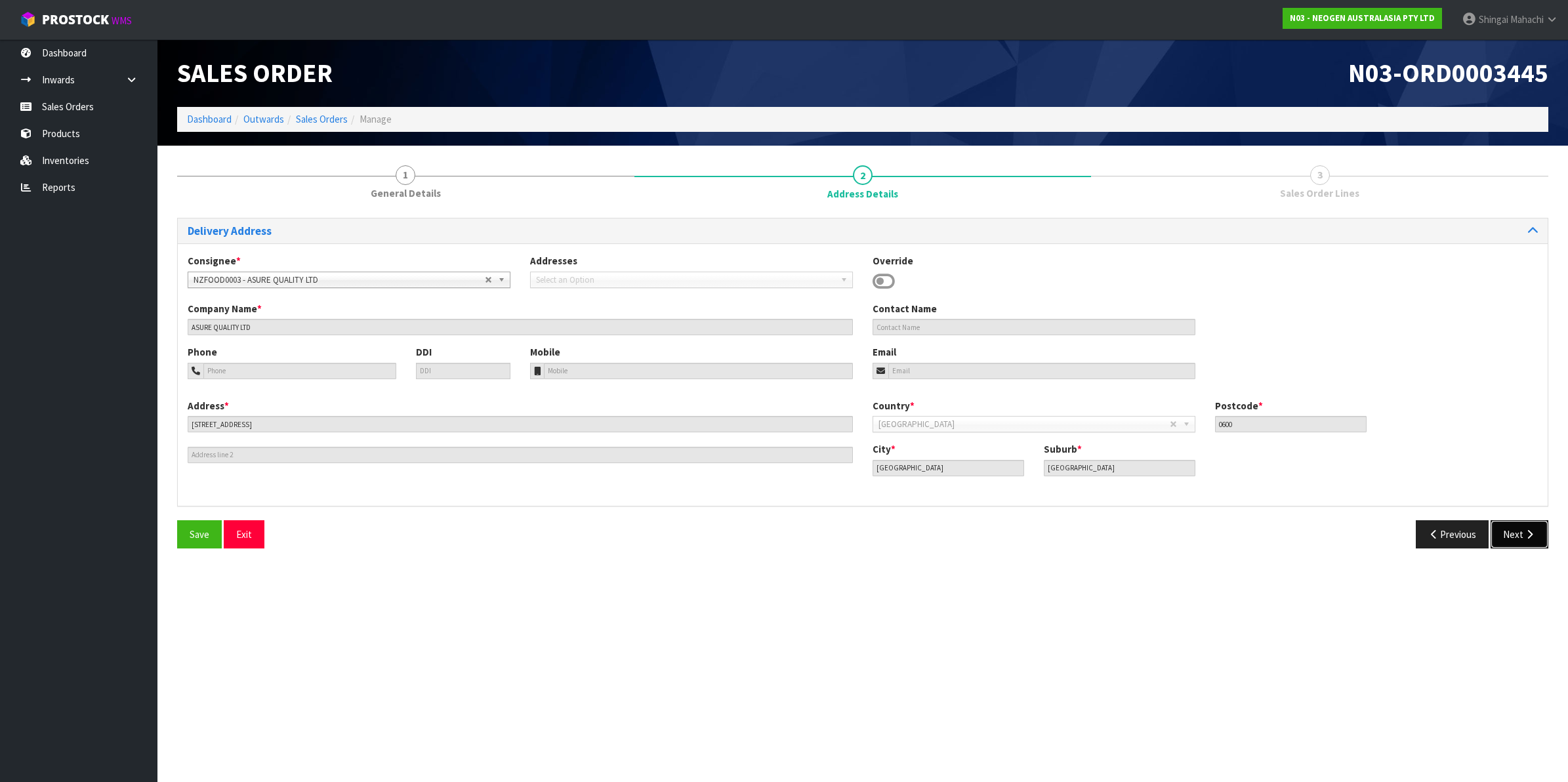
click at [1519, 538] on button "Next" at bounding box center [1519, 534] width 58 height 28
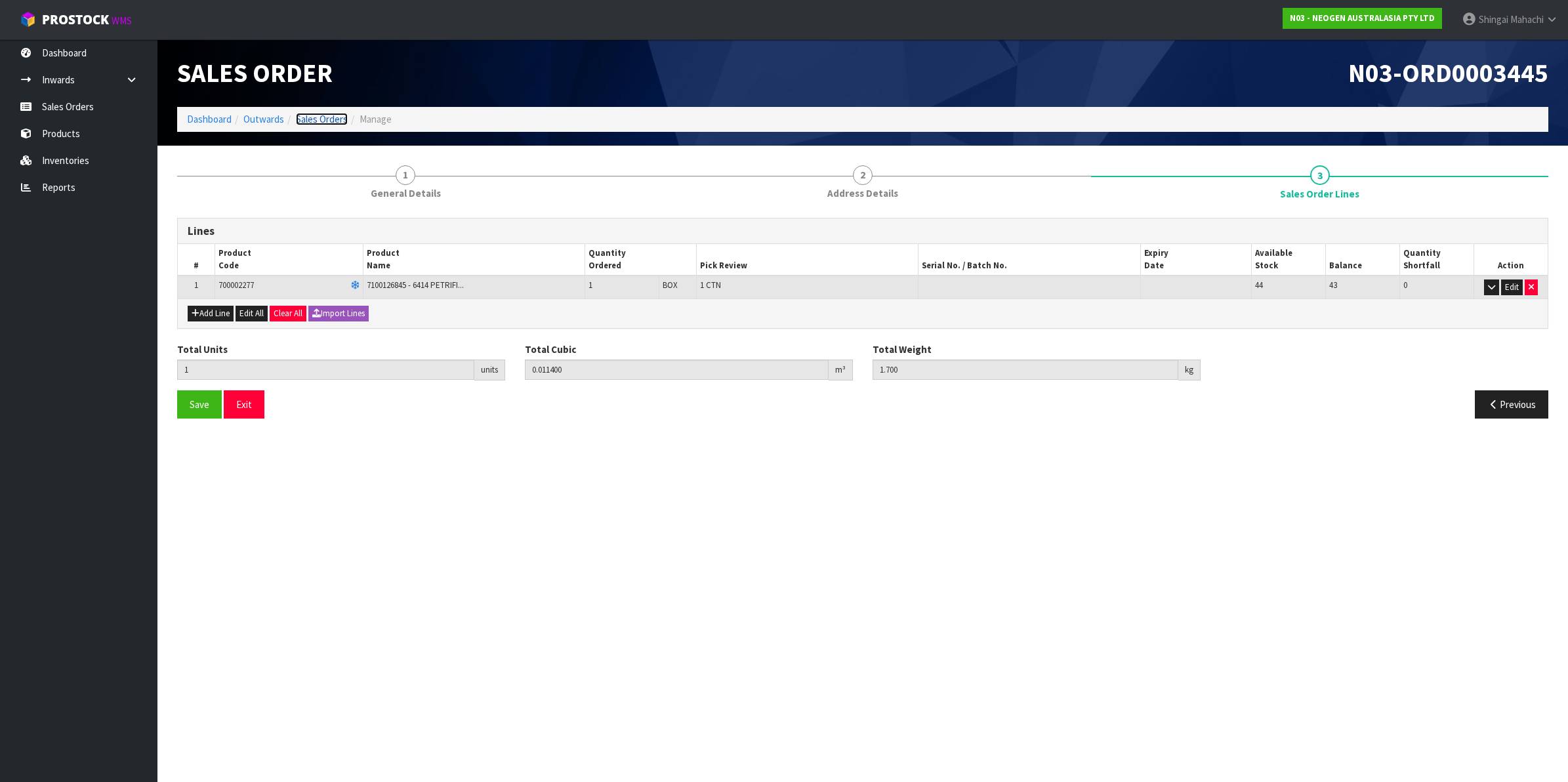
click at [318, 118] on link "Sales Orders" at bounding box center [321, 119] width 52 height 13
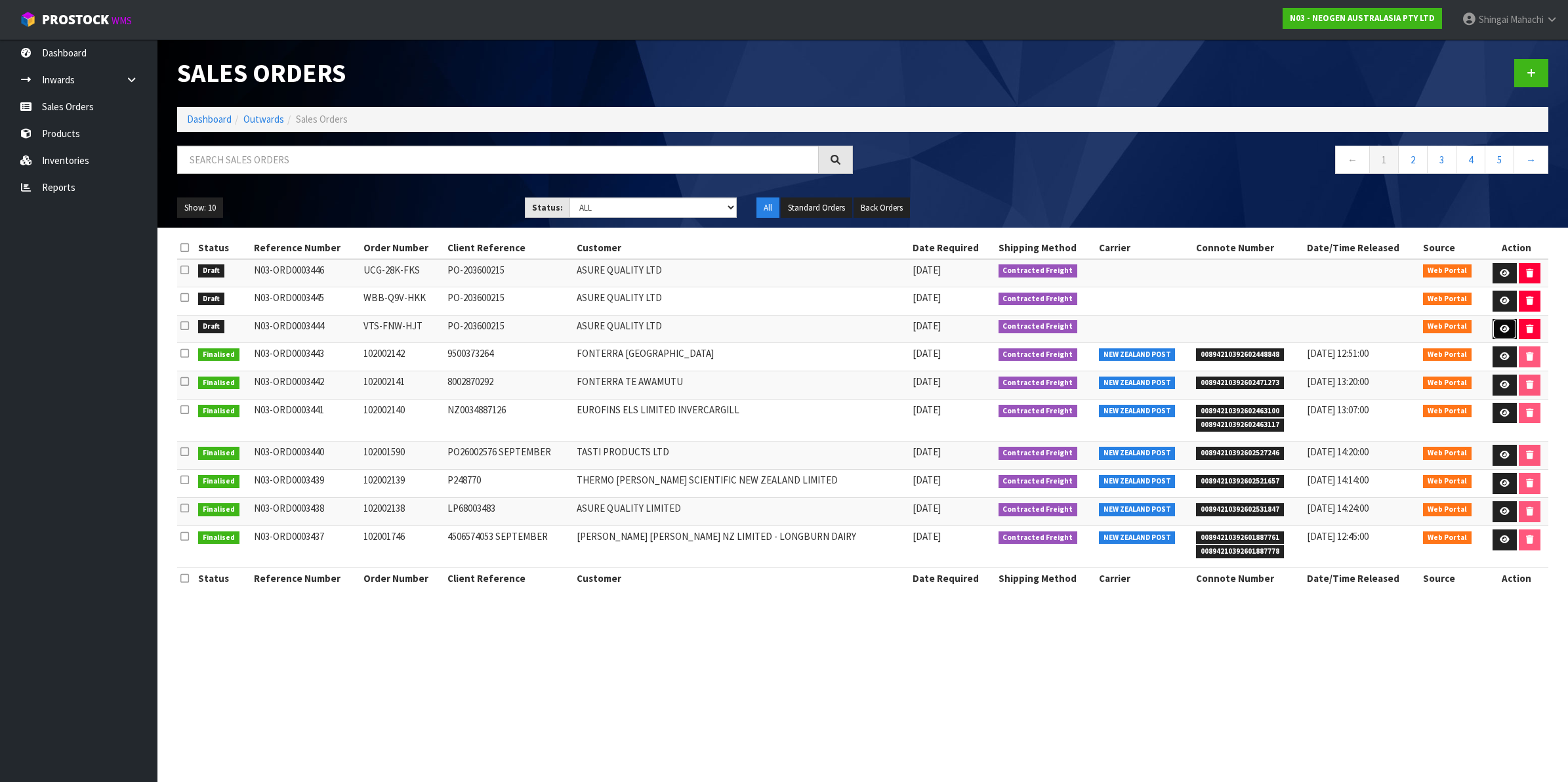
click at [1501, 331] on icon at bounding box center [1505, 329] width 10 height 8
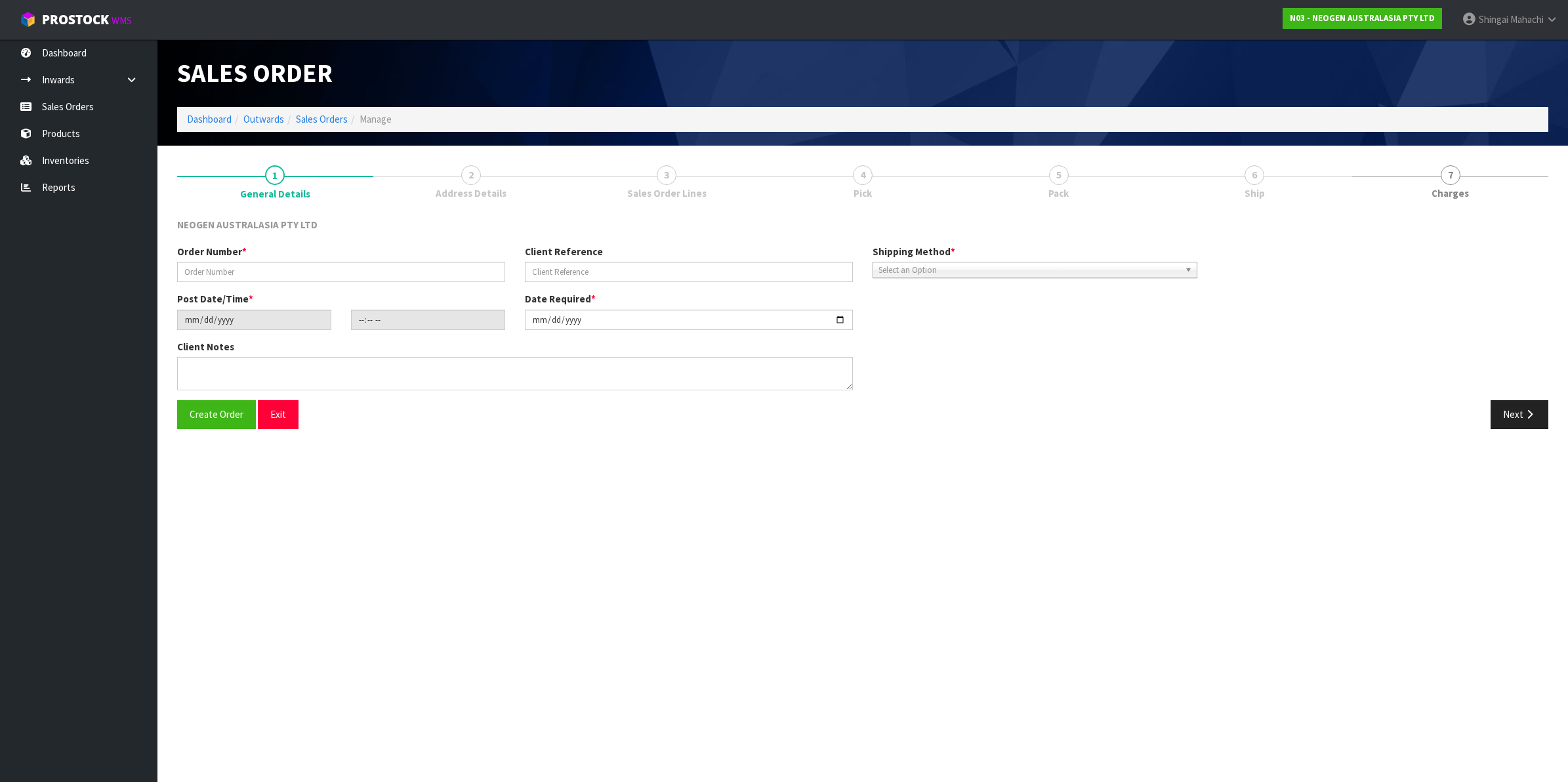
type input "VTS-FNW-HJT"
type input "PO-203600215"
type input "[DATE]"
type input "18:08:00.000"
type input "[DATE]"
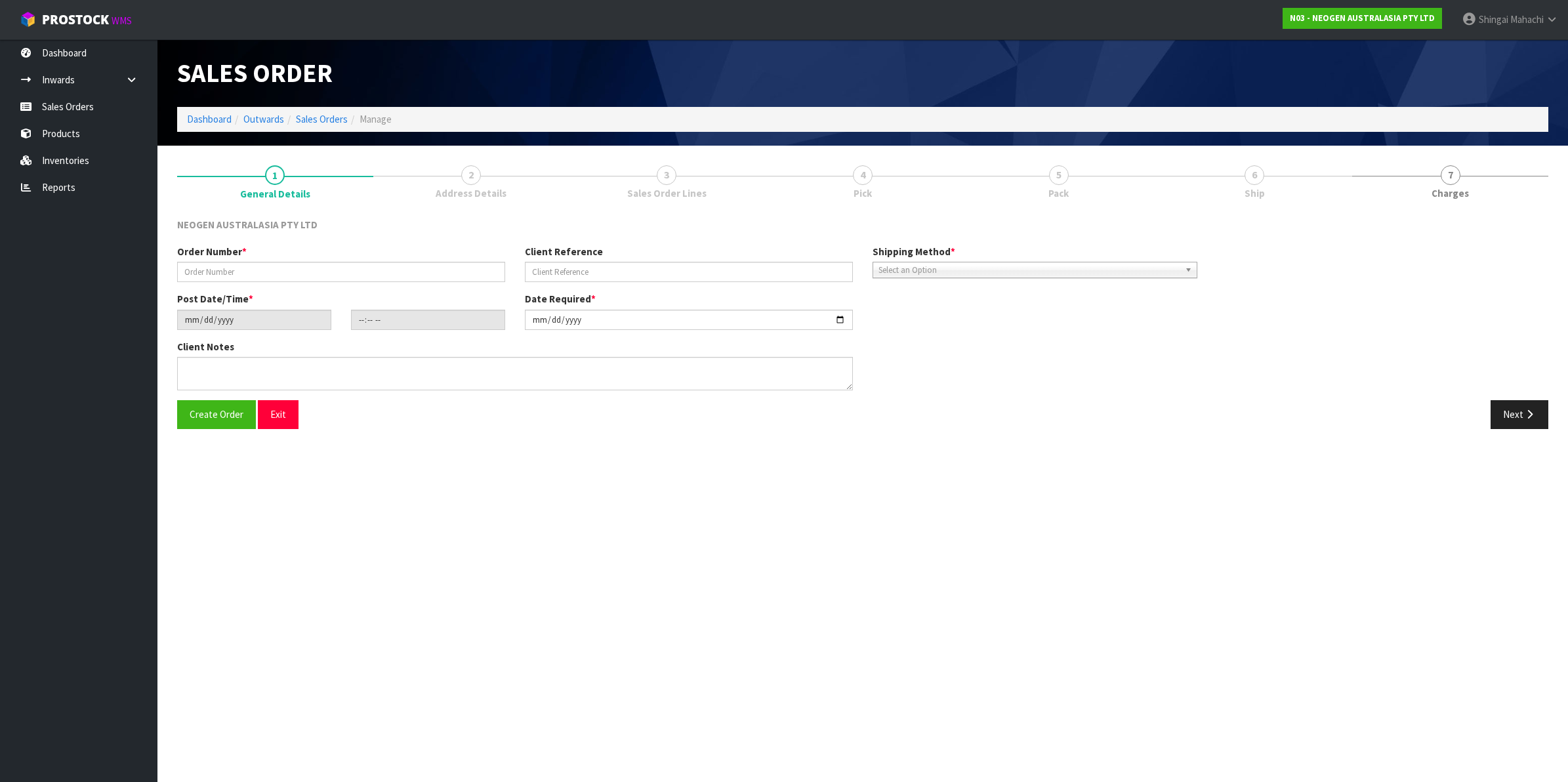
type textarea "PLEASE NOTE - THIS BOX MUST COME FROM HELD WAREHOUSE – BATCH # 418325136D A BAR…"
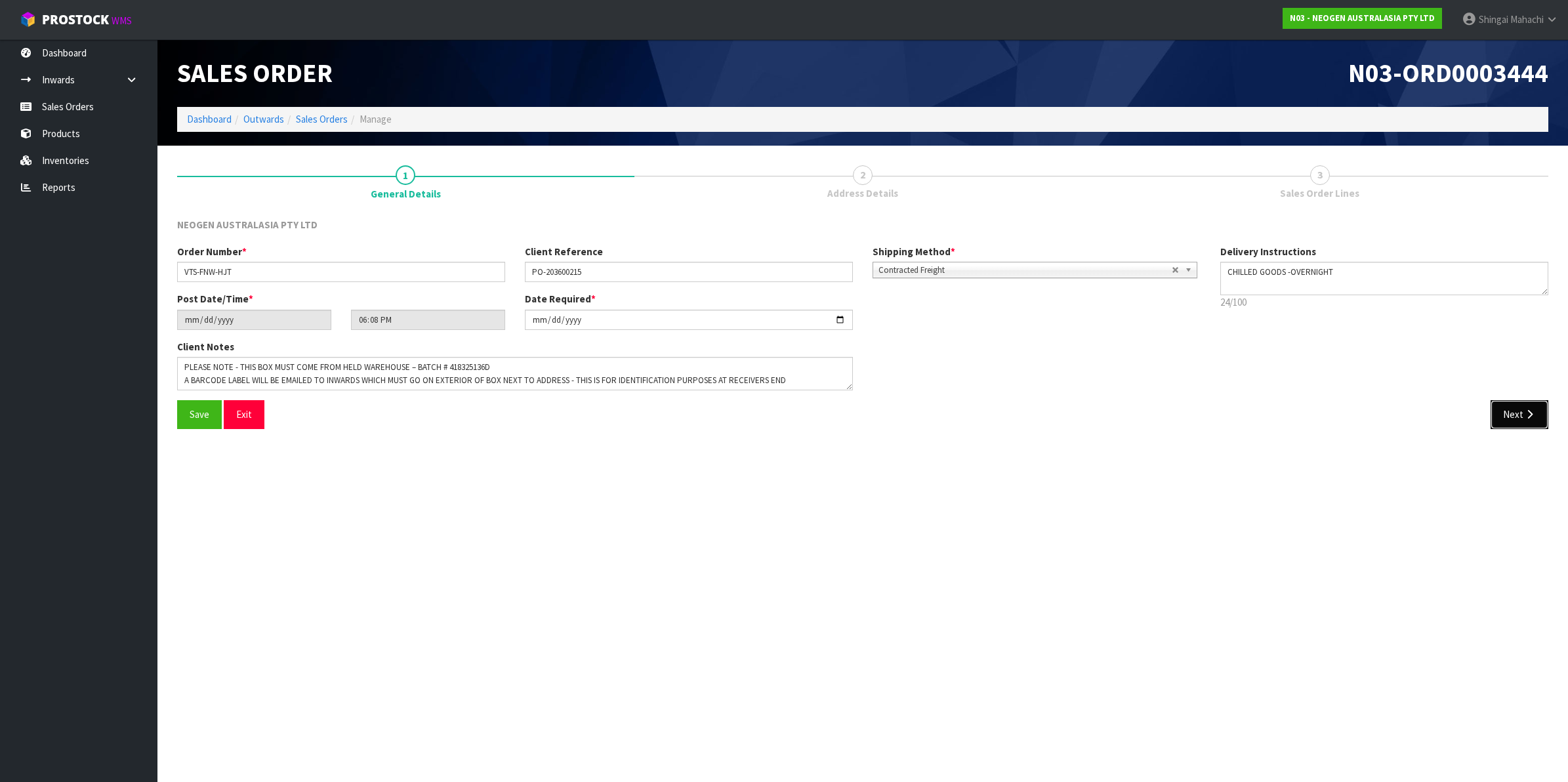
click at [1521, 407] on button "Next" at bounding box center [1519, 414] width 58 height 28
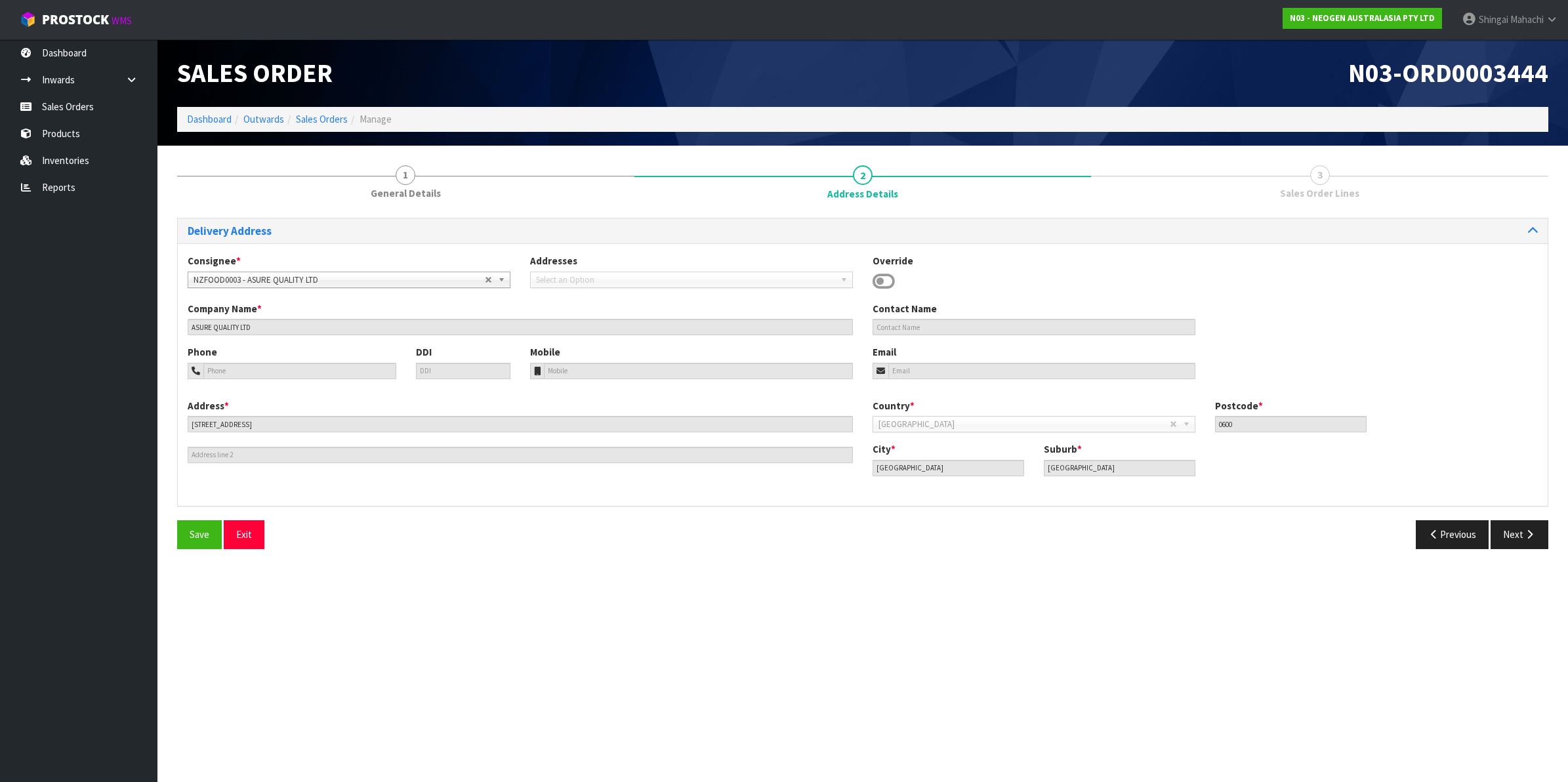
click at [1520, 407] on div "Country * [GEOGRAPHIC_DATA] [GEOGRAPHIC_DATA] [GEOGRAPHIC_DATA] [GEOGRAPHIC_DAT…" at bounding box center [1205, 420] width 685 height 43
click at [1515, 531] on button "Next" at bounding box center [1519, 534] width 58 height 28
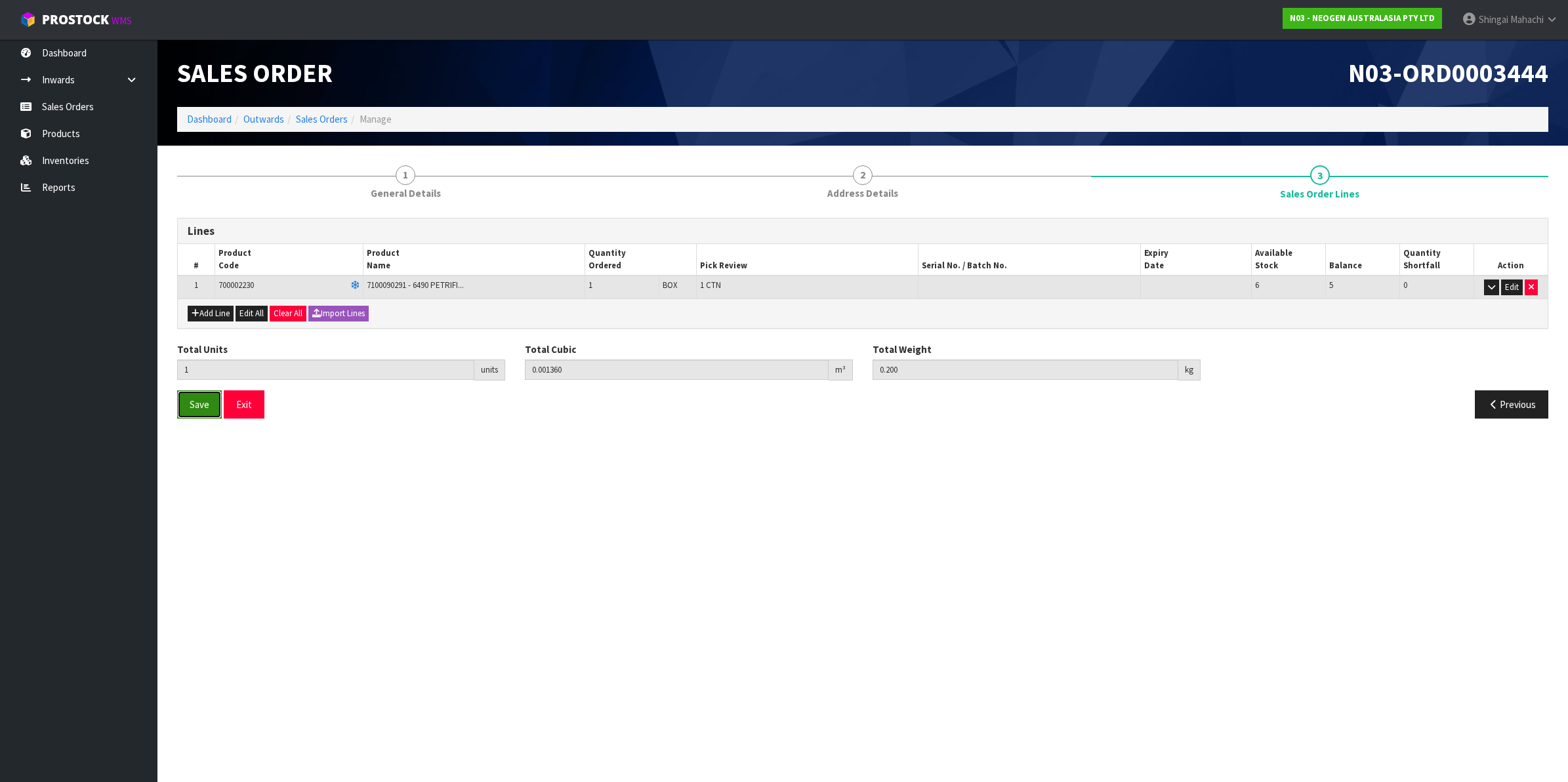
click at [201, 410] on span "Save" at bounding box center [199, 404] width 20 height 13
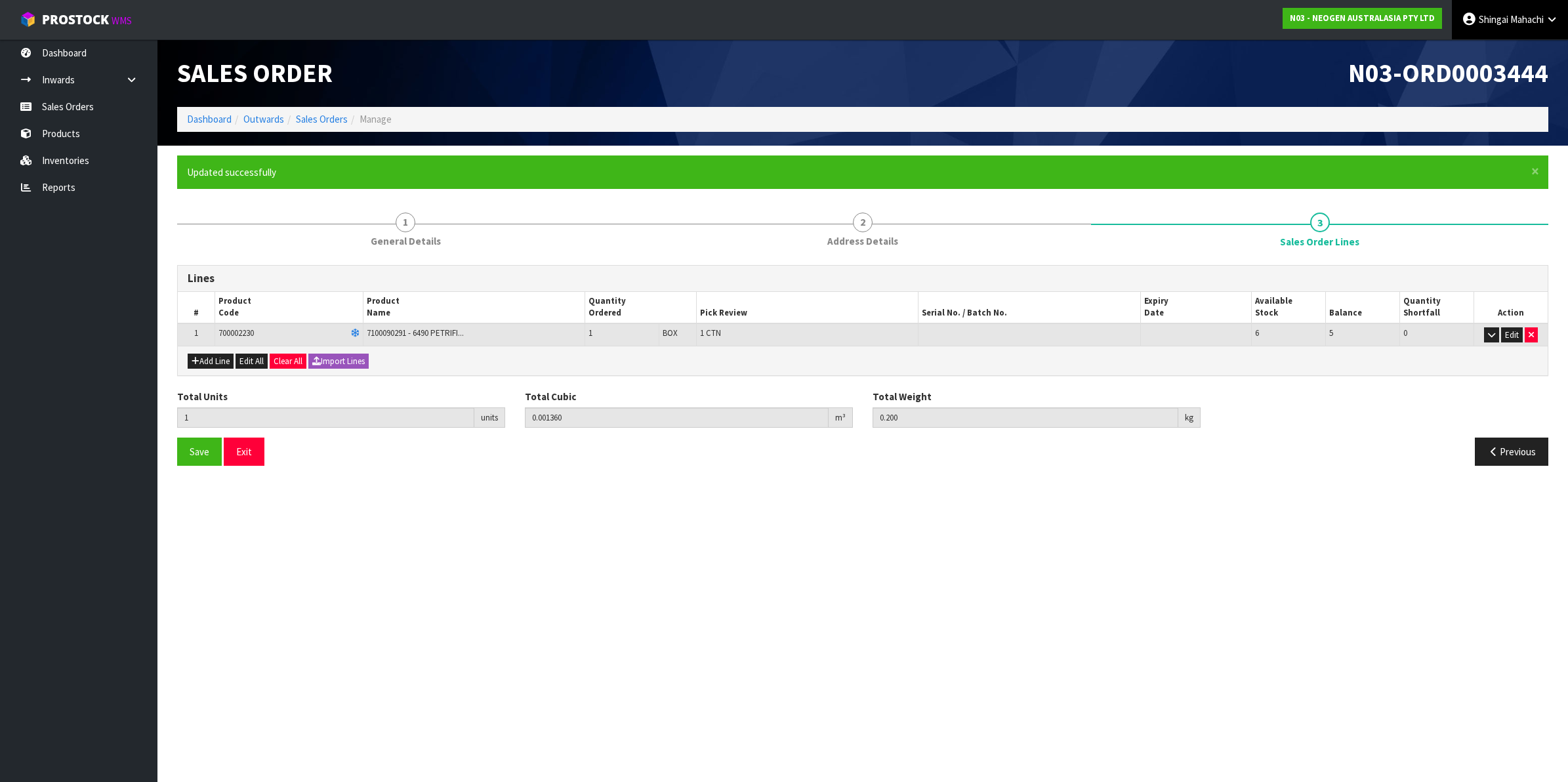
click at [1548, 20] on icon at bounding box center [1552, 20] width 13 height 10
click at [1511, 47] on link "Logout" at bounding box center [1515, 52] width 104 height 17
